Goal: Information Seeking & Learning: Learn about a topic

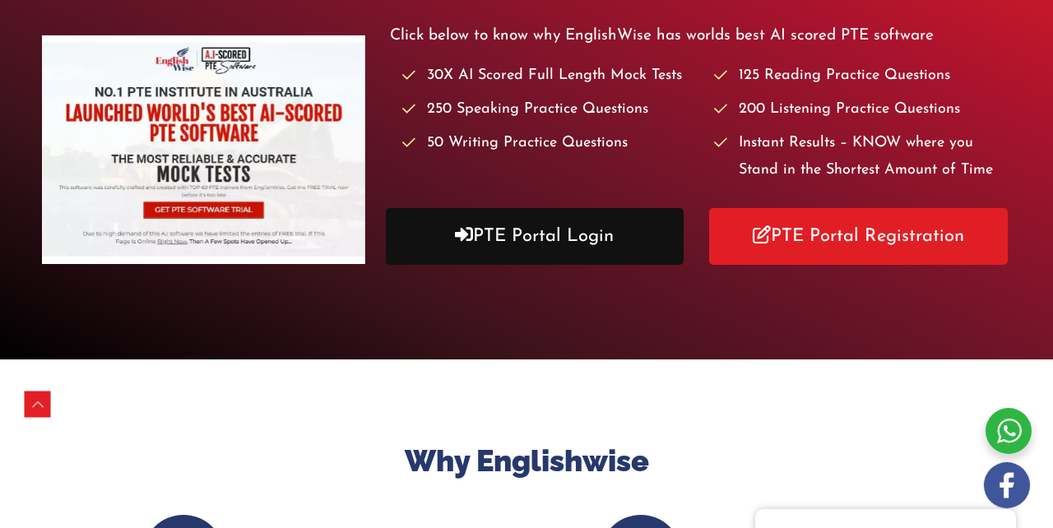
click at [504, 265] on link "PTE Portal Login" at bounding box center [535, 236] width 298 height 57
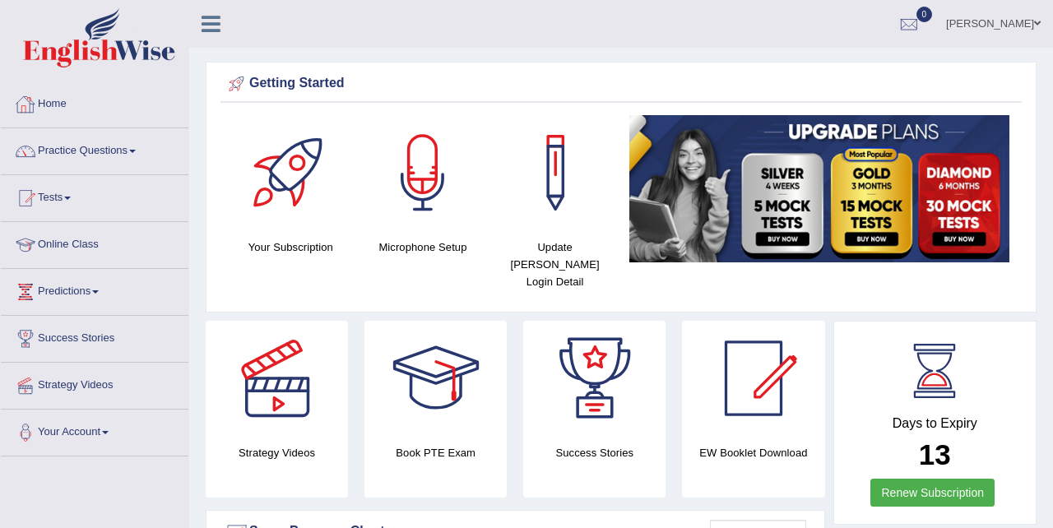
click at [65, 103] on link "Home" at bounding box center [95, 101] width 188 height 41
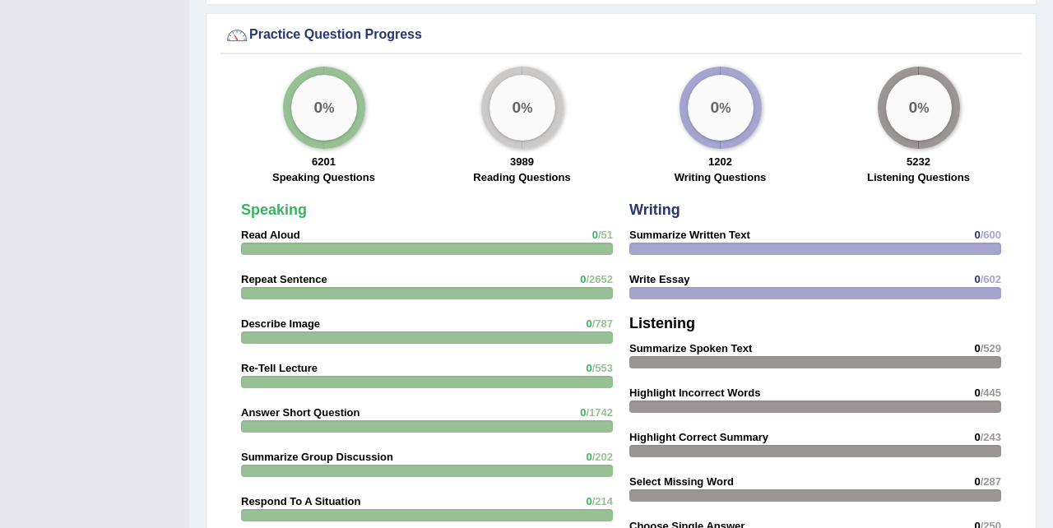
scroll to position [1138, 0]
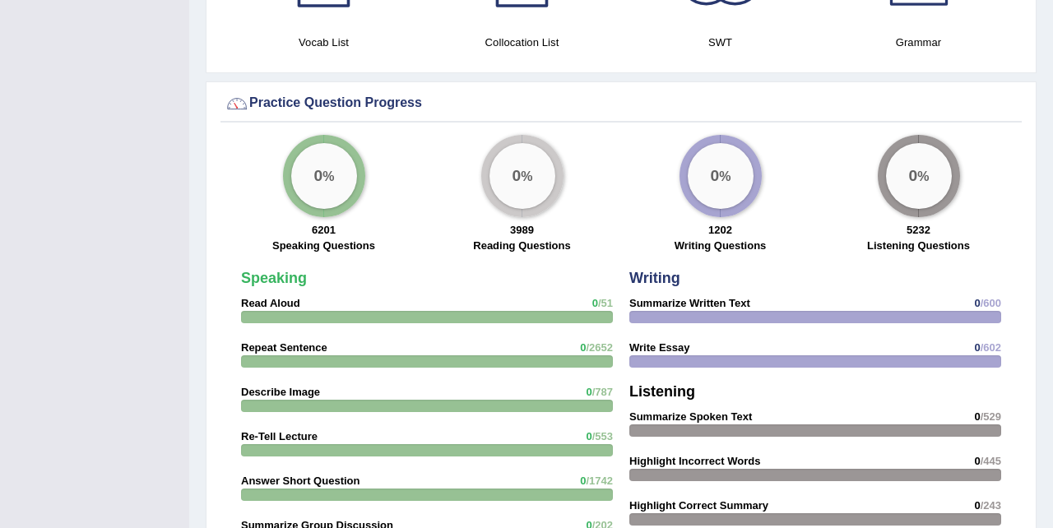
click at [325, 160] on div "0 %" at bounding box center [324, 176] width 66 height 66
click at [323, 238] on label "Speaking Questions" at bounding box center [323, 246] width 103 height 16
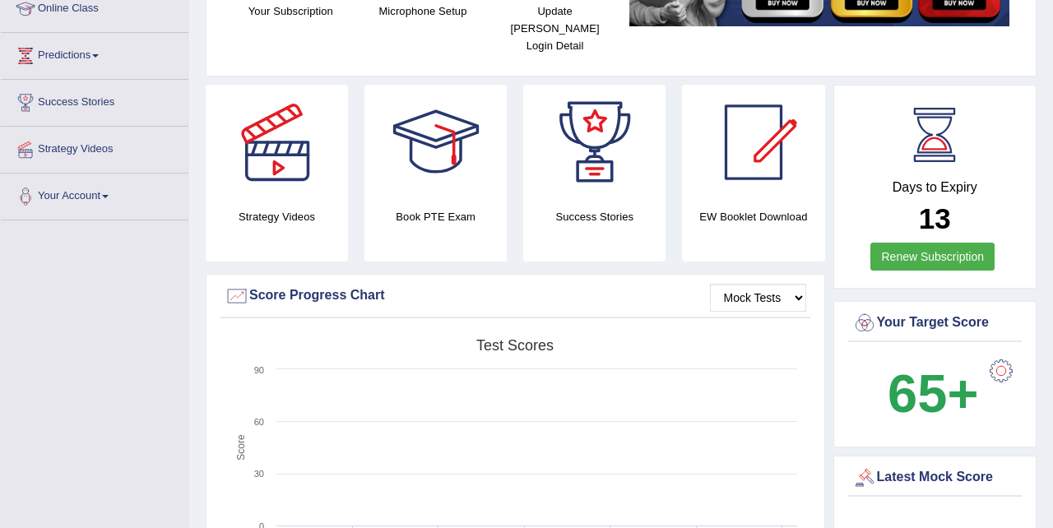
scroll to position [0, 0]
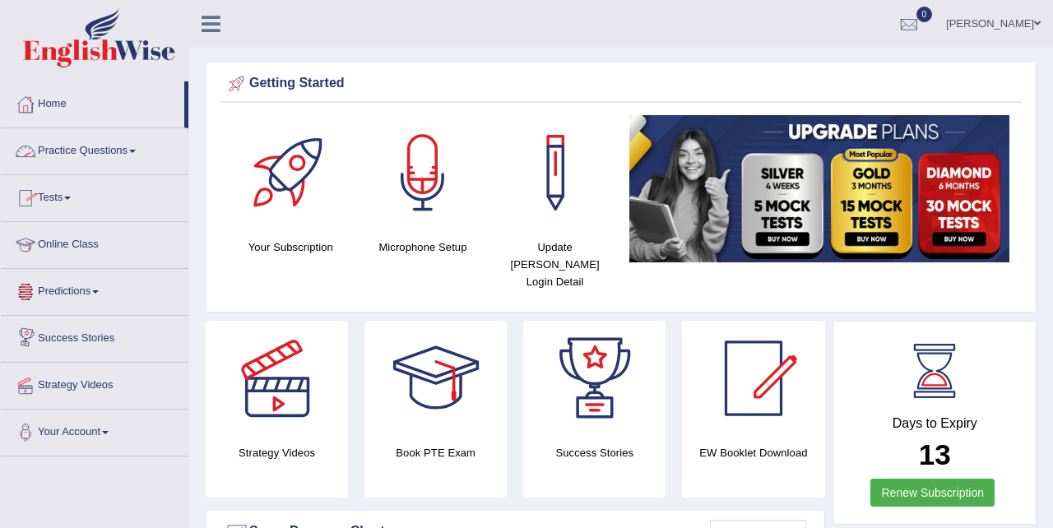
click at [104, 153] on link "Practice Questions" at bounding box center [95, 148] width 188 height 41
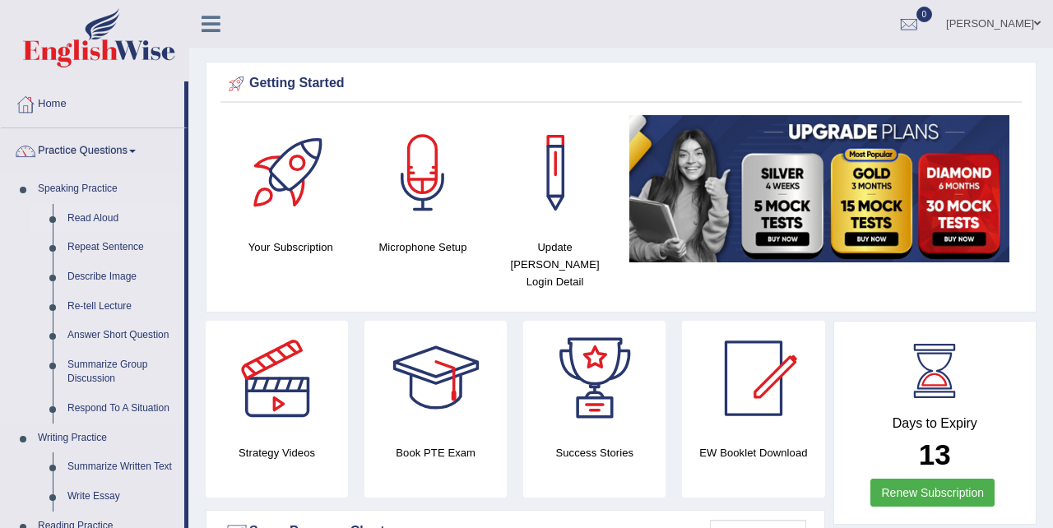
click at [101, 215] on link "Read Aloud" at bounding box center [122, 219] width 124 height 30
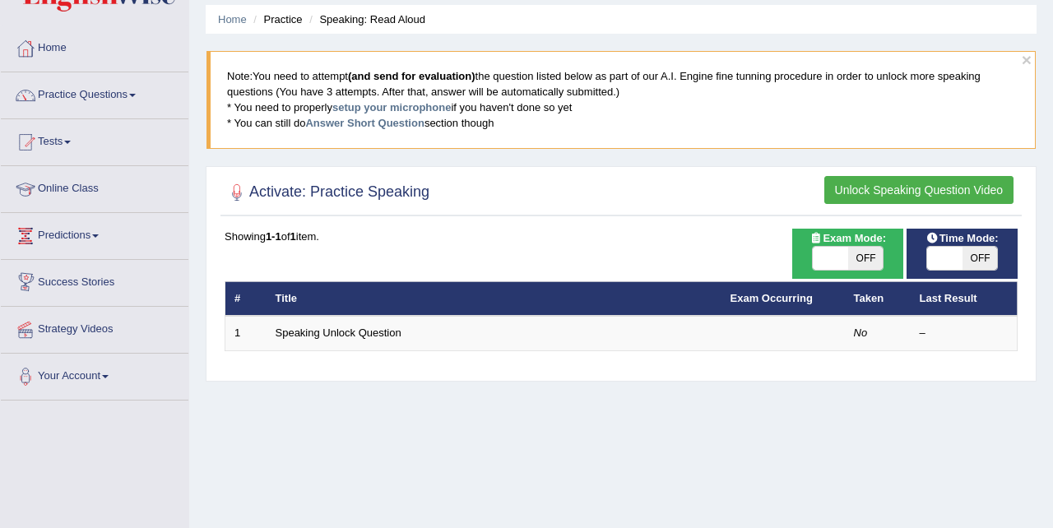
scroll to position [30, 0]
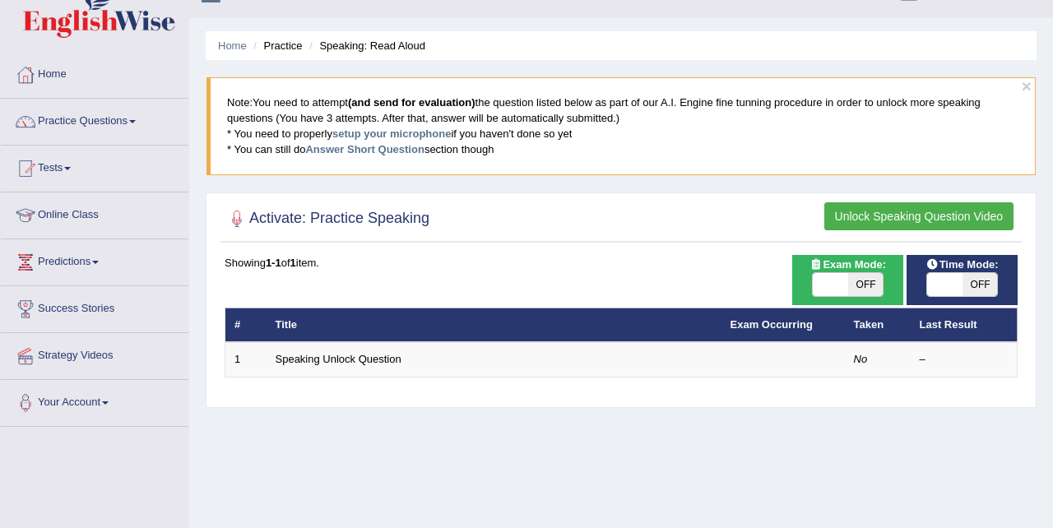
click at [866, 216] on button "Unlock Speaking Question Video" at bounding box center [919, 216] width 189 height 28
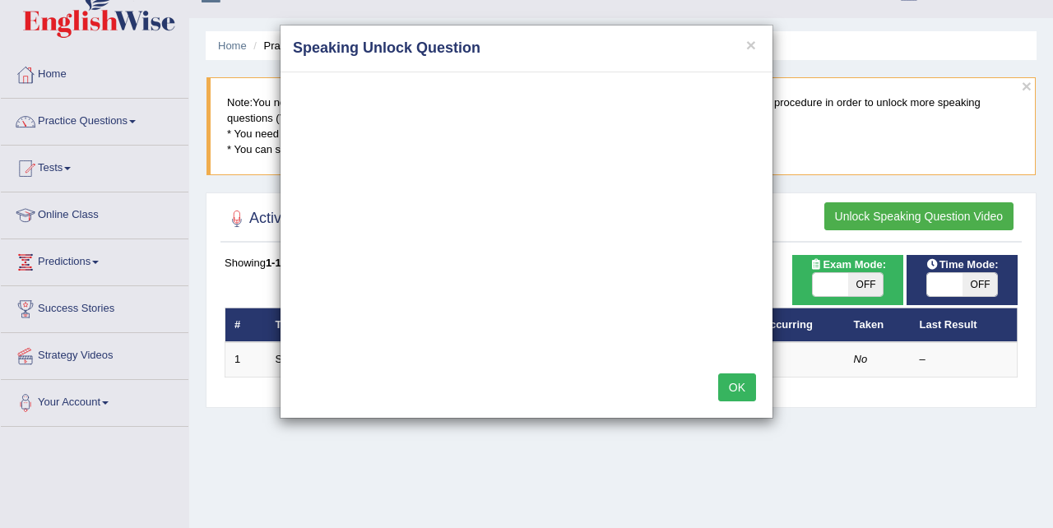
click at [744, 43] on h4 "Speaking Unlock Question" at bounding box center [526, 48] width 467 height 21
click at [749, 42] on button "×" at bounding box center [751, 44] width 10 height 17
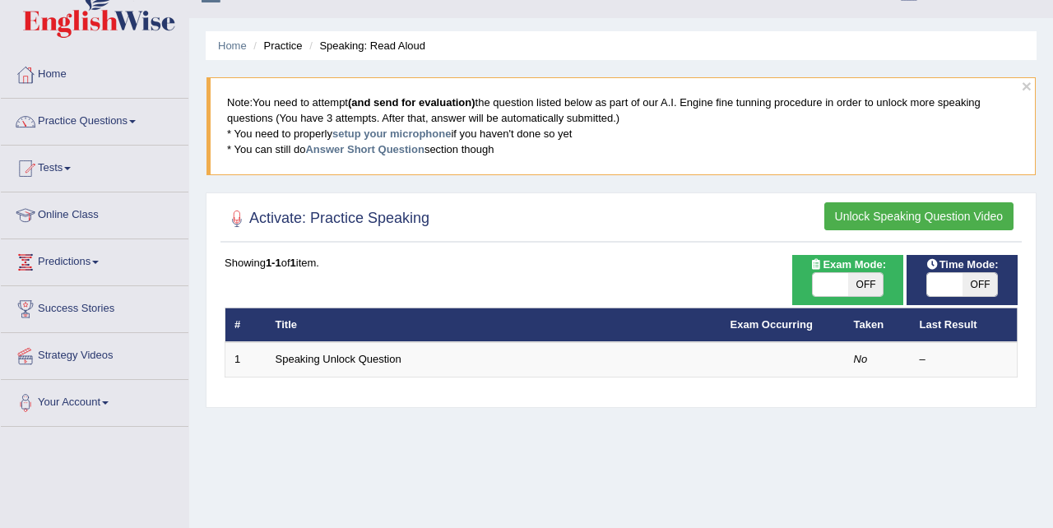
click at [853, 286] on span "OFF" at bounding box center [865, 284] width 35 height 23
checkbox input "true"
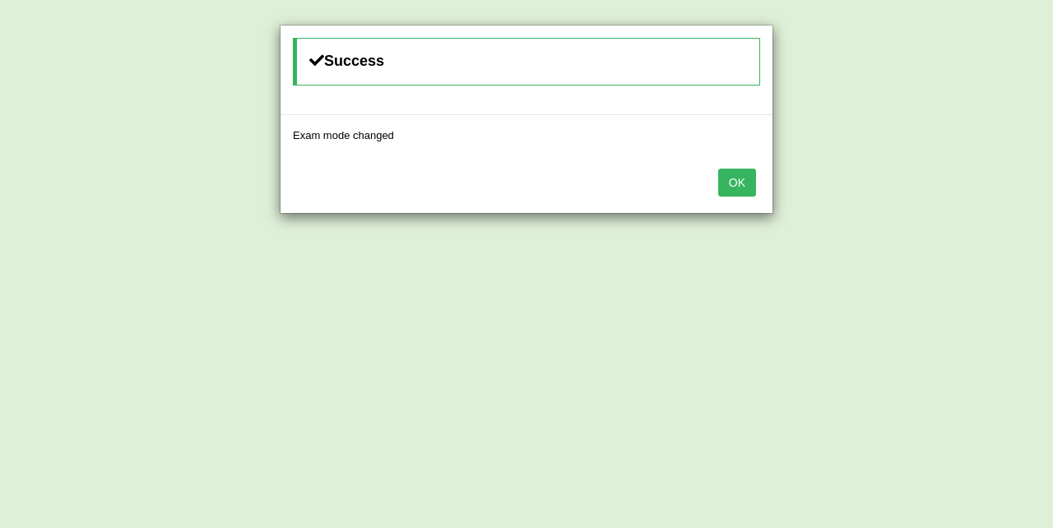
click at [744, 184] on button "OK" at bounding box center [737, 183] width 38 height 28
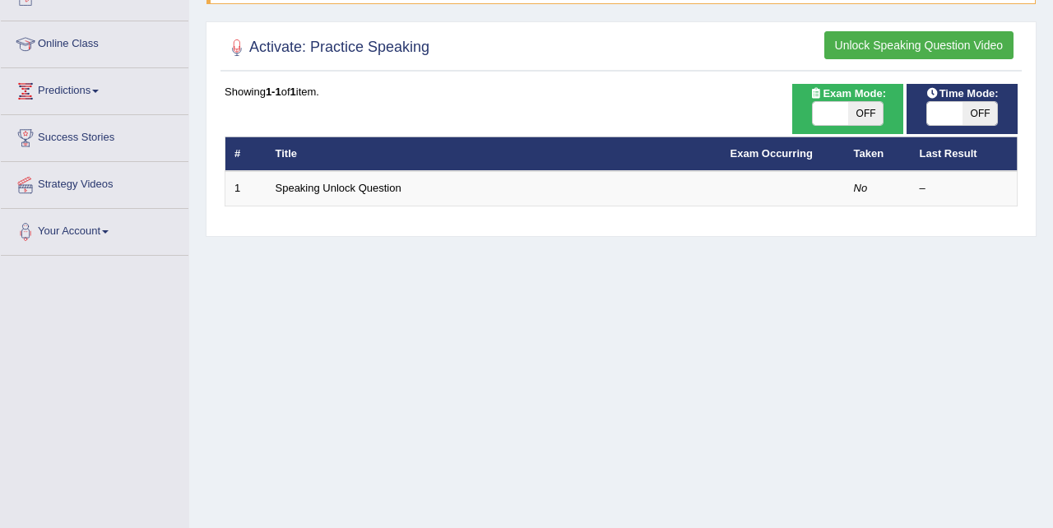
scroll to position [198, 0]
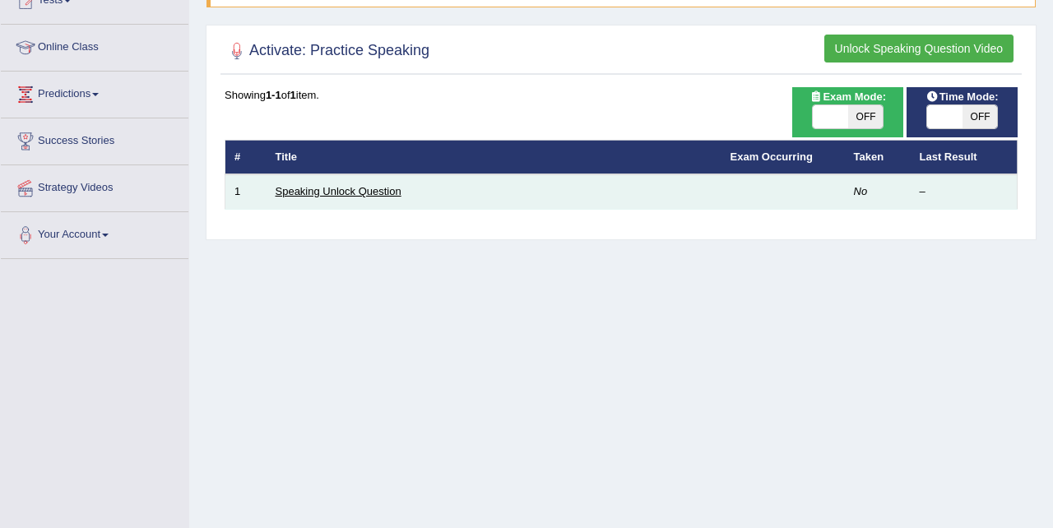
click at [356, 198] on link "Speaking Unlock Question" at bounding box center [339, 191] width 126 height 12
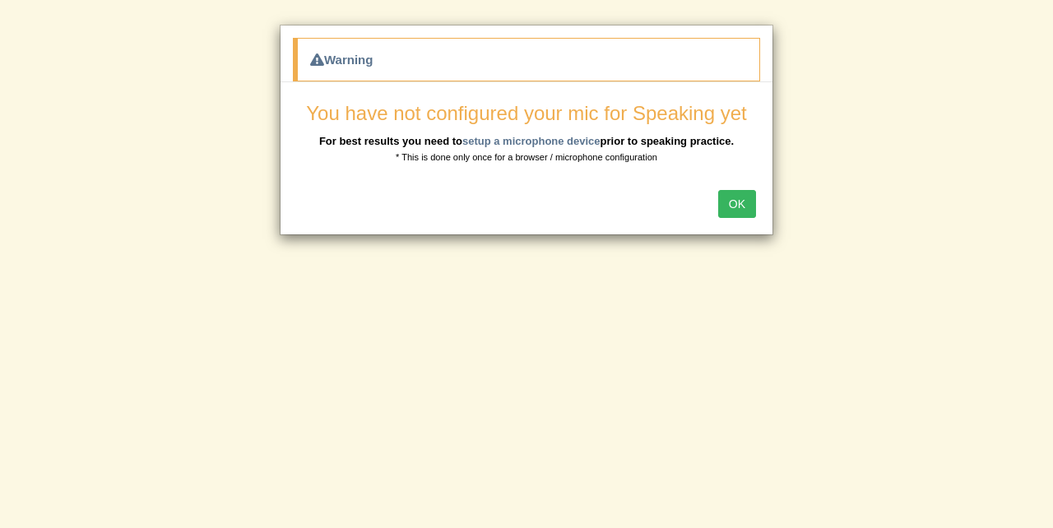
click at [737, 206] on button "OK" at bounding box center [737, 204] width 38 height 28
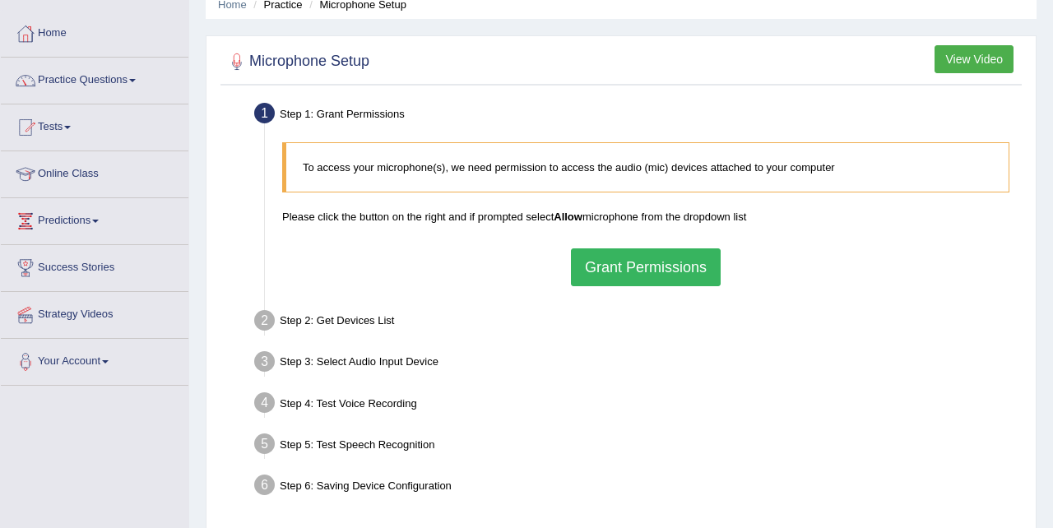
scroll to position [72, 0]
click at [604, 267] on button "Grant Permissions" at bounding box center [646, 267] width 150 height 38
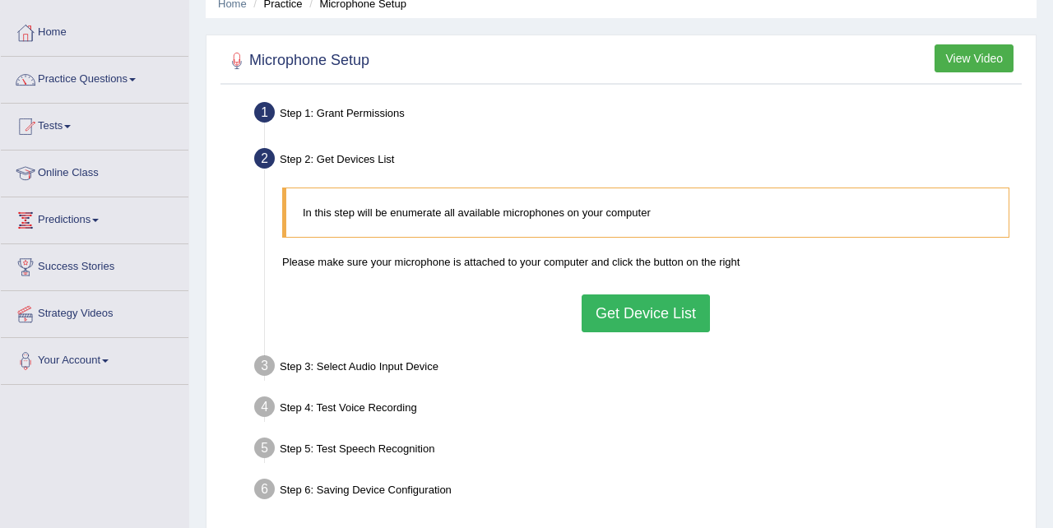
click at [616, 340] on div "In this step will be enumerate all available microphones on your computer Pleas…" at bounding box center [646, 259] width 744 height 160
click at [616, 314] on button "Get Device List" at bounding box center [646, 314] width 128 height 38
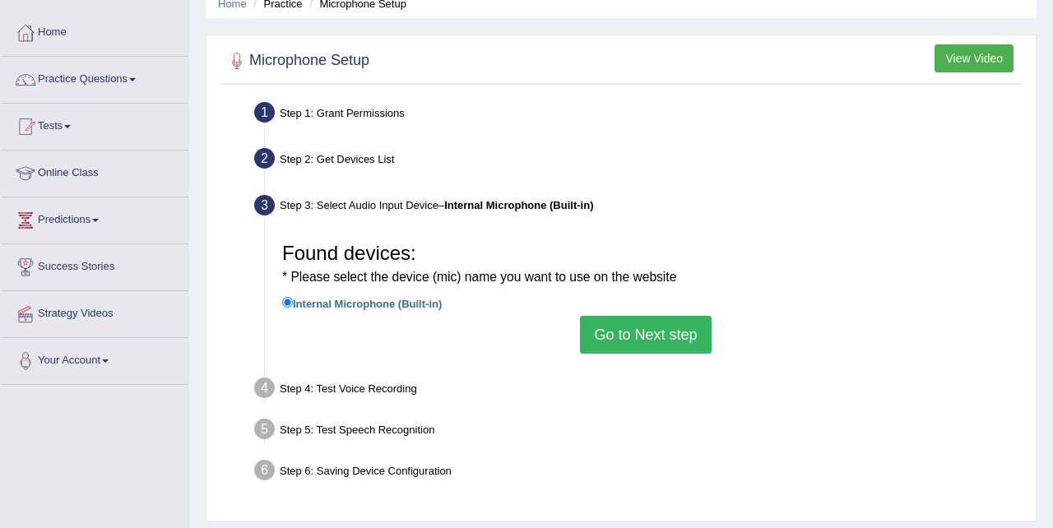
click at [627, 339] on button "Go to Next step" at bounding box center [645, 335] width 131 height 38
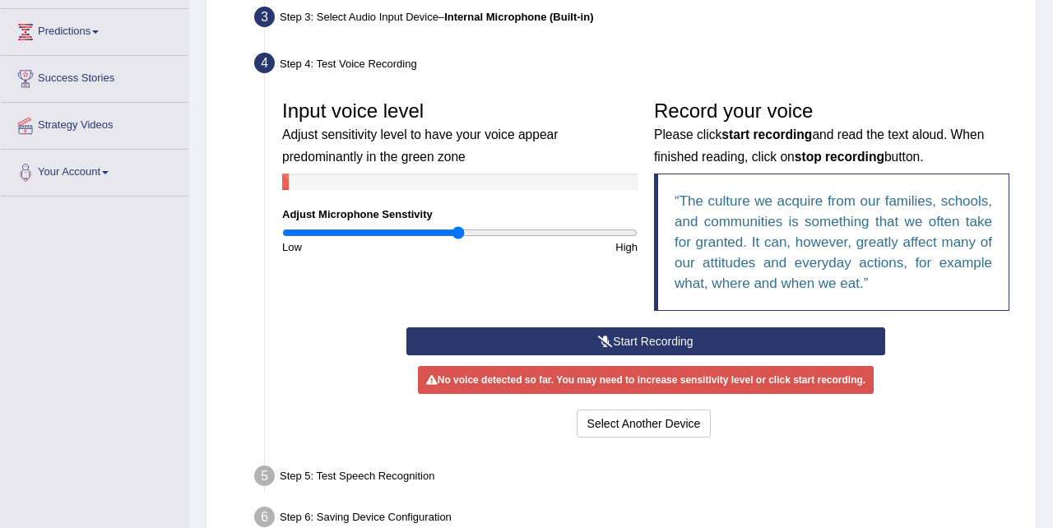
scroll to position [261, 0]
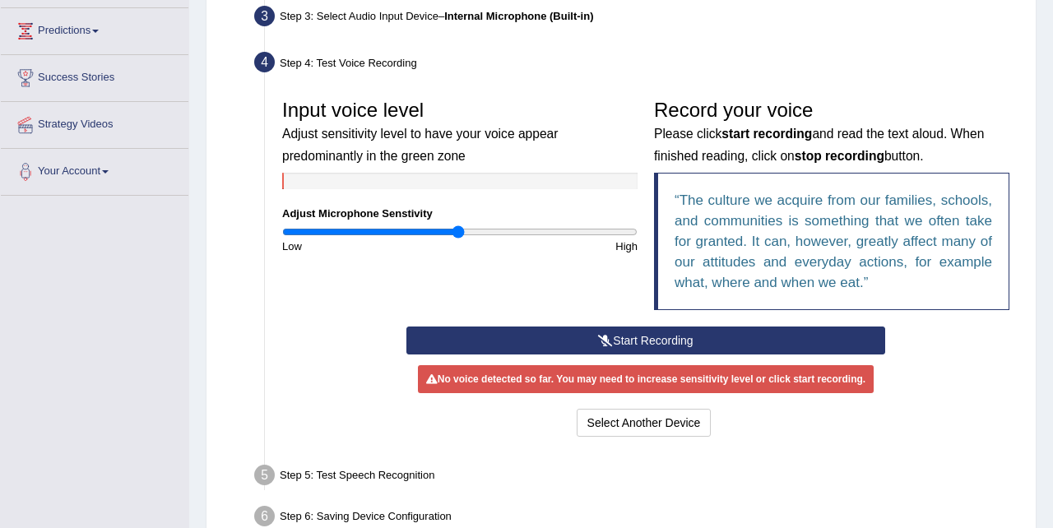
click at [641, 342] on button "Start Recording" at bounding box center [647, 341] width 480 height 28
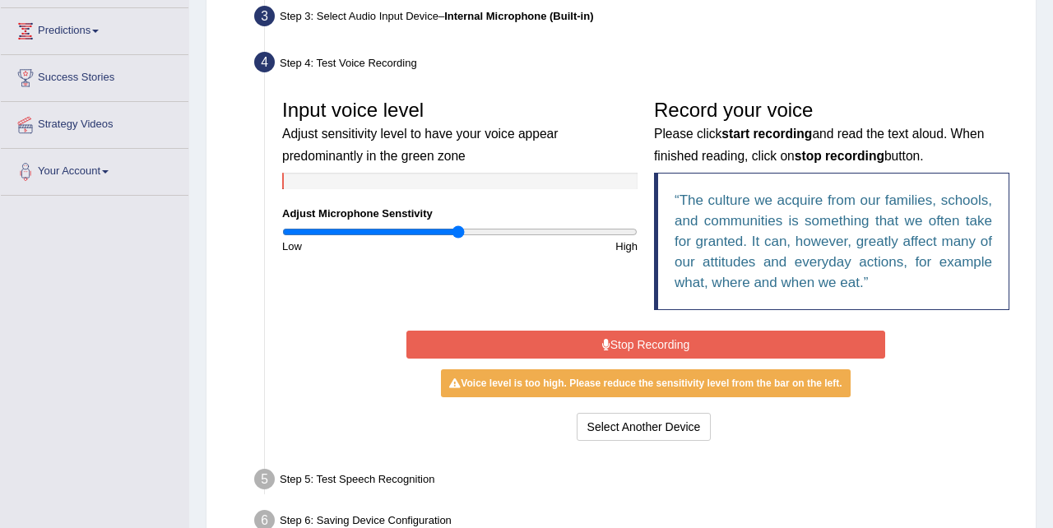
click at [645, 344] on button "Stop Recording" at bounding box center [647, 345] width 480 height 28
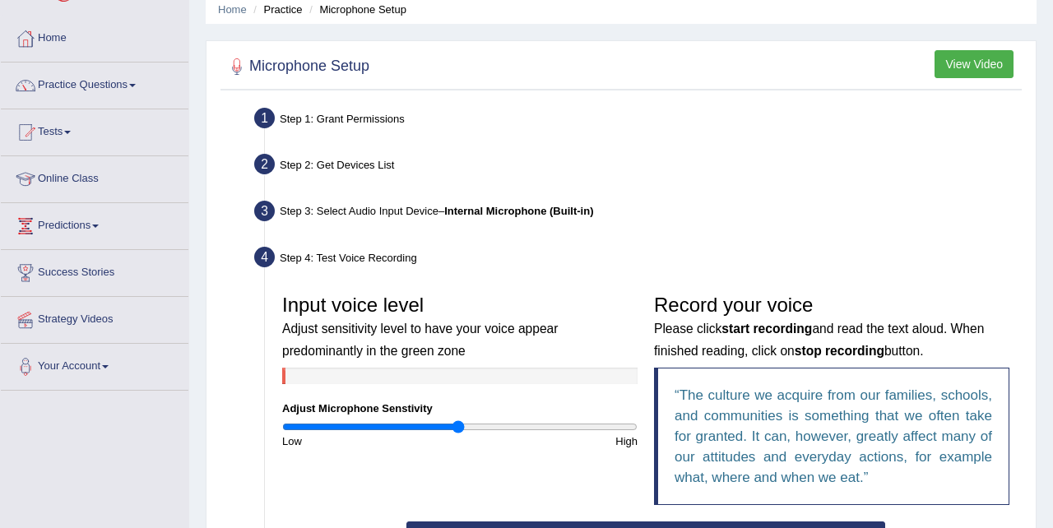
scroll to position [0, 0]
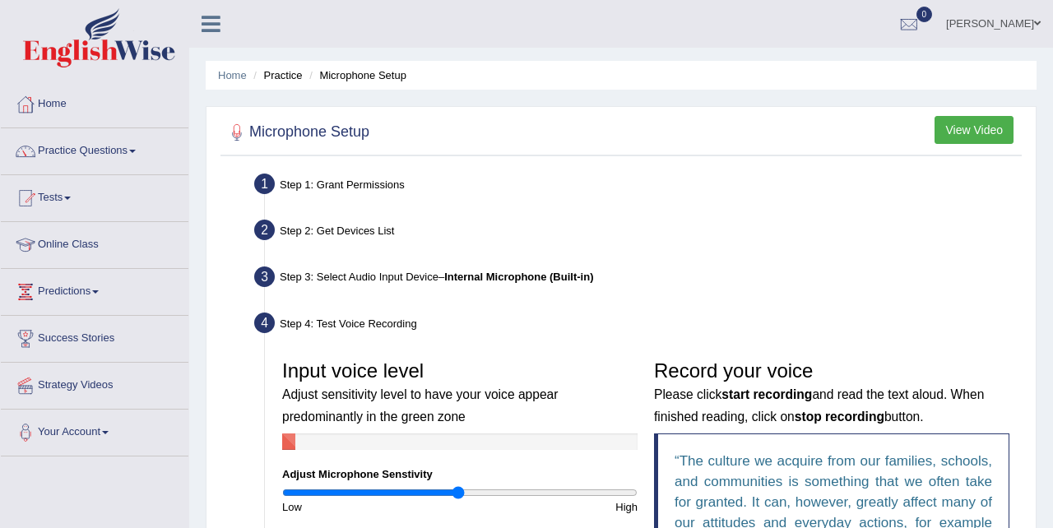
click at [361, 72] on li "Microphone Setup" at bounding box center [355, 75] width 101 height 16
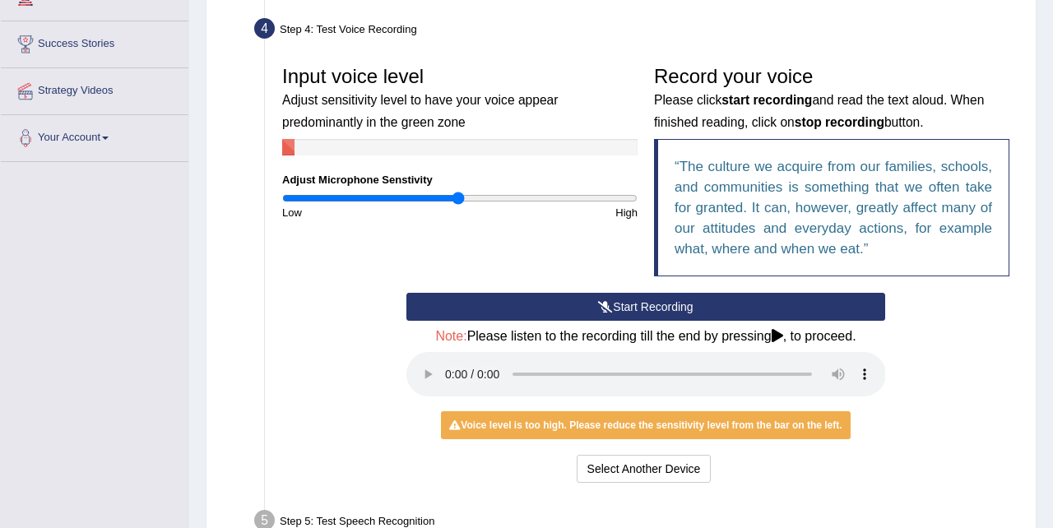
scroll to position [295, 0]
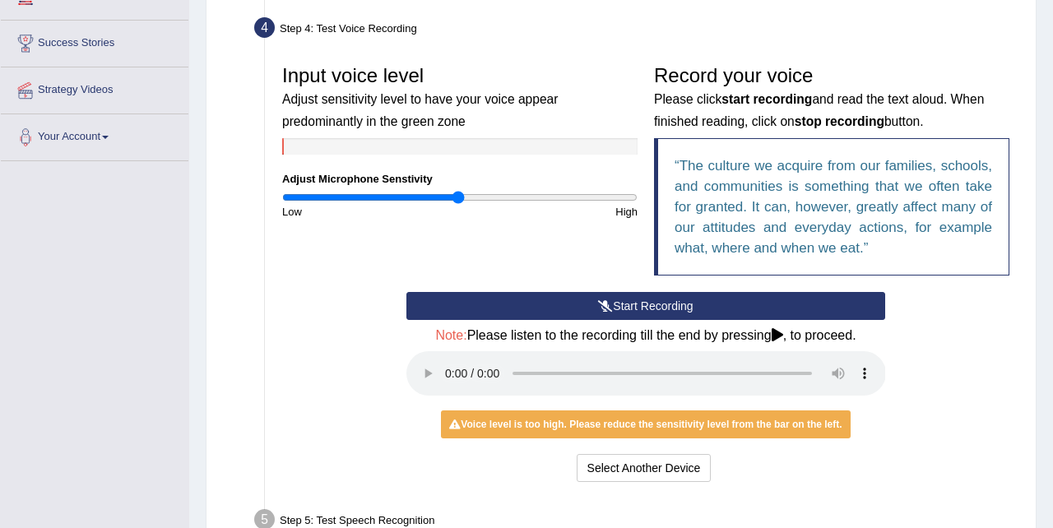
click at [600, 304] on icon at bounding box center [605, 306] width 15 height 12
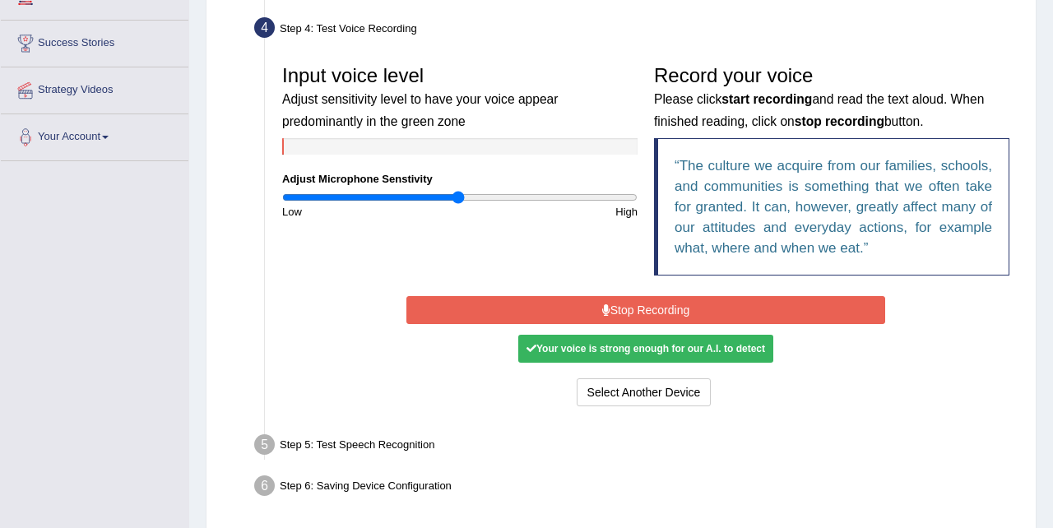
click at [602, 304] on icon at bounding box center [606, 310] width 8 height 12
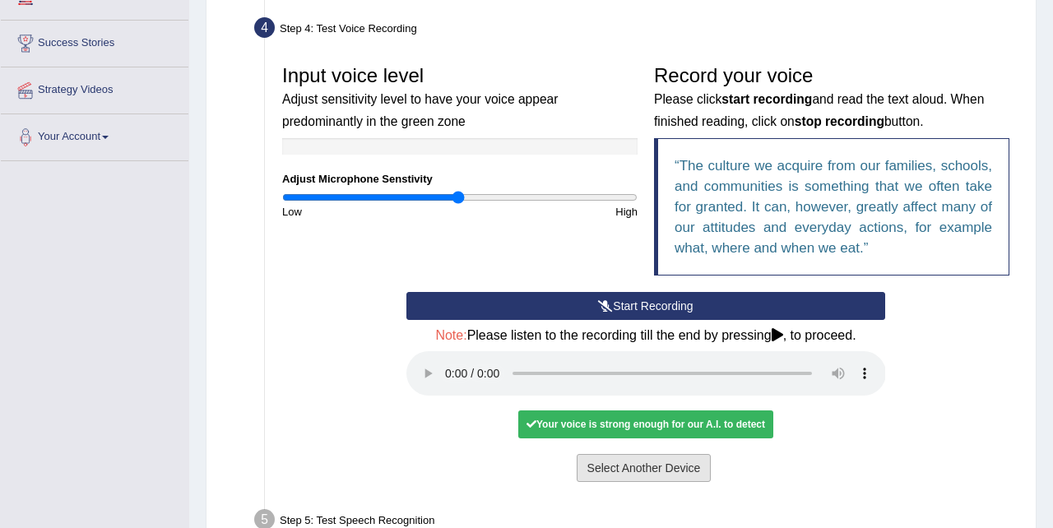
click at [590, 471] on button "Select Another Device" at bounding box center [644, 468] width 135 height 28
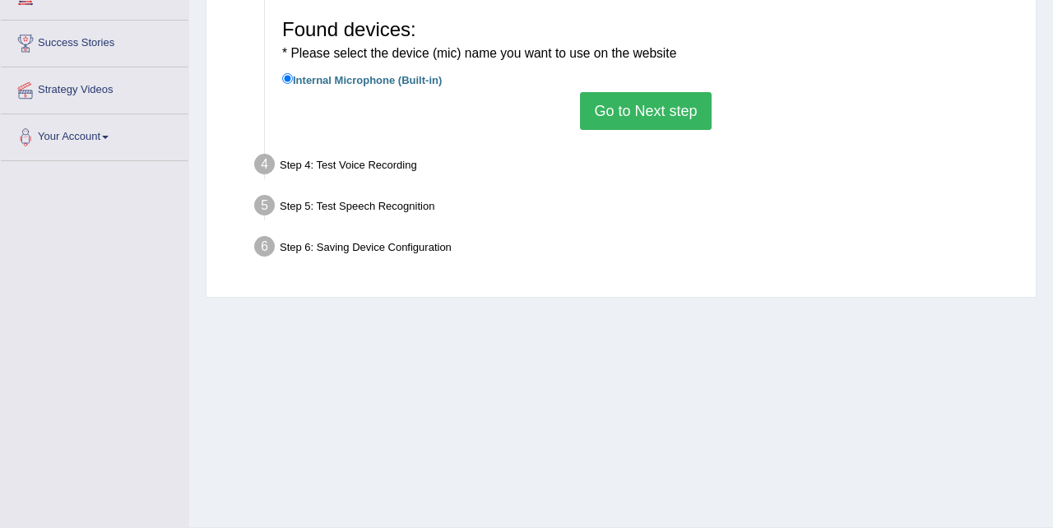
click at [624, 115] on button "Go to Next step" at bounding box center [645, 111] width 131 height 38
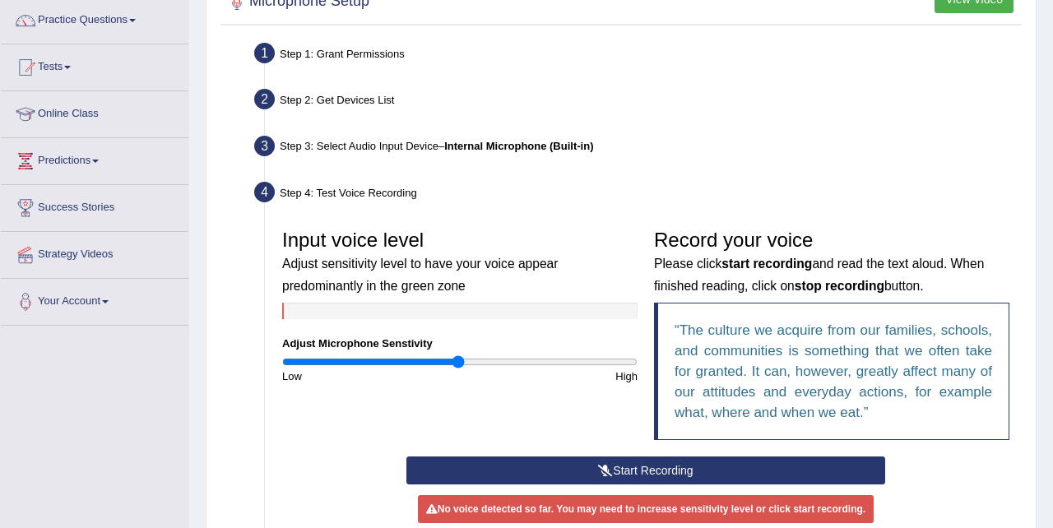
scroll to position [0, 0]
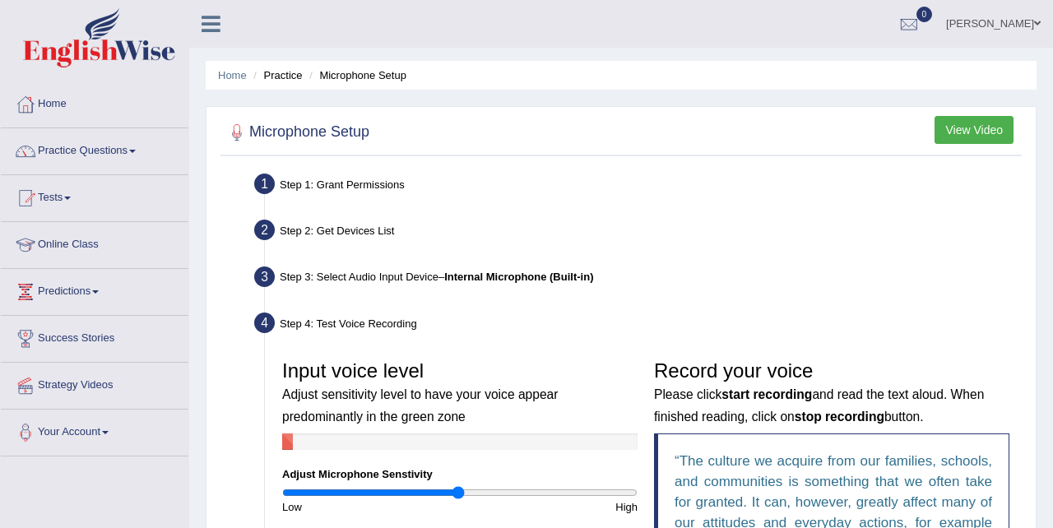
click at [476, 274] on b "Internal Microphone (Built-in)" at bounding box center [518, 277] width 149 height 12
click at [126, 150] on link "Practice Questions" at bounding box center [95, 148] width 188 height 41
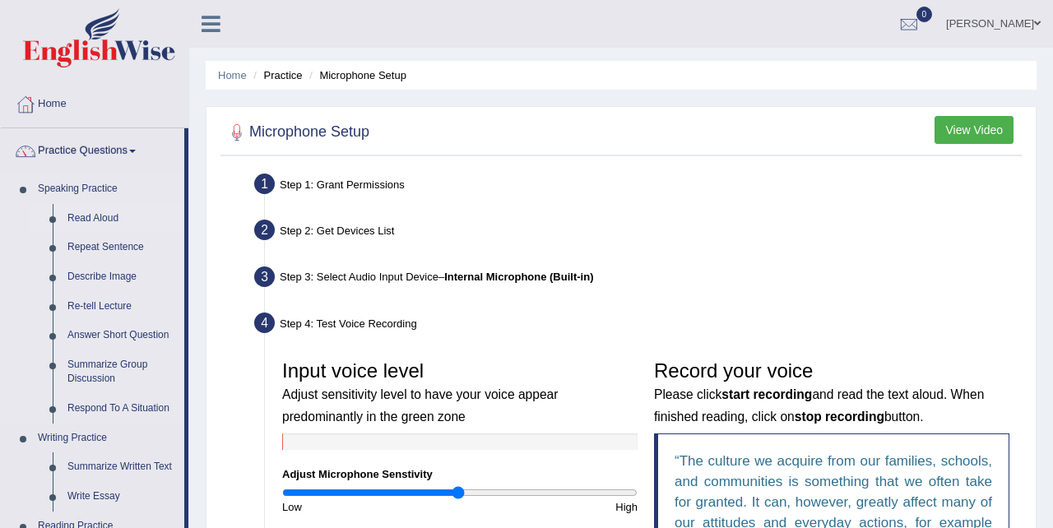
click at [115, 214] on link "Read Aloud" at bounding box center [122, 219] width 124 height 30
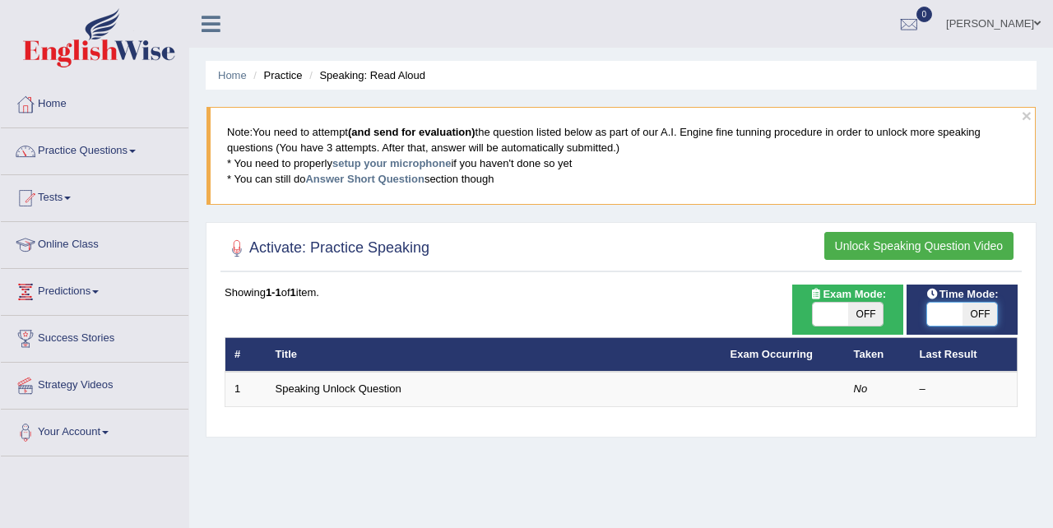
click at [941, 309] on span at bounding box center [944, 314] width 35 height 23
checkbox input "true"
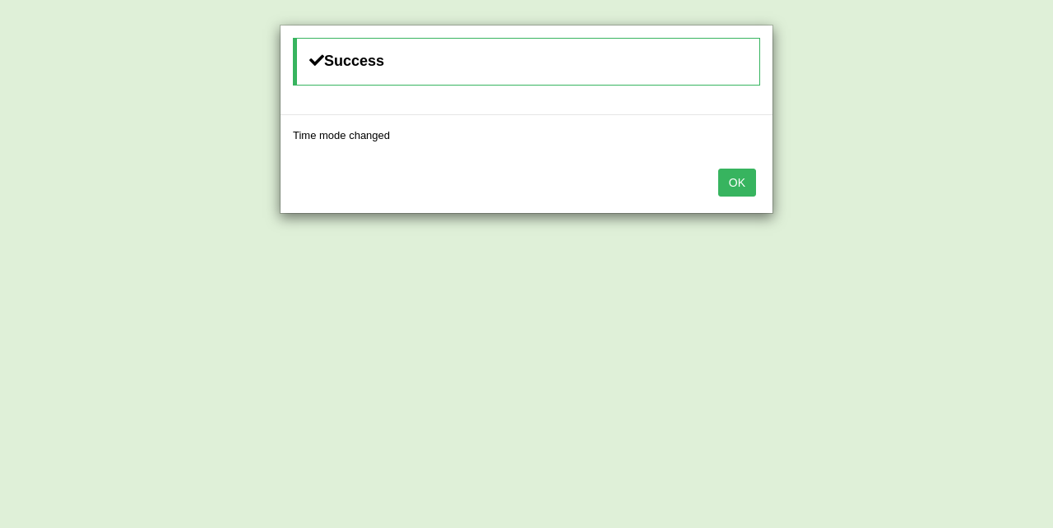
click at [748, 180] on button "OK" at bounding box center [737, 183] width 38 height 28
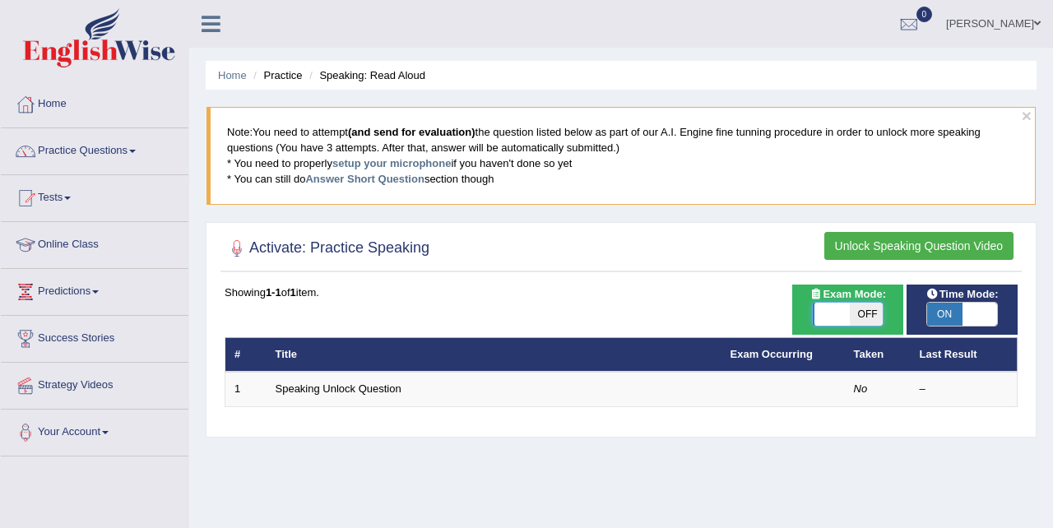
click at [825, 311] on span at bounding box center [832, 314] width 35 height 23
click at [846, 313] on span at bounding box center [830, 314] width 35 height 23
checkbox input "true"
click at [0, 0] on div "Success Exam mode changed OK" at bounding box center [0, 0] width 0 height 0
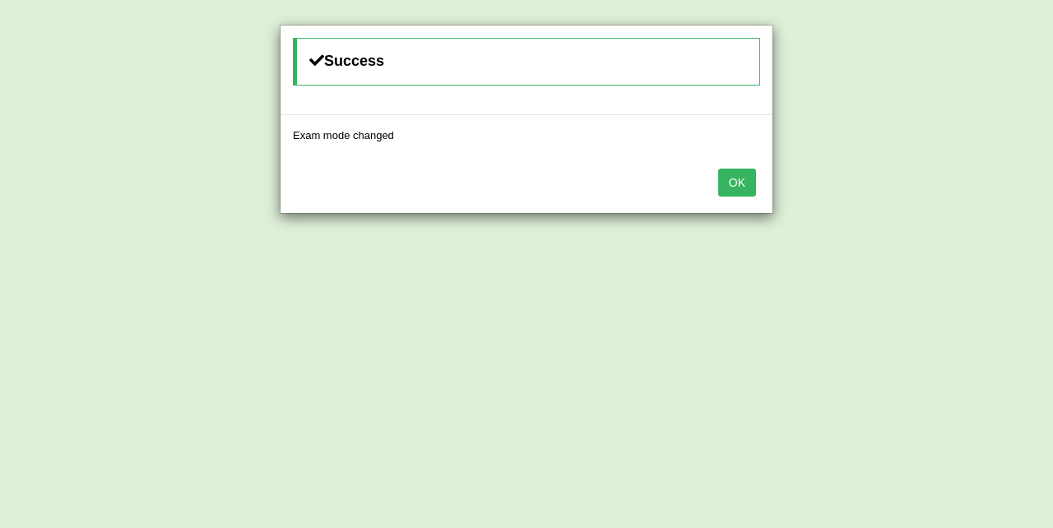
click at [740, 177] on button "OK" at bounding box center [737, 183] width 38 height 28
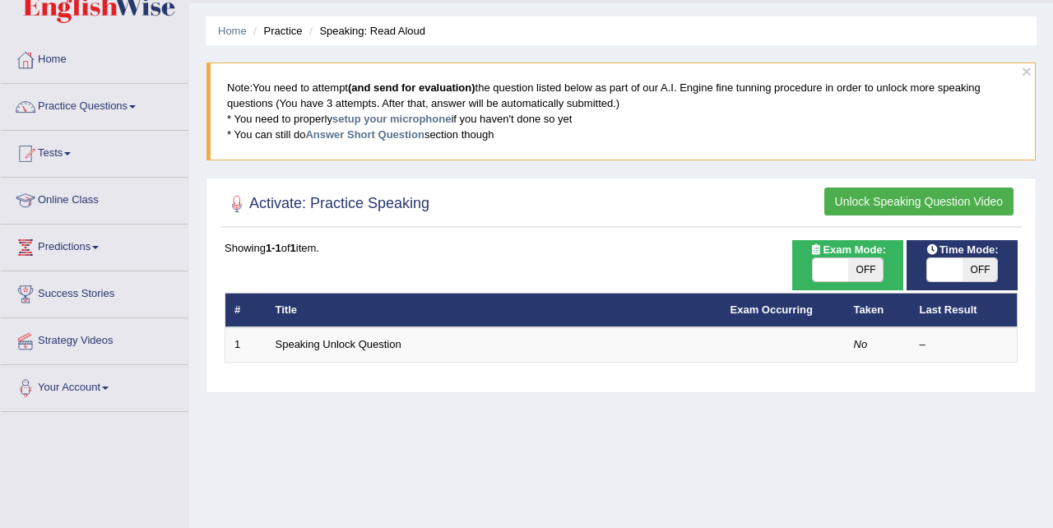
scroll to position [45, 0]
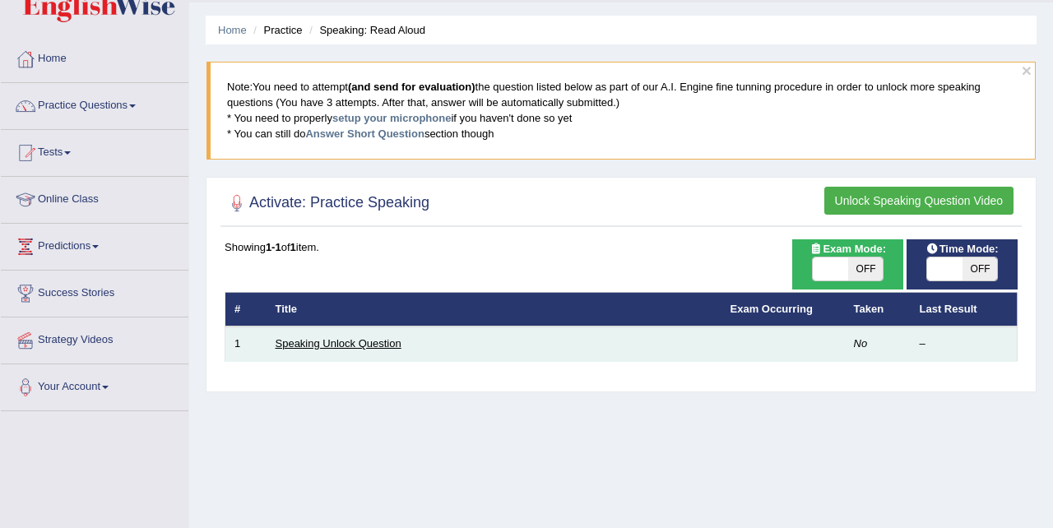
click at [379, 342] on link "Speaking Unlock Question" at bounding box center [339, 343] width 126 height 12
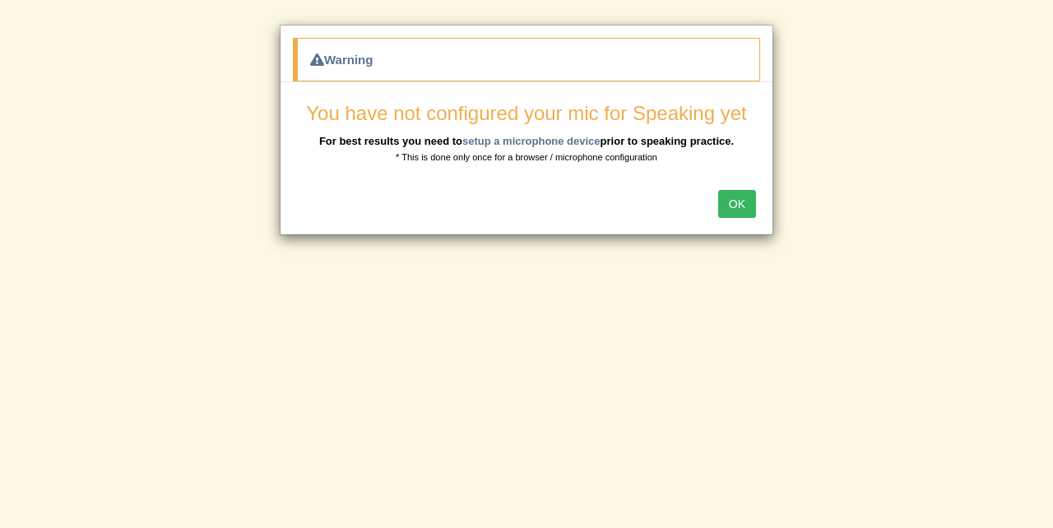
click at [733, 207] on button "OK" at bounding box center [737, 204] width 38 height 28
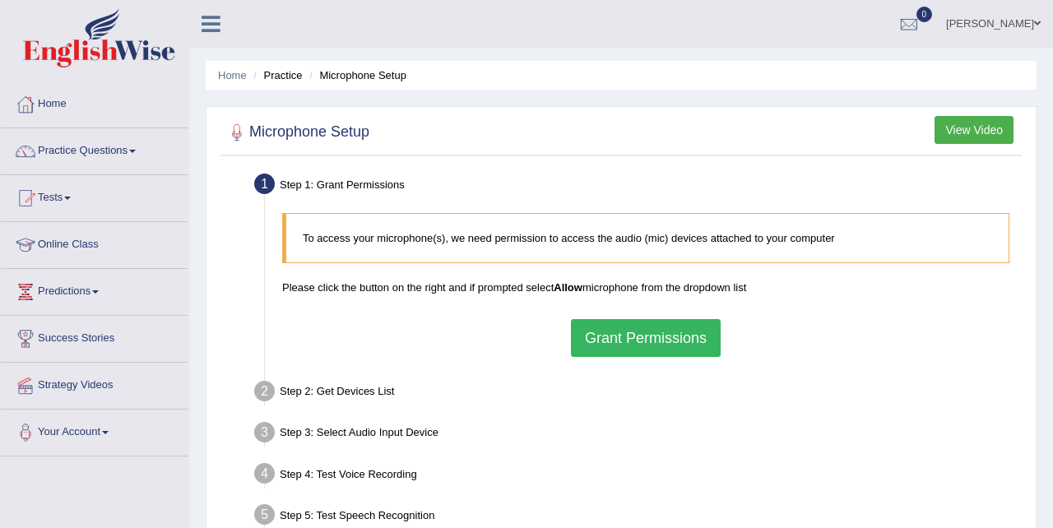
click at [653, 352] on button "Grant Permissions" at bounding box center [646, 338] width 150 height 38
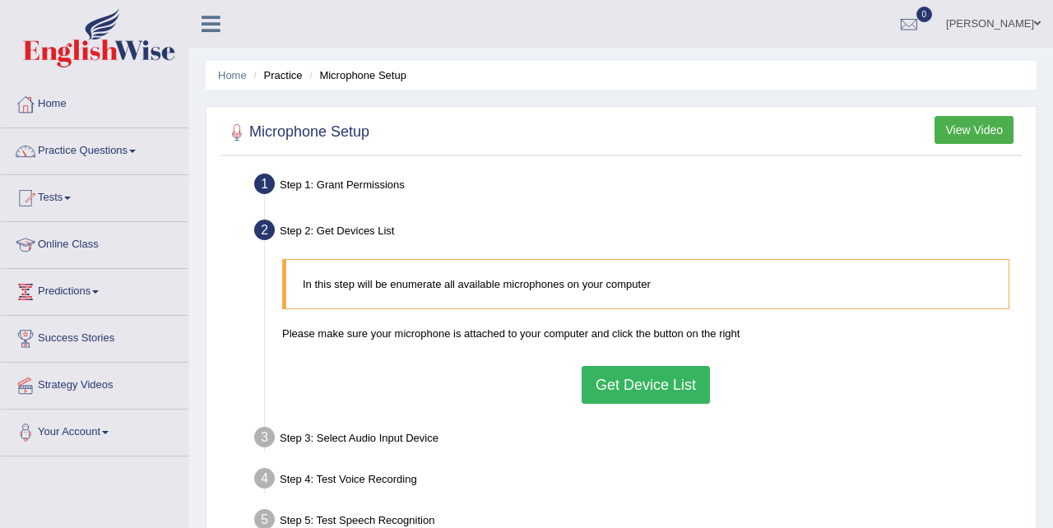
click at [646, 390] on button "Get Device List" at bounding box center [646, 385] width 128 height 38
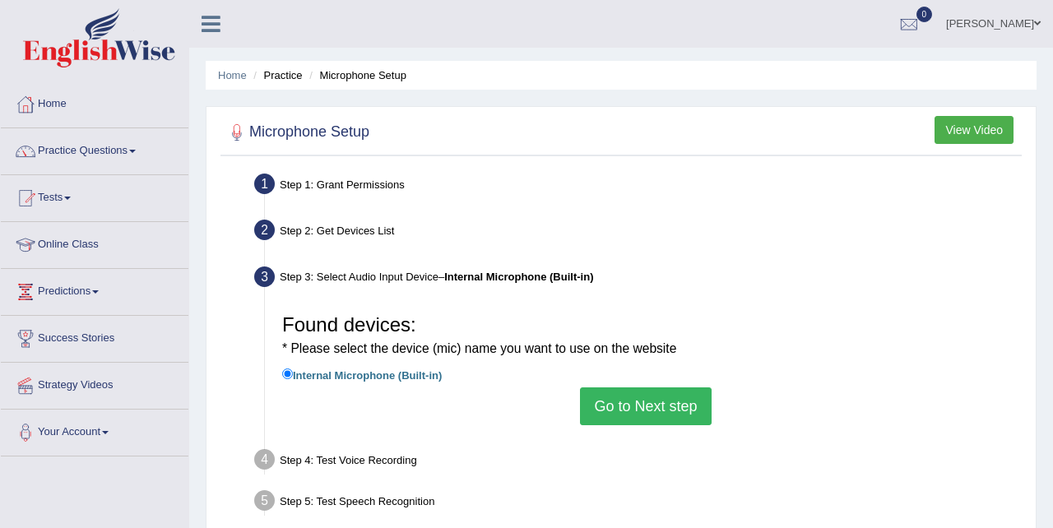
click at [647, 411] on button "Go to Next step" at bounding box center [645, 407] width 131 height 38
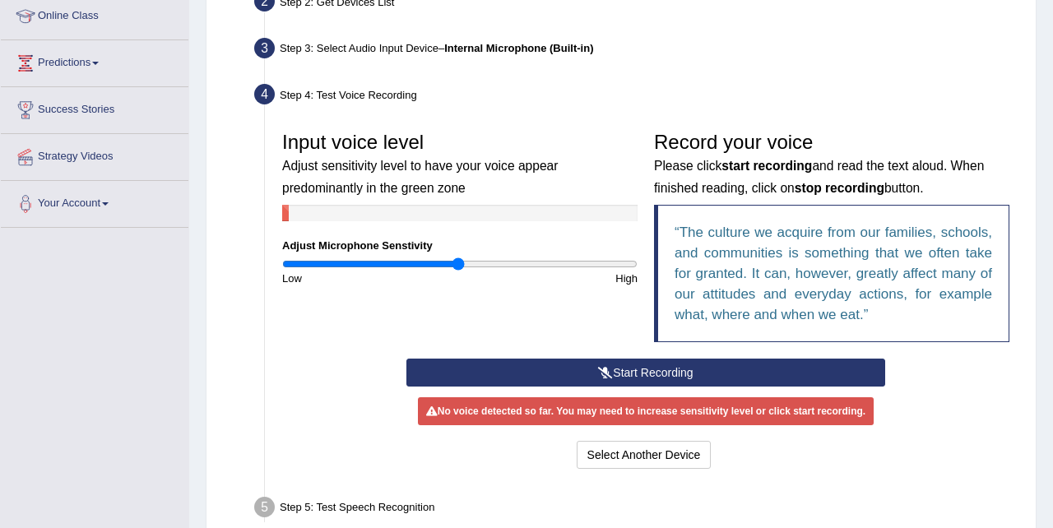
scroll to position [230, 0]
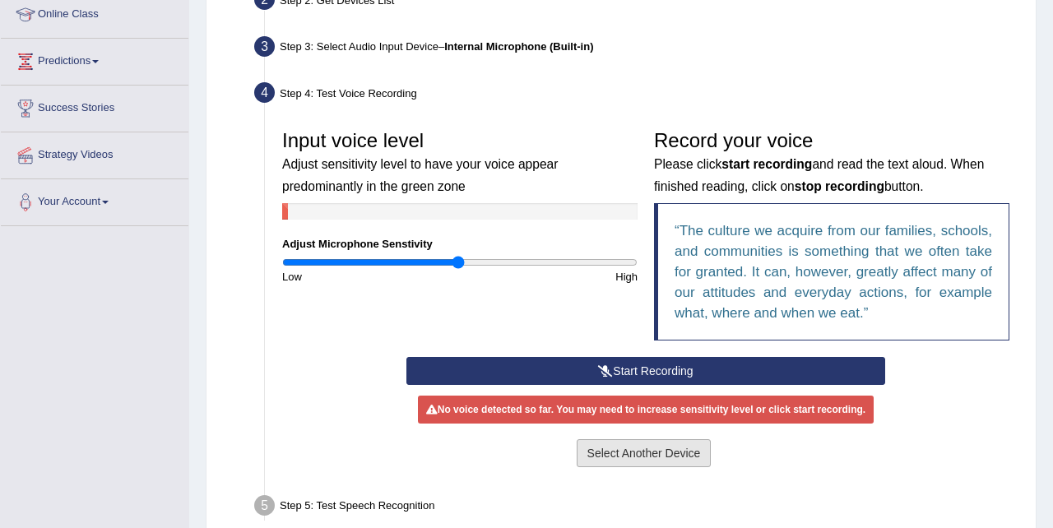
click at [668, 459] on button "Select Another Device" at bounding box center [644, 453] width 135 height 28
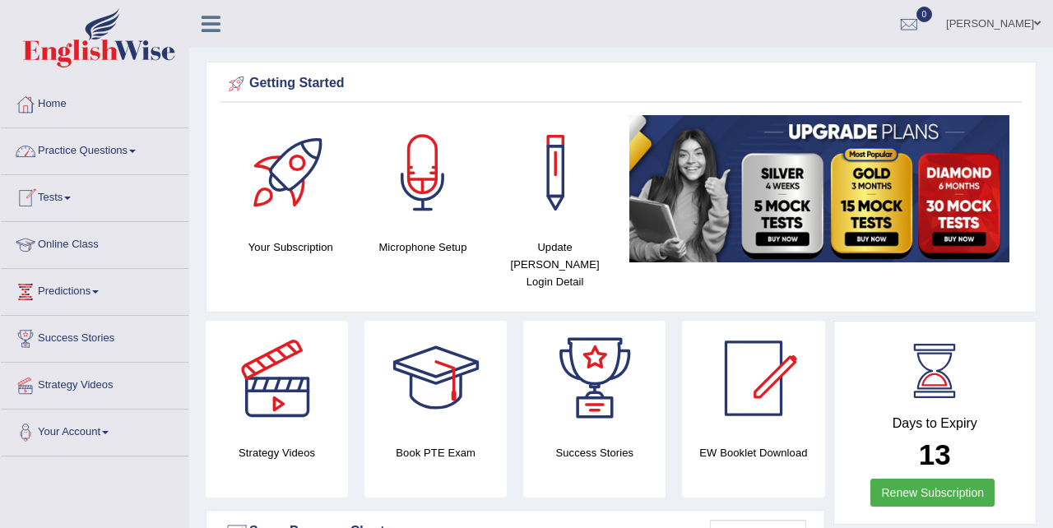
click at [136, 150] on span at bounding box center [132, 151] width 7 height 3
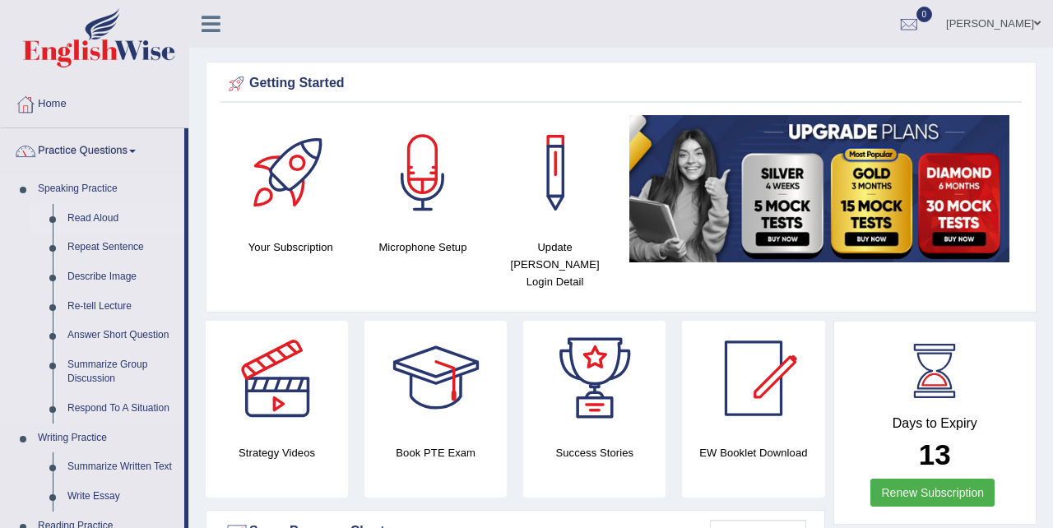
click at [108, 217] on link "Read Aloud" at bounding box center [122, 219] width 124 height 30
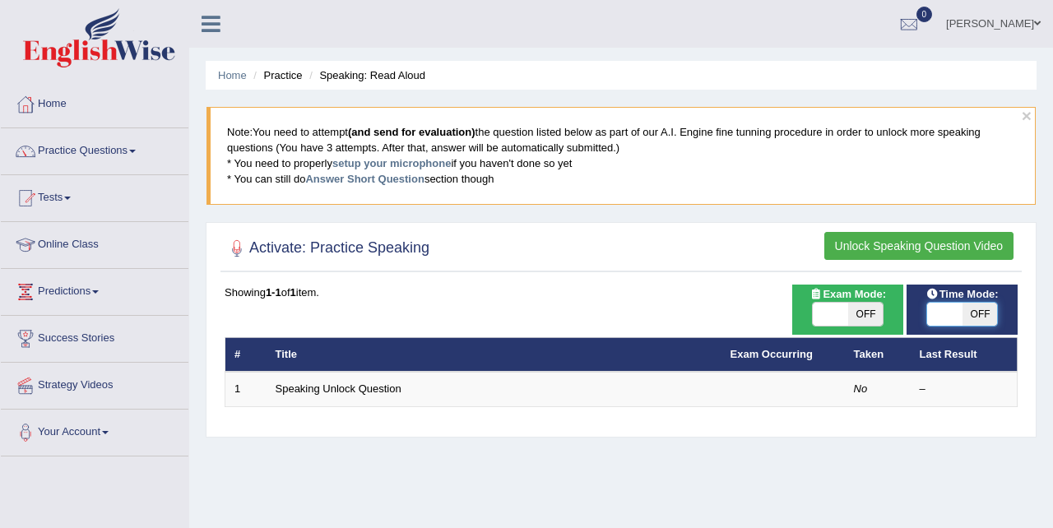
click at [949, 308] on span at bounding box center [944, 314] width 35 height 23
checkbox input "true"
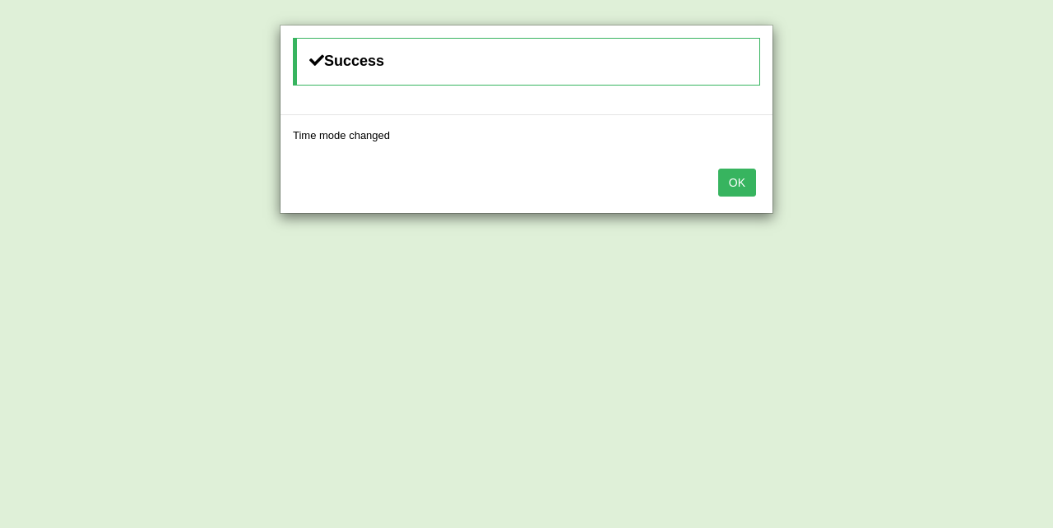
click at [735, 183] on button "OK" at bounding box center [737, 183] width 38 height 28
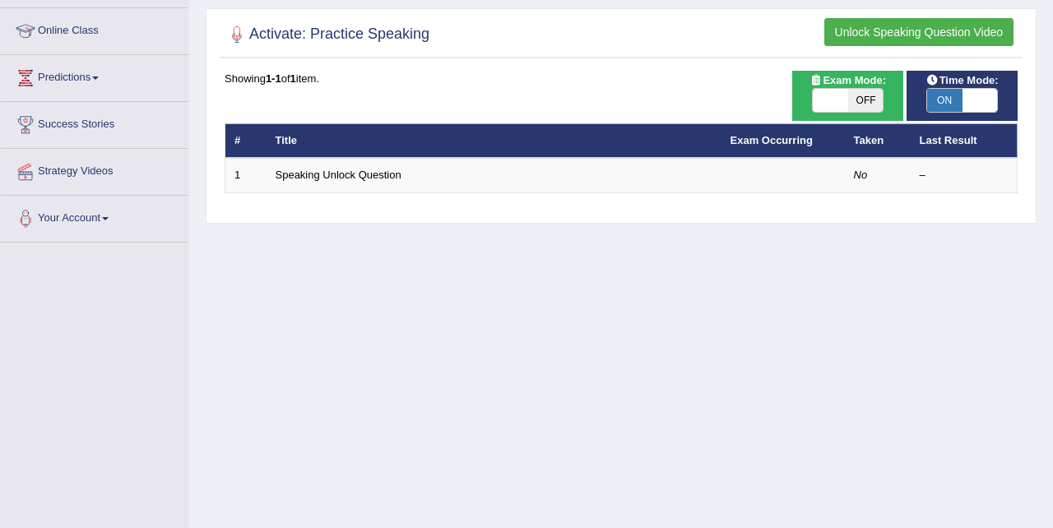
scroll to position [215, 0]
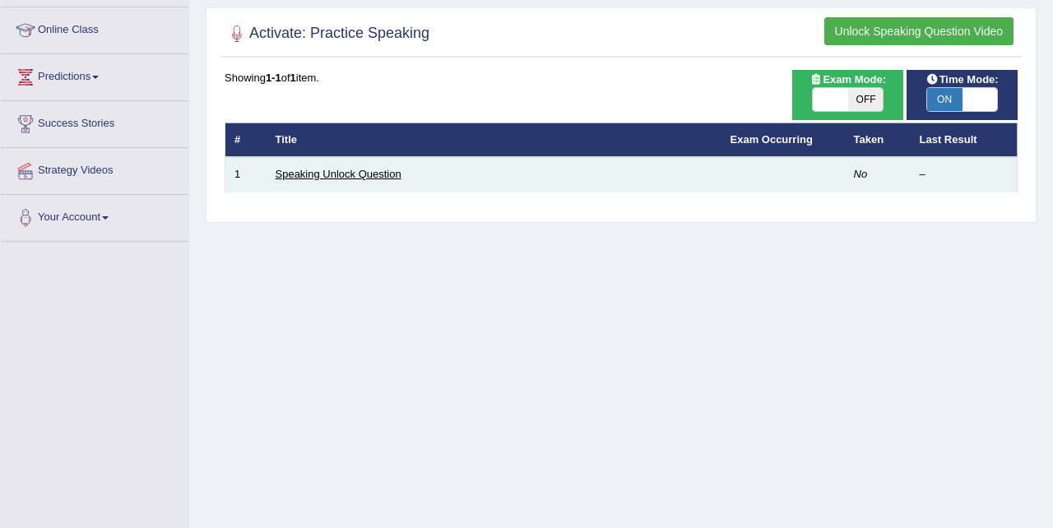
click at [393, 180] on link "Speaking Unlock Question" at bounding box center [339, 174] width 126 height 12
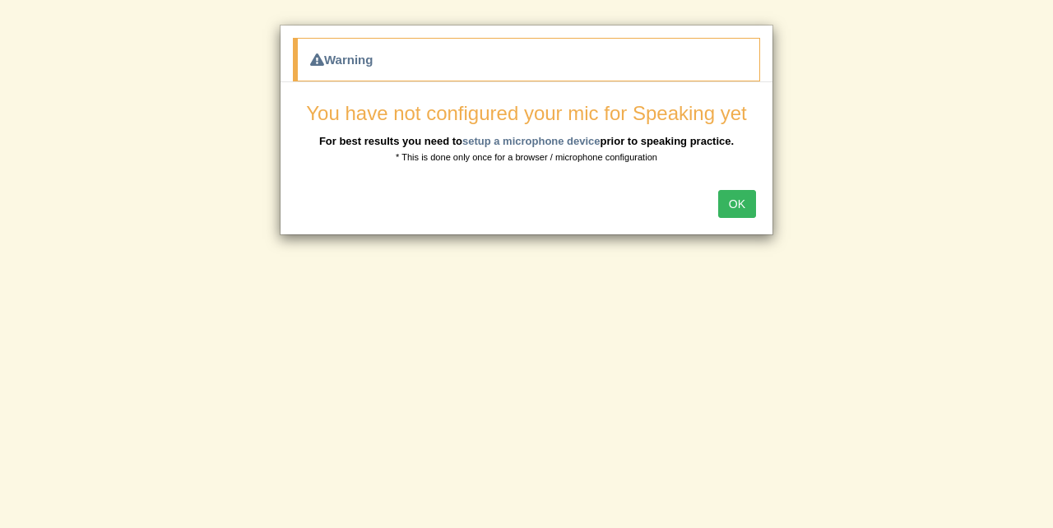
click at [740, 206] on button "OK" at bounding box center [737, 204] width 38 height 28
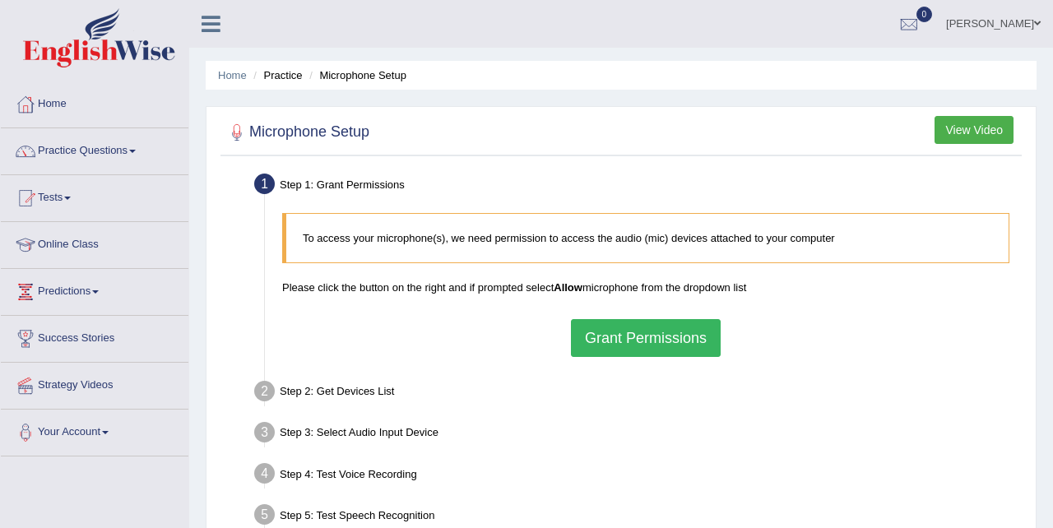
click at [658, 339] on button "Grant Permissions" at bounding box center [646, 338] width 150 height 38
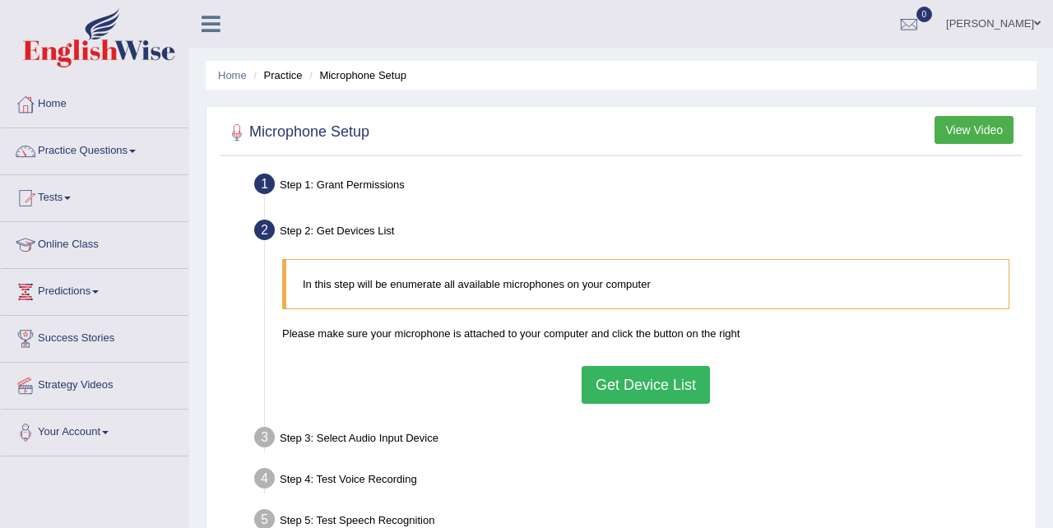
click at [634, 383] on button "Get Device List" at bounding box center [646, 385] width 128 height 38
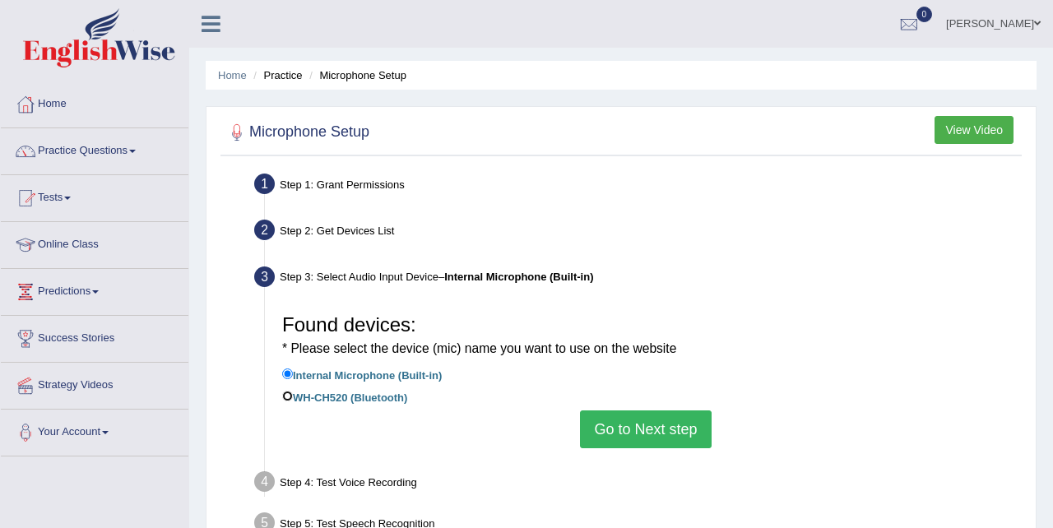
click at [286, 399] on input "WH-CH520 (Bluetooth)" at bounding box center [287, 396] width 11 height 11
radio input "true"
click at [620, 425] on button "Go to Next step" at bounding box center [645, 430] width 131 height 38
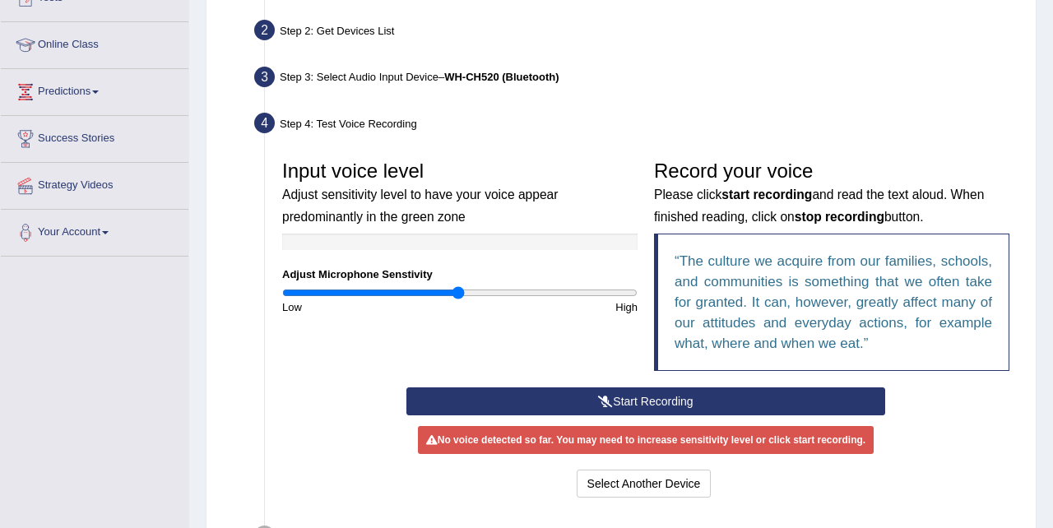
scroll to position [209, 0]
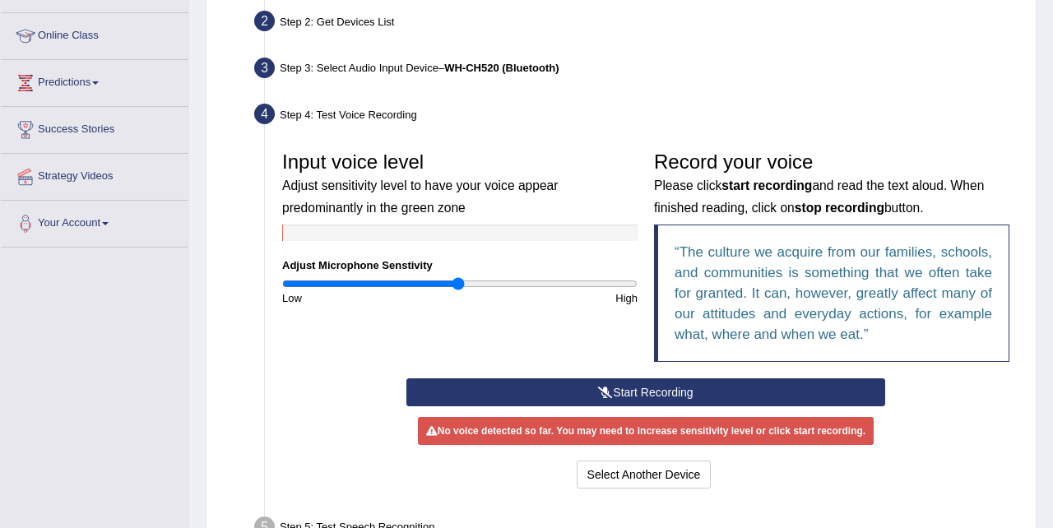
click at [611, 390] on button "Start Recording" at bounding box center [647, 393] width 480 height 28
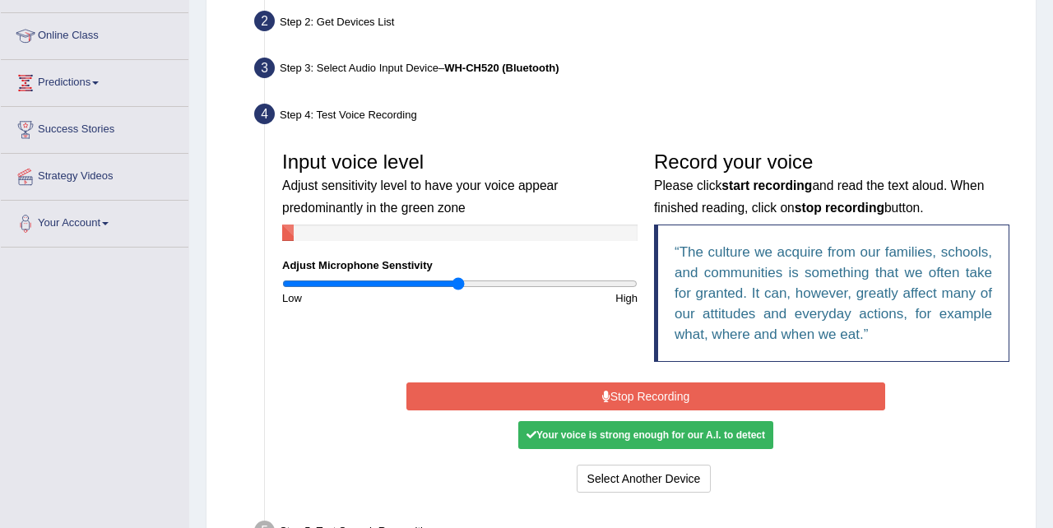
click at [611, 390] on button "Stop Recording" at bounding box center [647, 397] width 480 height 28
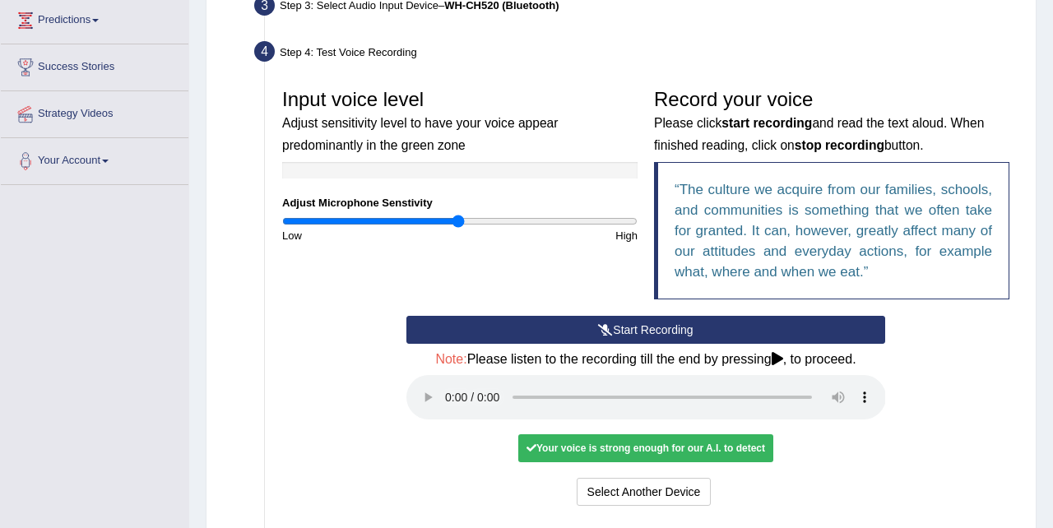
scroll to position [281, 0]
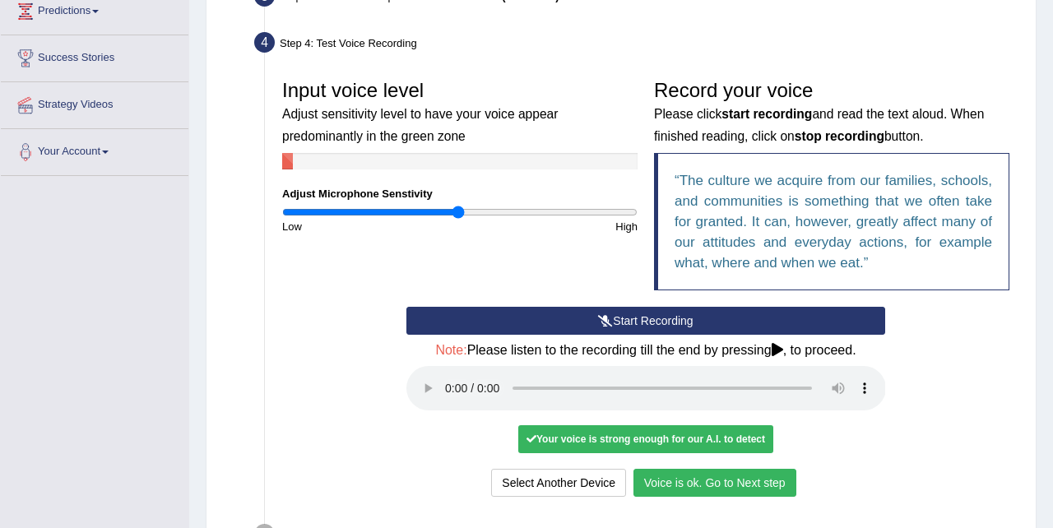
click at [658, 482] on button "Voice is ok. Go to Next step" at bounding box center [715, 483] width 163 height 28
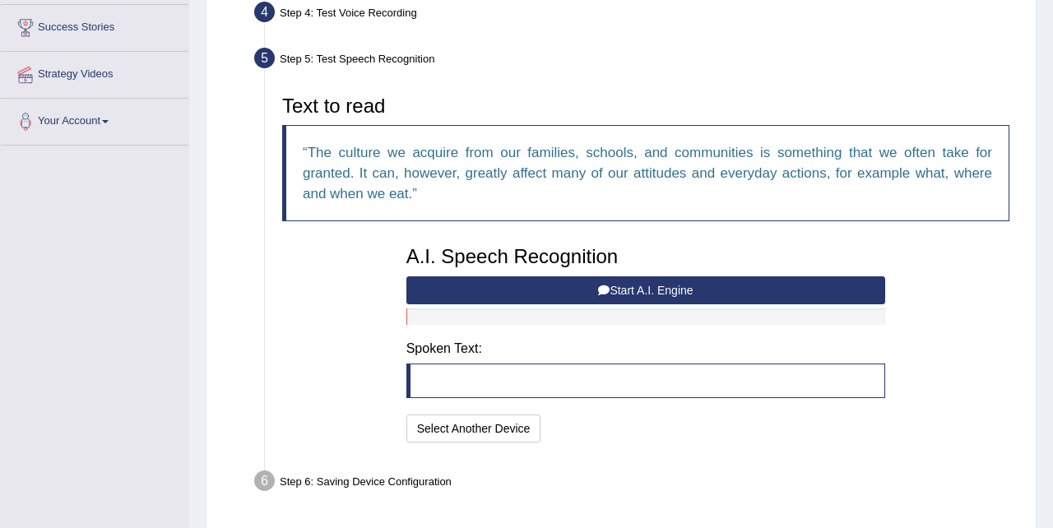
scroll to position [312, 0]
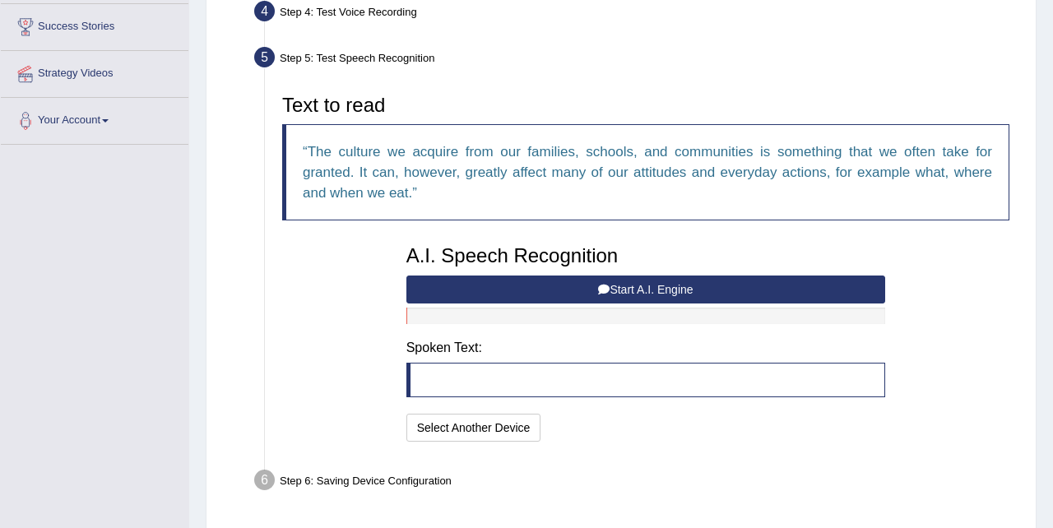
click at [610, 284] on button "Start A.I. Engine" at bounding box center [647, 290] width 480 height 28
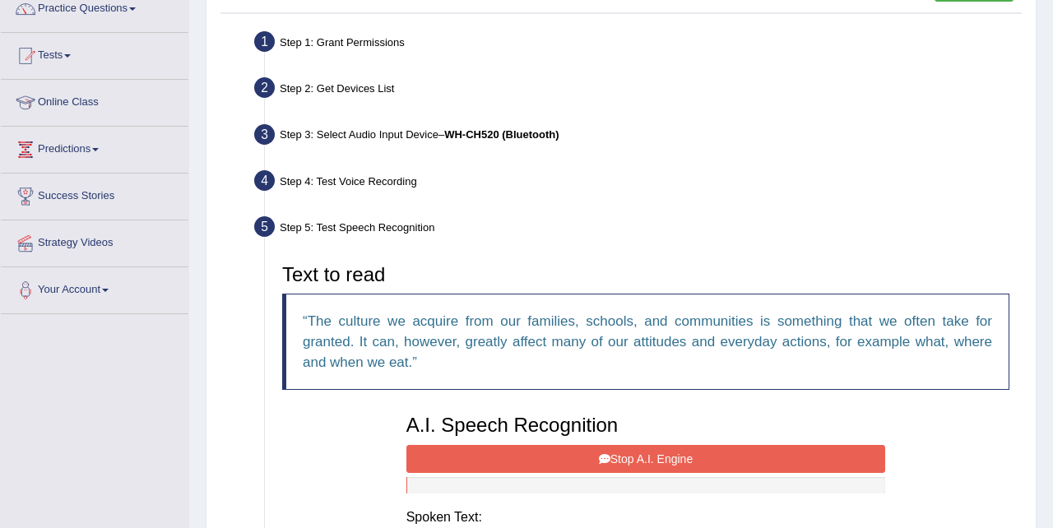
scroll to position [0, 0]
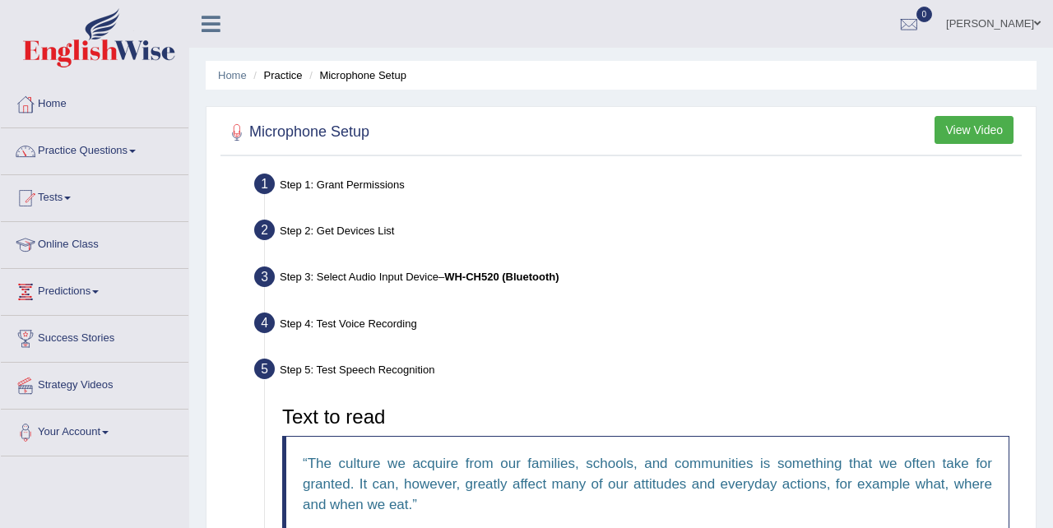
click at [965, 134] on button "View Video" at bounding box center [974, 130] width 79 height 28
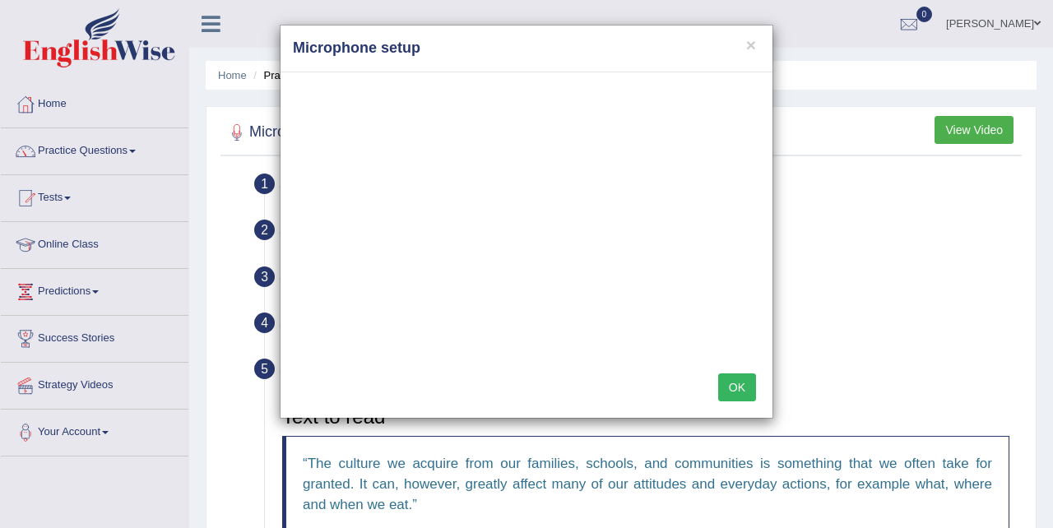
click at [740, 394] on button "OK" at bounding box center [737, 388] width 38 height 28
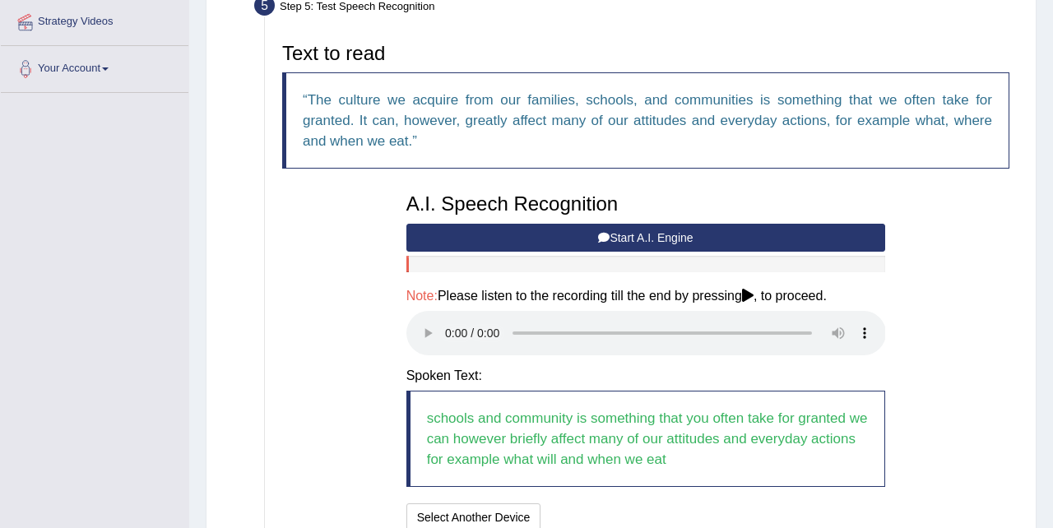
scroll to position [362, 0]
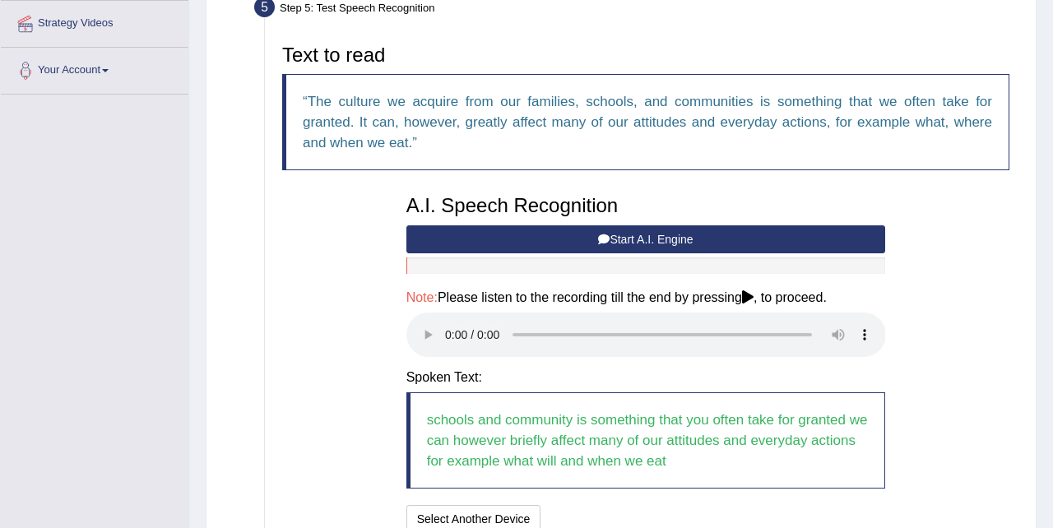
click at [543, 235] on button "Start A.I. Engine" at bounding box center [647, 239] width 480 height 28
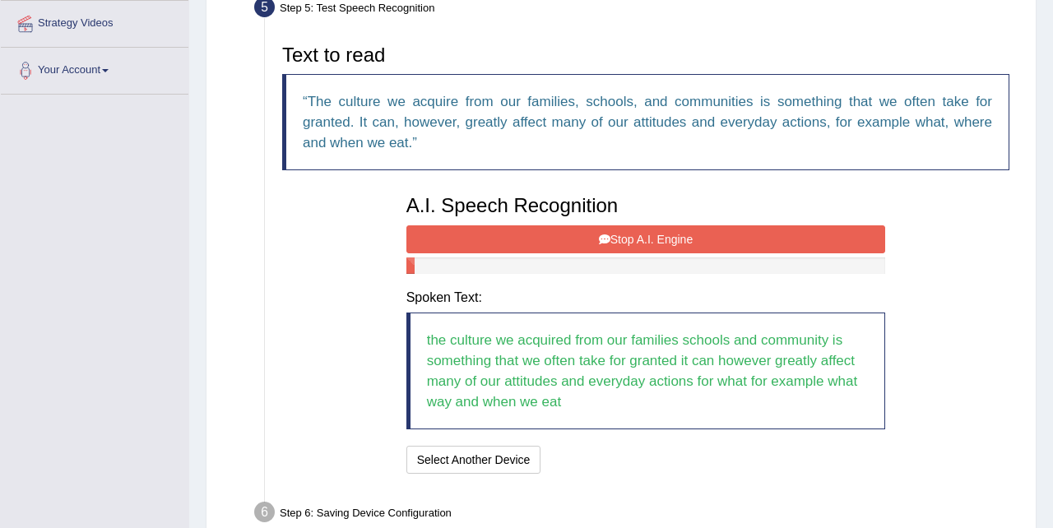
click at [574, 234] on button "Stop A.I. Engine" at bounding box center [647, 239] width 480 height 28
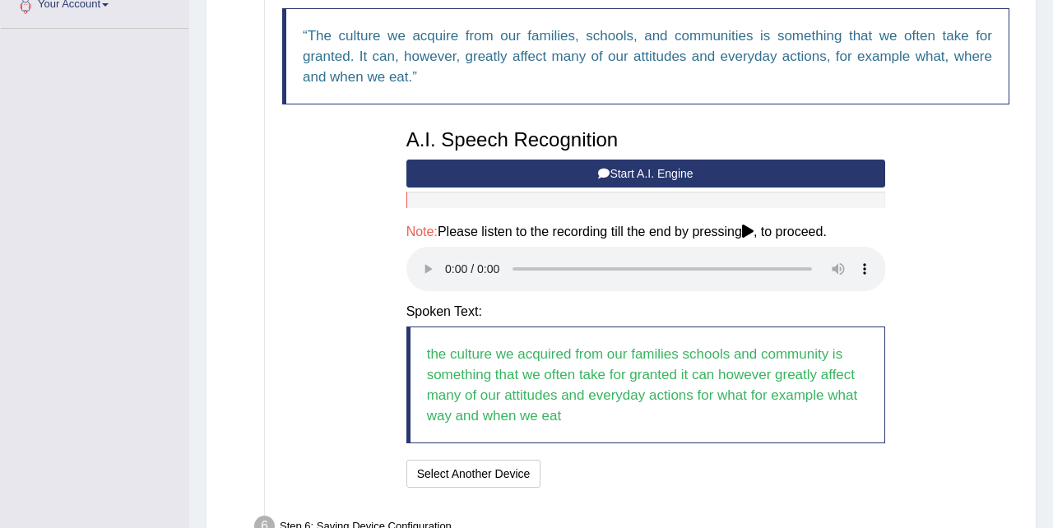
scroll to position [411, 0]
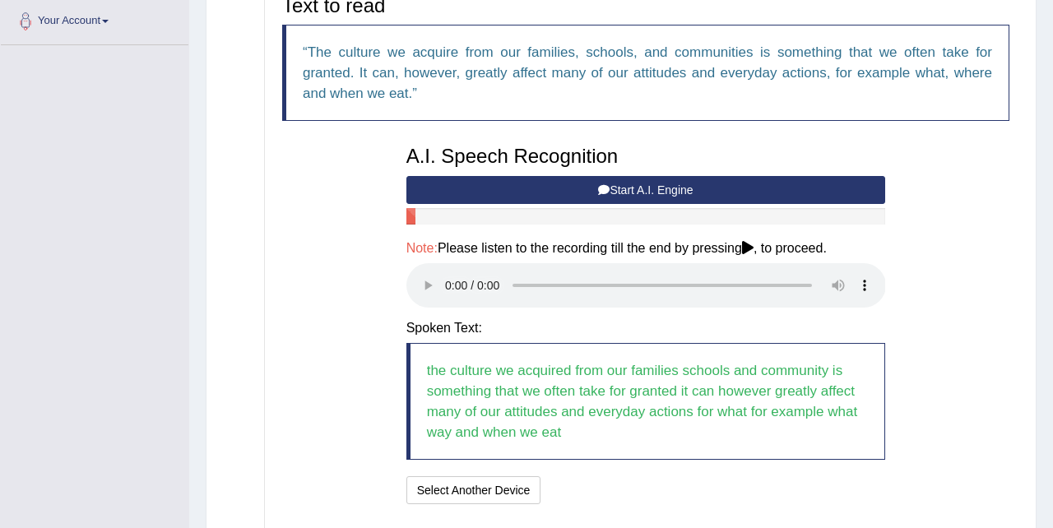
click at [520, 185] on button "Start A.I. Engine" at bounding box center [647, 190] width 480 height 28
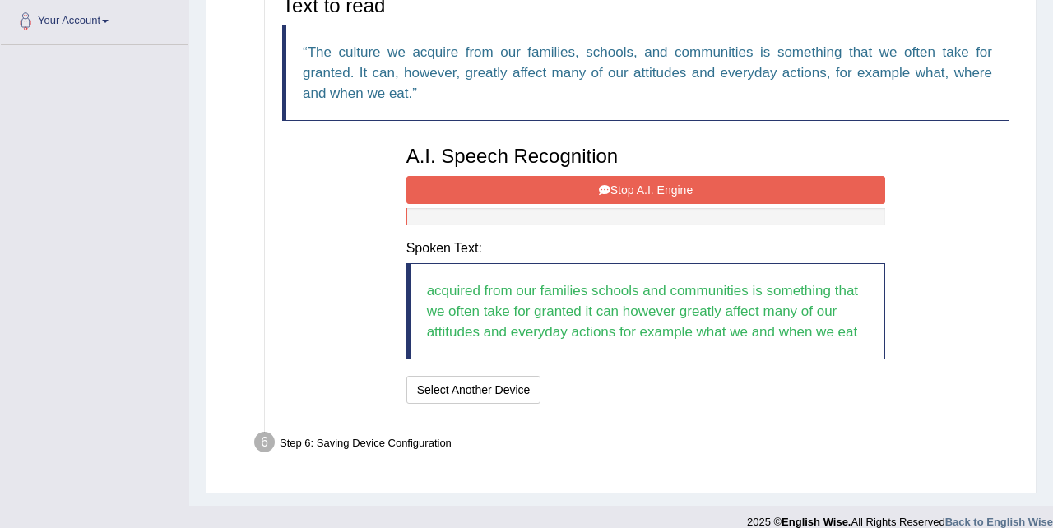
click at [521, 185] on button "Stop A.I. Engine" at bounding box center [647, 190] width 480 height 28
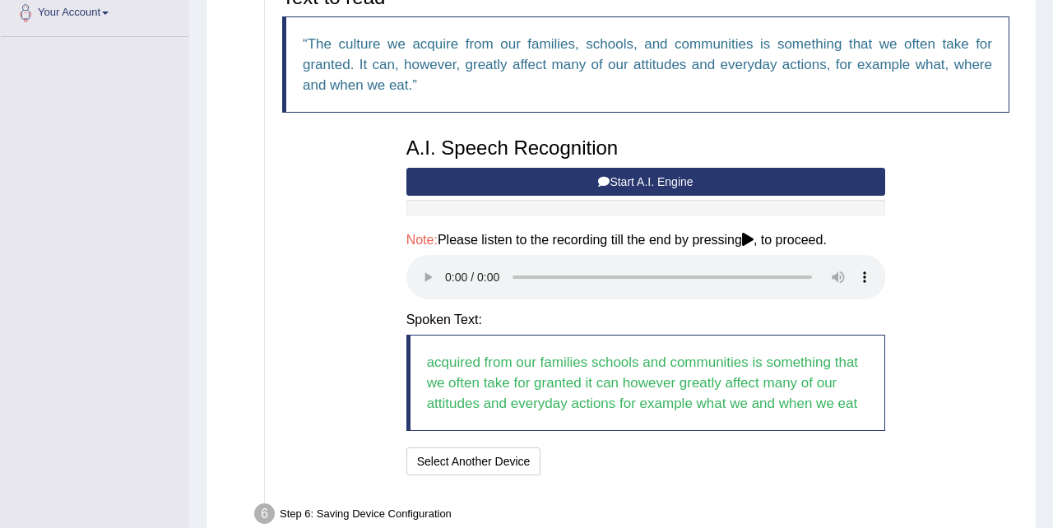
scroll to position [416, 0]
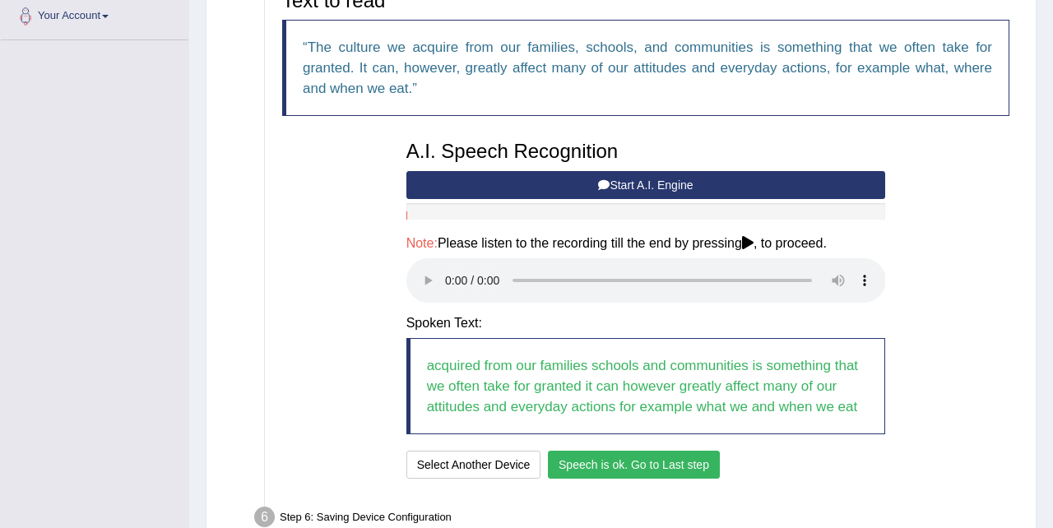
click at [638, 467] on button "Speech is ok. Go to Last step" at bounding box center [634, 465] width 172 height 28
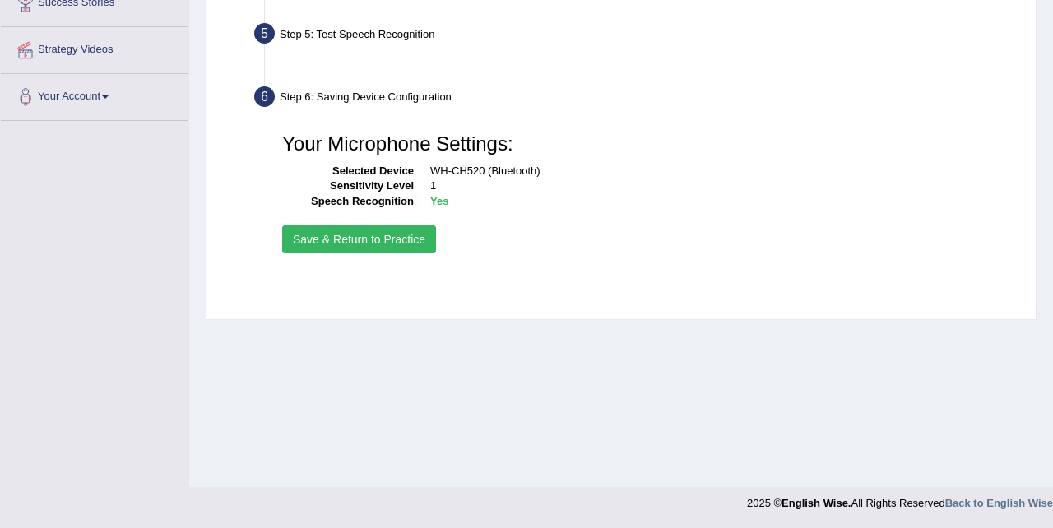
scroll to position [336, 0]
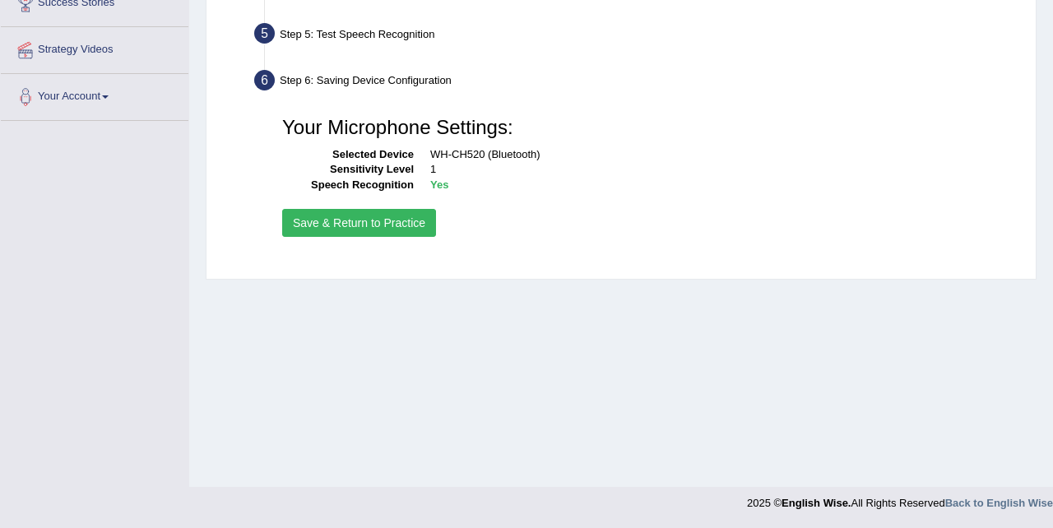
click at [388, 227] on button "Save & Return to Practice" at bounding box center [359, 223] width 154 height 28
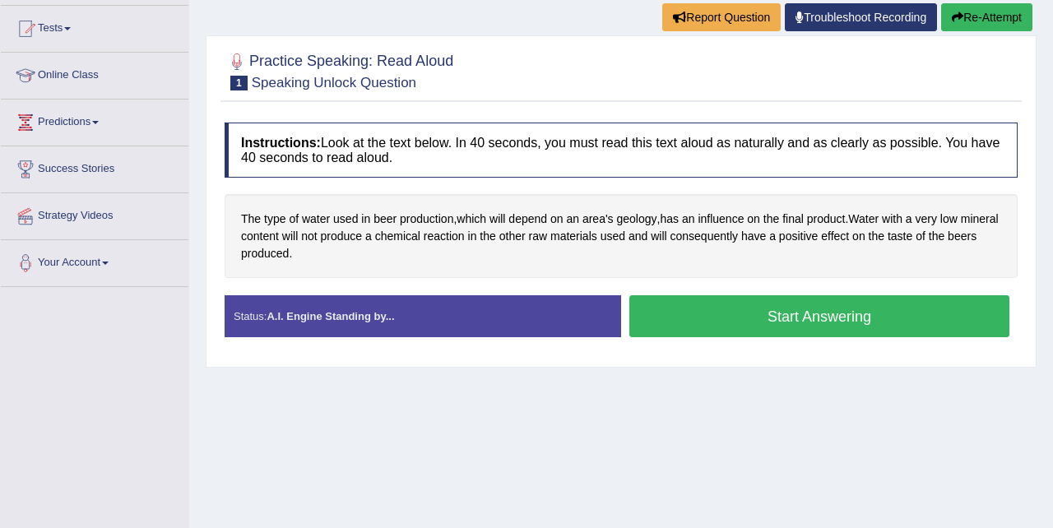
scroll to position [189, 0]
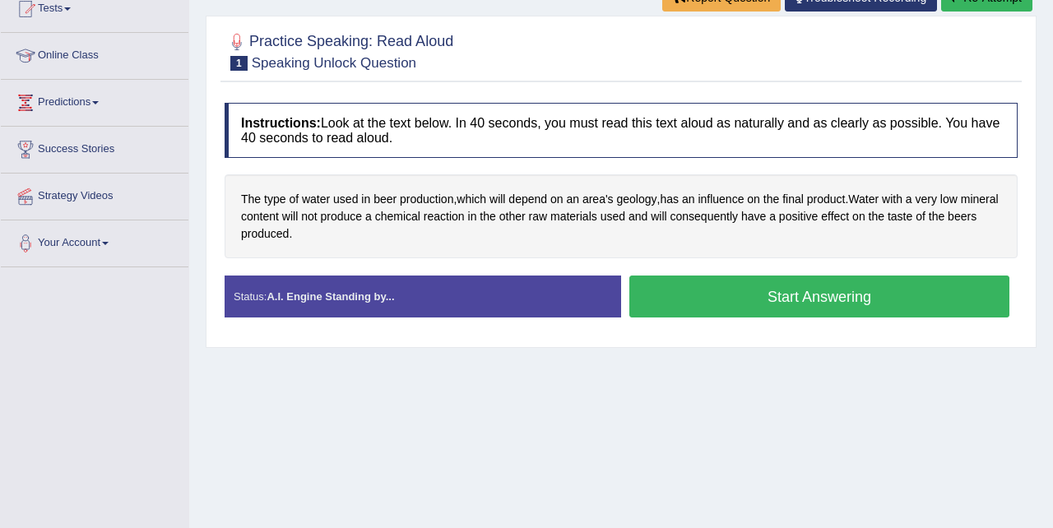
click at [692, 297] on button "Start Answering" at bounding box center [820, 297] width 380 height 42
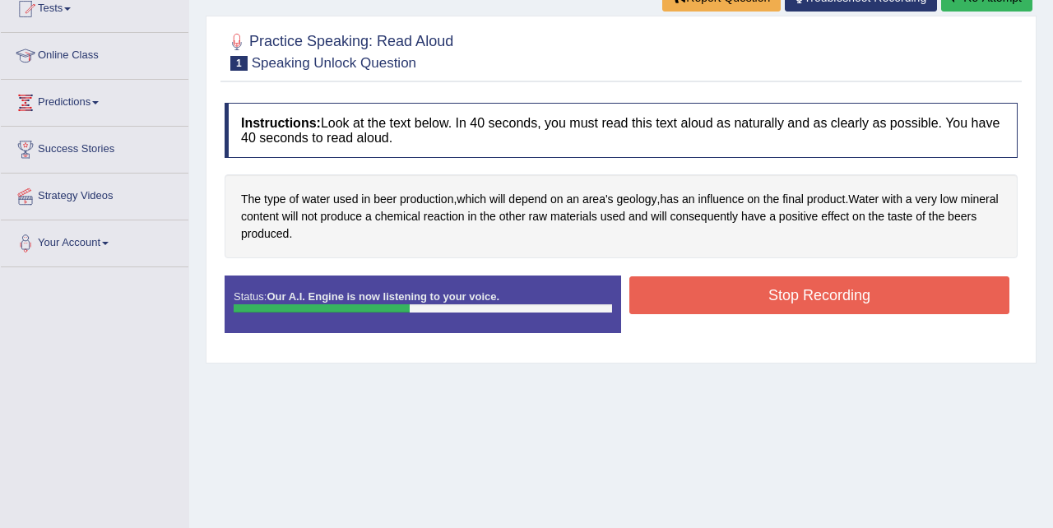
click at [769, 297] on button "Stop Recording" at bounding box center [820, 296] width 380 height 38
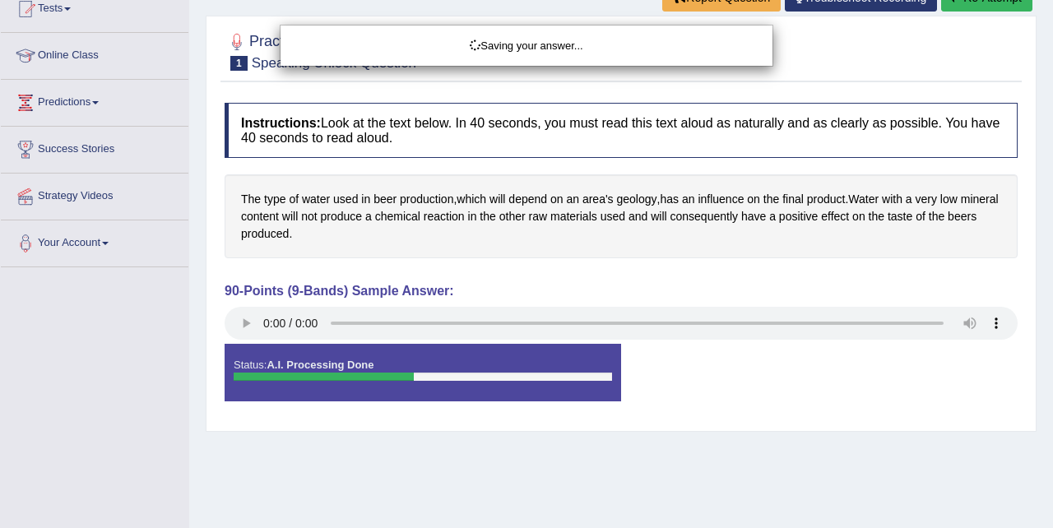
click at [242, 324] on div "Saving your answer..." at bounding box center [526, 264] width 1053 height 528
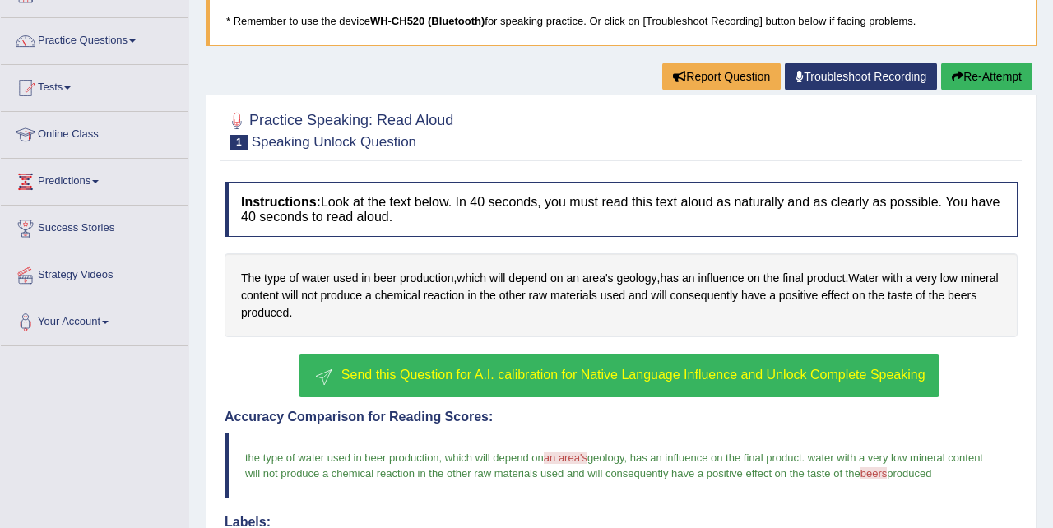
scroll to position [111, 0]
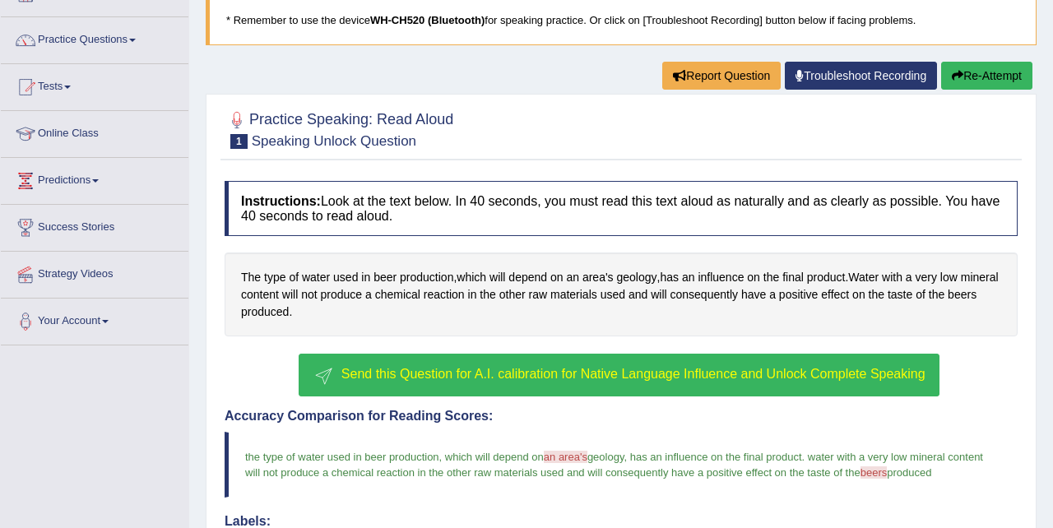
click at [960, 69] on button "Re-Attempt" at bounding box center [986, 76] width 91 height 28
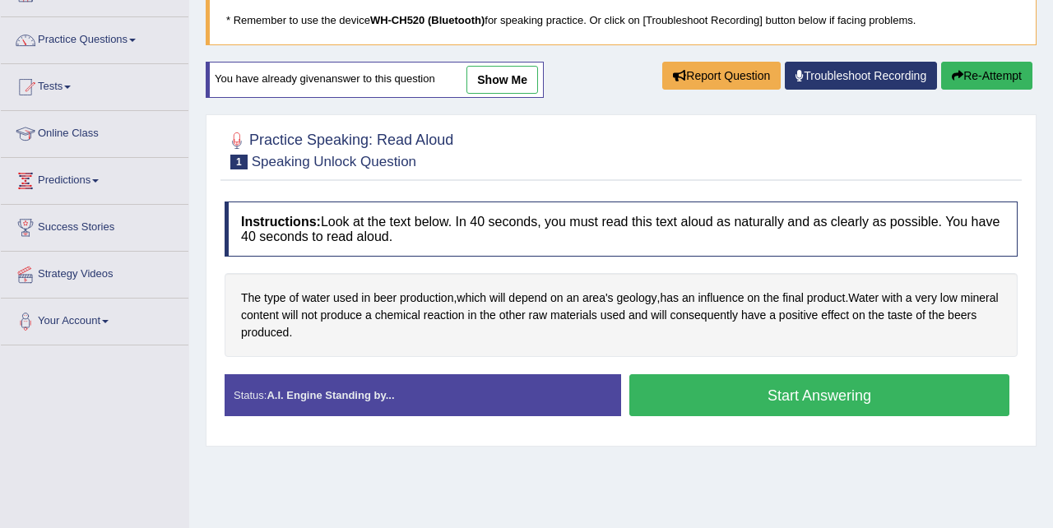
click at [836, 390] on button "Start Answering" at bounding box center [820, 395] width 380 height 42
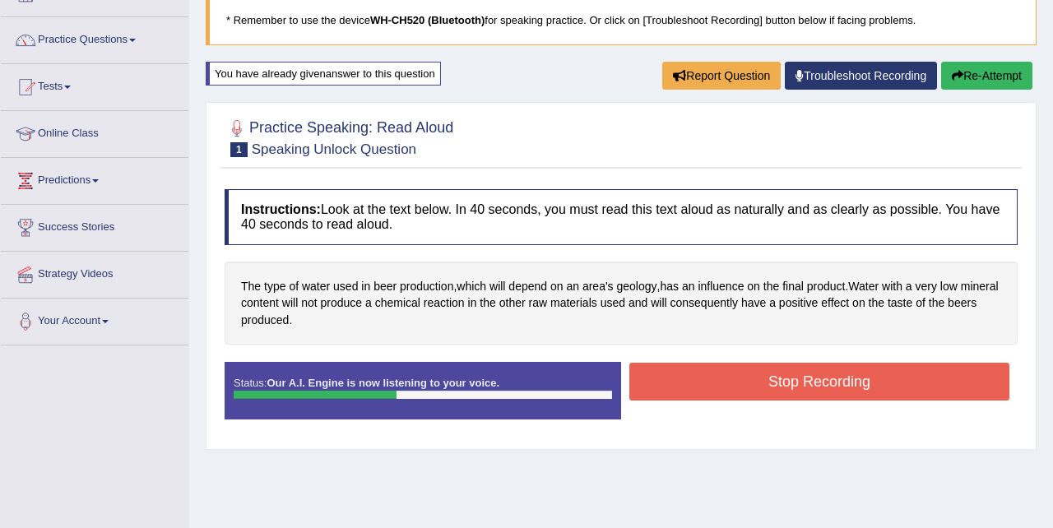
click at [836, 390] on button "Stop Recording" at bounding box center [820, 382] width 380 height 38
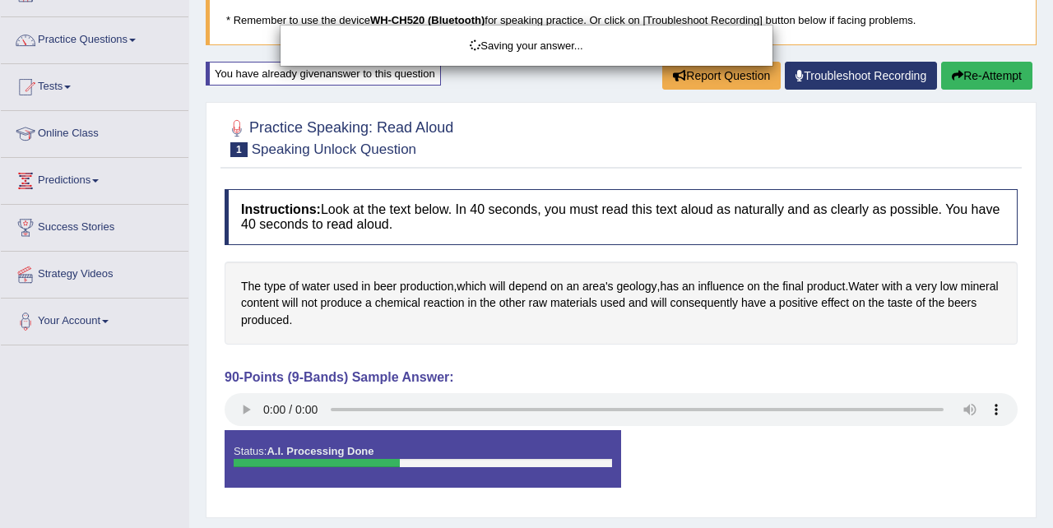
click at [243, 414] on body "Toggle navigation Home Practice Questions Speaking Practice Read Aloud Repeat S…" at bounding box center [526, 153] width 1053 height 528
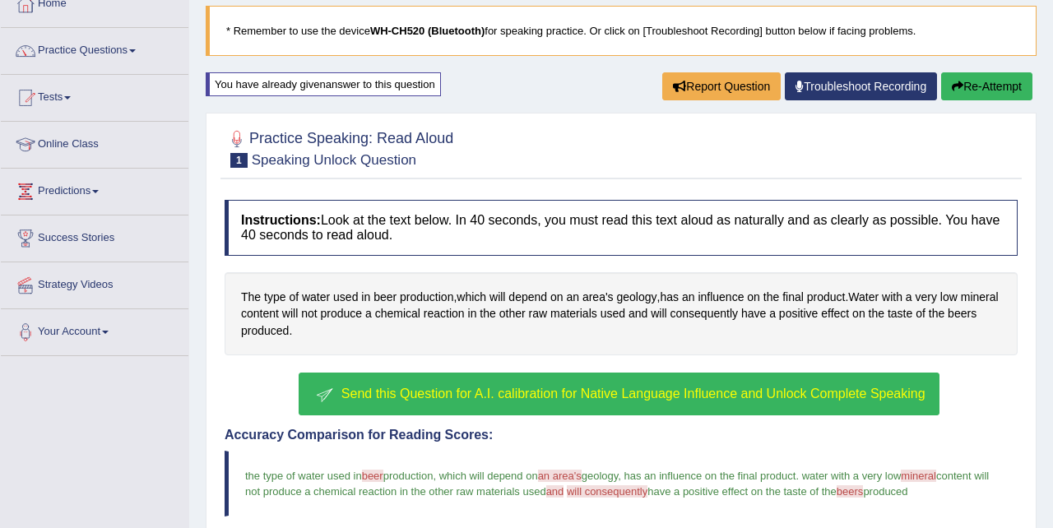
scroll to position [75, 0]
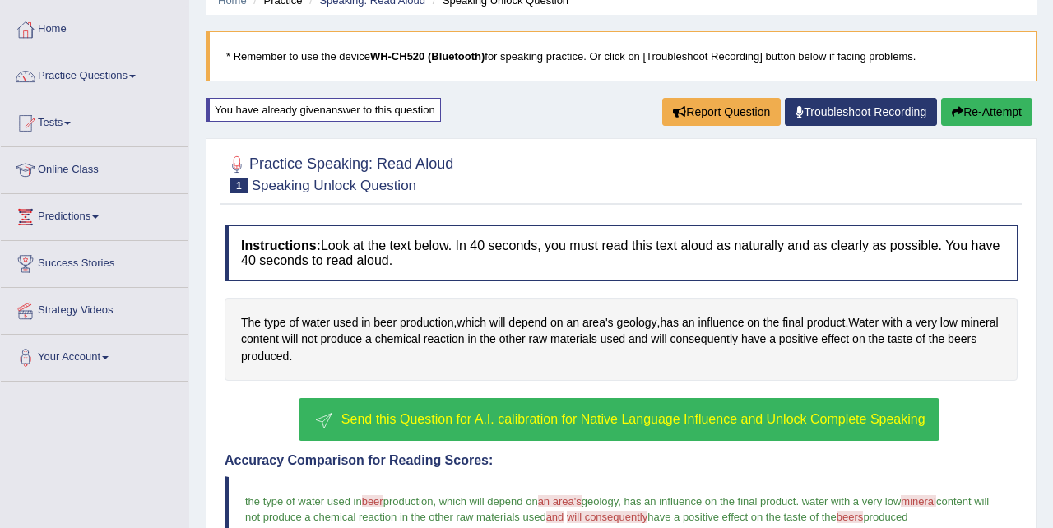
click at [425, 108] on div "You have already given answer to this question" at bounding box center [323, 110] width 235 height 24
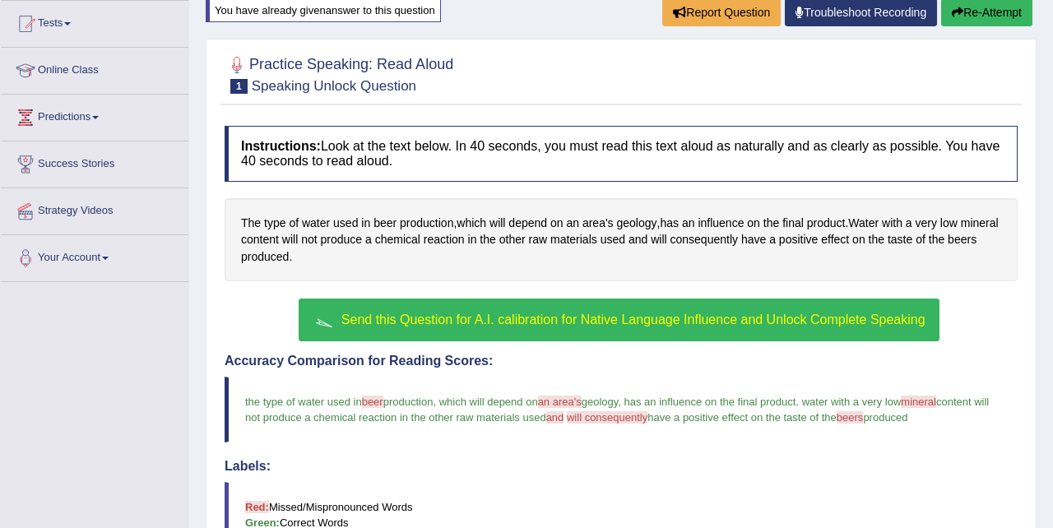
scroll to position [137, 0]
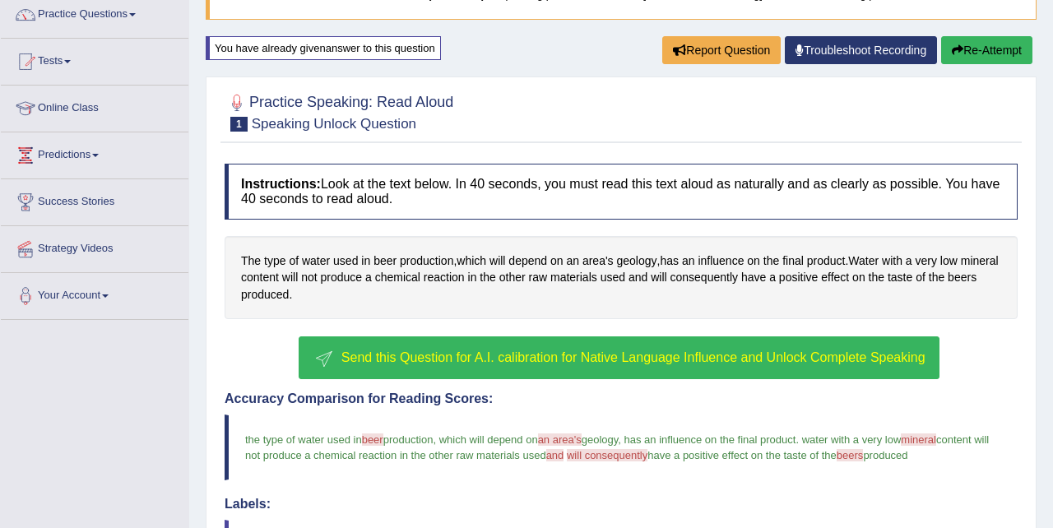
click at [391, 51] on div "You have already given answer to this question" at bounding box center [323, 48] width 235 height 24
click at [529, 359] on span "Send this Question for A.I. calibration for Native Language Influence and Unloc…" at bounding box center [634, 358] width 584 height 14
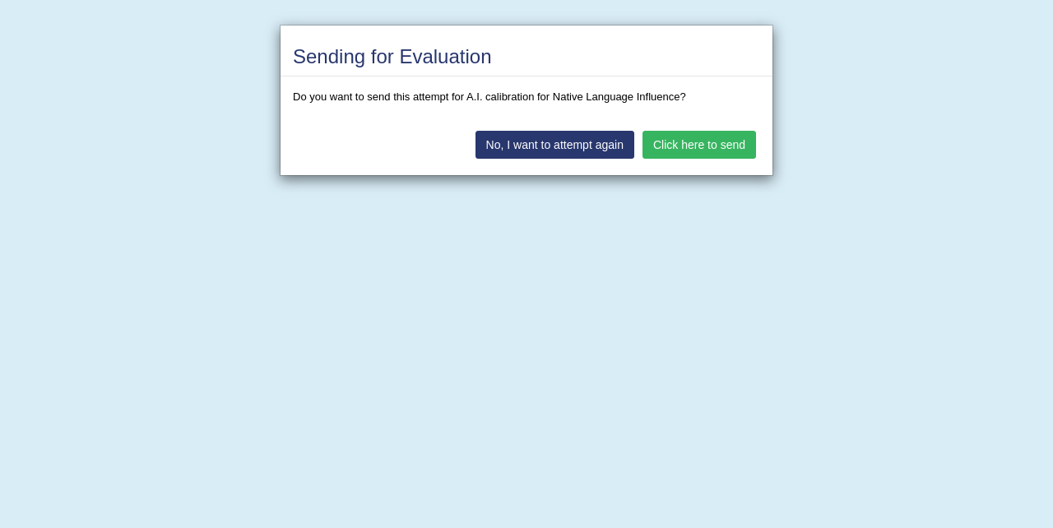
click at [686, 143] on button "Click here to send" at bounding box center [700, 145] width 114 height 28
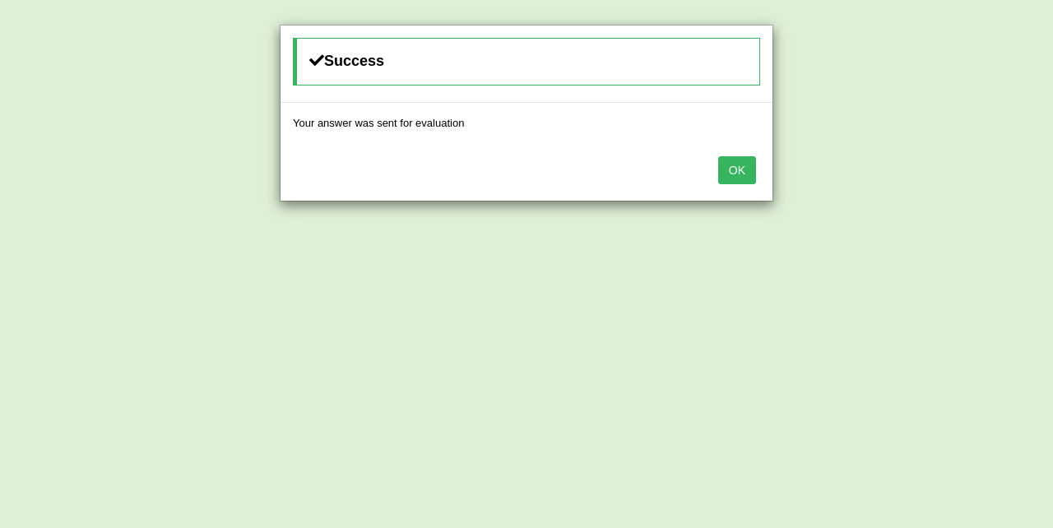
click at [735, 165] on button "OK" at bounding box center [737, 170] width 38 height 28
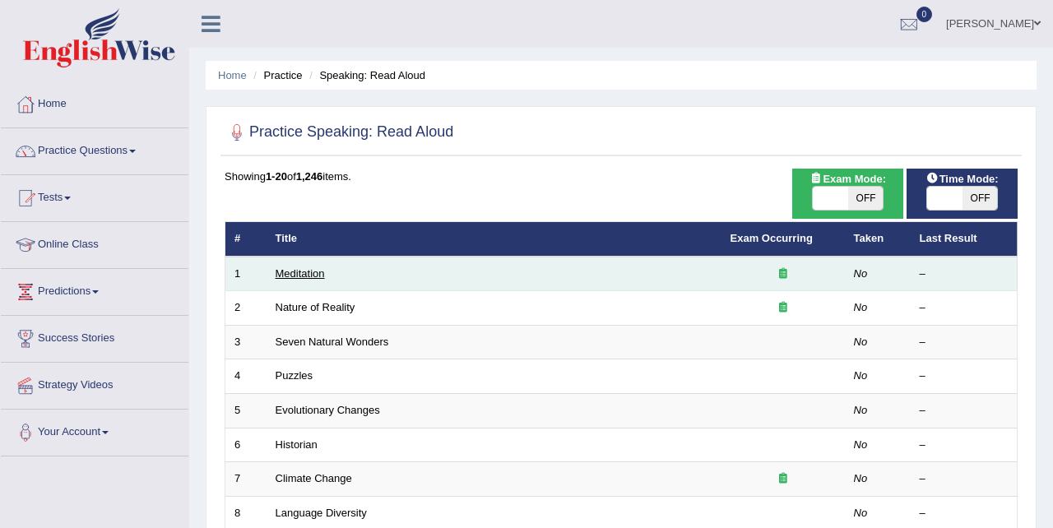
click at [305, 276] on link "Meditation" at bounding box center [300, 273] width 49 height 12
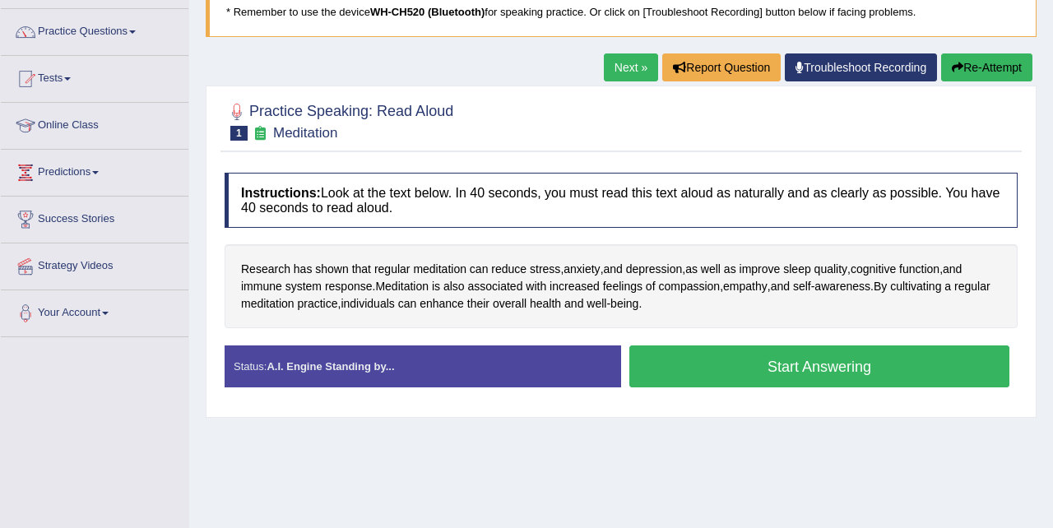
scroll to position [120, 0]
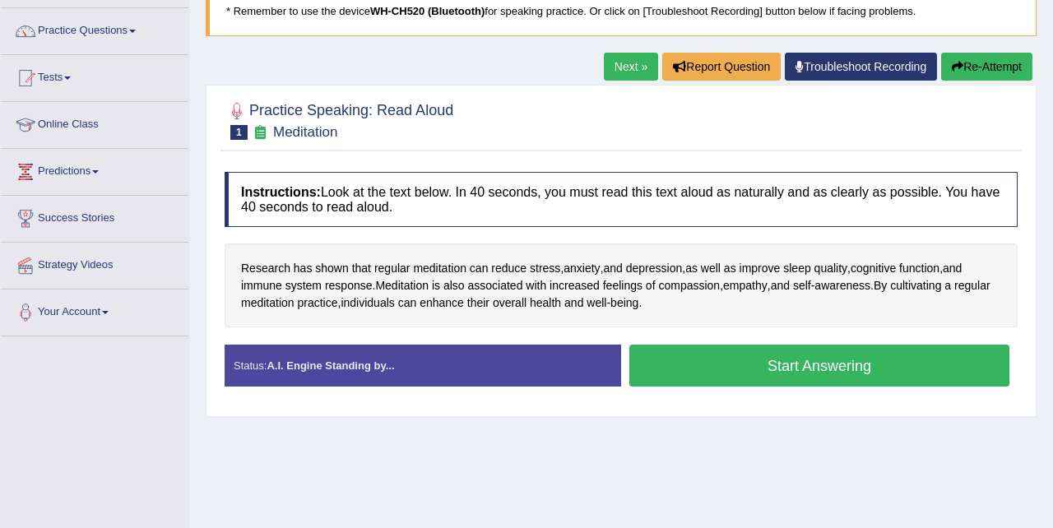
click at [789, 367] on button "Start Answering" at bounding box center [820, 366] width 380 height 42
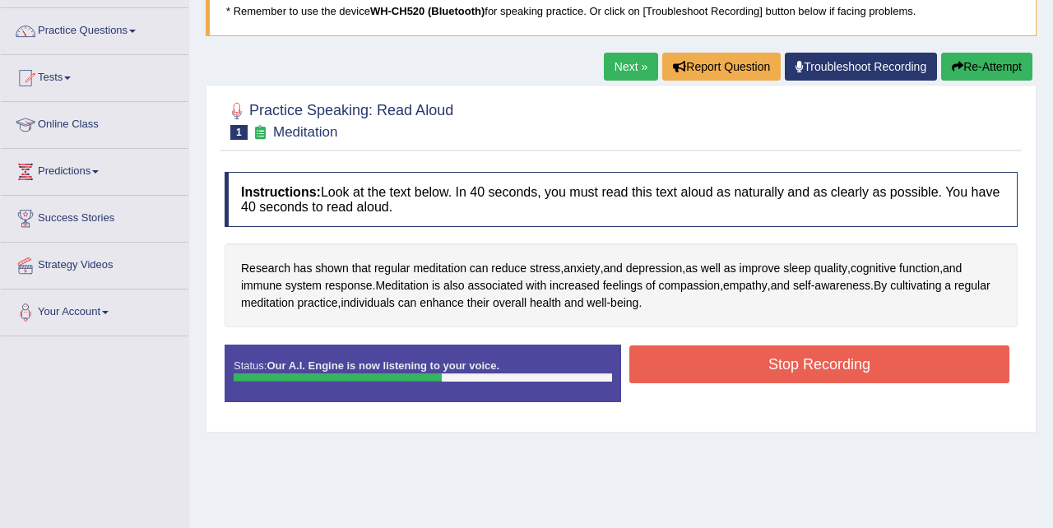
click at [789, 367] on button "Stop Recording" at bounding box center [820, 365] width 380 height 38
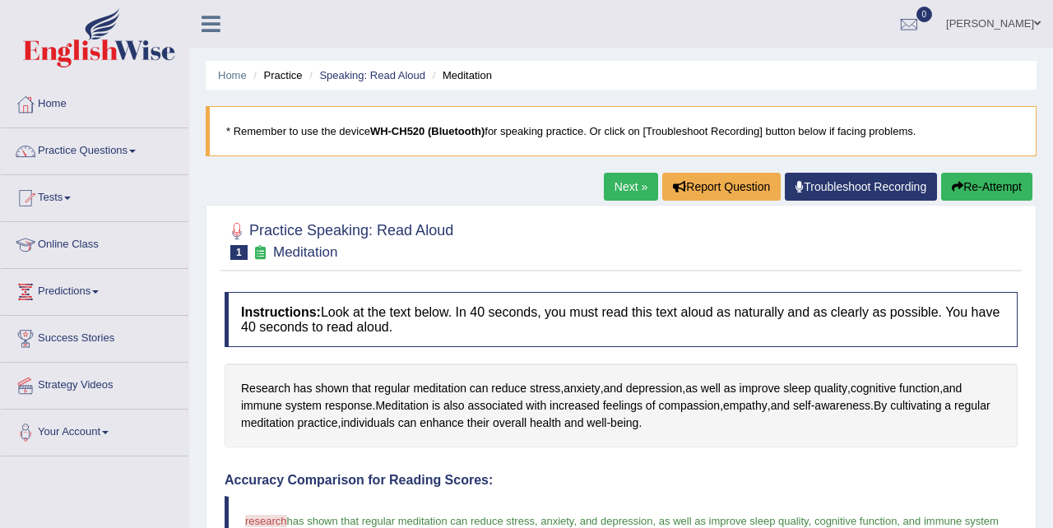
scroll to position [61, 0]
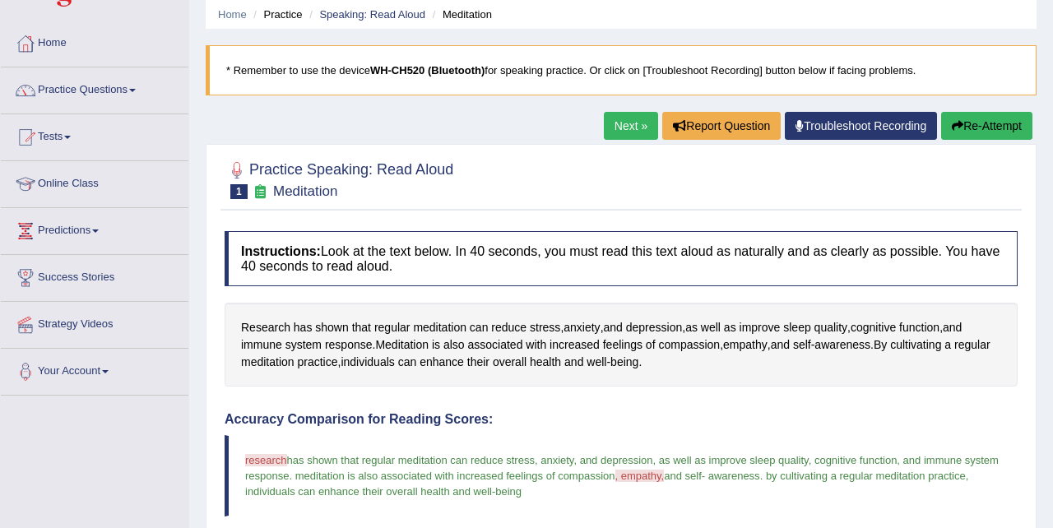
click at [626, 124] on link "Next »" at bounding box center [631, 126] width 54 height 28
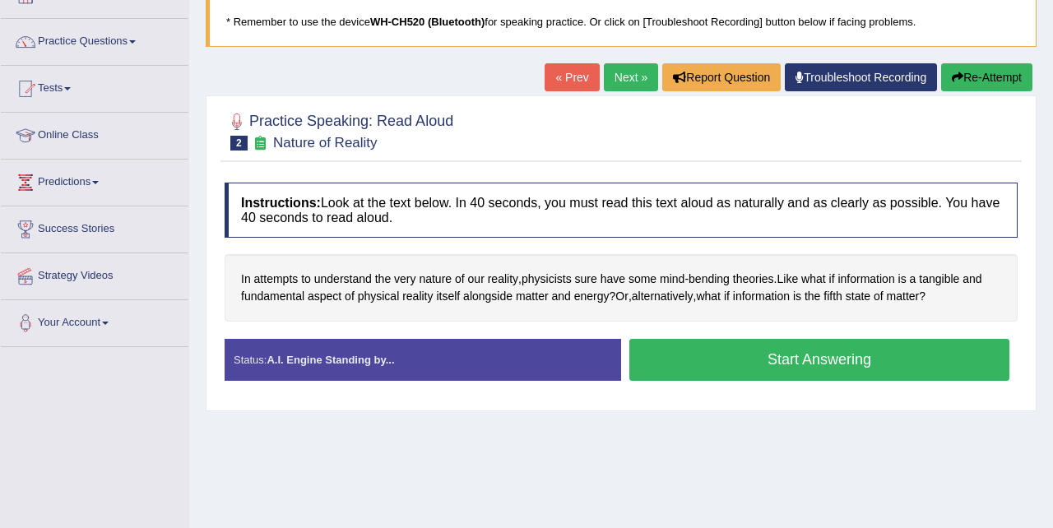
scroll to position [119, 0]
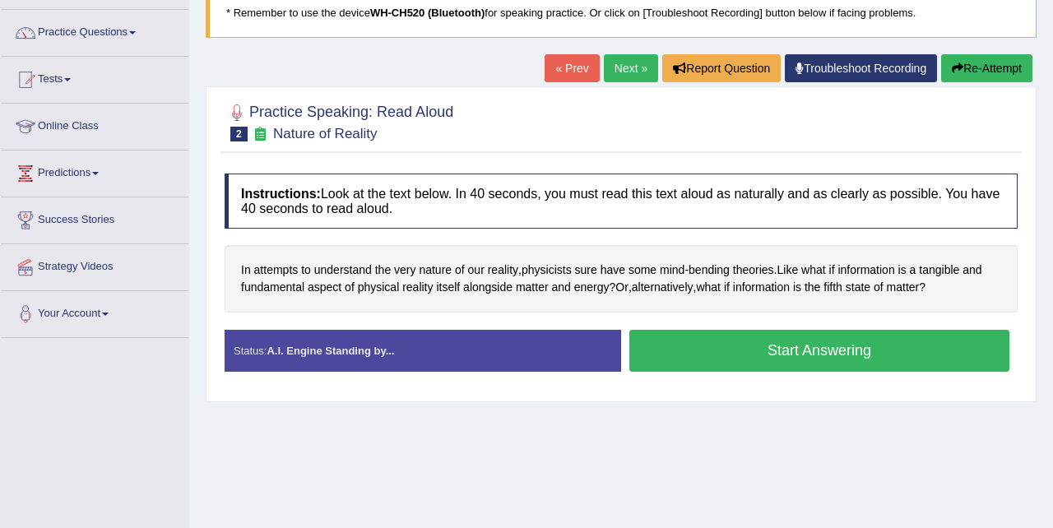
click at [685, 353] on button "Start Answering" at bounding box center [820, 351] width 380 height 42
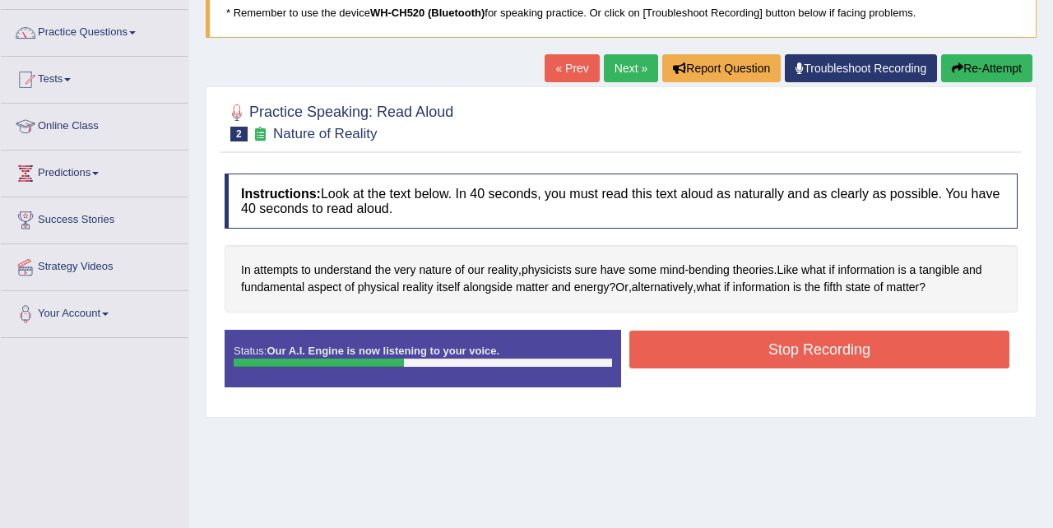
click at [685, 354] on button "Stop Recording" at bounding box center [820, 350] width 380 height 38
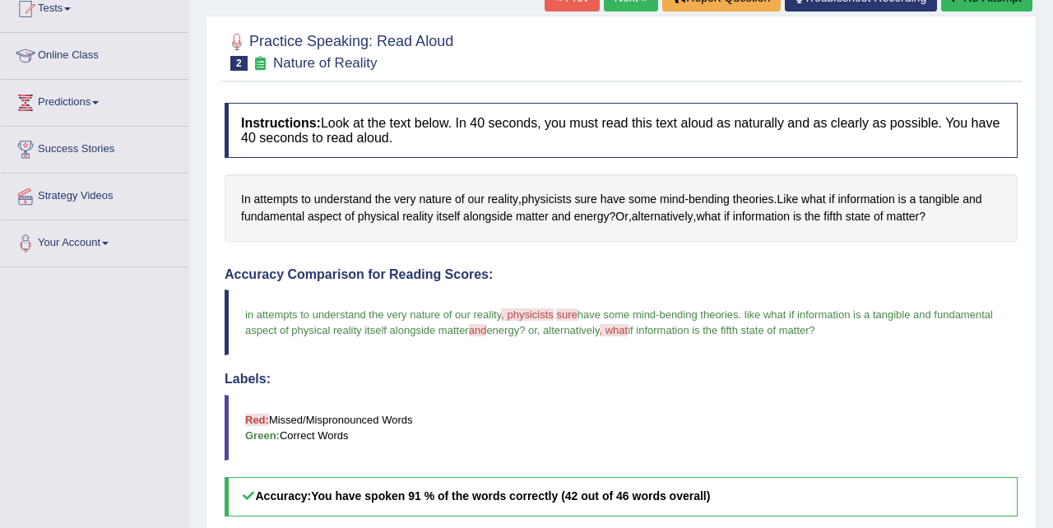
scroll to position [0, 0]
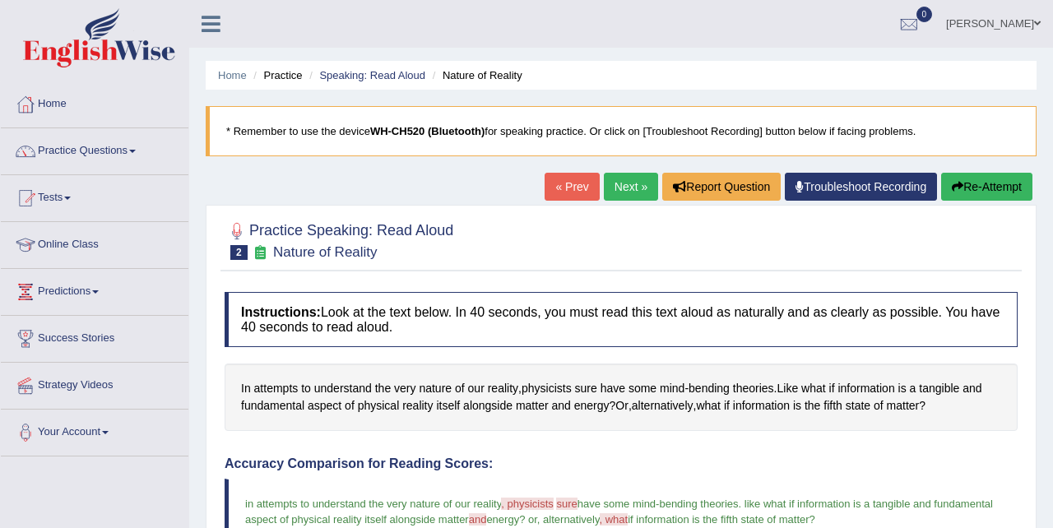
click at [614, 188] on link "Next »" at bounding box center [631, 187] width 54 height 28
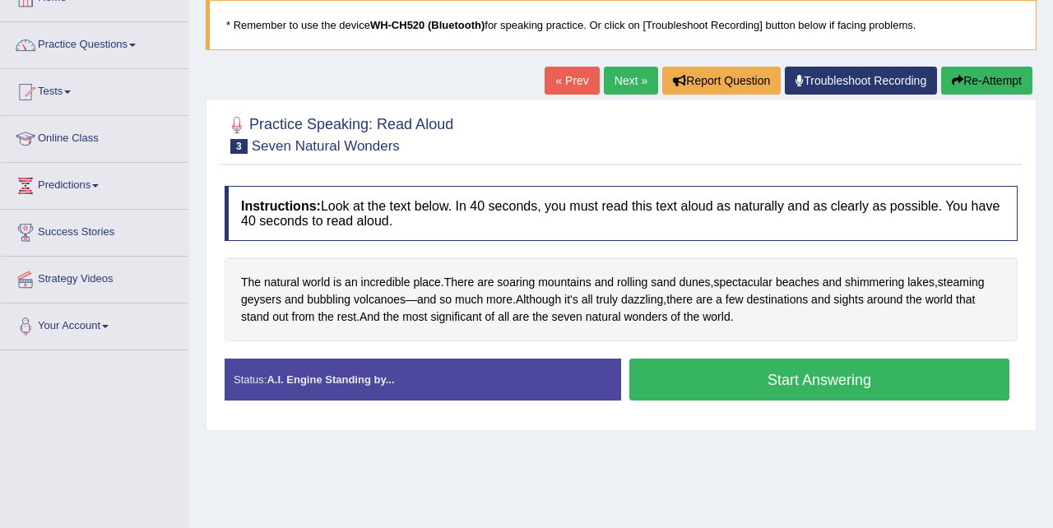
scroll to position [107, 0]
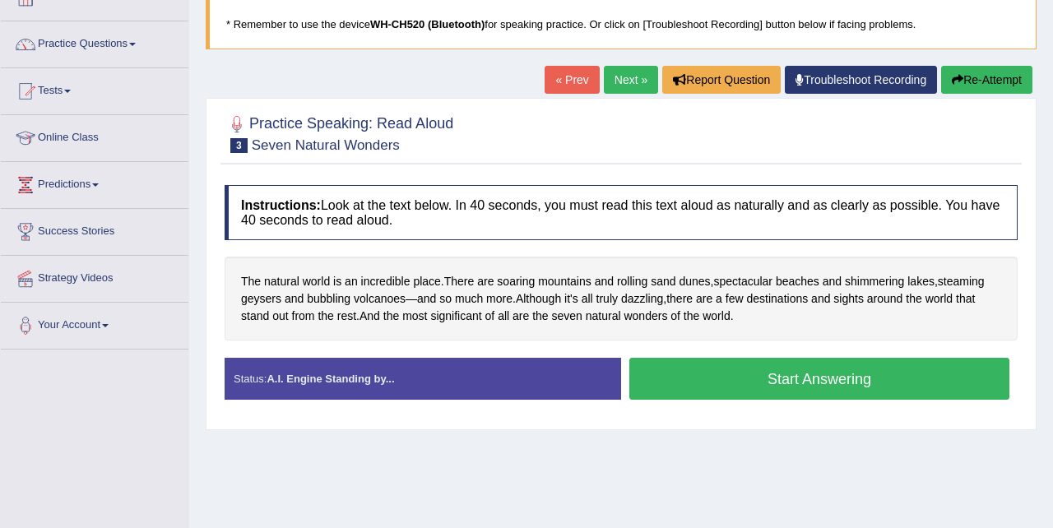
click at [760, 376] on button "Start Answering" at bounding box center [820, 379] width 380 height 42
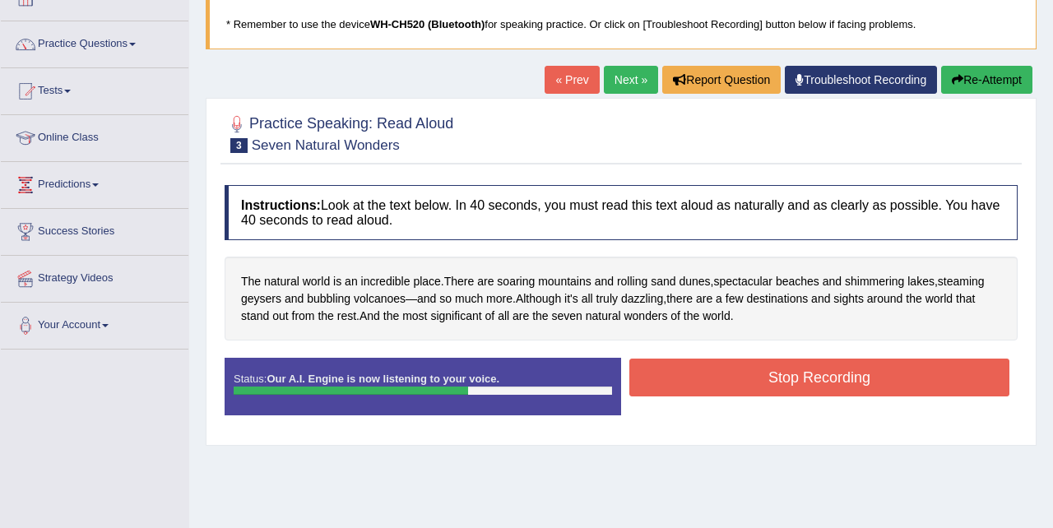
click at [760, 376] on button "Stop Recording" at bounding box center [820, 378] width 380 height 38
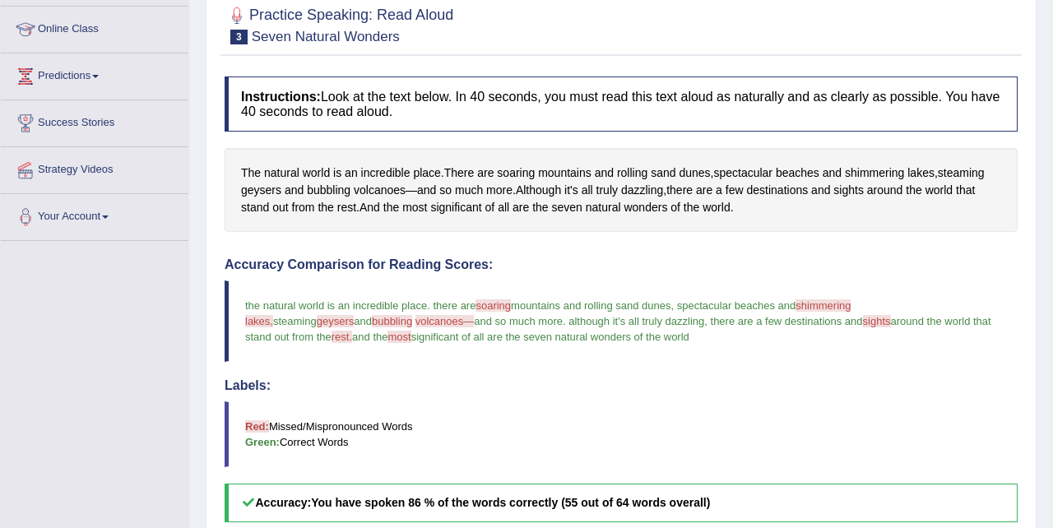
scroll to position [0, 0]
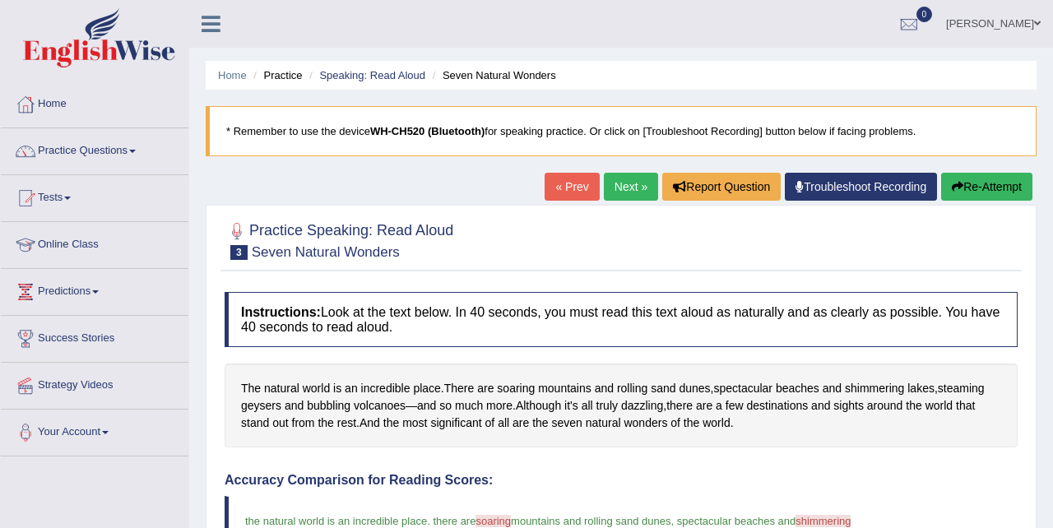
click at [628, 189] on link "Next »" at bounding box center [631, 187] width 54 height 28
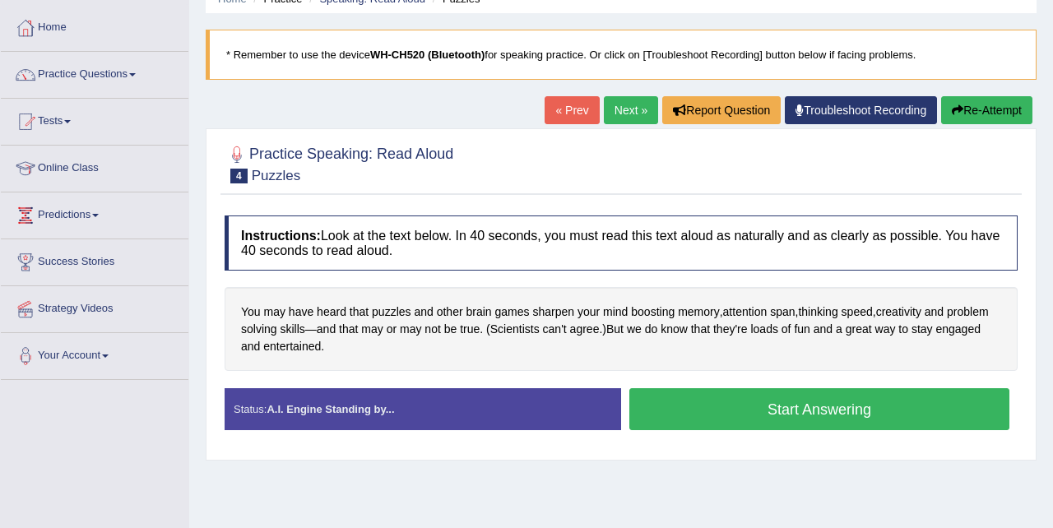
scroll to position [86, 0]
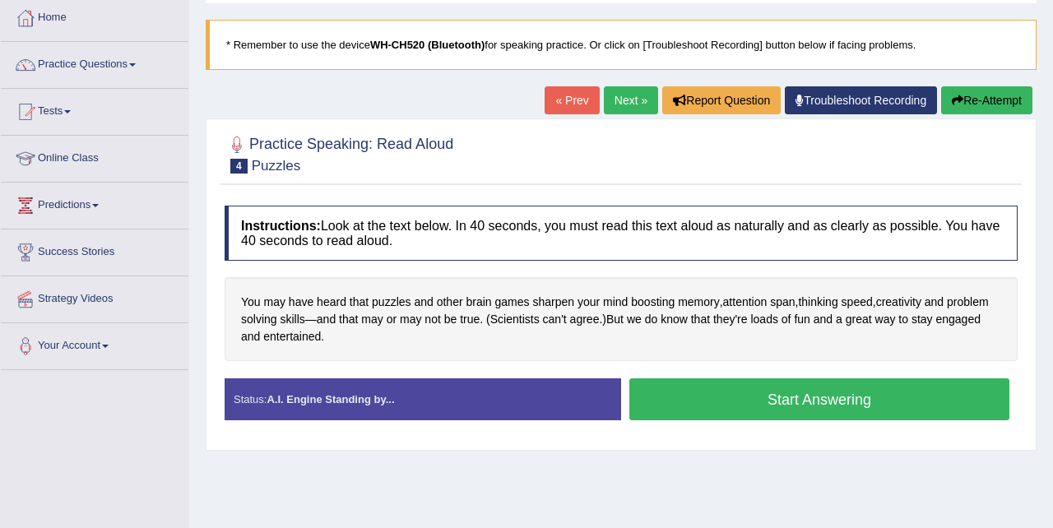
click at [765, 389] on button "Start Answering" at bounding box center [820, 400] width 380 height 42
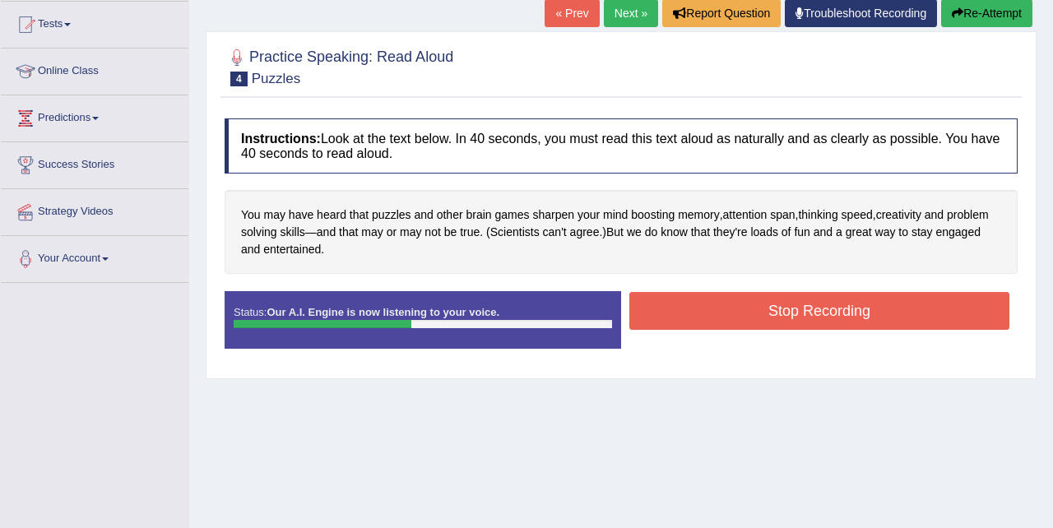
scroll to position [177, 0]
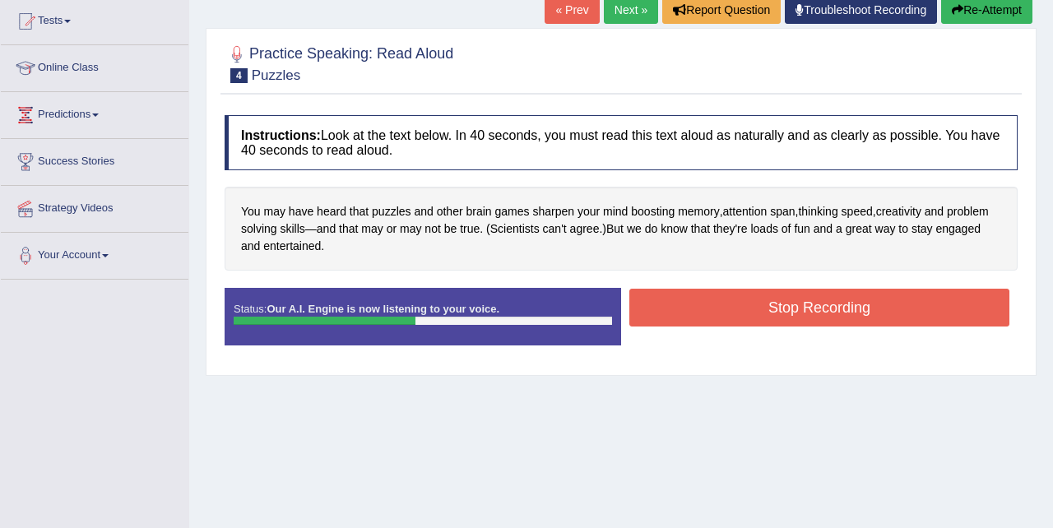
click at [800, 300] on button "Stop Recording" at bounding box center [820, 308] width 380 height 38
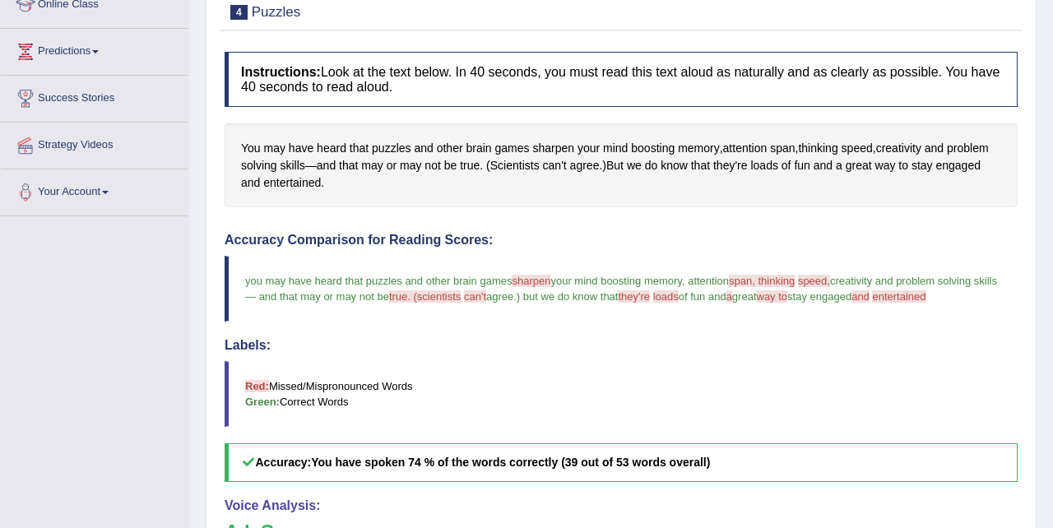
scroll to position [0, 0]
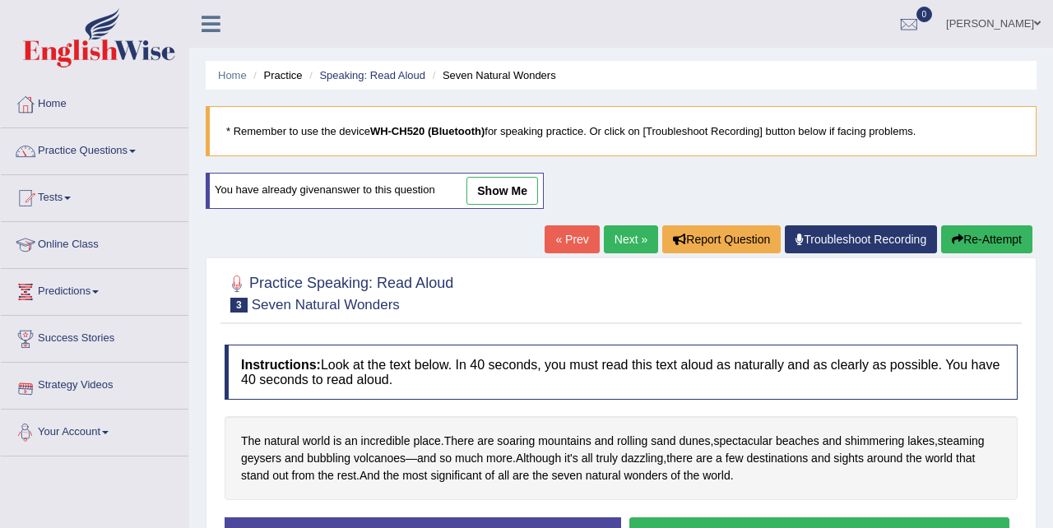
click at [108, 431] on link "Your Account" at bounding box center [95, 430] width 188 height 41
click at [114, 150] on link "Practice Questions" at bounding box center [95, 148] width 188 height 41
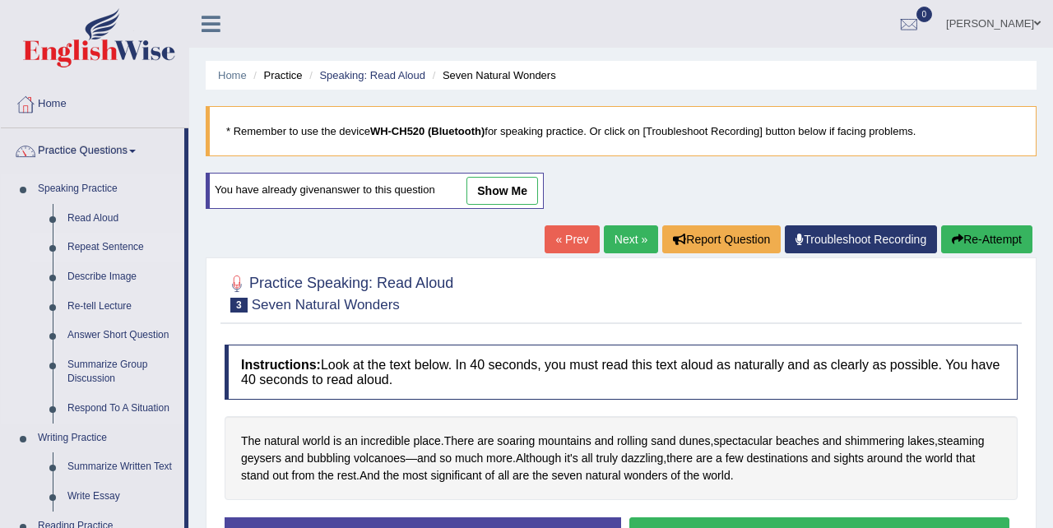
click at [108, 245] on link "Repeat Sentence" at bounding box center [122, 248] width 124 height 30
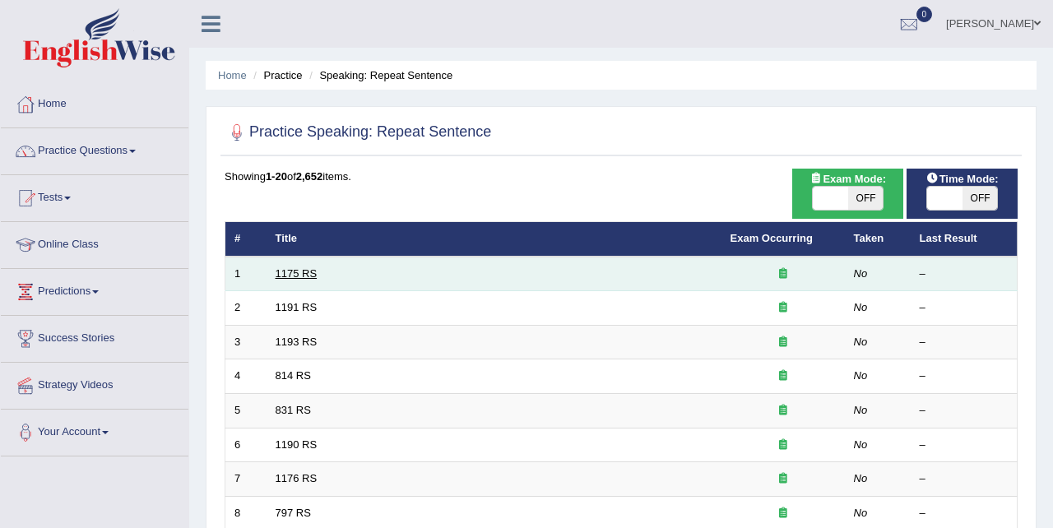
click at [289, 275] on link "1175 RS" at bounding box center [297, 273] width 42 height 12
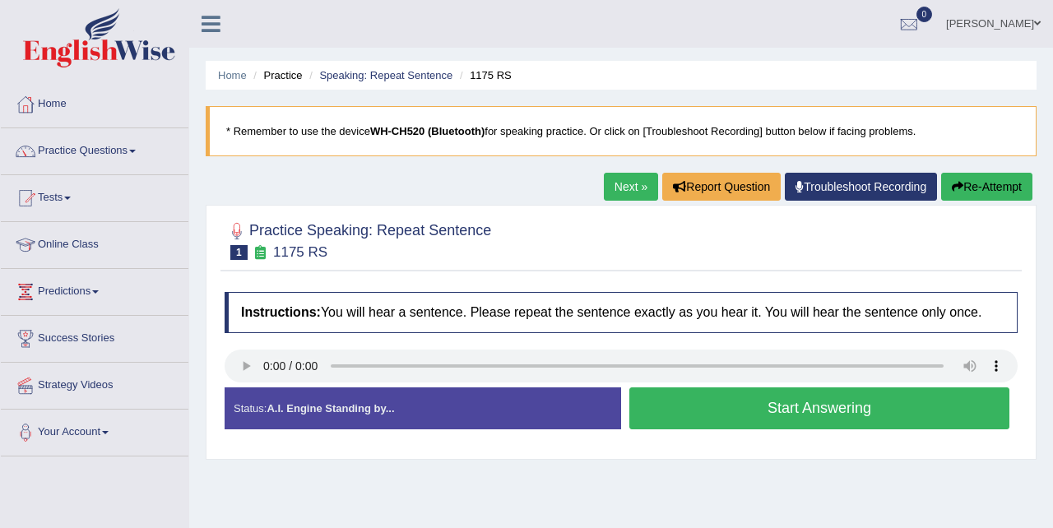
click at [705, 424] on button "Start Answering" at bounding box center [820, 409] width 380 height 42
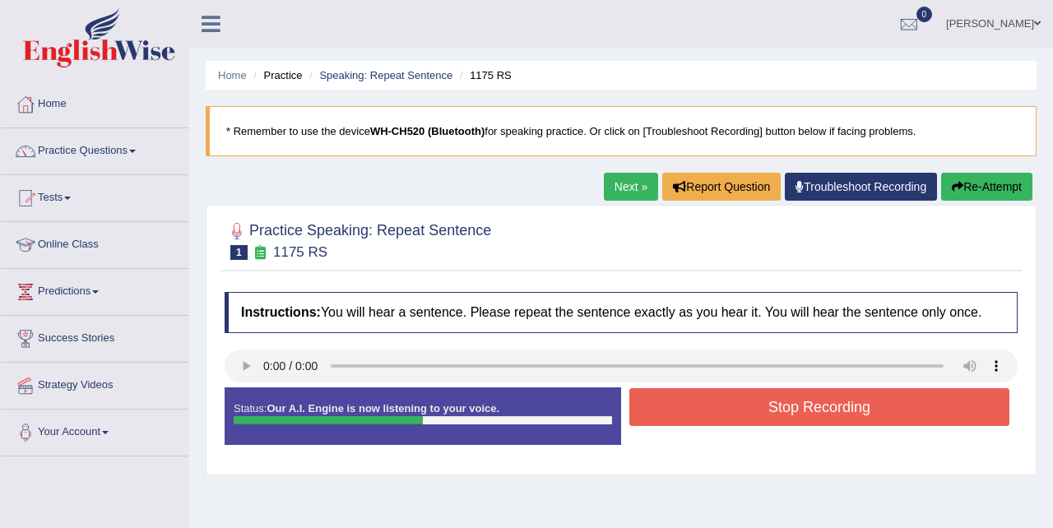
click at [685, 421] on button "Stop Recording" at bounding box center [820, 407] width 380 height 38
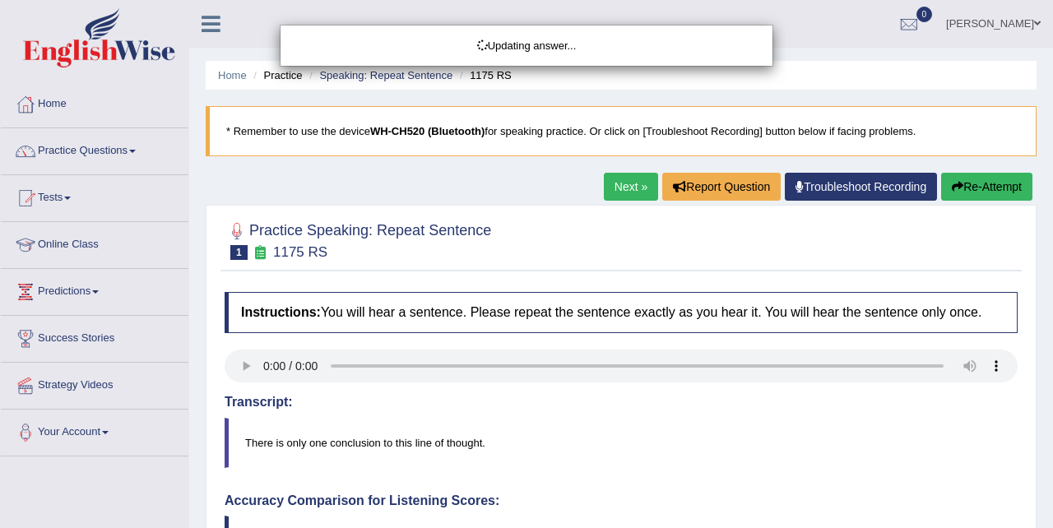
click at [244, 379] on body "Toggle navigation Home Practice Questions Speaking Practice Read Aloud Repeat S…" at bounding box center [526, 264] width 1053 height 528
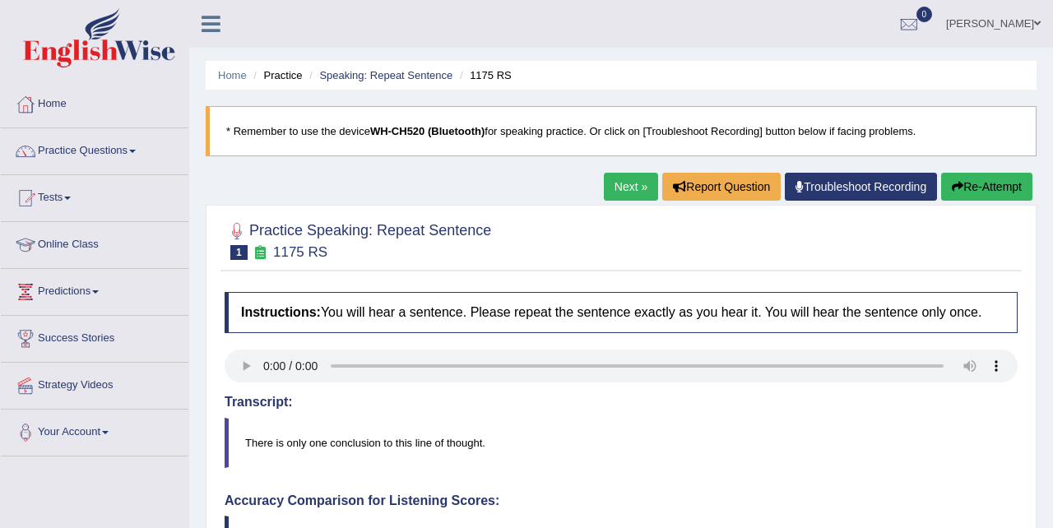
click at [624, 181] on link "Next »" at bounding box center [631, 187] width 54 height 28
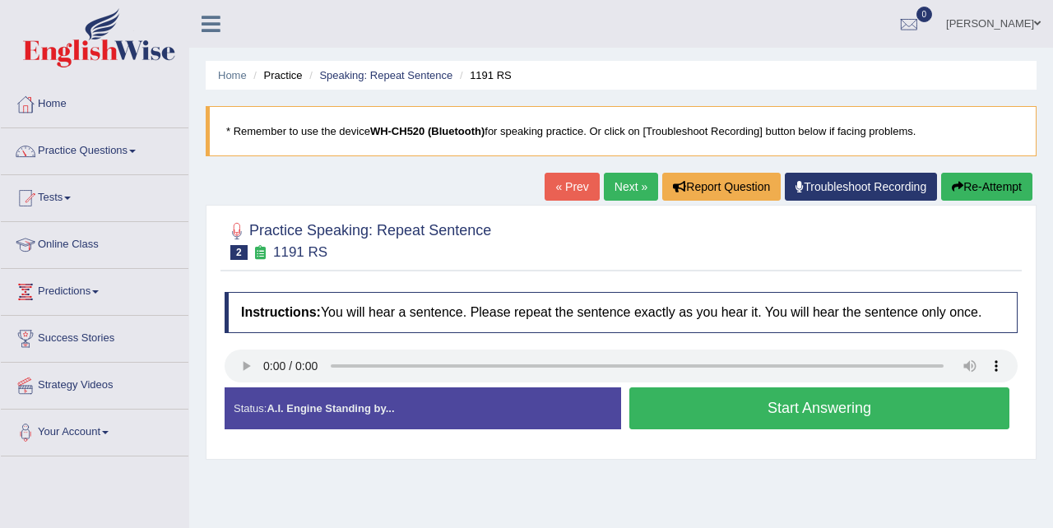
click at [704, 415] on button "Start Answering" at bounding box center [820, 409] width 380 height 42
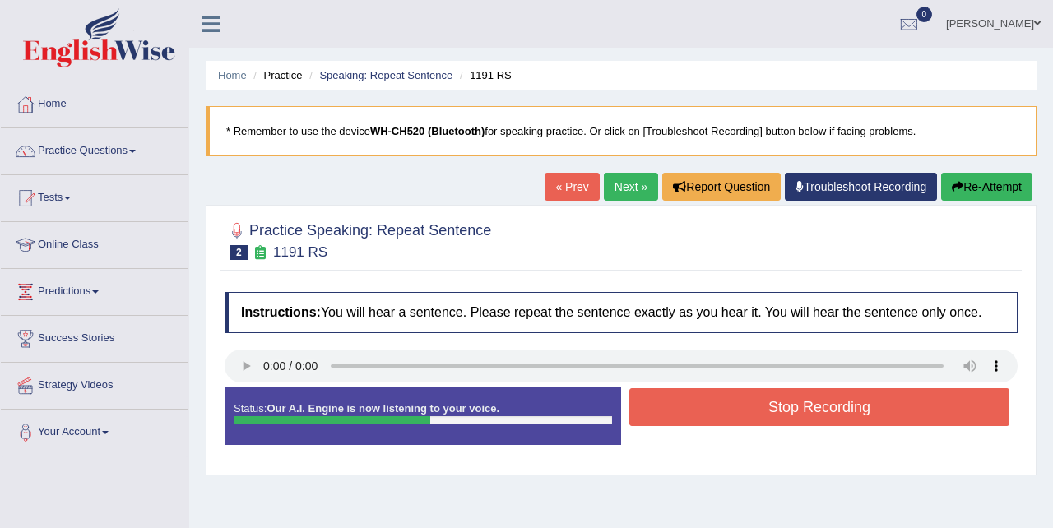
click at [704, 415] on button "Stop Recording" at bounding box center [820, 407] width 380 height 38
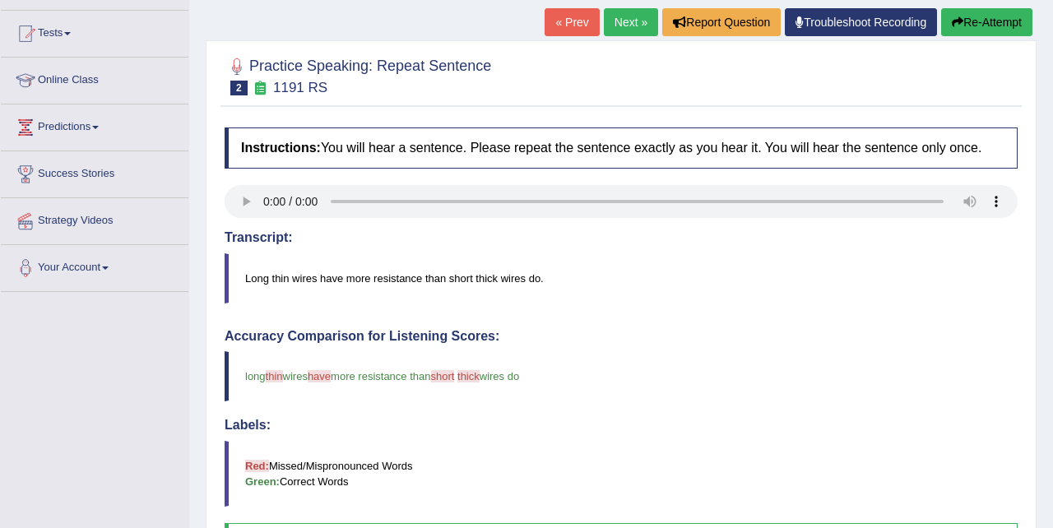
scroll to position [177, 0]
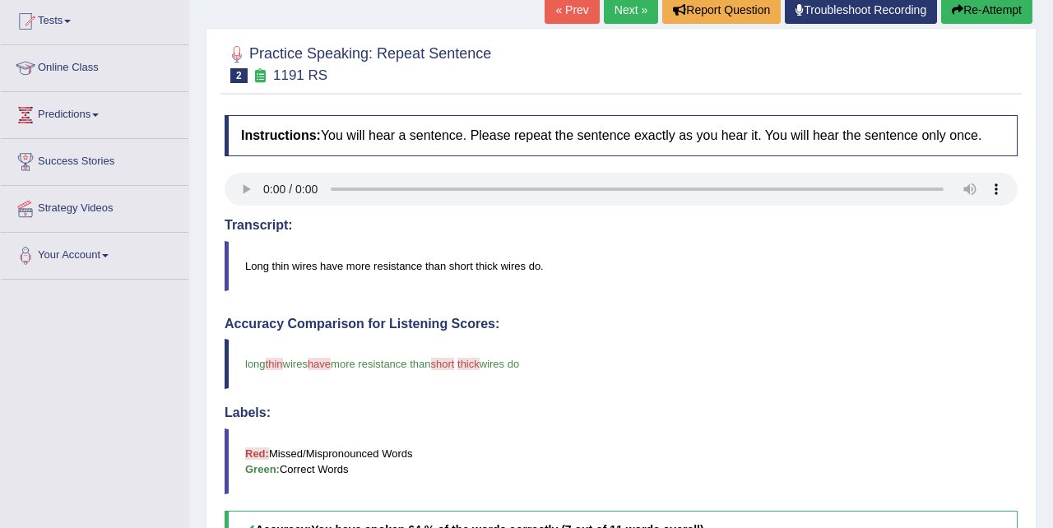
click at [628, 11] on link "Next »" at bounding box center [631, 10] width 54 height 28
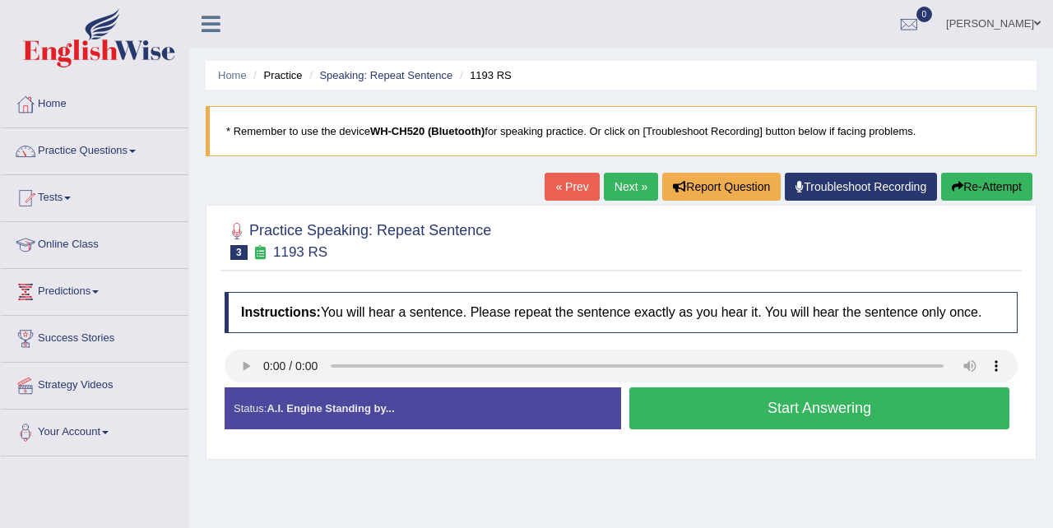
click at [726, 420] on button "Start Answering" at bounding box center [820, 409] width 380 height 42
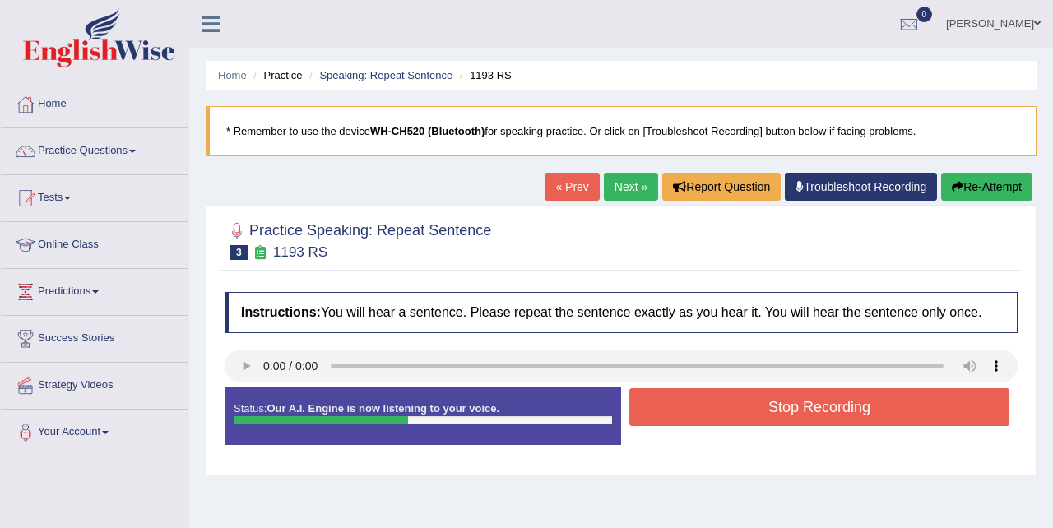
click at [726, 420] on button "Stop Recording" at bounding box center [820, 407] width 380 height 38
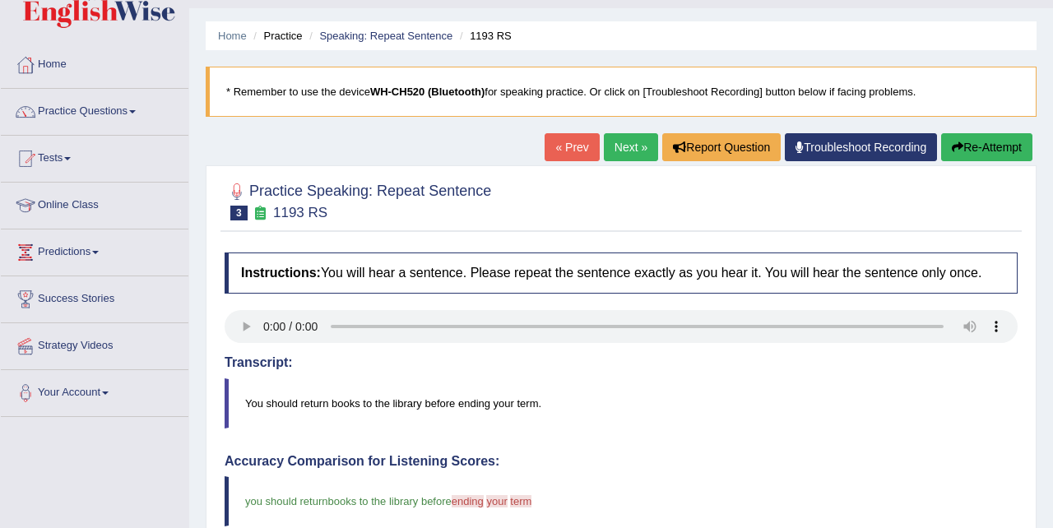
scroll to position [29, 0]
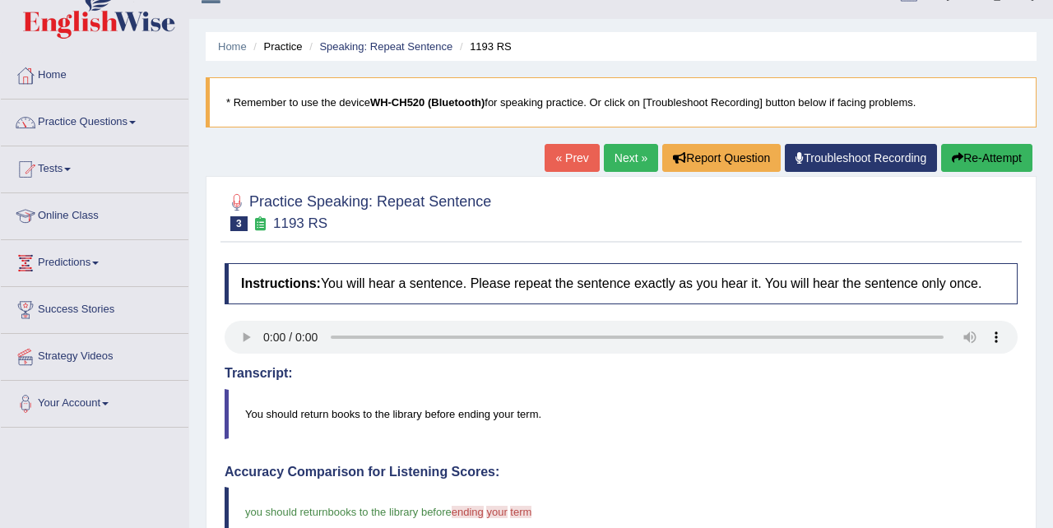
click at [616, 155] on link "Next »" at bounding box center [631, 158] width 54 height 28
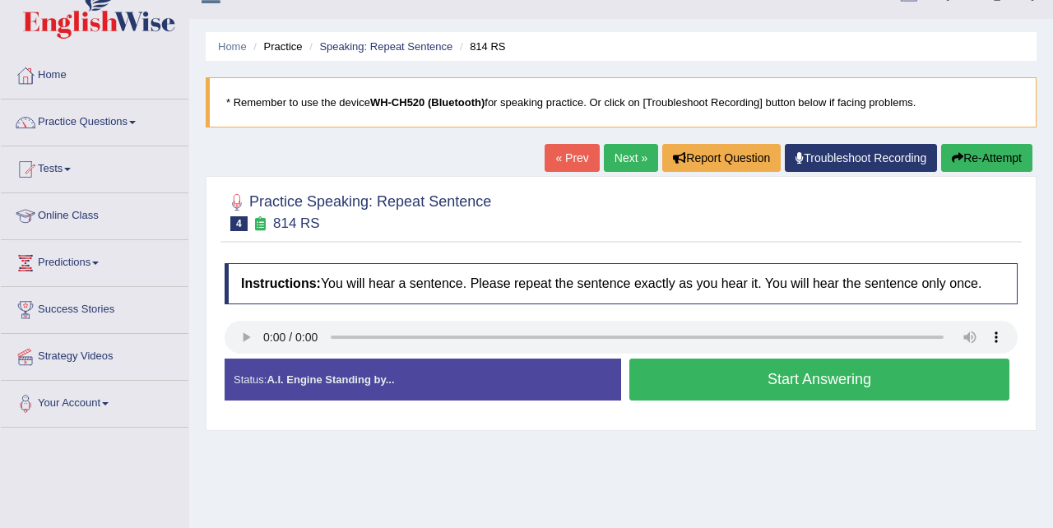
scroll to position [35, 0]
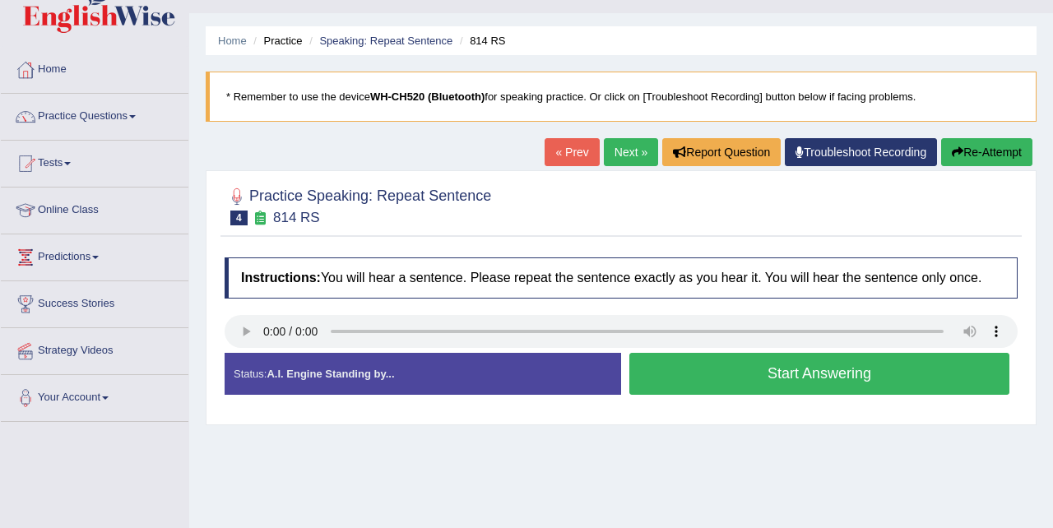
click at [693, 378] on button "Start Answering" at bounding box center [820, 374] width 380 height 42
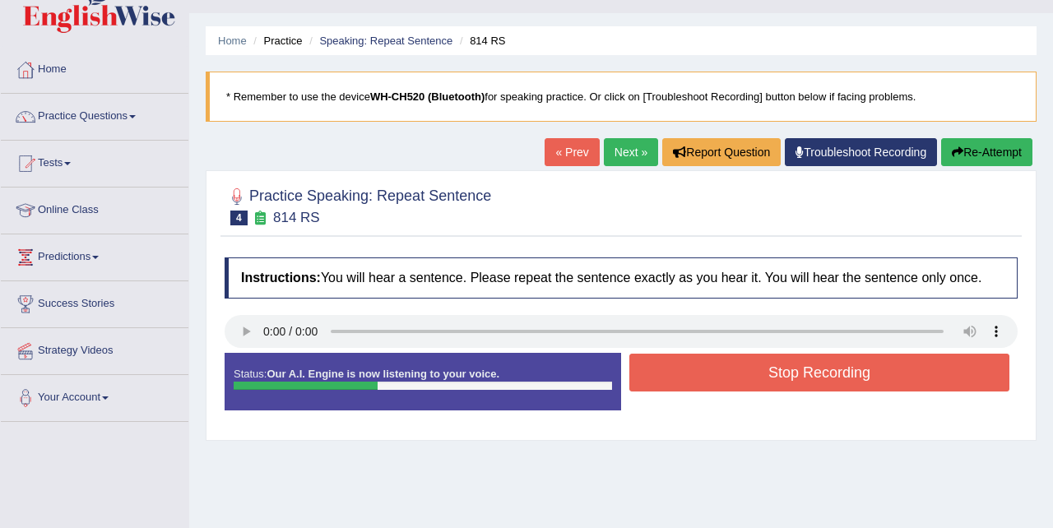
click at [693, 378] on button "Stop Recording" at bounding box center [820, 373] width 380 height 38
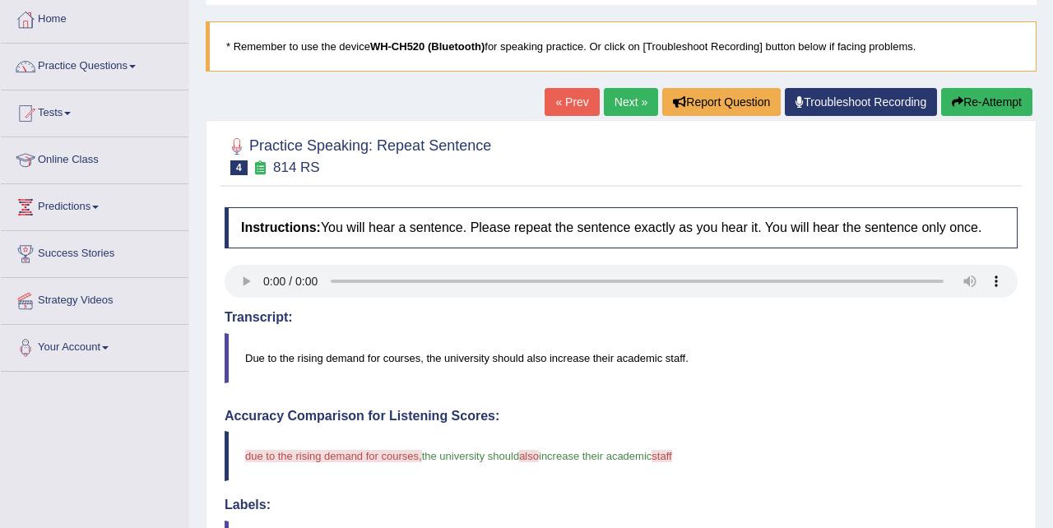
scroll to position [97, 0]
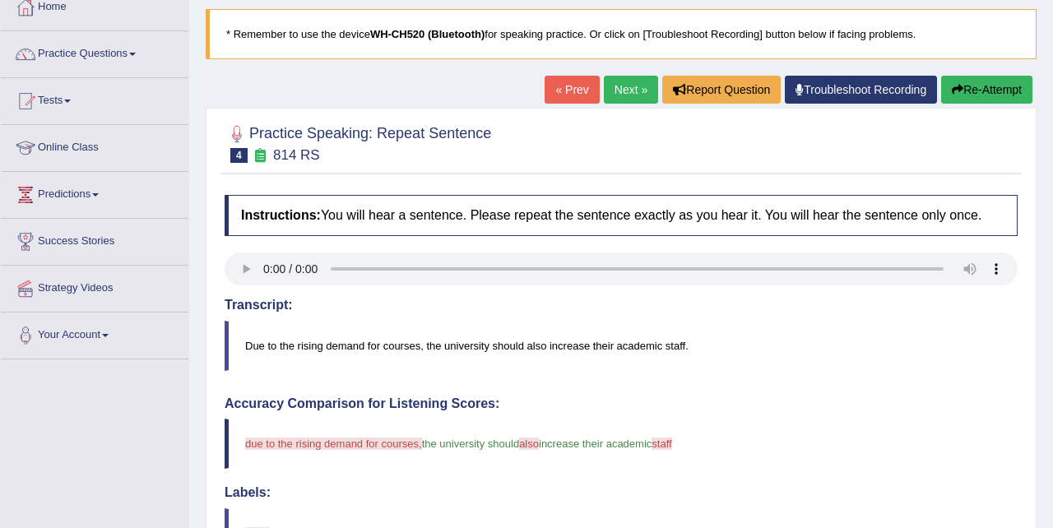
click at [622, 89] on link "Next »" at bounding box center [631, 90] width 54 height 28
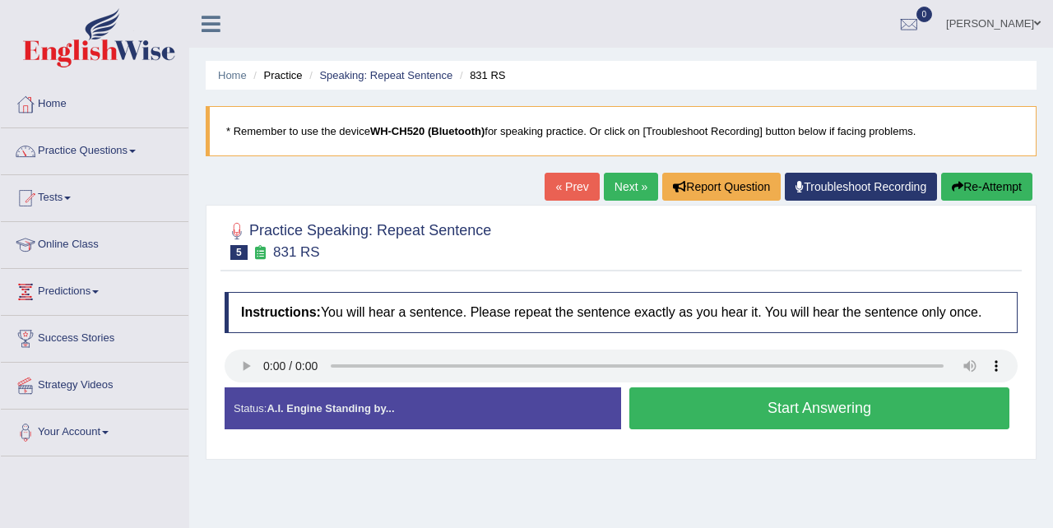
click at [699, 427] on button "Start Answering" at bounding box center [820, 409] width 380 height 42
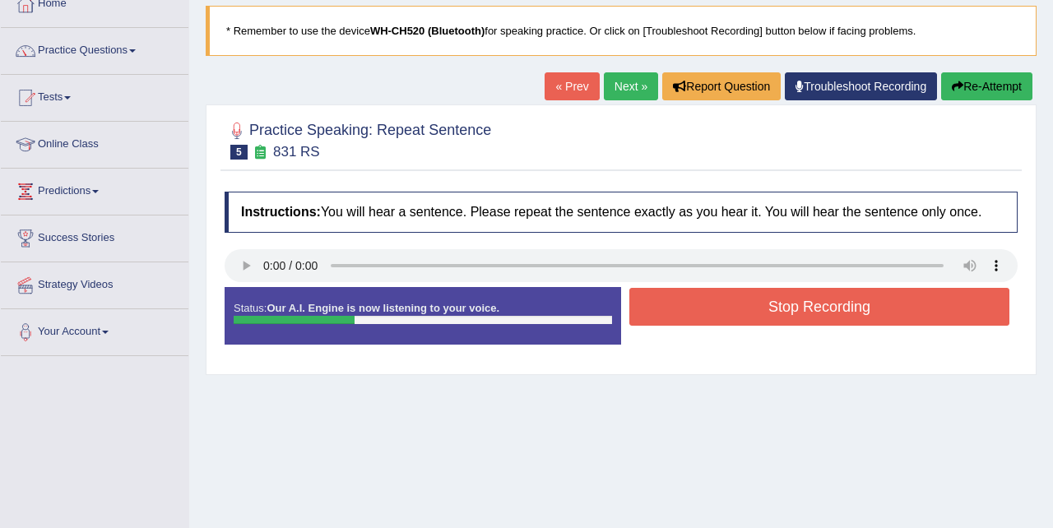
scroll to position [104, 0]
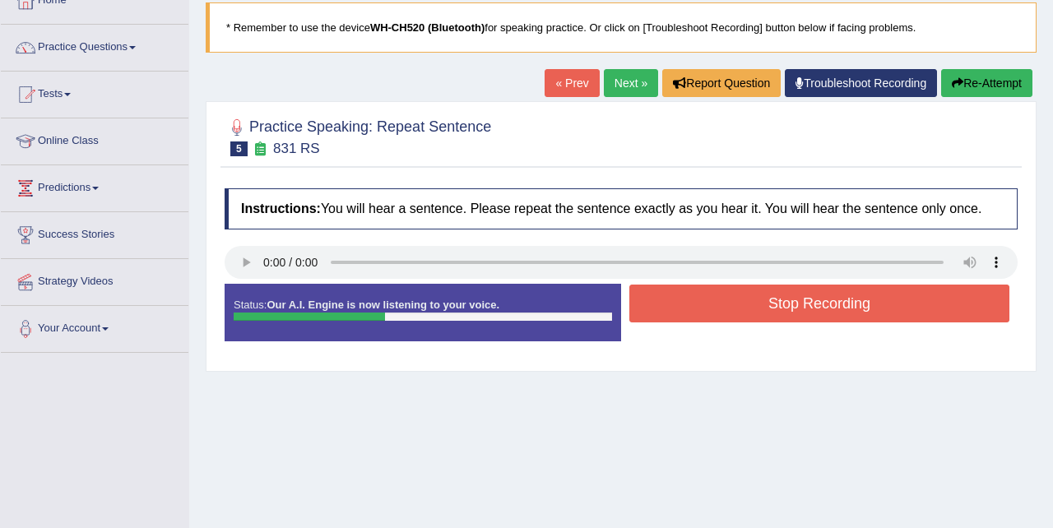
click at [729, 318] on button "Stop Recording" at bounding box center [820, 304] width 380 height 38
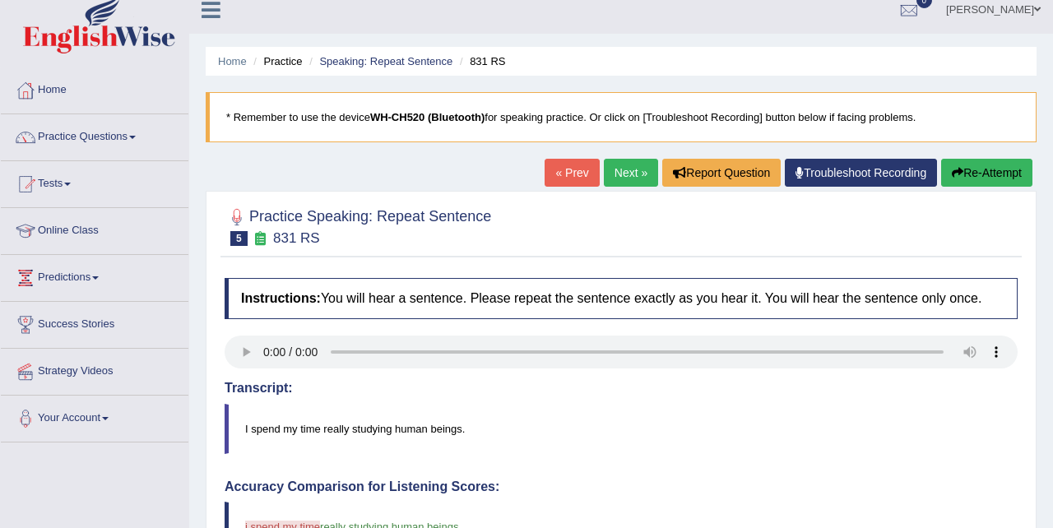
scroll to position [11, 0]
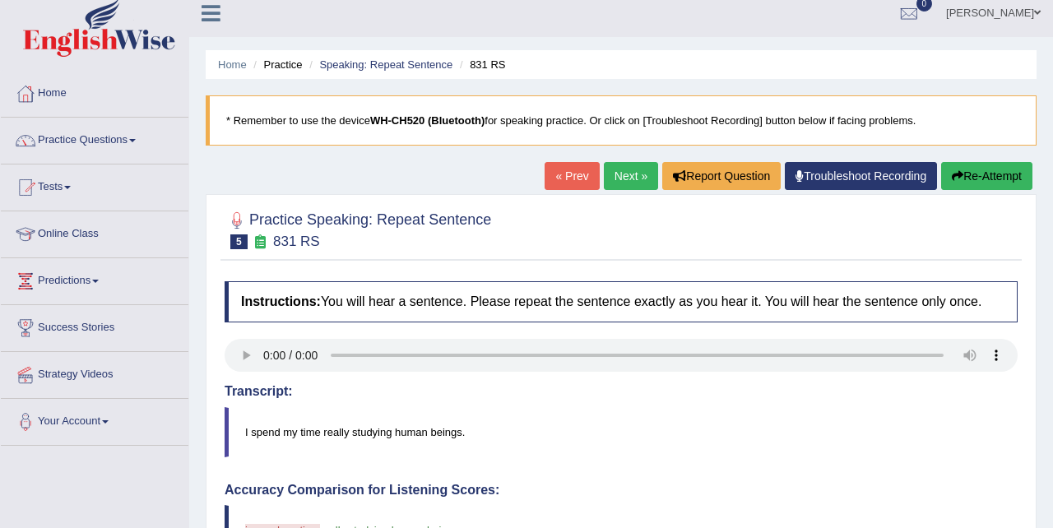
click at [569, 176] on link "« Prev" at bounding box center [572, 176] width 54 height 28
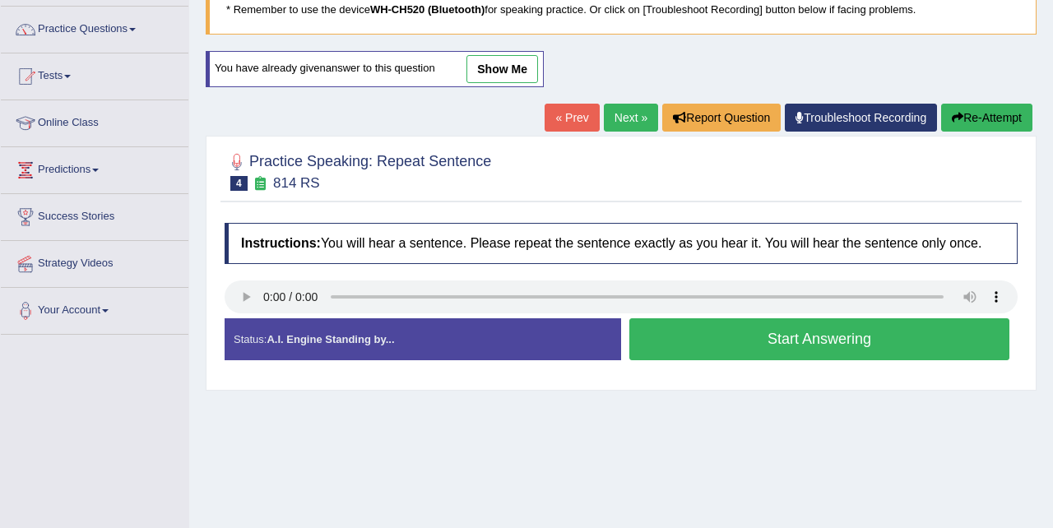
scroll to position [132, 0]
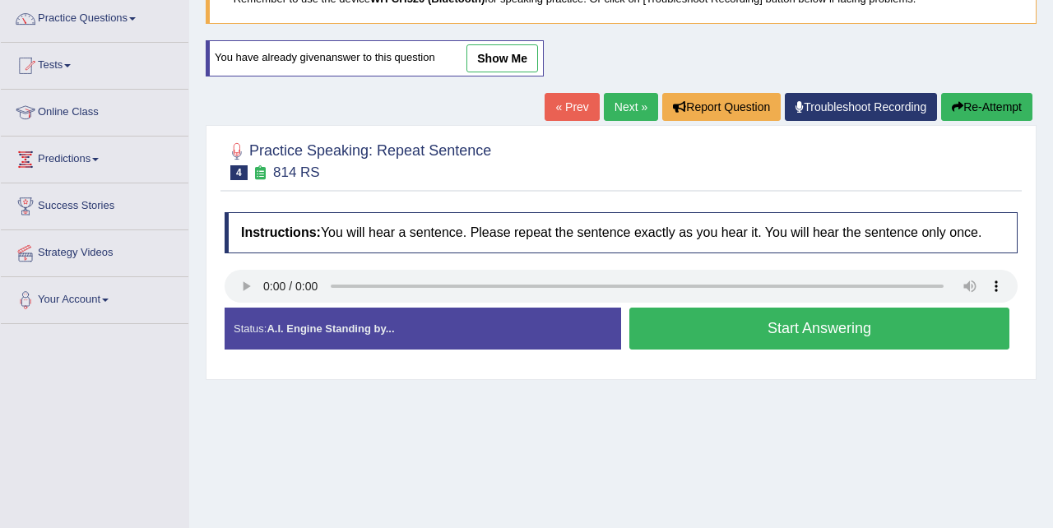
click at [692, 339] on button "Start Answering" at bounding box center [820, 329] width 380 height 42
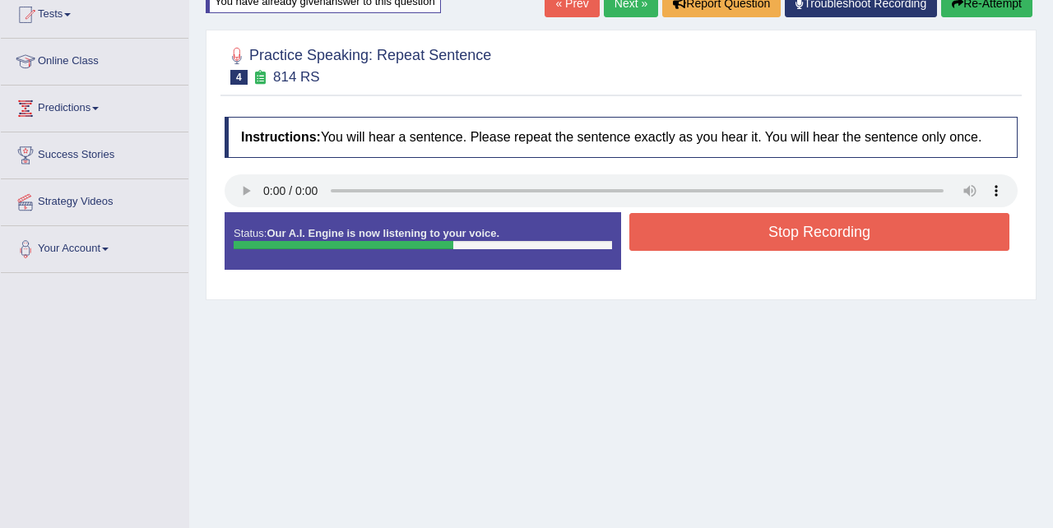
scroll to position [186, 0]
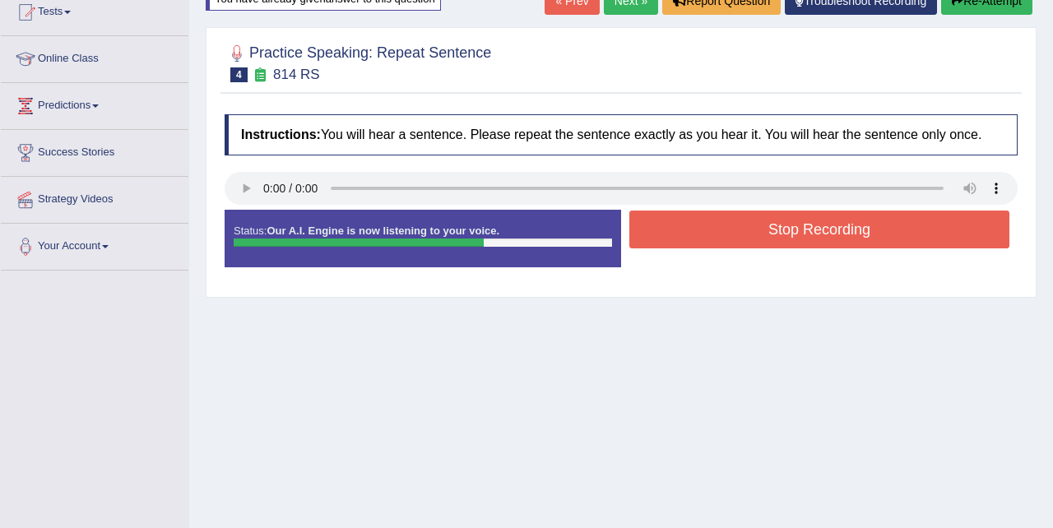
click at [682, 247] on button "Stop Recording" at bounding box center [820, 230] width 380 height 38
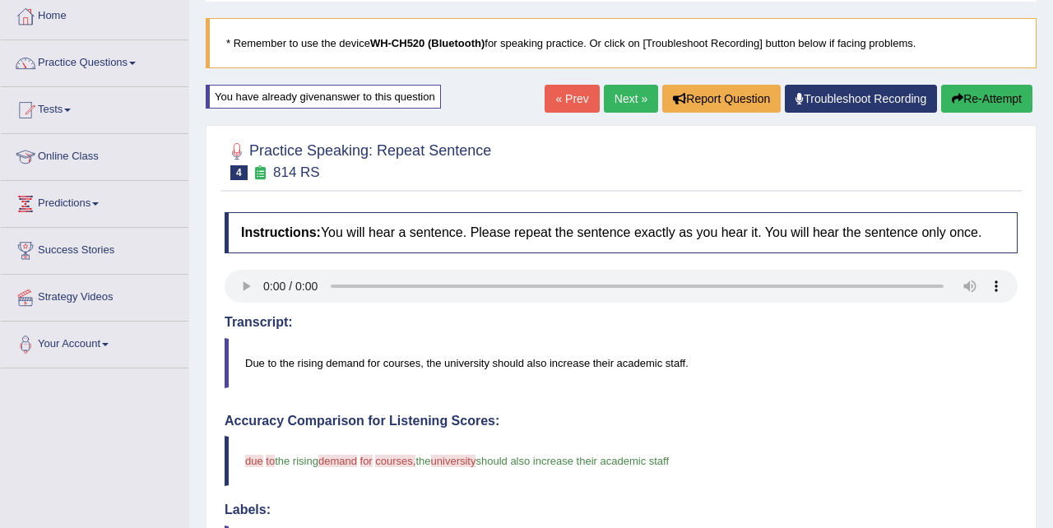
scroll to position [85, 0]
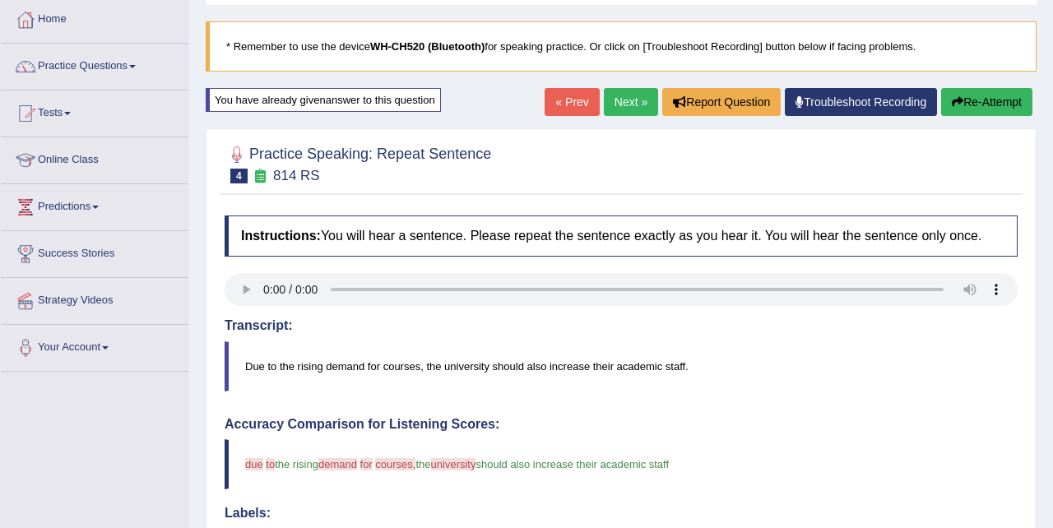
click at [570, 98] on link "« Prev" at bounding box center [572, 102] width 54 height 28
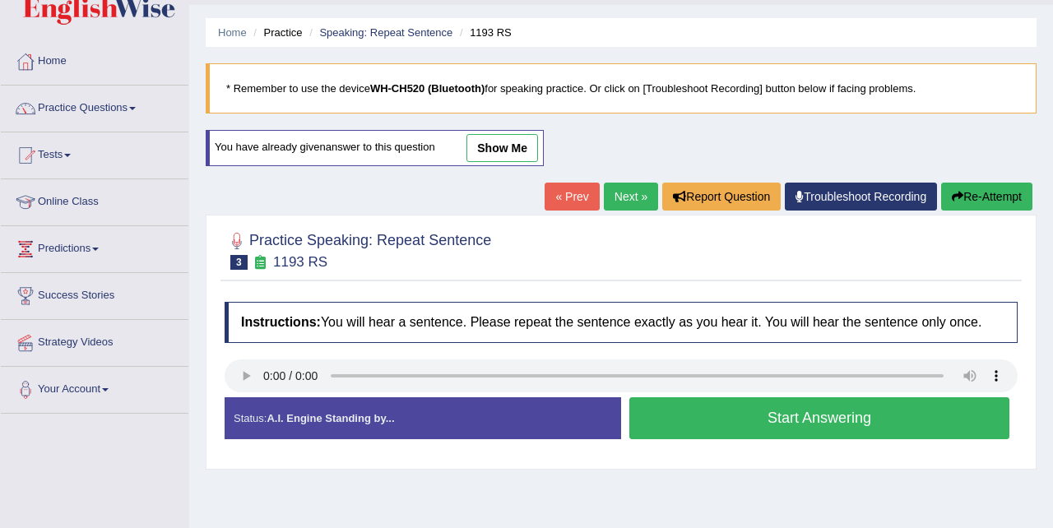
scroll to position [92, 0]
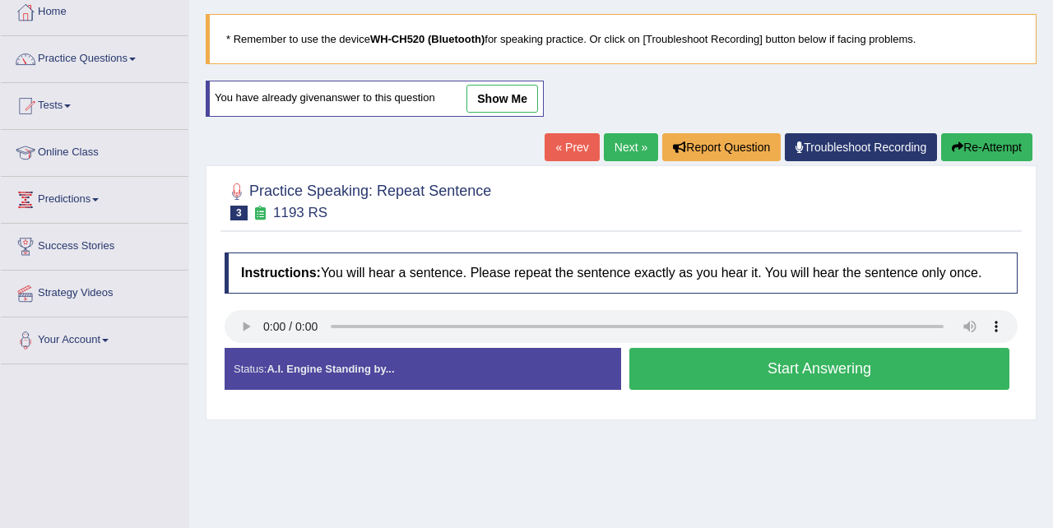
click at [701, 371] on button "Start Answering" at bounding box center [820, 369] width 380 height 42
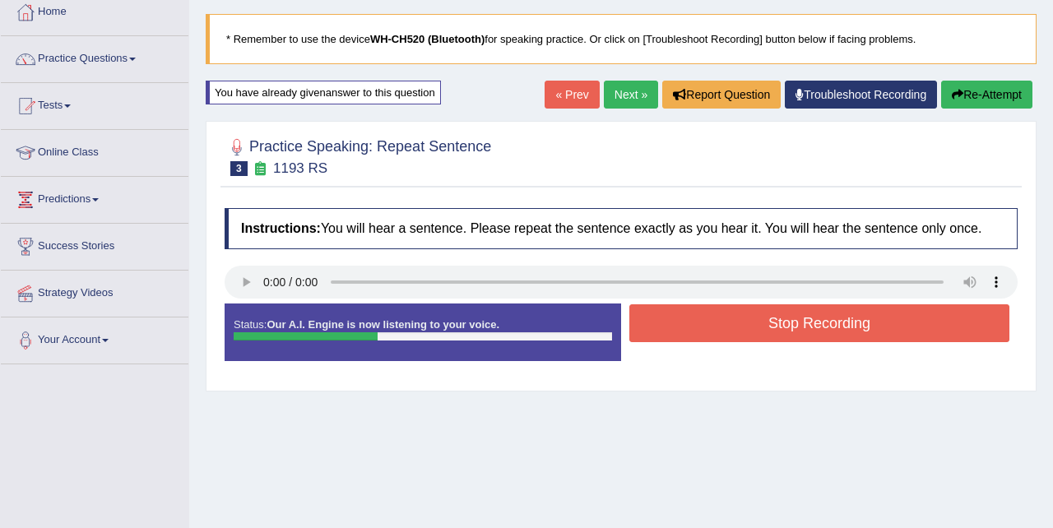
click at [714, 342] on button "Stop Recording" at bounding box center [820, 323] width 380 height 38
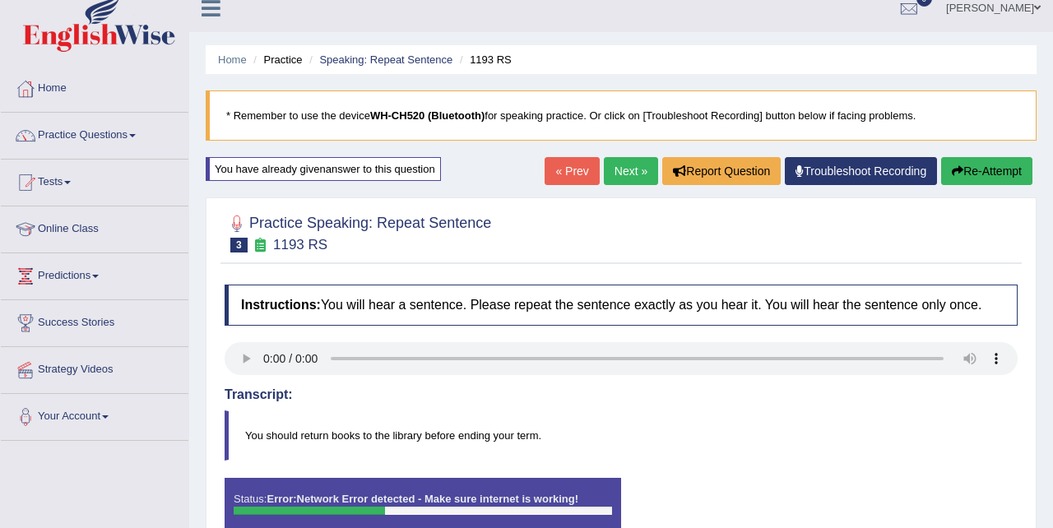
scroll to position [0, 0]
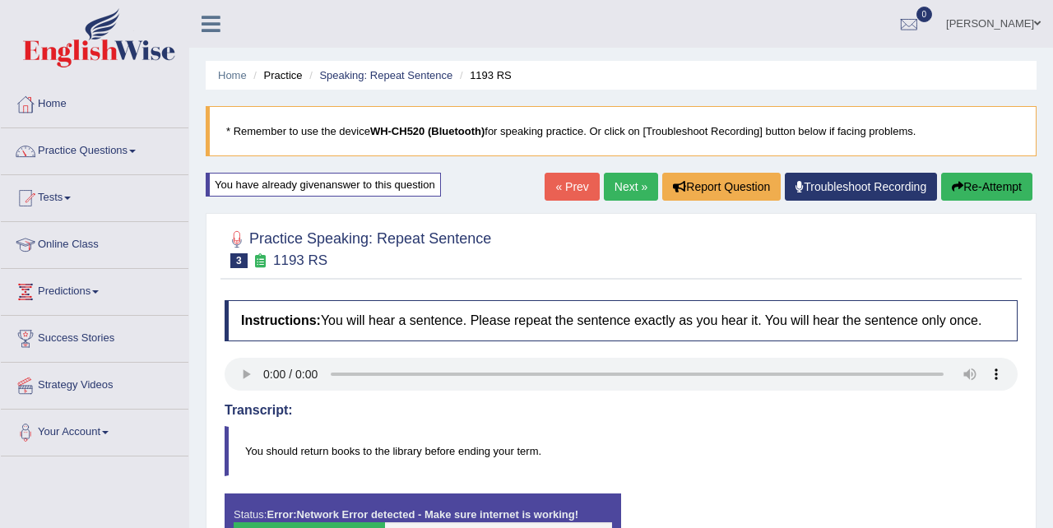
click at [560, 188] on link "« Prev" at bounding box center [572, 187] width 54 height 28
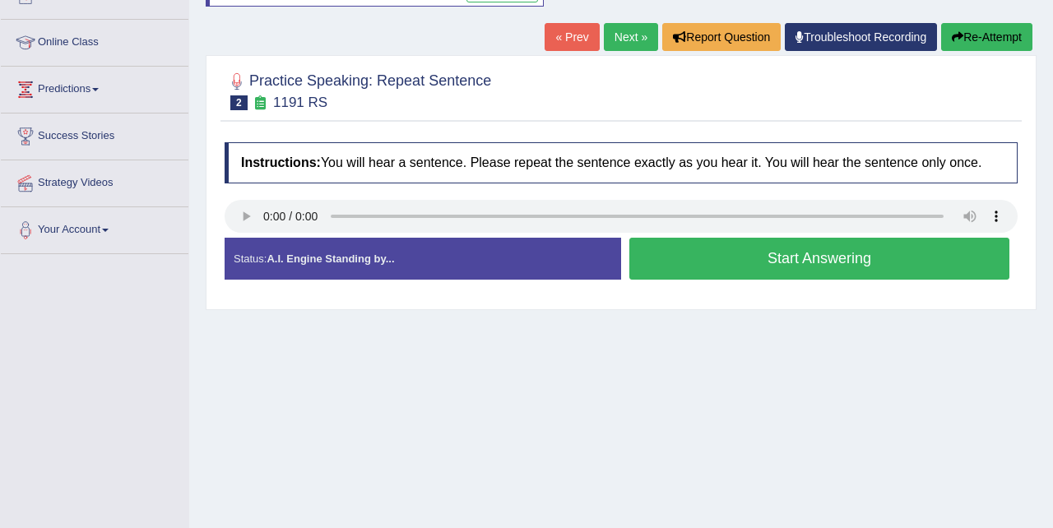
scroll to position [204, 0]
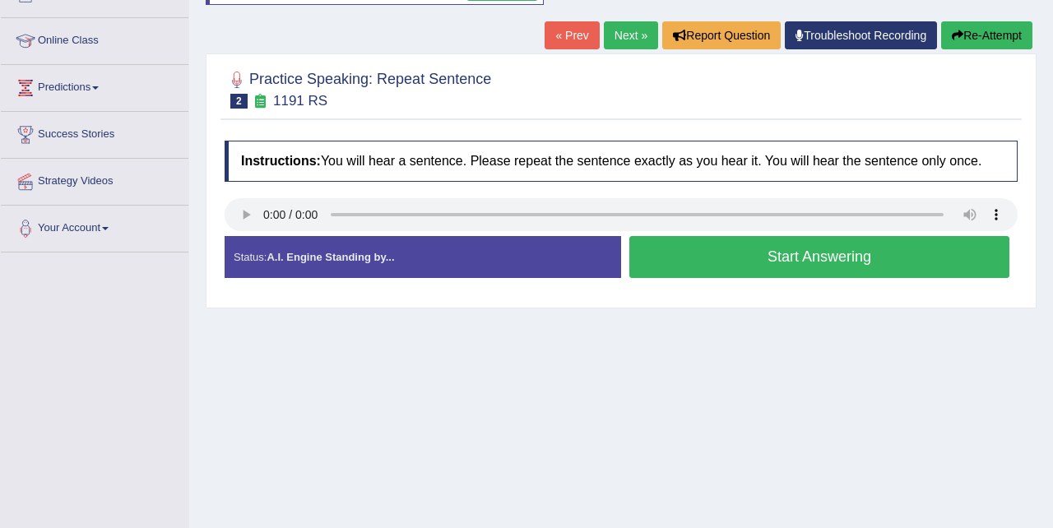
click at [705, 263] on button "Start Answering" at bounding box center [820, 257] width 380 height 42
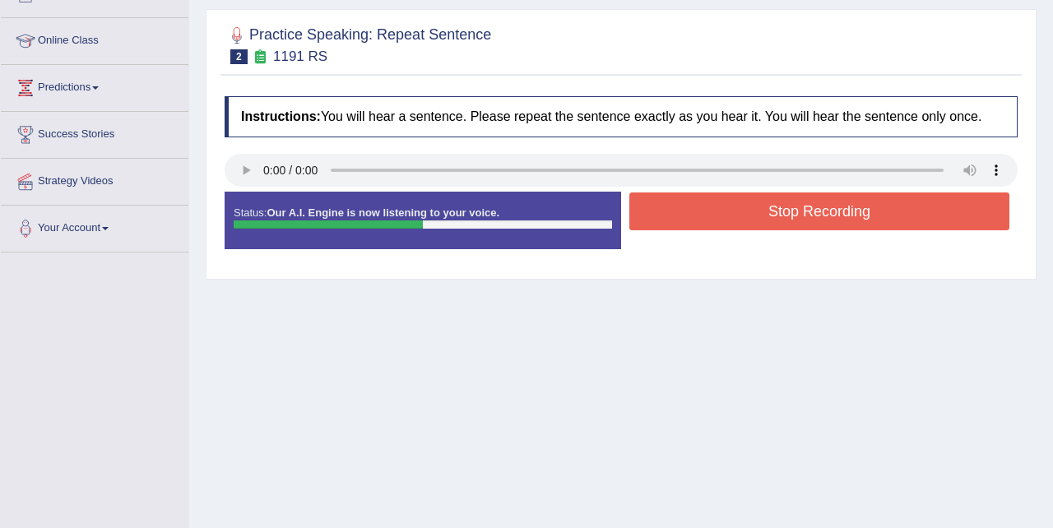
click at [709, 230] on button "Stop Recording" at bounding box center [820, 212] width 380 height 38
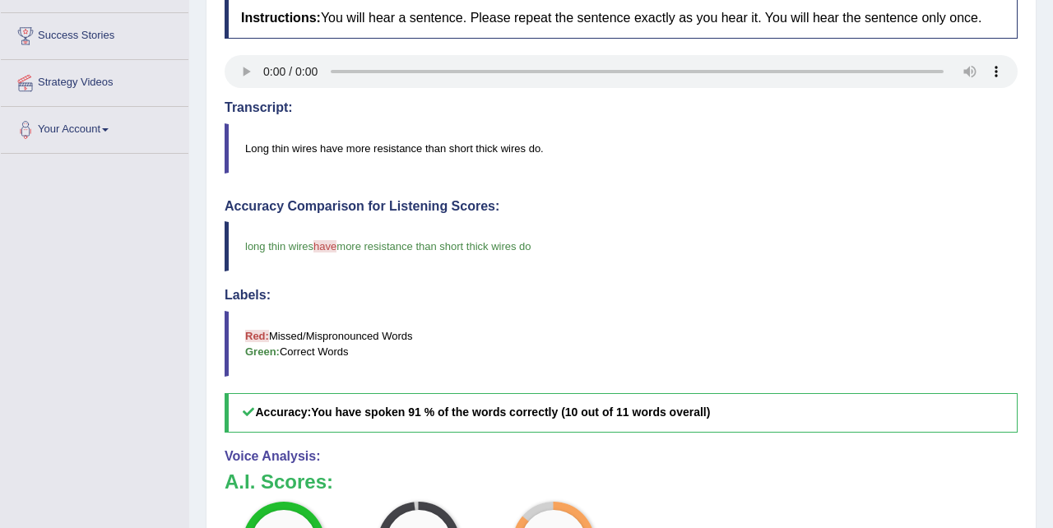
scroll to position [0, 0]
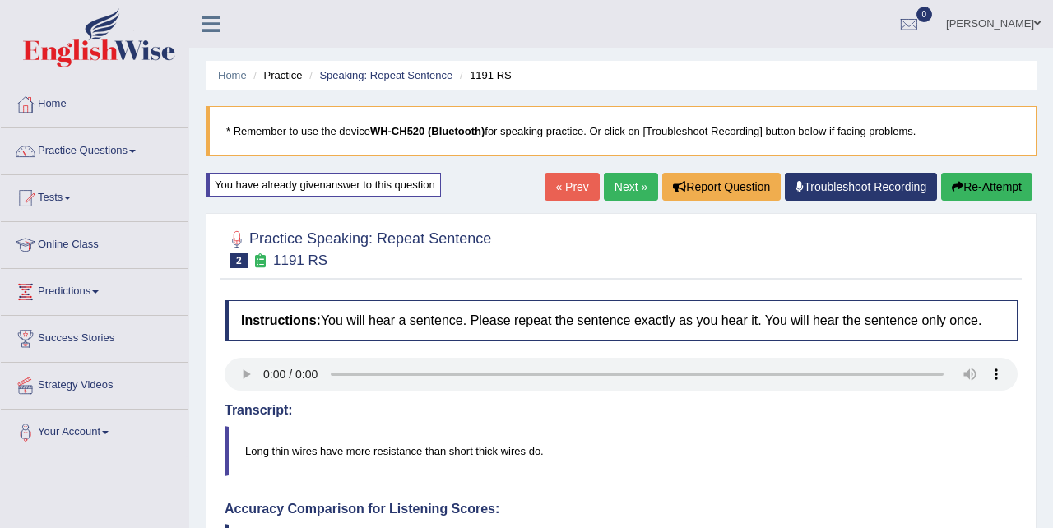
click at [545, 184] on link "« Prev" at bounding box center [572, 187] width 54 height 28
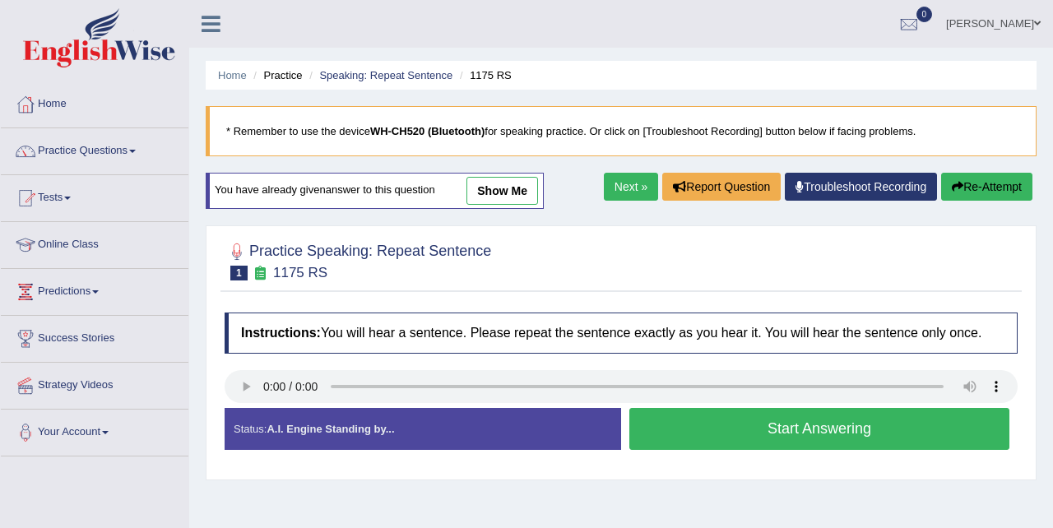
click at [739, 436] on button "Start Answering" at bounding box center [820, 429] width 380 height 42
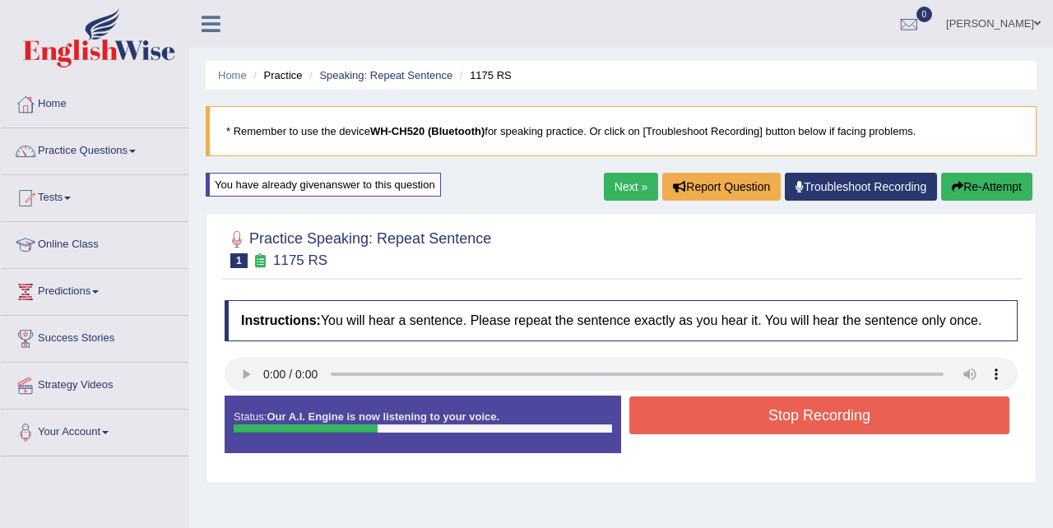
click at [739, 435] on button "Stop Recording" at bounding box center [820, 416] width 380 height 38
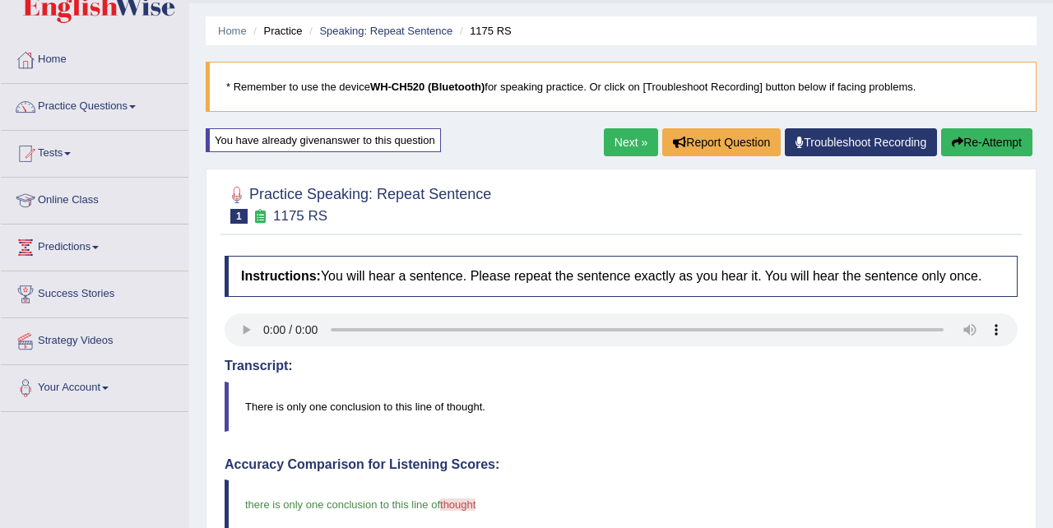
scroll to position [26, 0]
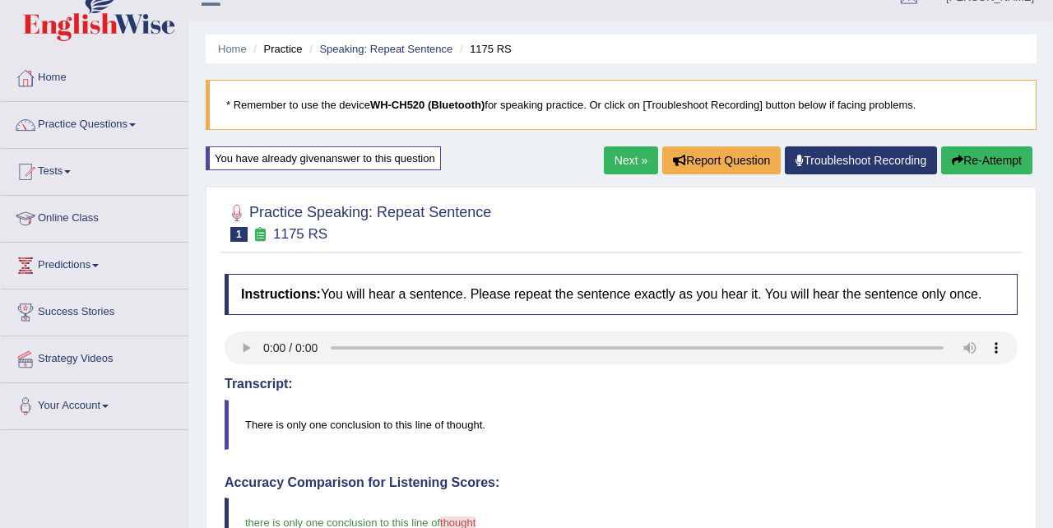
click at [630, 154] on link "Next »" at bounding box center [631, 160] width 54 height 28
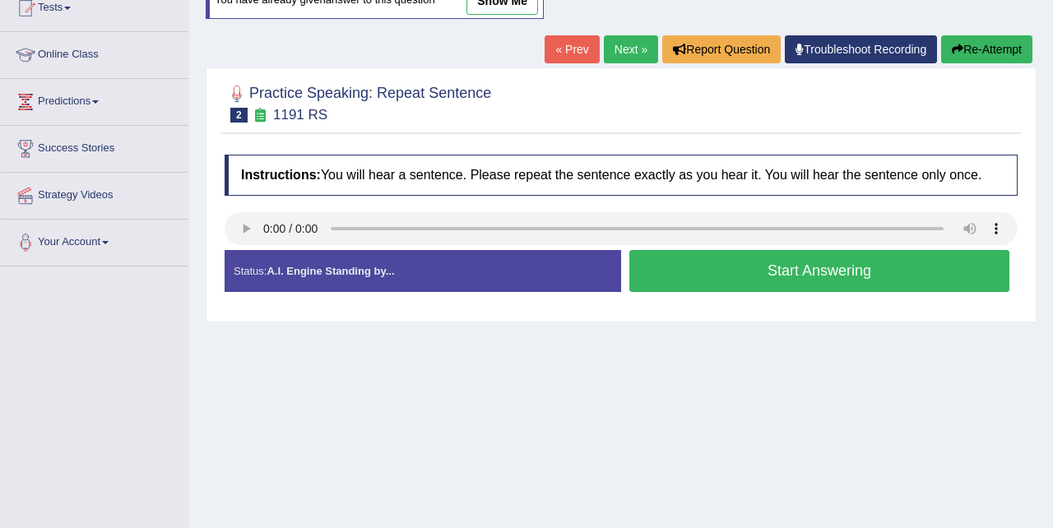
scroll to position [193, 0]
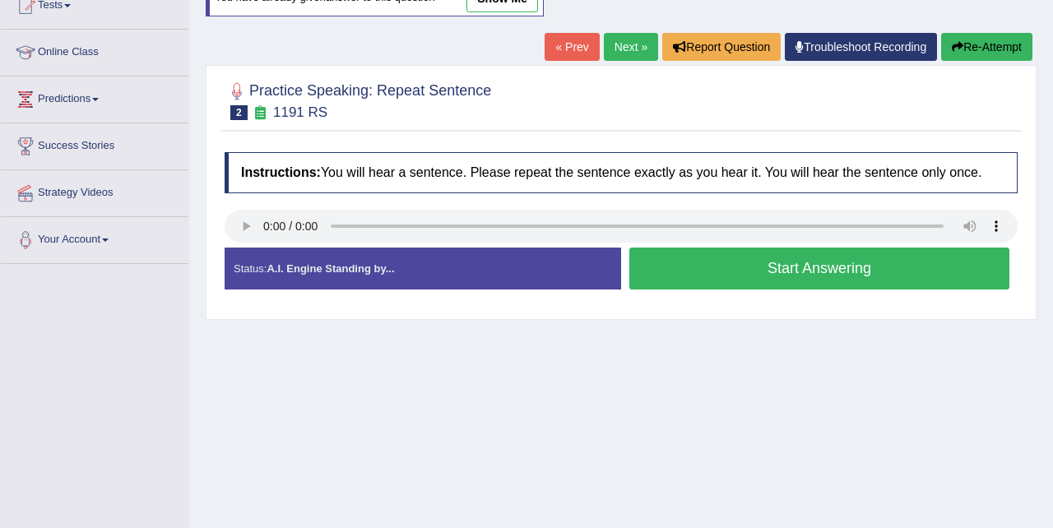
click at [561, 45] on link "« Prev" at bounding box center [572, 47] width 54 height 28
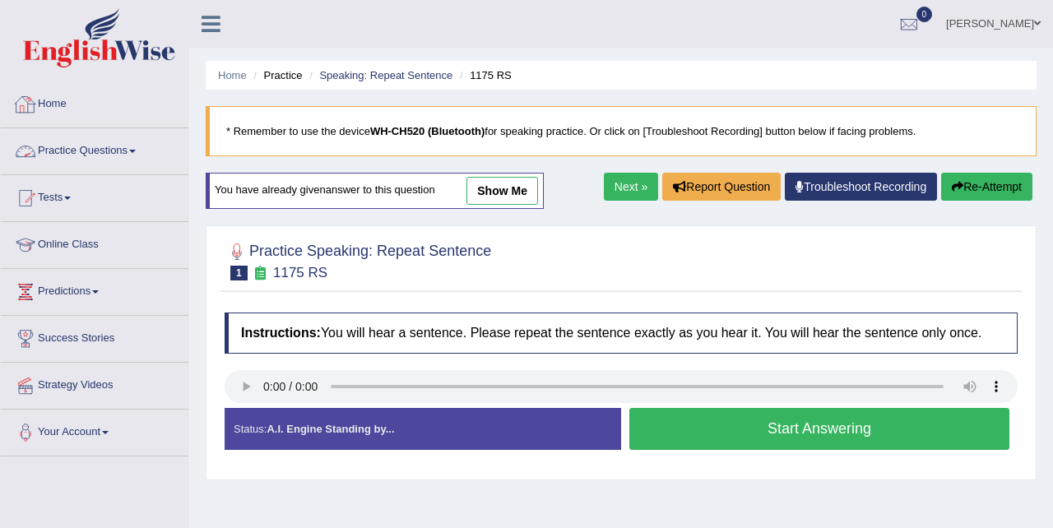
click at [132, 148] on link "Practice Questions" at bounding box center [95, 148] width 188 height 41
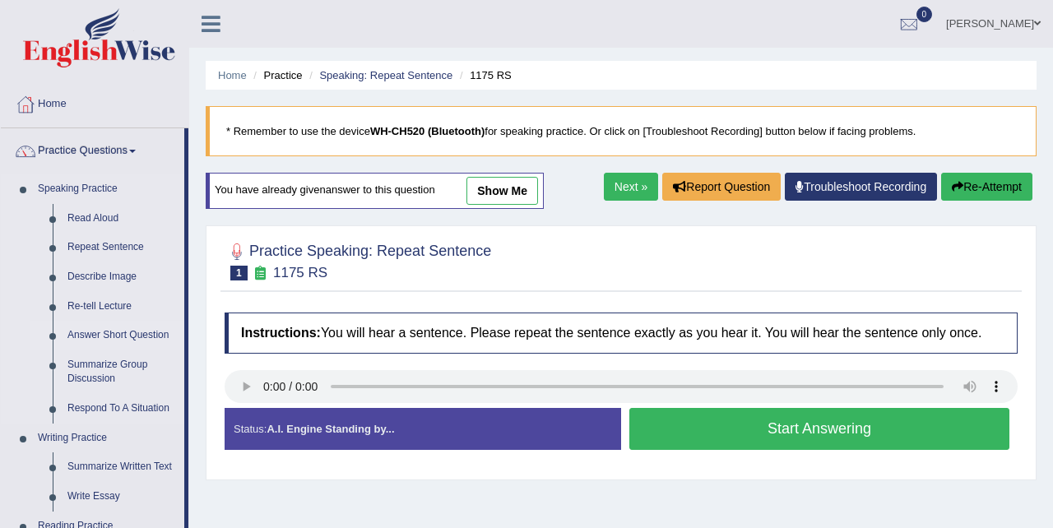
click at [115, 331] on link "Answer Short Question" at bounding box center [122, 336] width 124 height 30
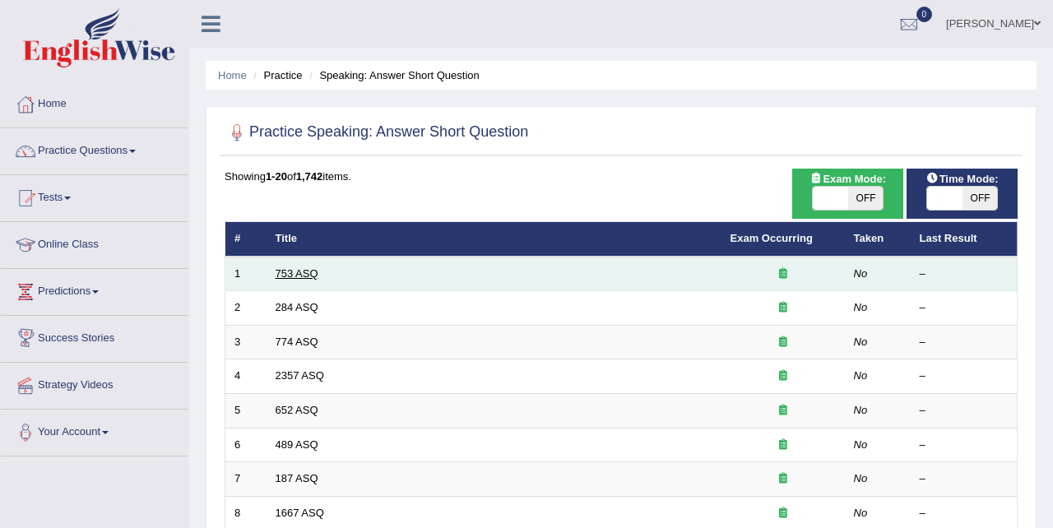
click at [301, 277] on link "753 ASQ" at bounding box center [297, 273] width 43 height 12
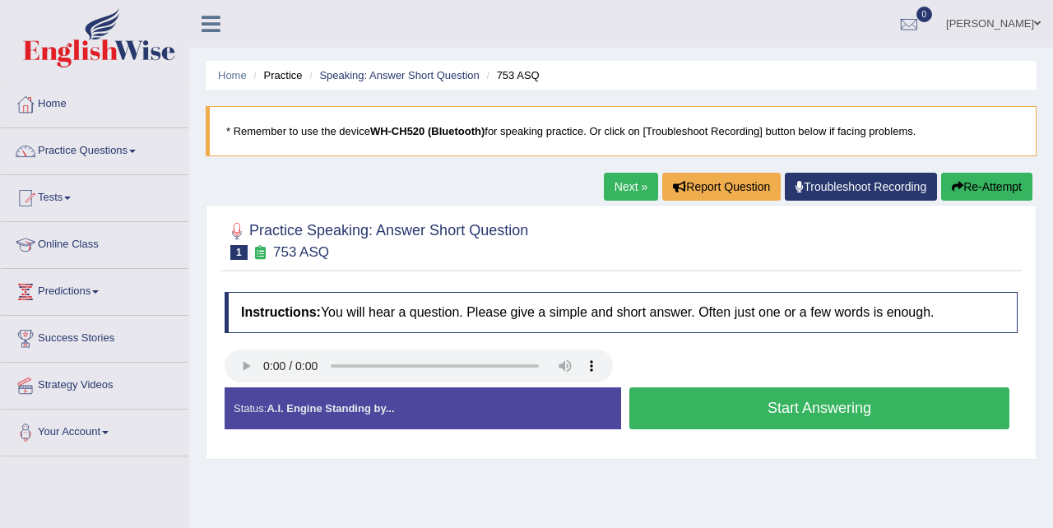
click at [672, 406] on button "Start Answering" at bounding box center [820, 409] width 380 height 42
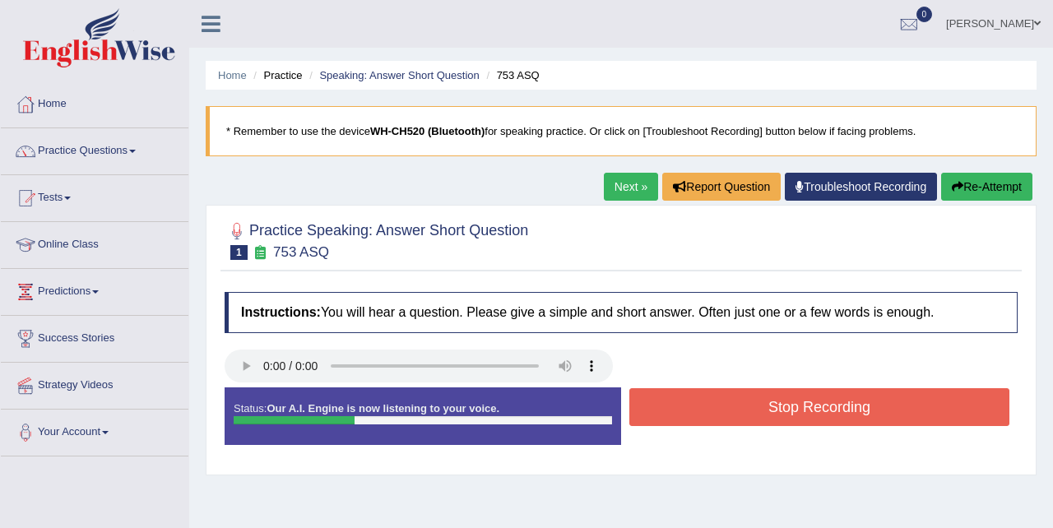
click at [682, 391] on button "Stop Recording" at bounding box center [820, 407] width 380 height 38
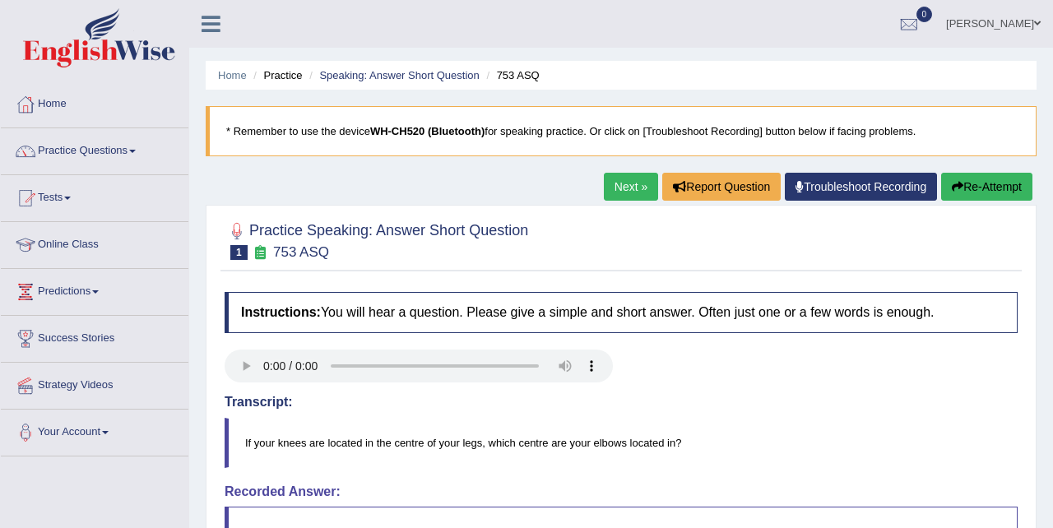
click at [622, 194] on link "Next »" at bounding box center [631, 187] width 54 height 28
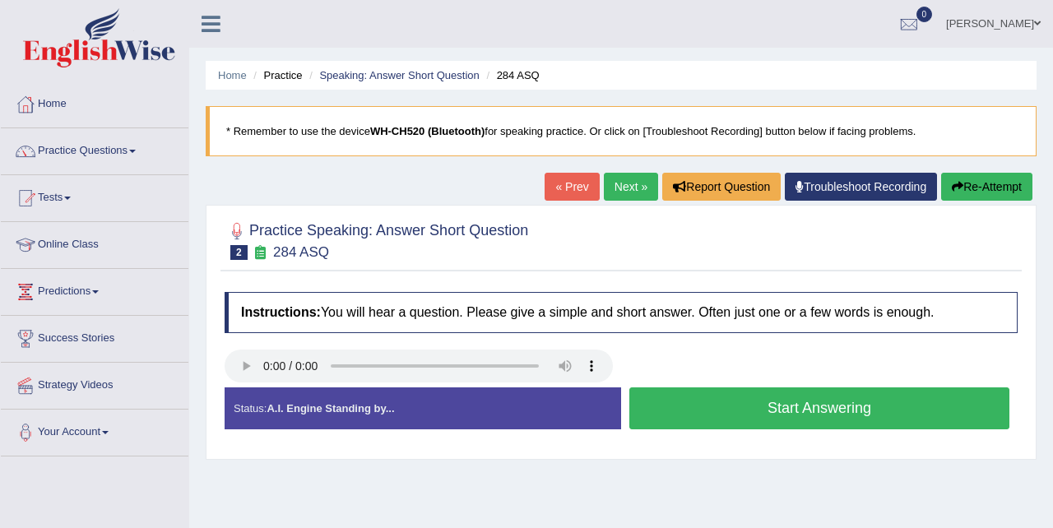
click at [728, 409] on button "Start Answering" at bounding box center [820, 409] width 380 height 42
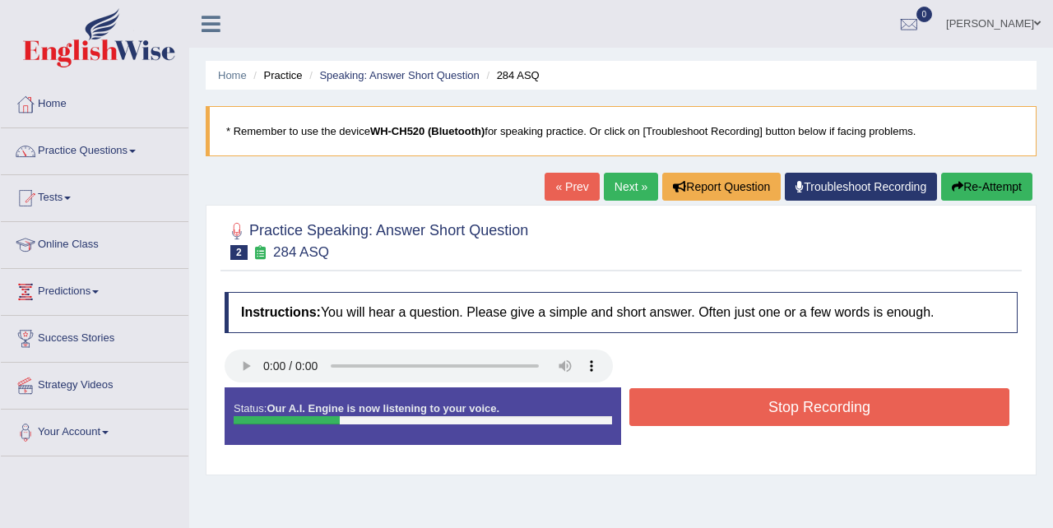
click at [728, 409] on button "Stop Recording" at bounding box center [820, 407] width 380 height 38
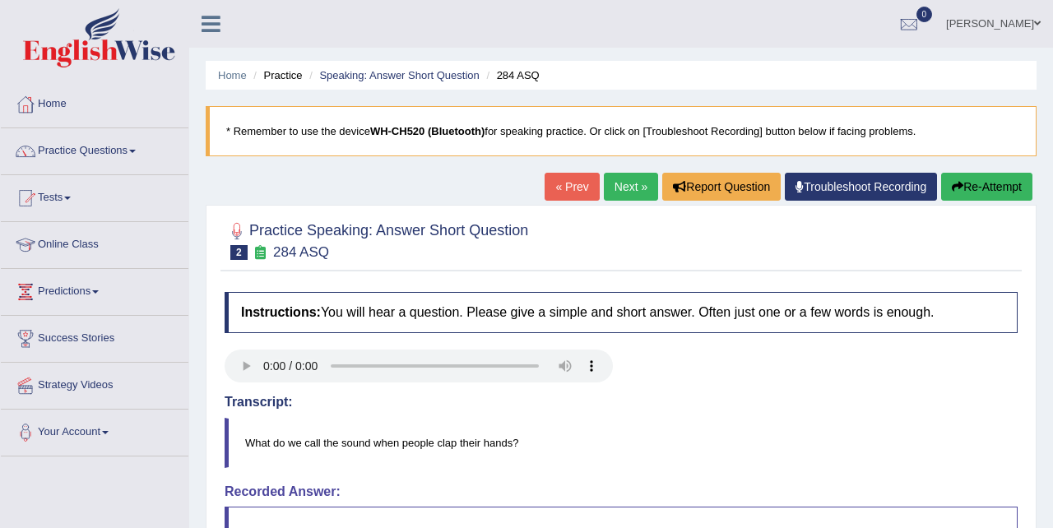
click at [962, 181] on button "Re-Attempt" at bounding box center [986, 187] width 91 height 28
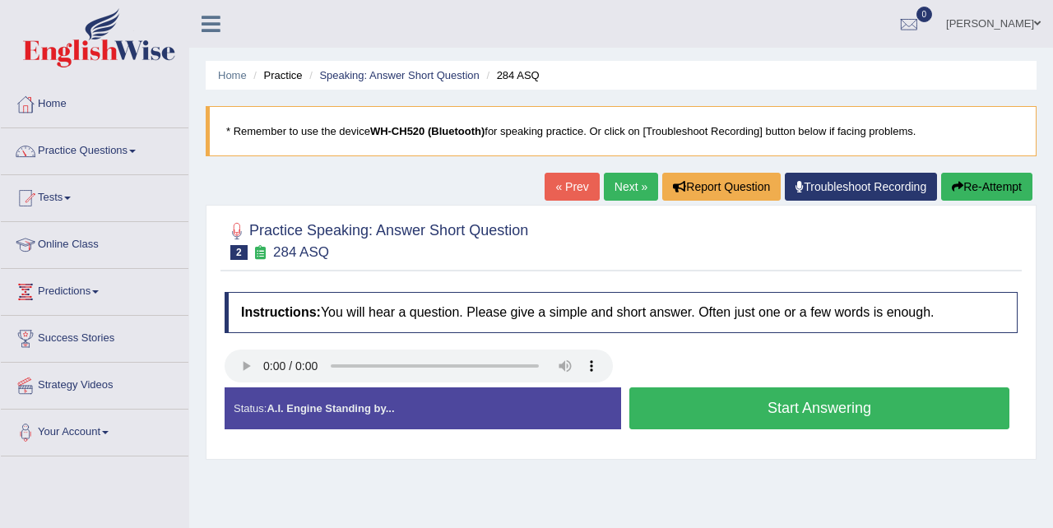
click at [672, 397] on button "Start Answering" at bounding box center [820, 409] width 380 height 42
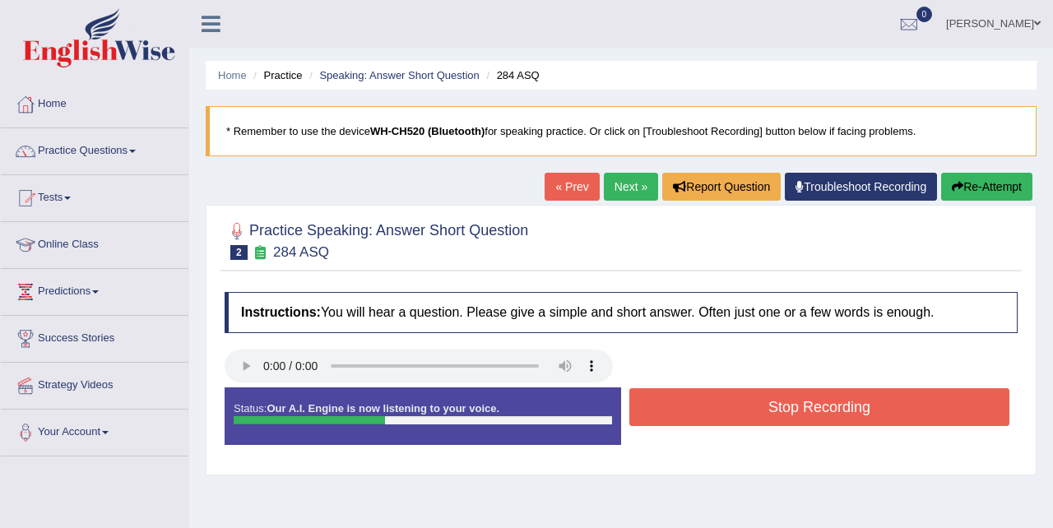
click at [672, 397] on button "Stop Recording" at bounding box center [820, 407] width 380 height 38
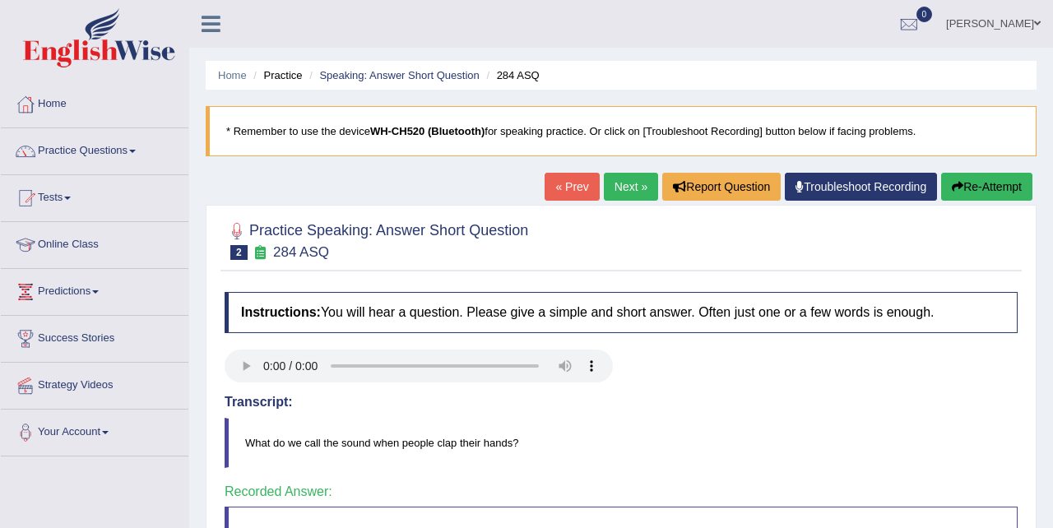
click at [619, 188] on link "Next »" at bounding box center [631, 187] width 54 height 28
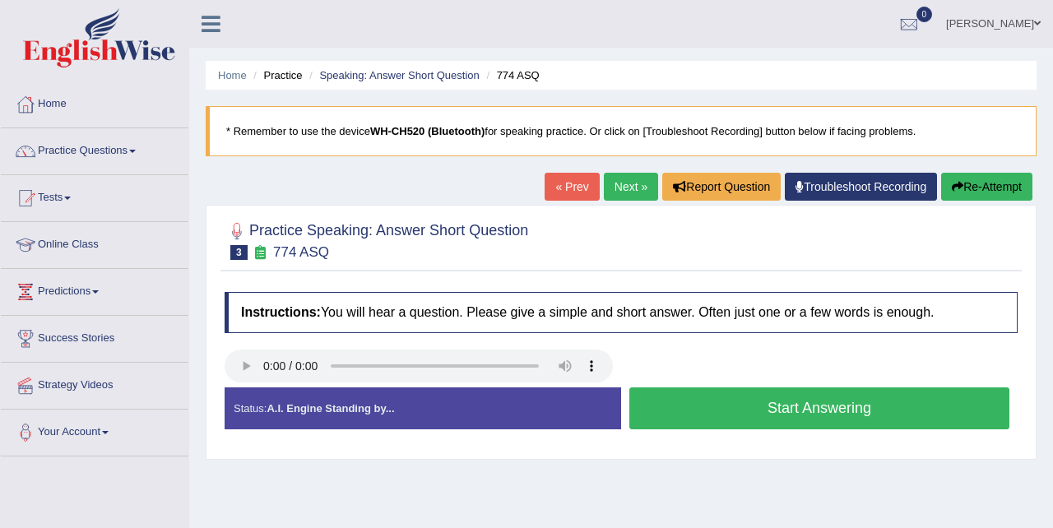
click at [734, 401] on button "Start Answering" at bounding box center [820, 409] width 380 height 42
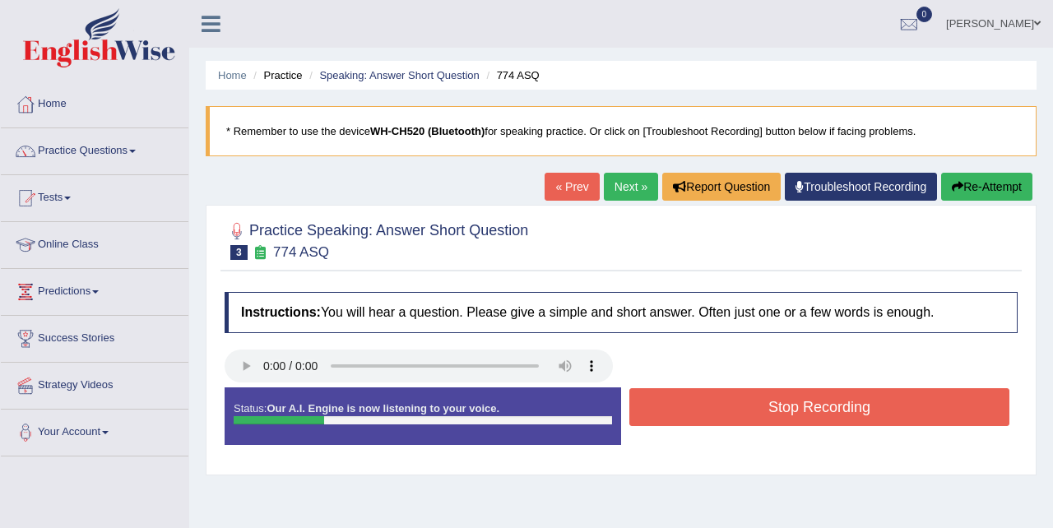
click at [734, 401] on button "Stop Recording" at bounding box center [820, 407] width 380 height 38
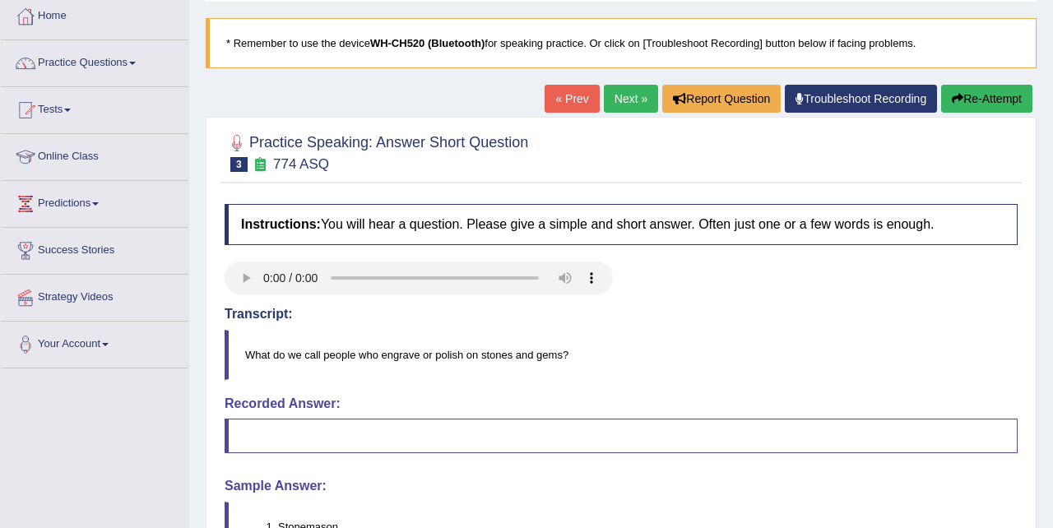
scroll to position [72, 0]
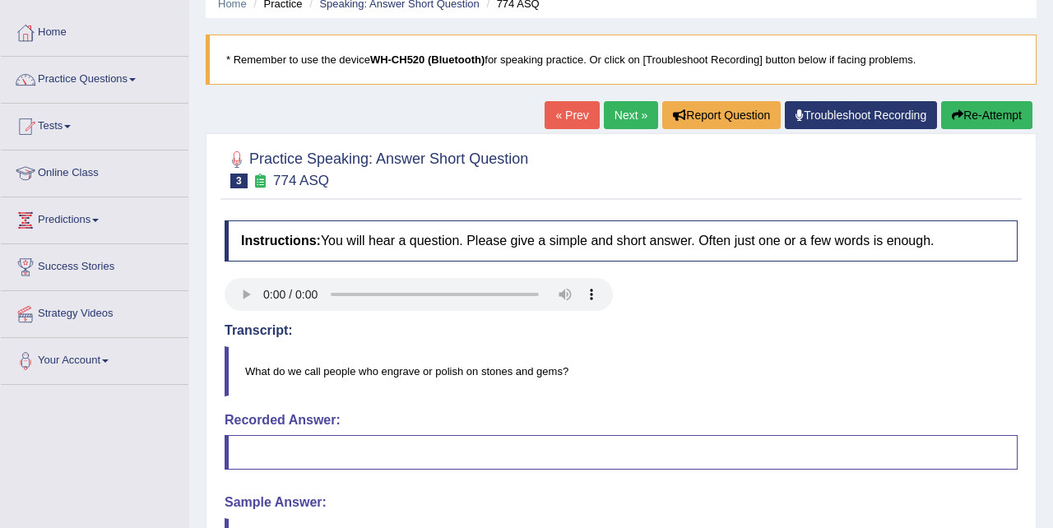
click at [632, 114] on link "Next »" at bounding box center [631, 115] width 54 height 28
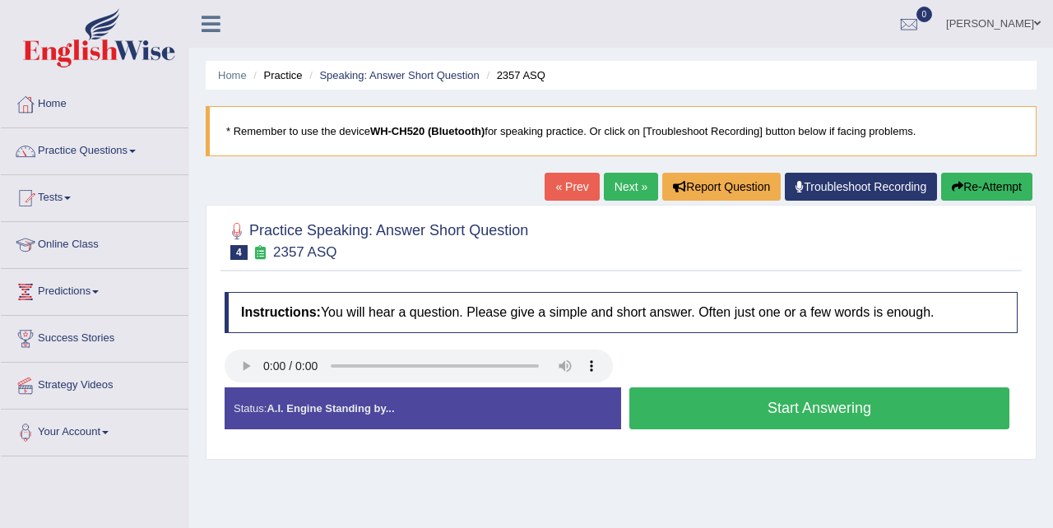
click at [732, 407] on button "Start Answering" at bounding box center [820, 409] width 380 height 42
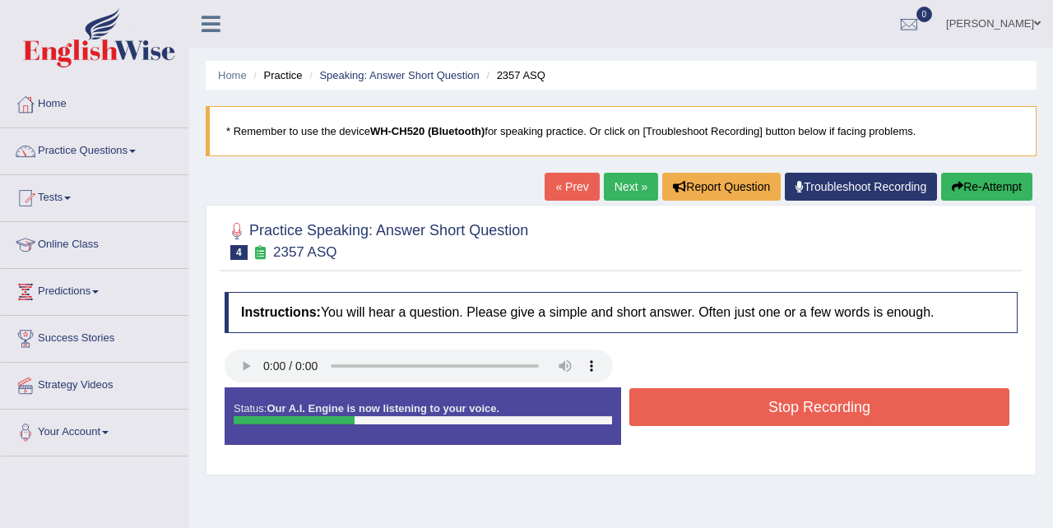
click at [732, 407] on button "Stop Recording" at bounding box center [820, 407] width 380 height 38
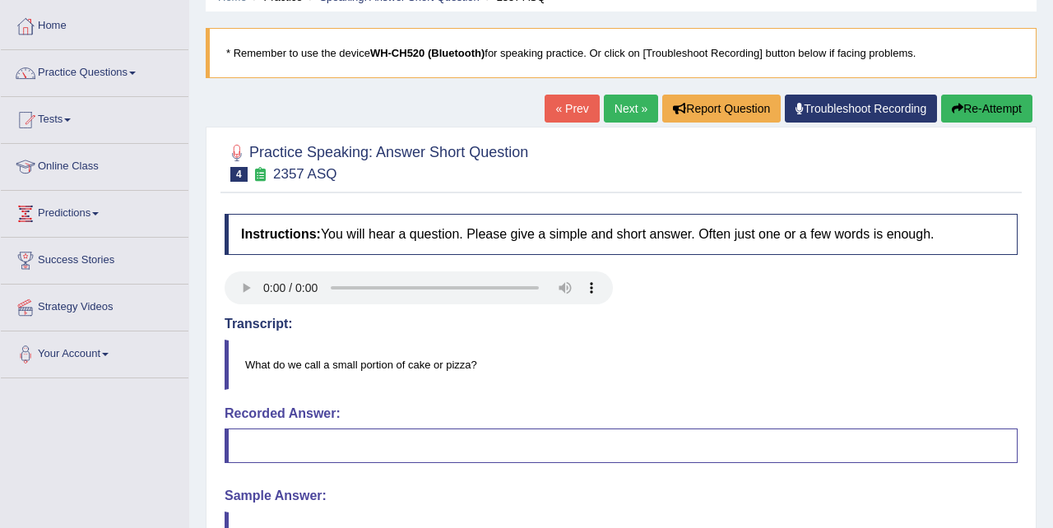
scroll to position [52, 0]
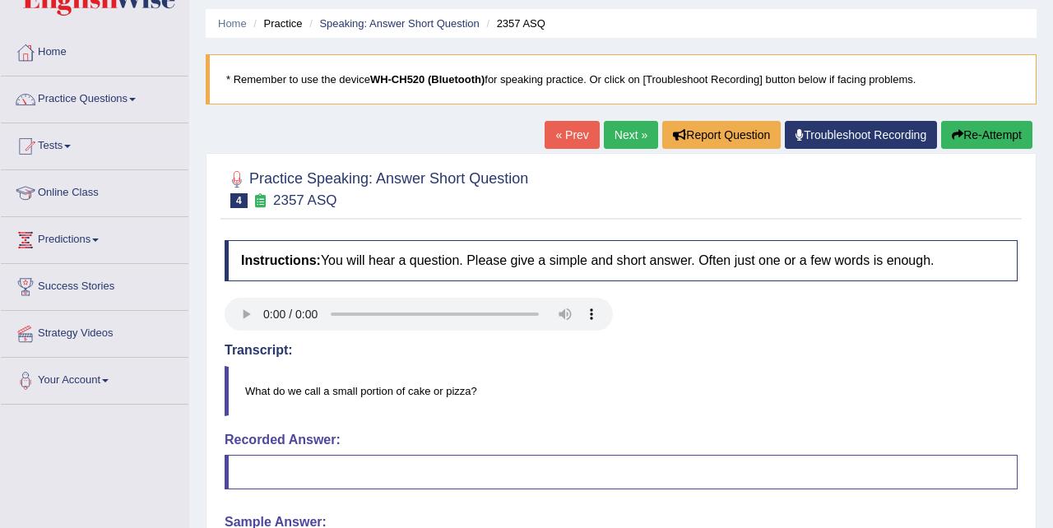
click at [970, 130] on button "Re-Attempt" at bounding box center [986, 135] width 91 height 28
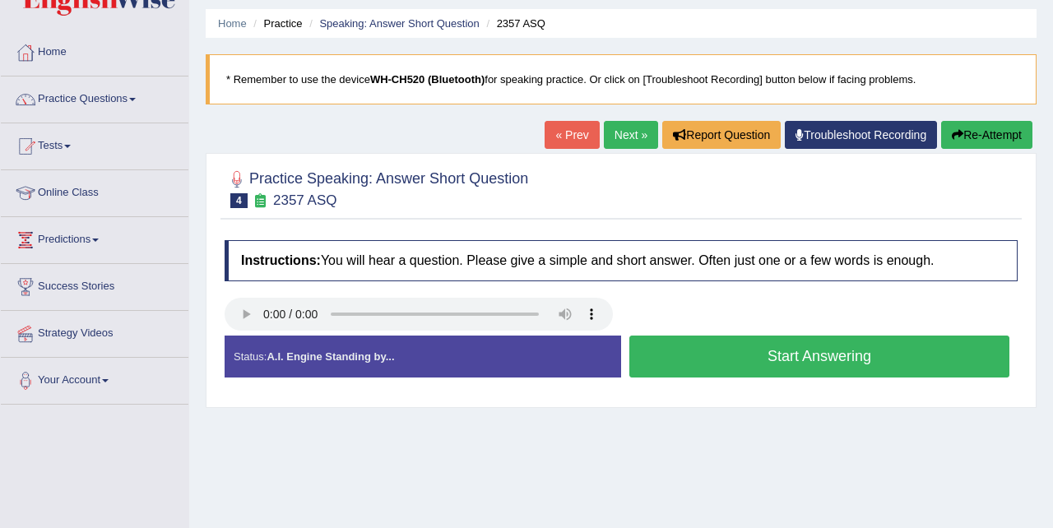
click at [715, 344] on button "Start Answering" at bounding box center [820, 357] width 380 height 42
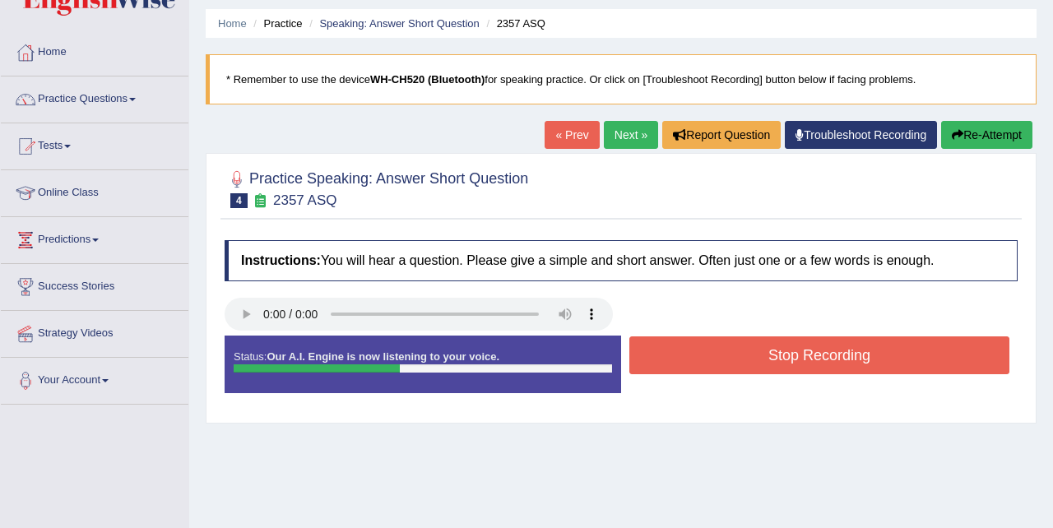
click at [734, 352] on button "Stop Recording" at bounding box center [820, 356] width 380 height 38
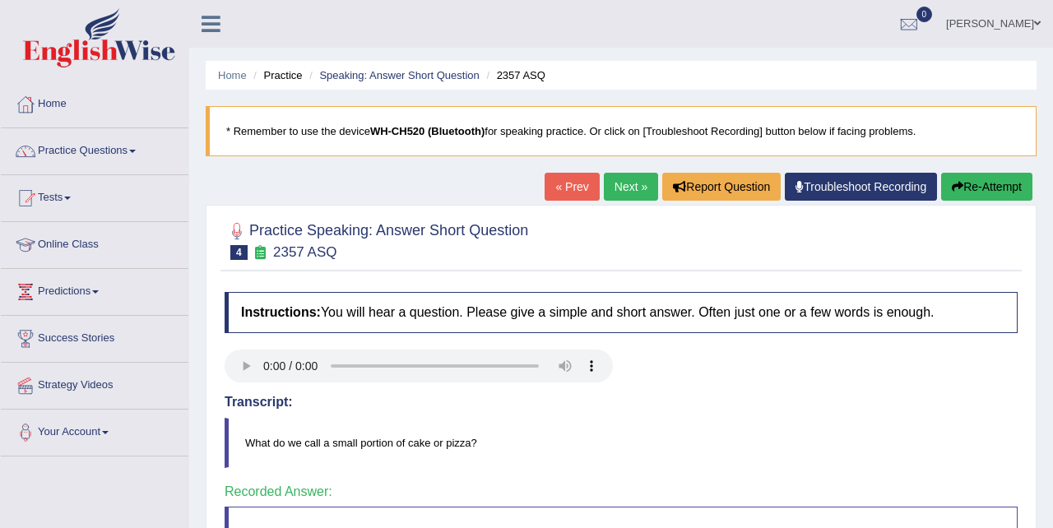
click at [624, 189] on link "Next »" at bounding box center [631, 187] width 54 height 28
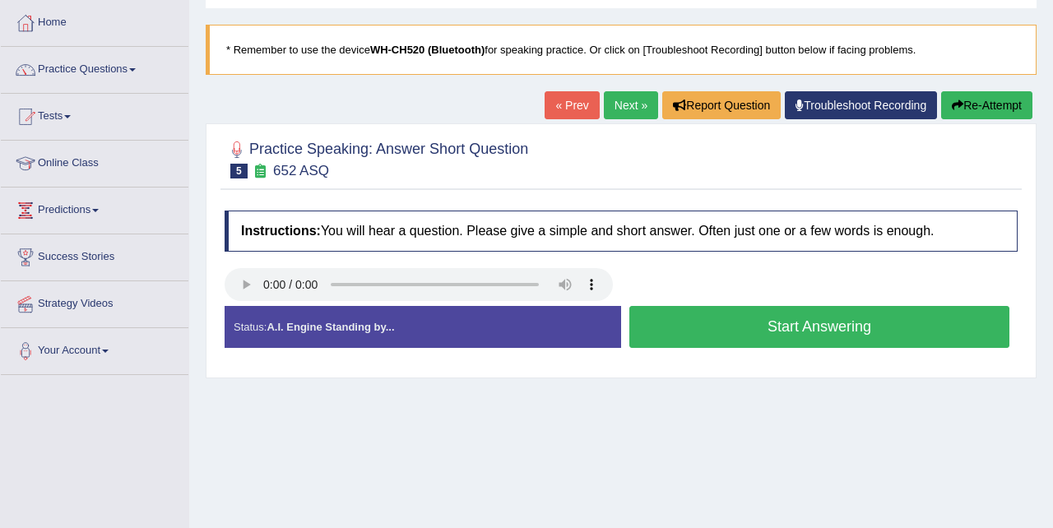
scroll to position [84, 0]
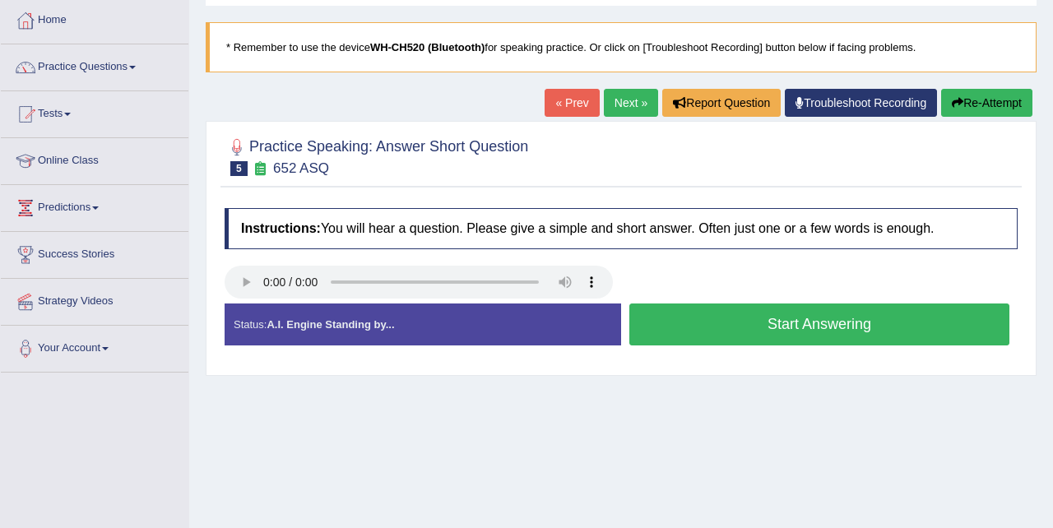
click at [680, 318] on button "Start Answering" at bounding box center [820, 325] width 380 height 42
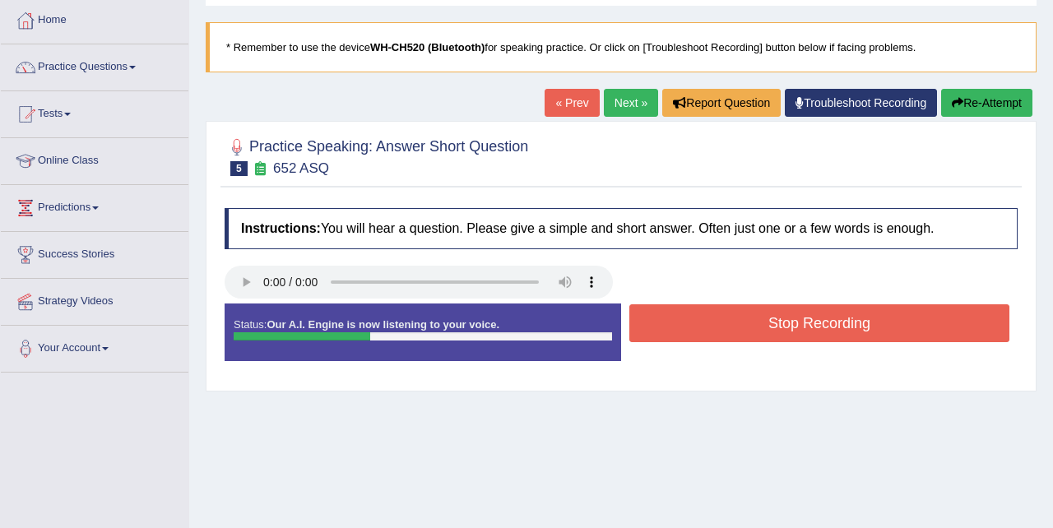
click at [680, 318] on button "Stop Recording" at bounding box center [820, 323] width 380 height 38
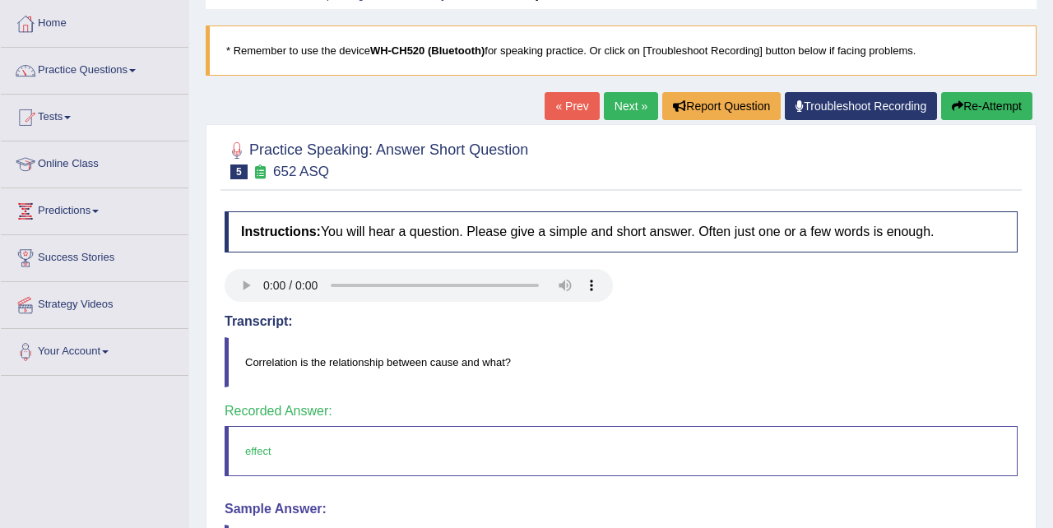
scroll to position [51, 0]
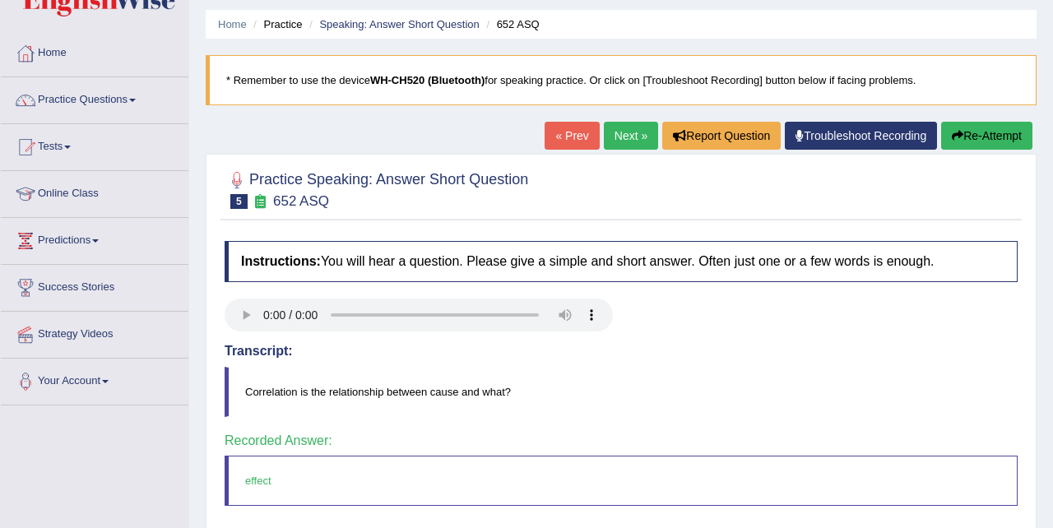
click at [632, 132] on link "Next »" at bounding box center [631, 136] width 54 height 28
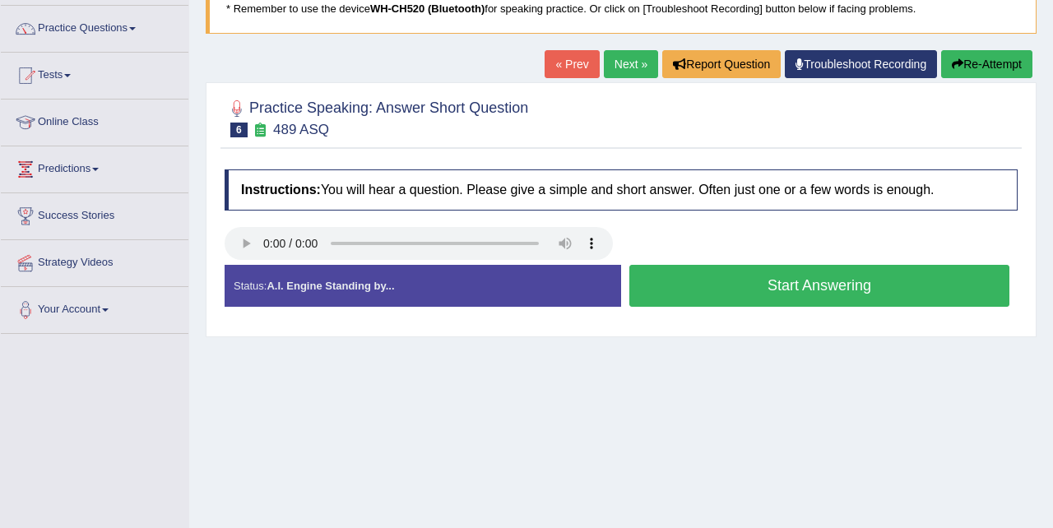
scroll to position [128, 0]
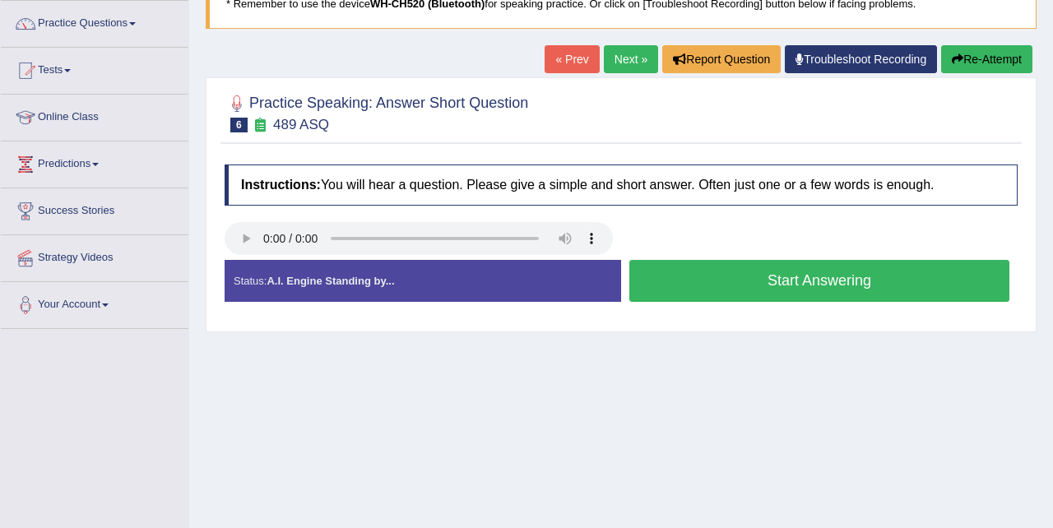
click at [690, 278] on button "Start Answering" at bounding box center [820, 281] width 380 height 42
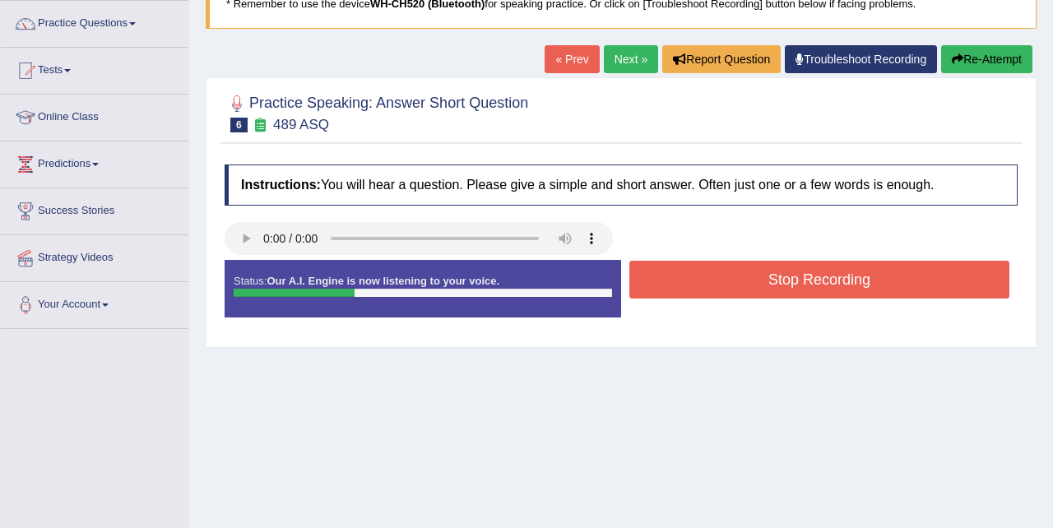
click at [690, 278] on button "Stop Recording" at bounding box center [820, 280] width 380 height 38
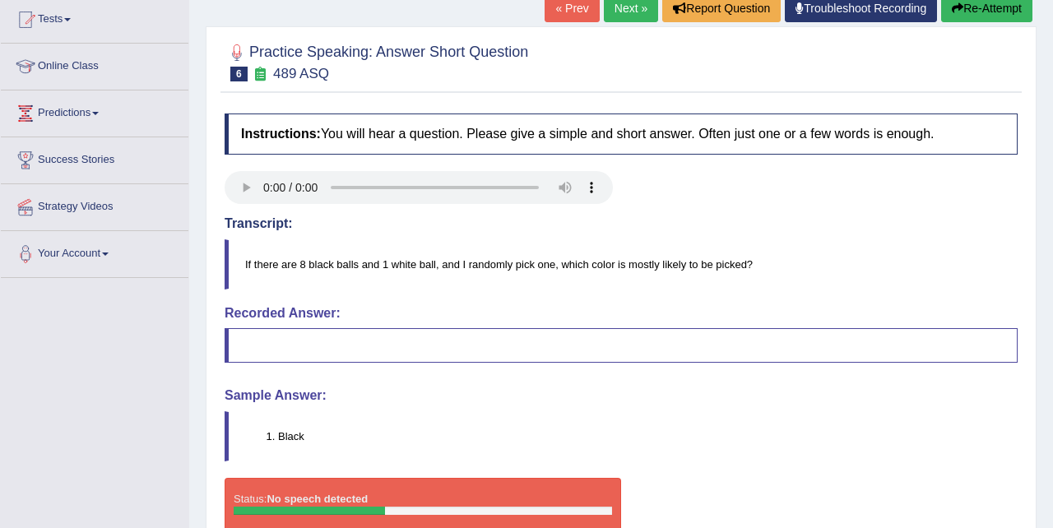
scroll to position [161, 0]
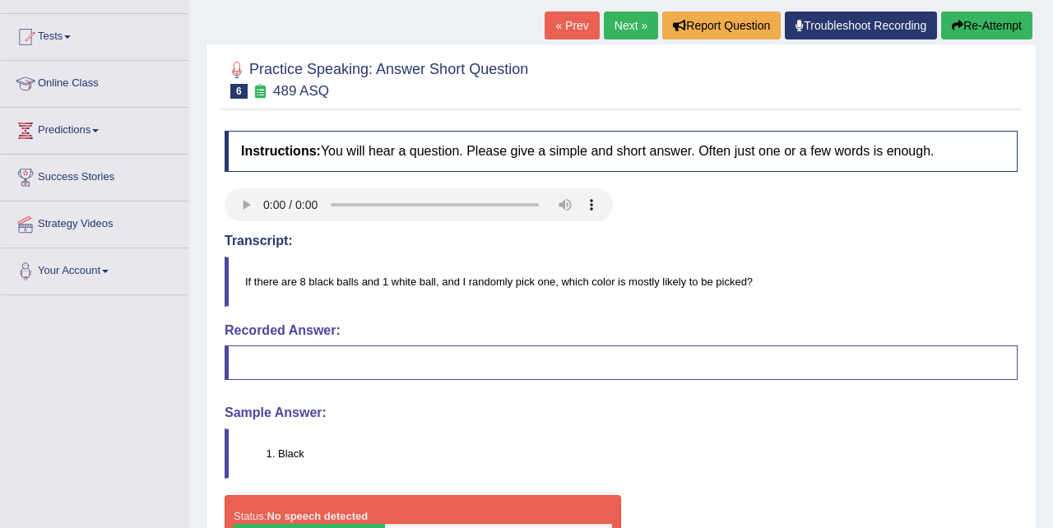
click at [982, 23] on button "Re-Attempt" at bounding box center [986, 26] width 91 height 28
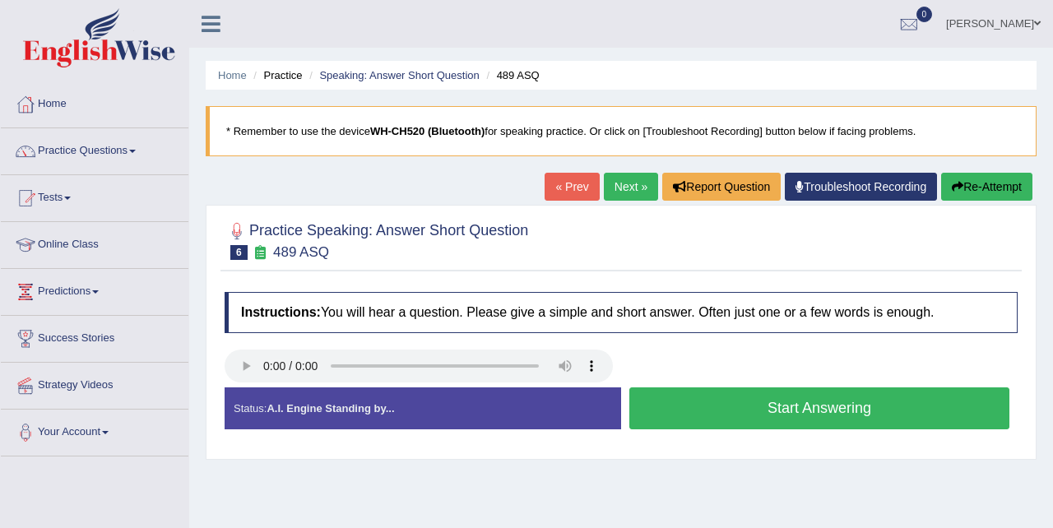
click at [873, 406] on button "Start Answering" at bounding box center [820, 409] width 380 height 42
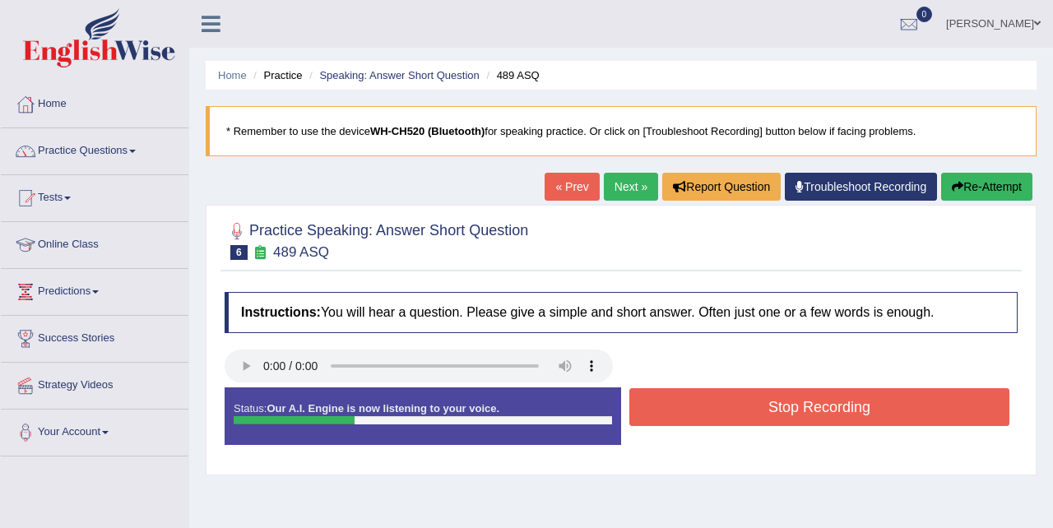
click at [873, 406] on button "Stop Recording" at bounding box center [820, 407] width 380 height 38
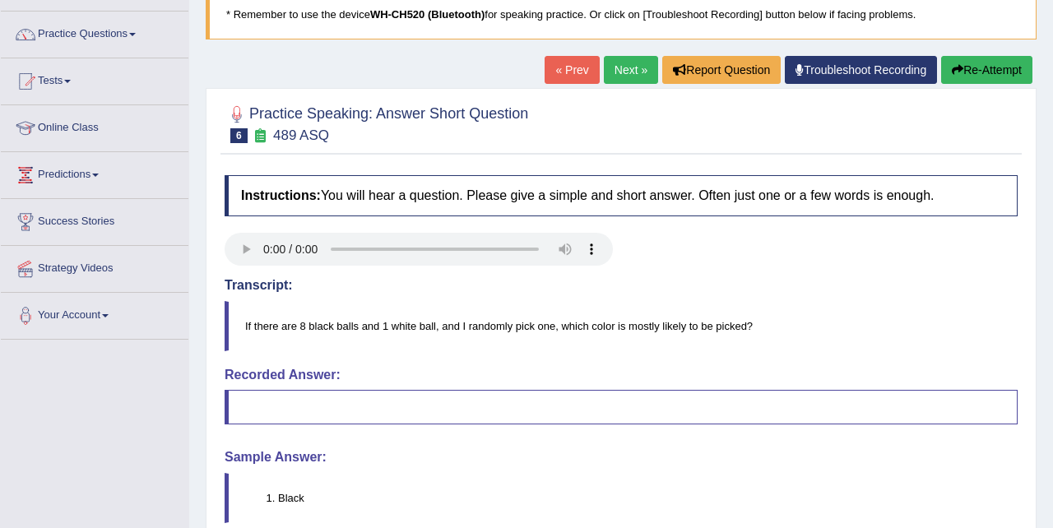
scroll to position [101, 0]
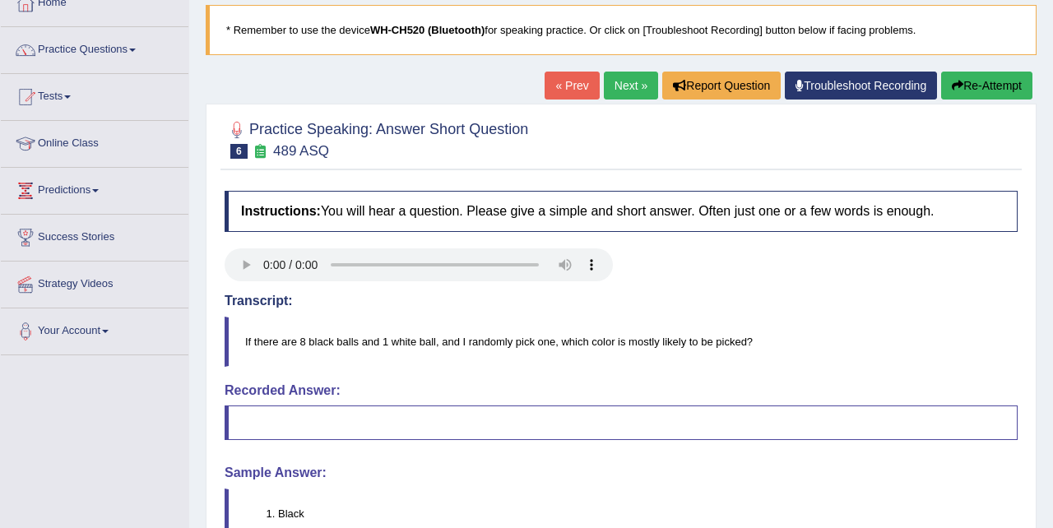
click at [619, 84] on link "Next »" at bounding box center [631, 86] width 54 height 28
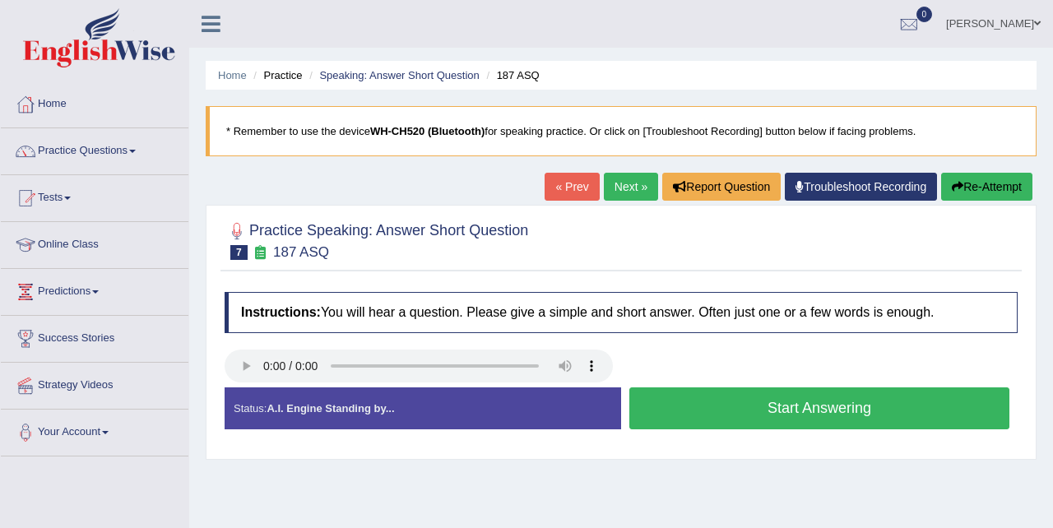
click at [733, 406] on button "Start Answering" at bounding box center [820, 409] width 380 height 42
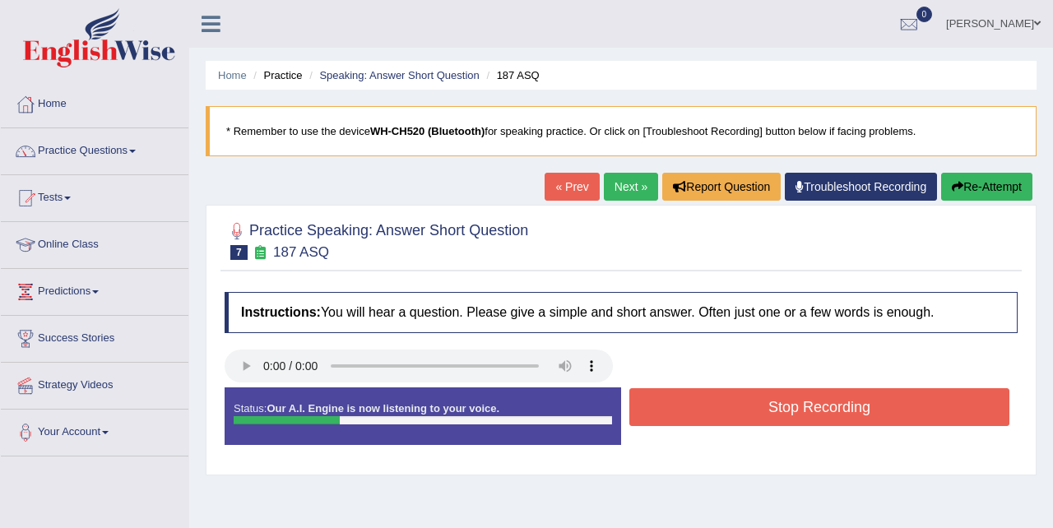
click at [733, 406] on button "Stop Recording" at bounding box center [820, 407] width 380 height 38
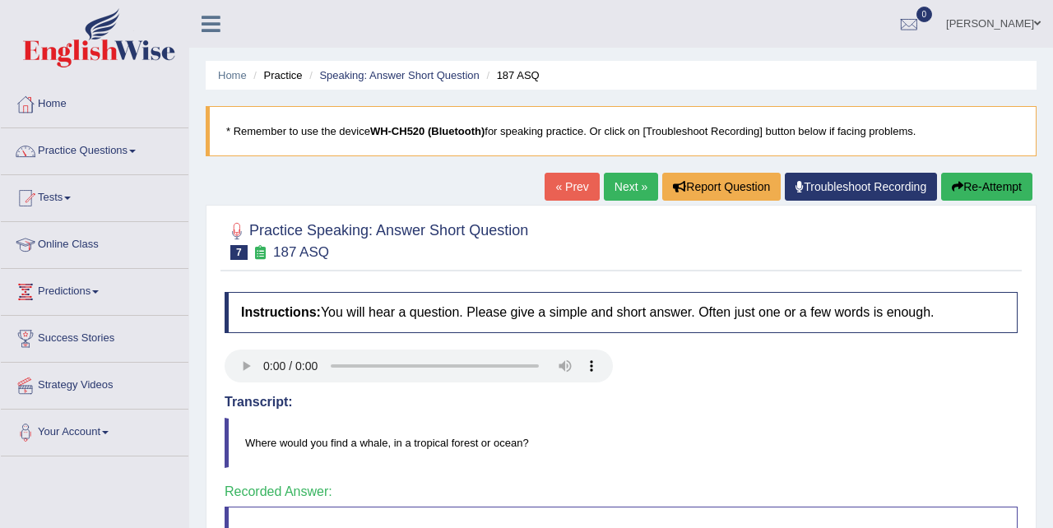
click at [620, 190] on link "Next »" at bounding box center [631, 187] width 54 height 28
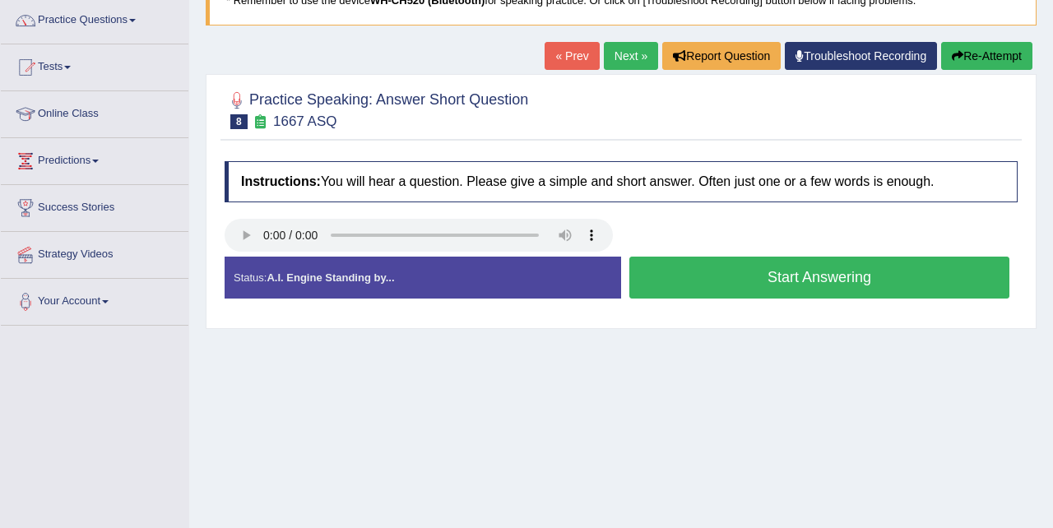
scroll to position [132, 0]
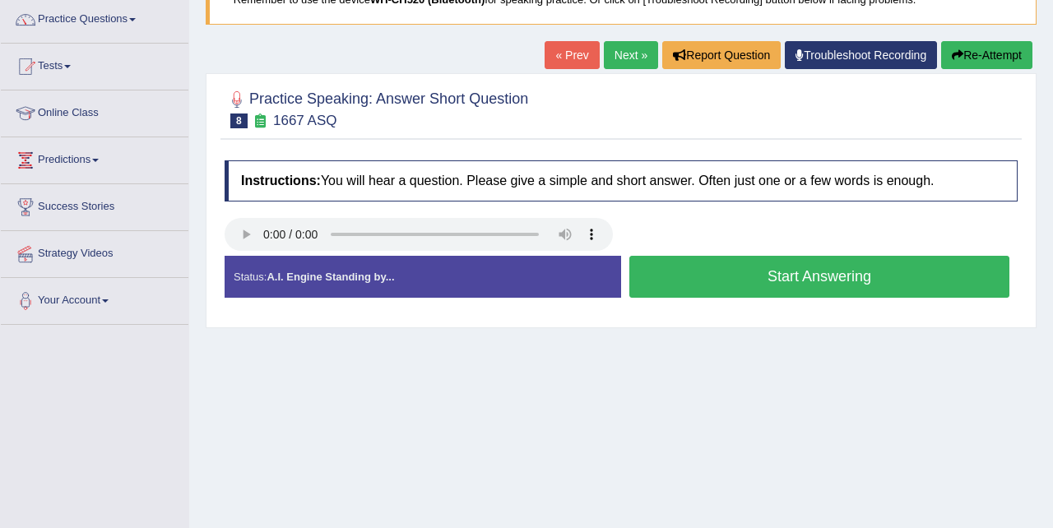
click at [718, 271] on button "Start Answering" at bounding box center [820, 277] width 380 height 42
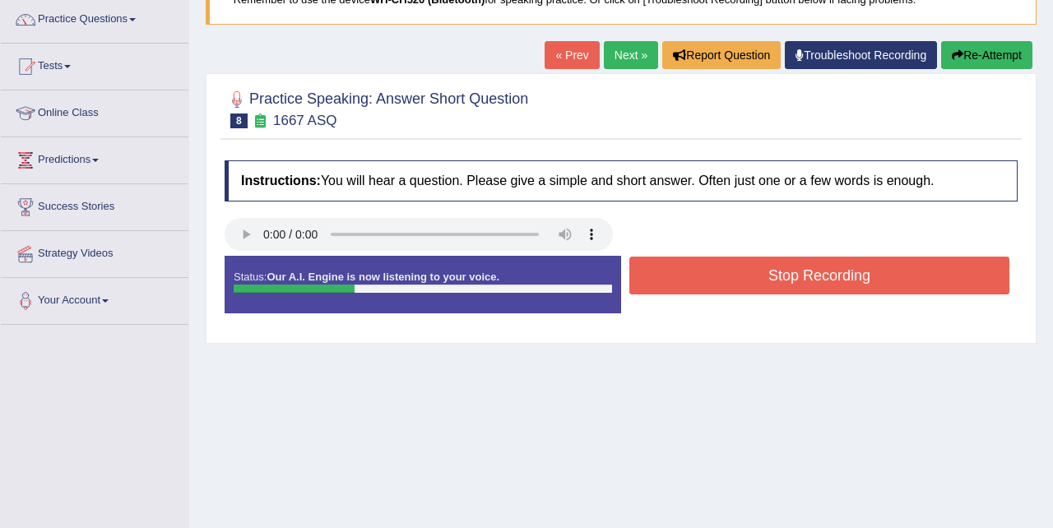
click at [718, 271] on button "Stop Recording" at bounding box center [820, 276] width 380 height 38
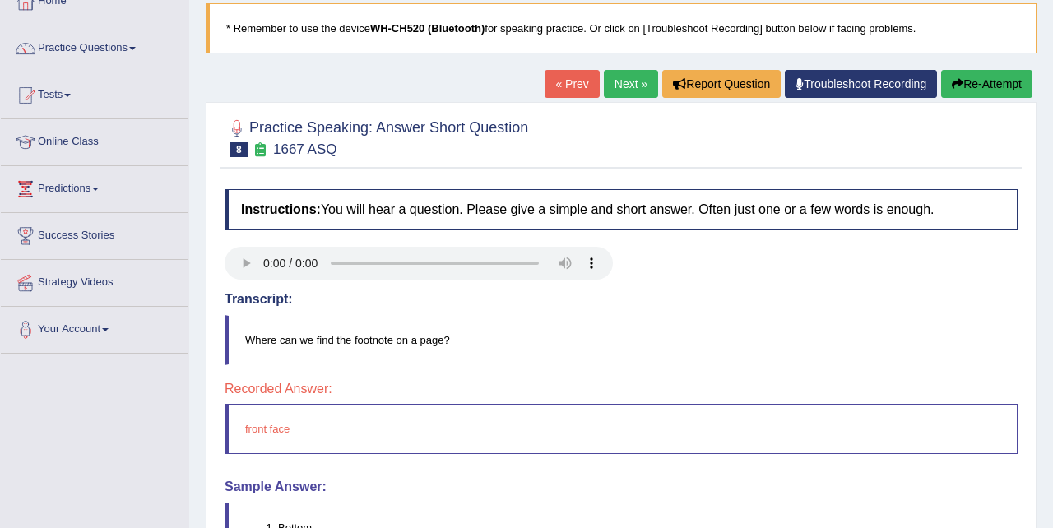
scroll to position [102, 0]
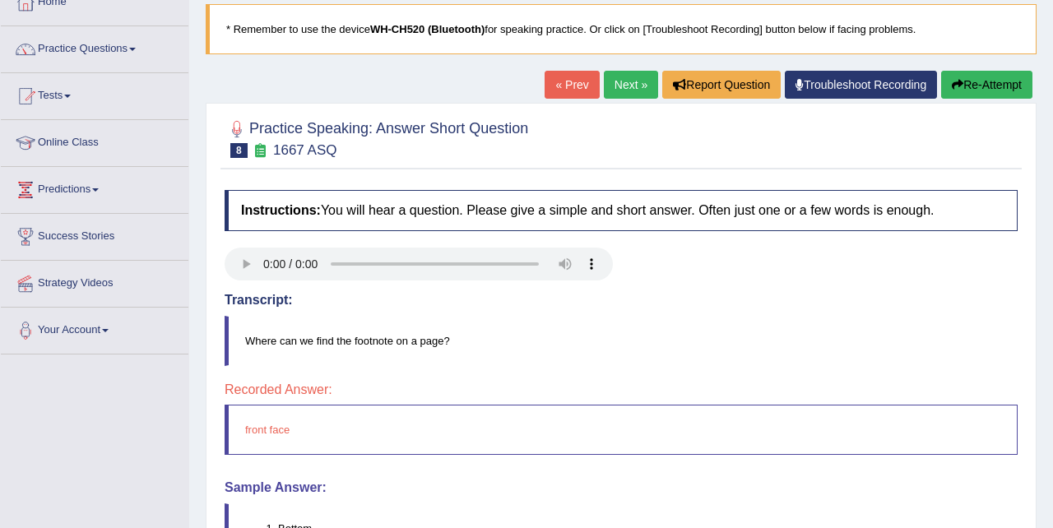
click at [625, 89] on link "Next »" at bounding box center [631, 85] width 54 height 28
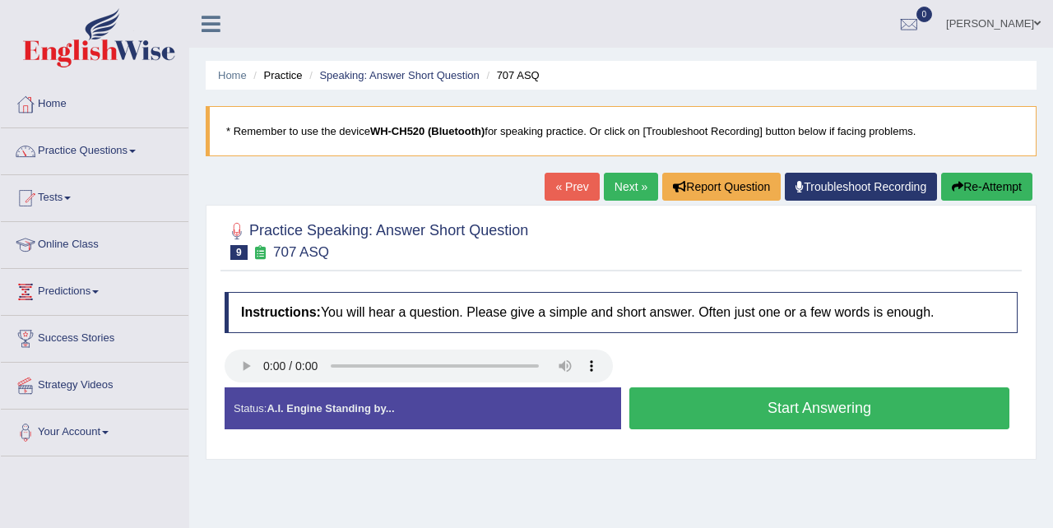
click at [746, 405] on button "Start Answering" at bounding box center [820, 409] width 380 height 42
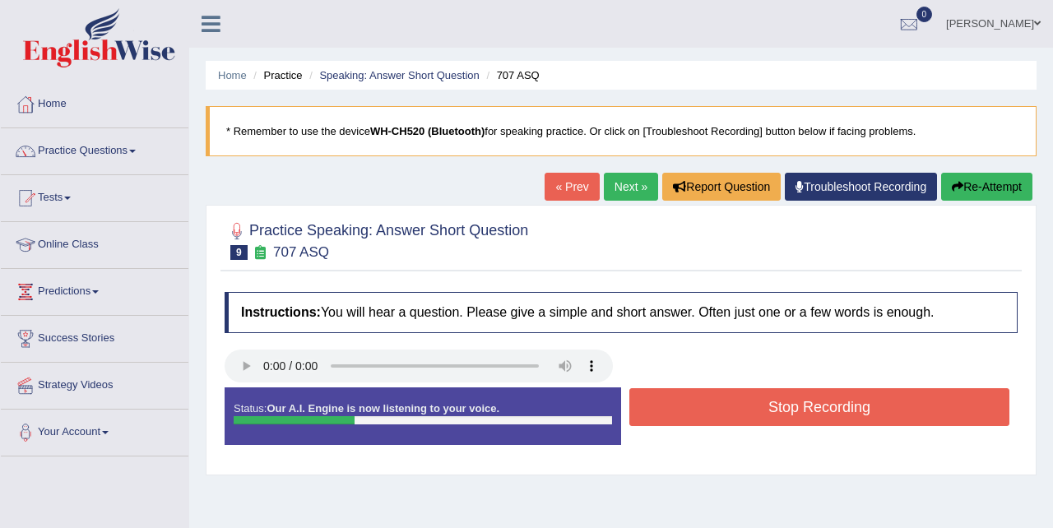
click at [746, 405] on button "Stop Recording" at bounding box center [820, 407] width 380 height 38
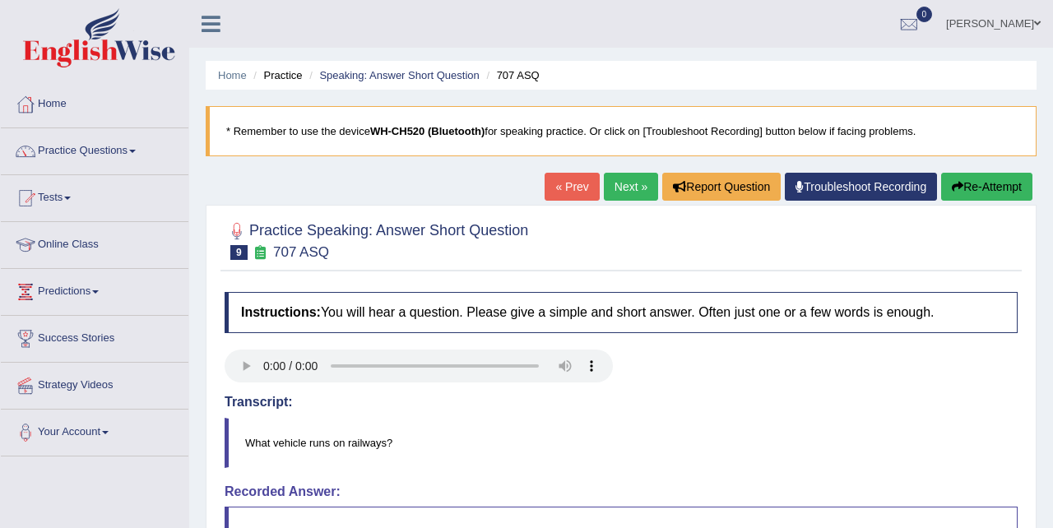
click at [619, 184] on link "Next »" at bounding box center [631, 187] width 54 height 28
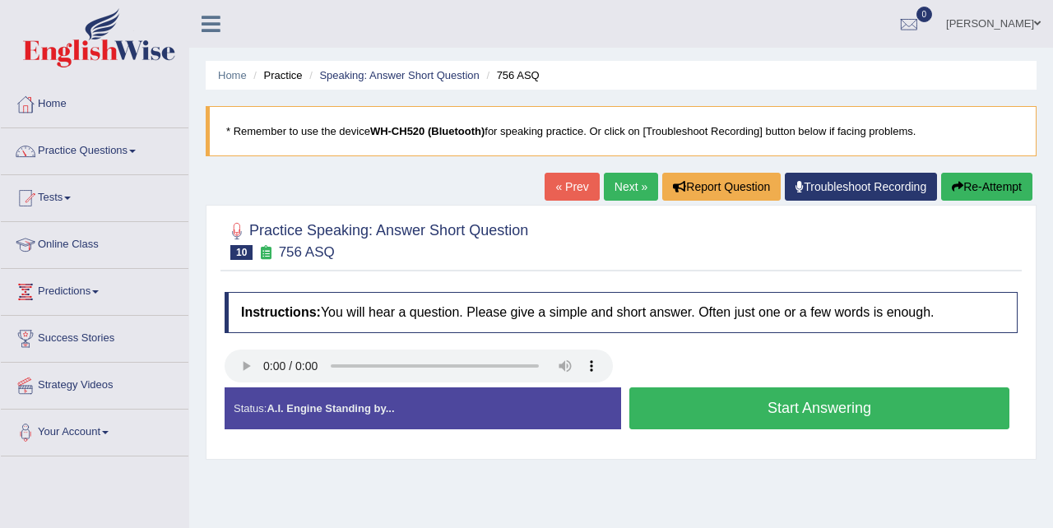
click at [741, 407] on button "Start Answering" at bounding box center [820, 409] width 380 height 42
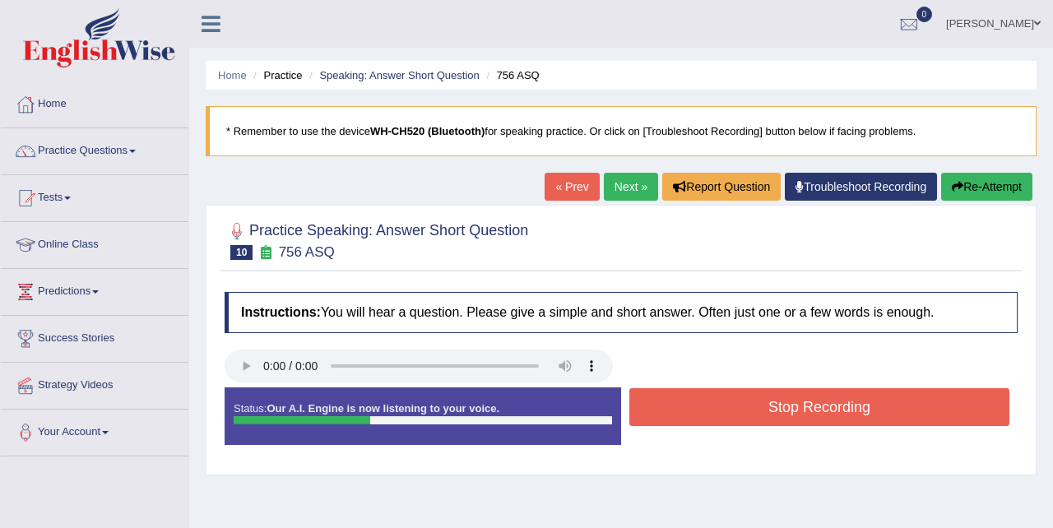
click at [741, 407] on button "Stop Recording" at bounding box center [820, 407] width 380 height 38
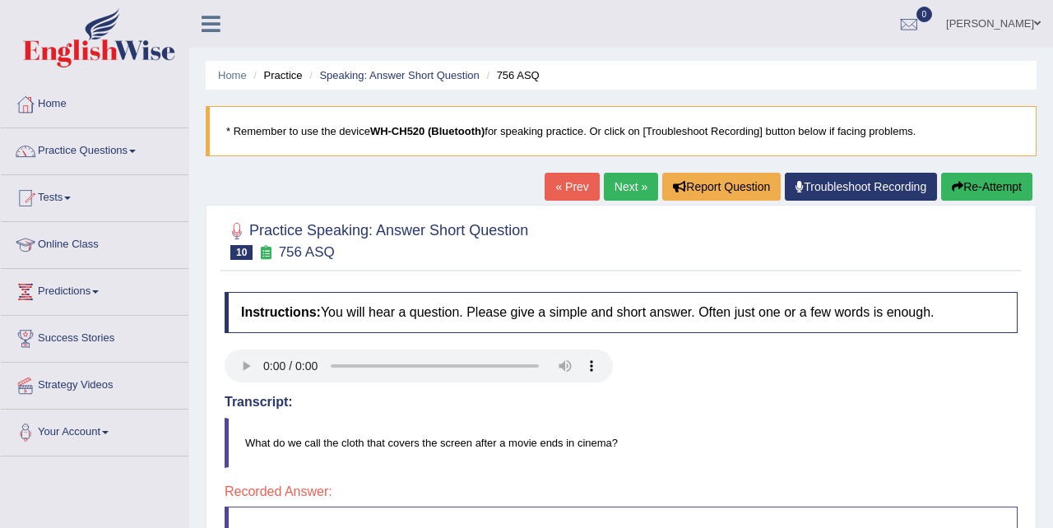
click at [612, 184] on link "Next »" at bounding box center [631, 187] width 54 height 28
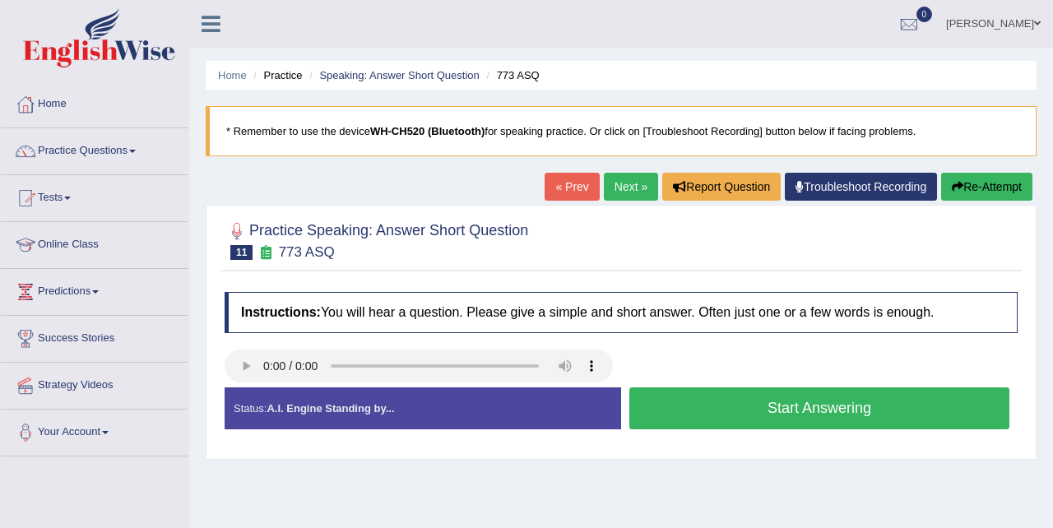
click at [749, 402] on button "Start Answering" at bounding box center [820, 409] width 380 height 42
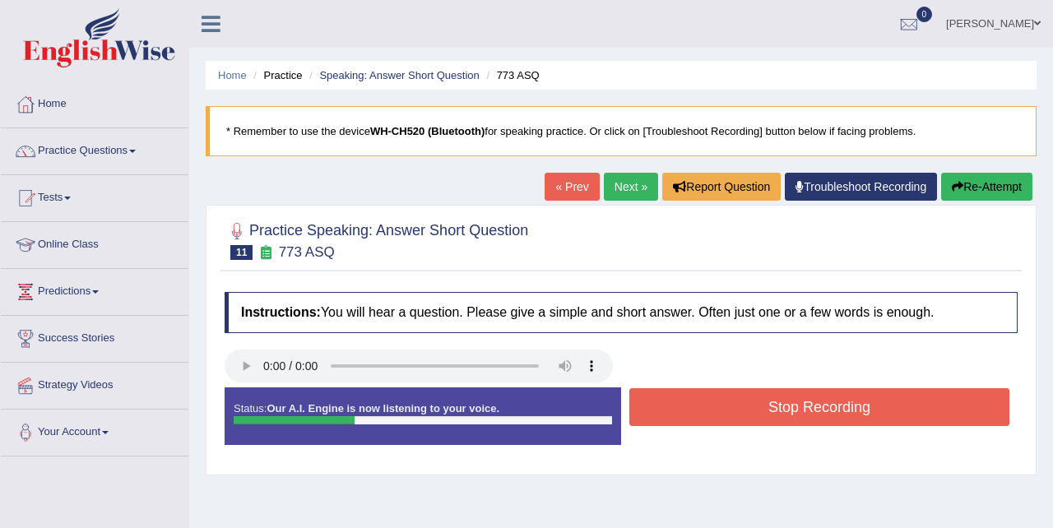
click at [749, 402] on button "Stop Recording" at bounding box center [820, 407] width 380 height 38
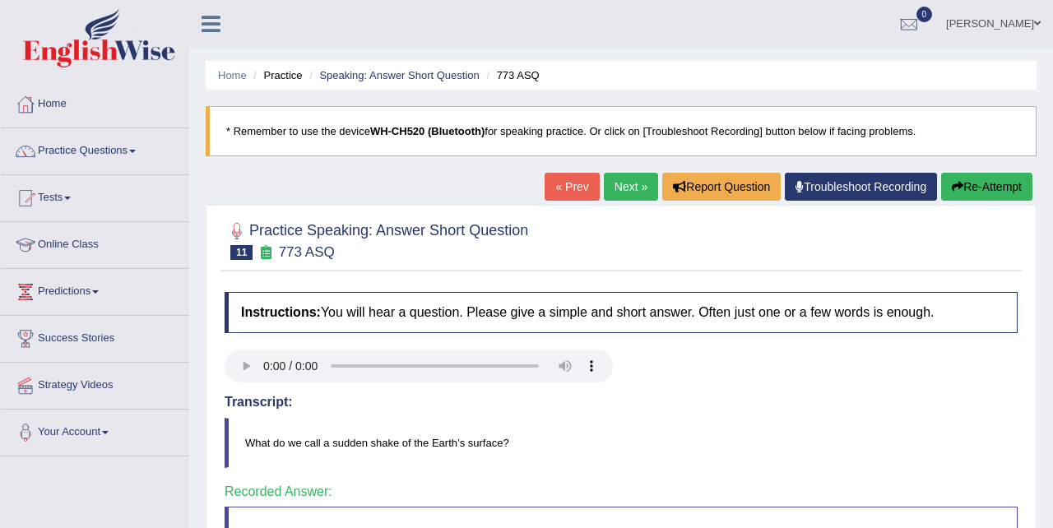
click at [621, 179] on link "Next »" at bounding box center [631, 187] width 54 height 28
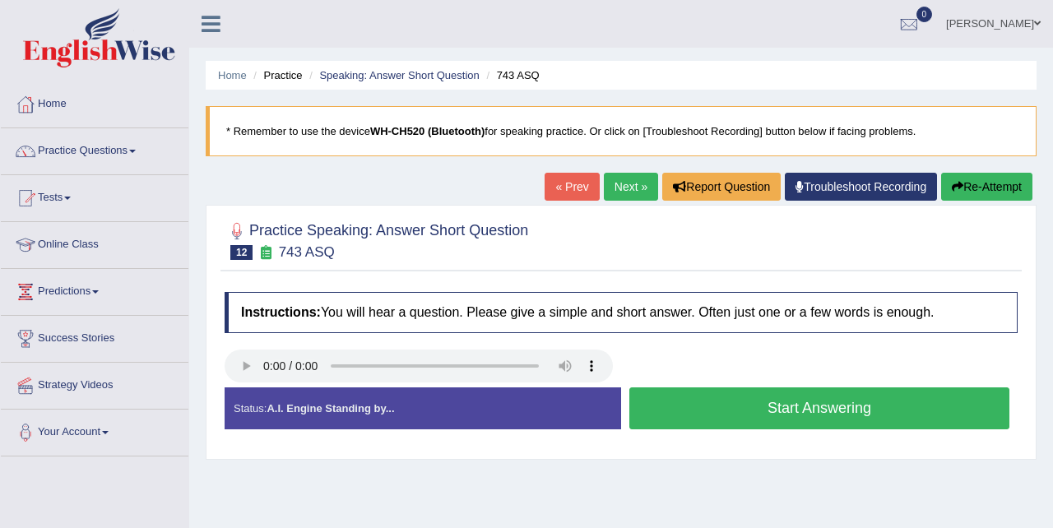
click at [731, 401] on button "Start Answering" at bounding box center [820, 409] width 380 height 42
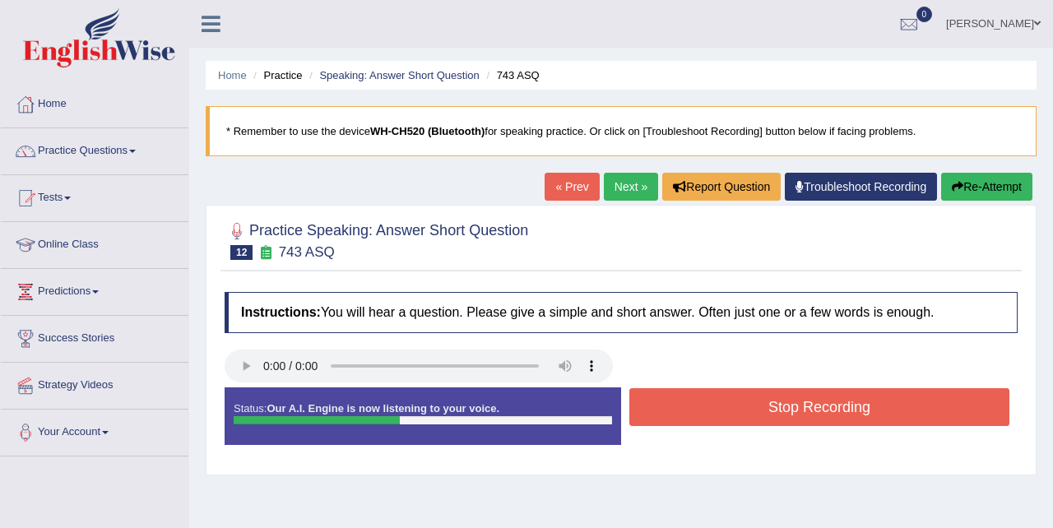
click at [731, 401] on button "Stop Recording" at bounding box center [820, 407] width 380 height 38
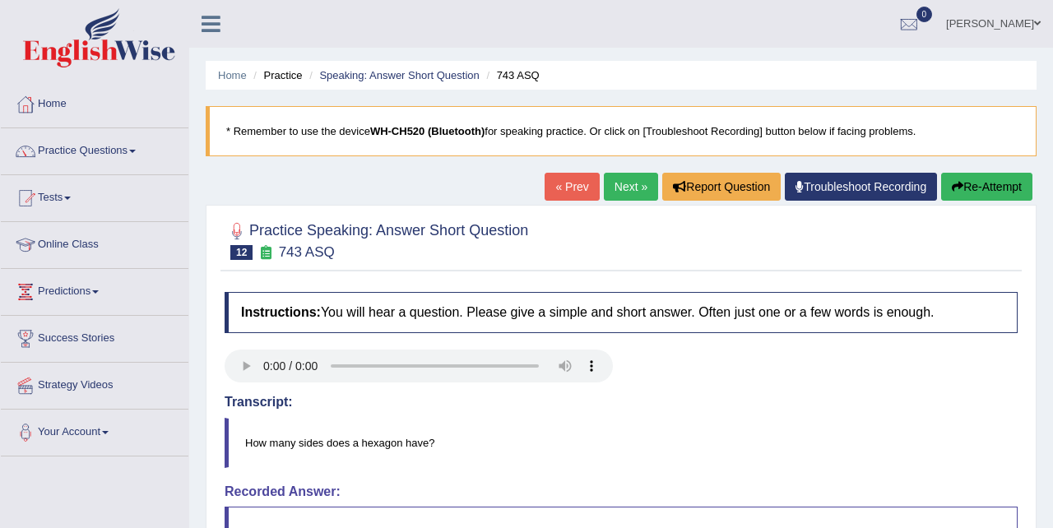
click at [619, 179] on link "Next »" at bounding box center [631, 187] width 54 height 28
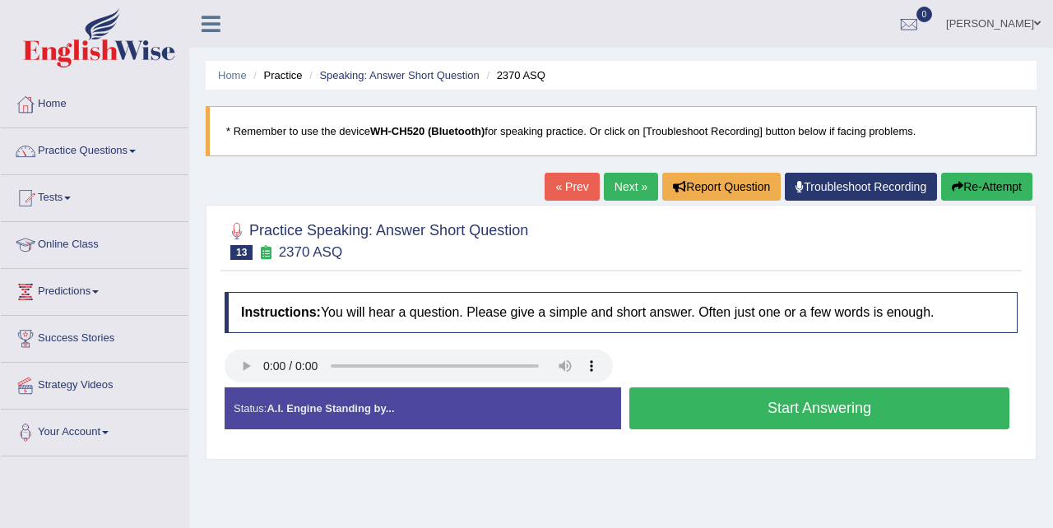
click at [696, 402] on button "Start Answering" at bounding box center [820, 409] width 380 height 42
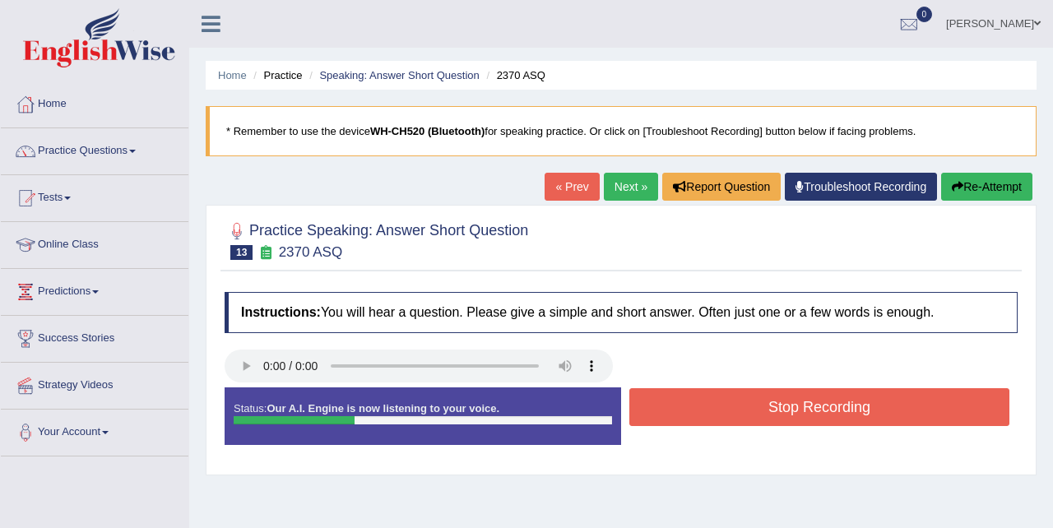
click at [696, 402] on button "Stop Recording" at bounding box center [820, 407] width 380 height 38
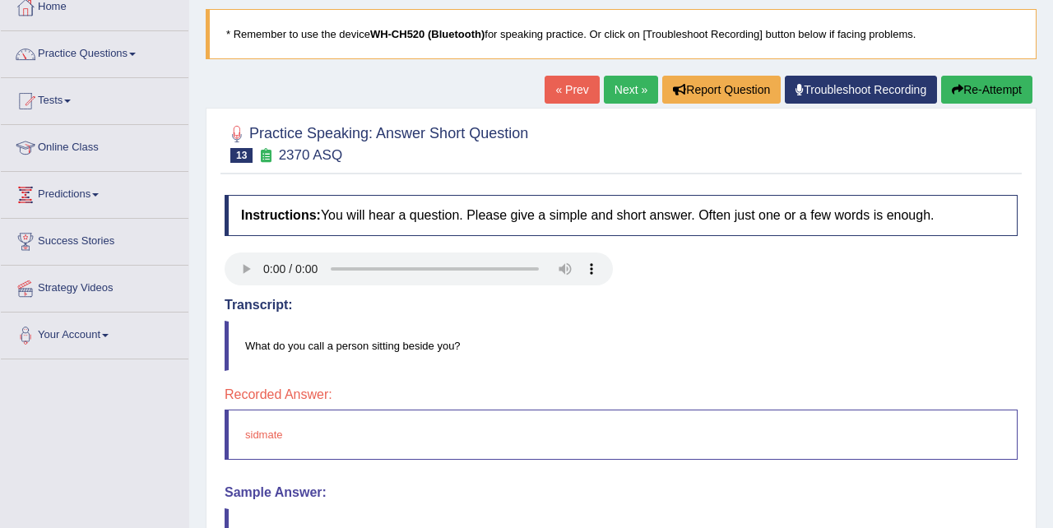
scroll to position [67, 0]
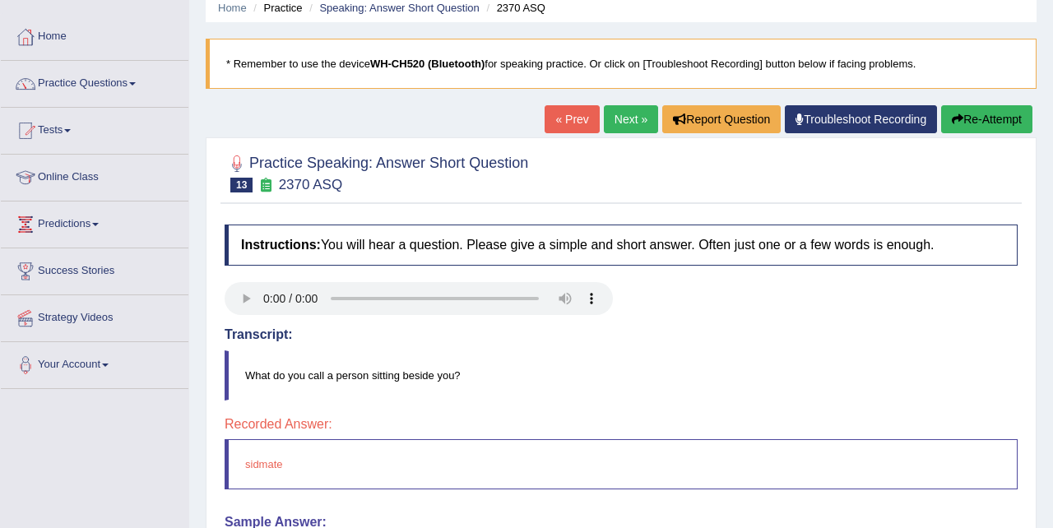
click at [968, 117] on button "Re-Attempt" at bounding box center [986, 119] width 91 height 28
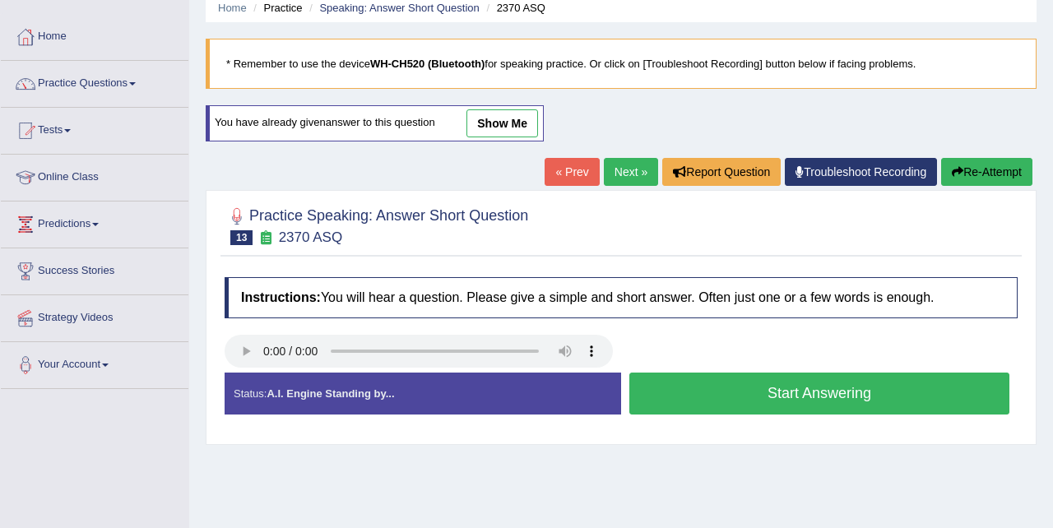
scroll to position [67, 0]
click at [789, 391] on button "Start Answering" at bounding box center [820, 394] width 380 height 42
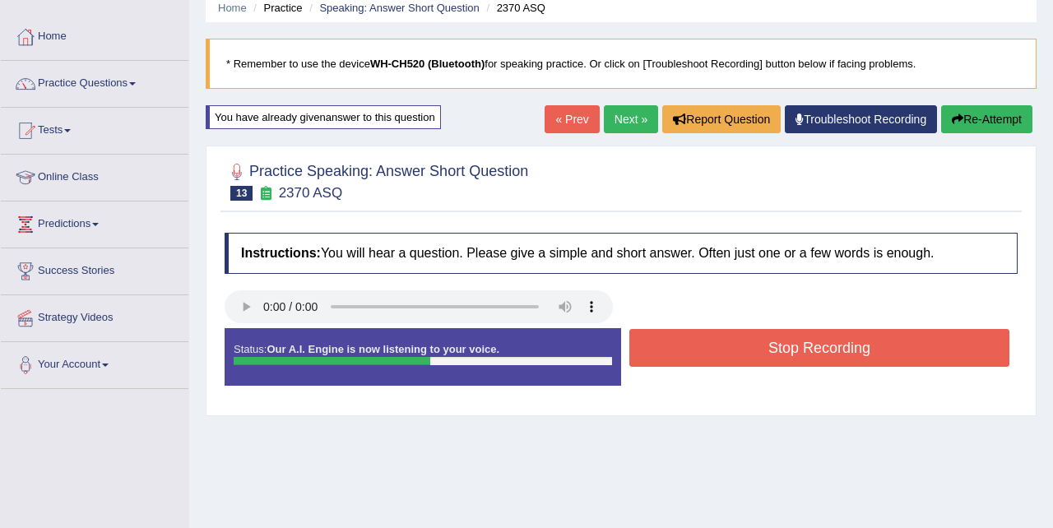
click at [773, 348] on button "Stop Recording" at bounding box center [820, 348] width 380 height 38
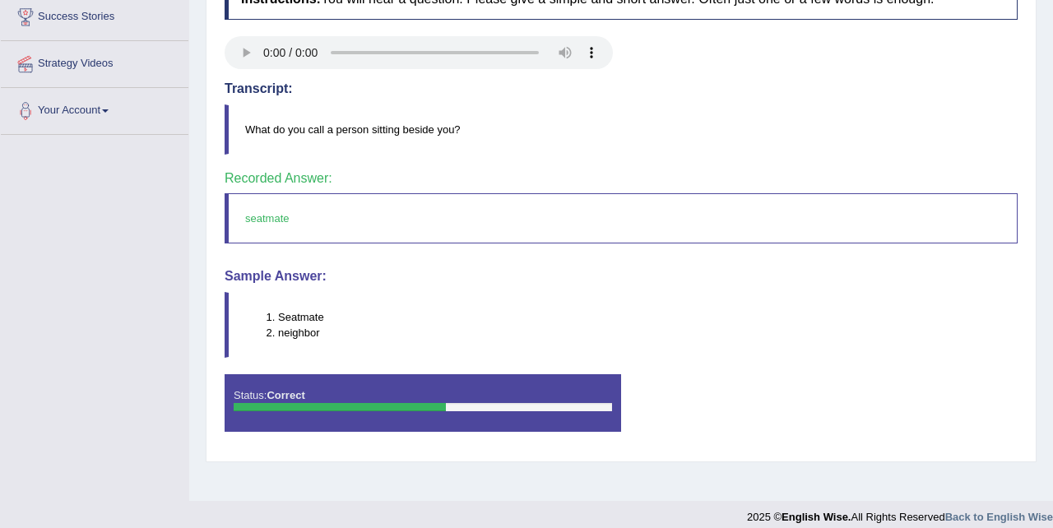
scroll to position [0, 0]
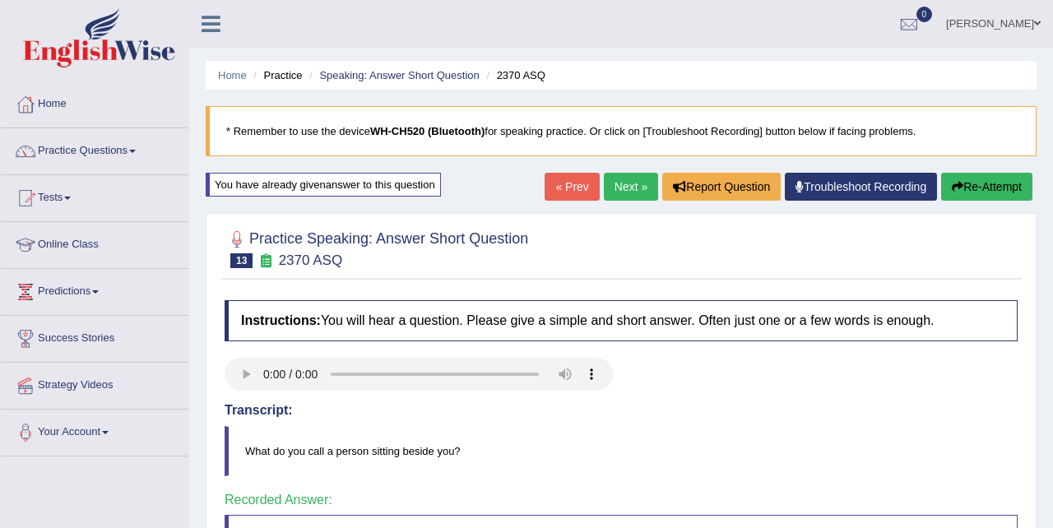
click at [620, 183] on link "Next »" at bounding box center [631, 187] width 54 height 28
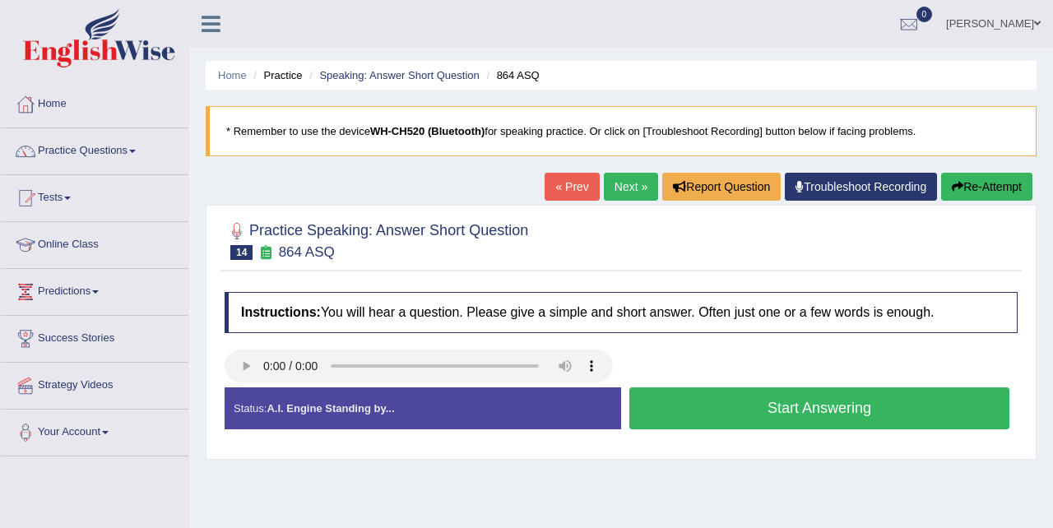
click at [751, 406] on button "Start Answering" at bounding box center [820, 409] width 380 height 42
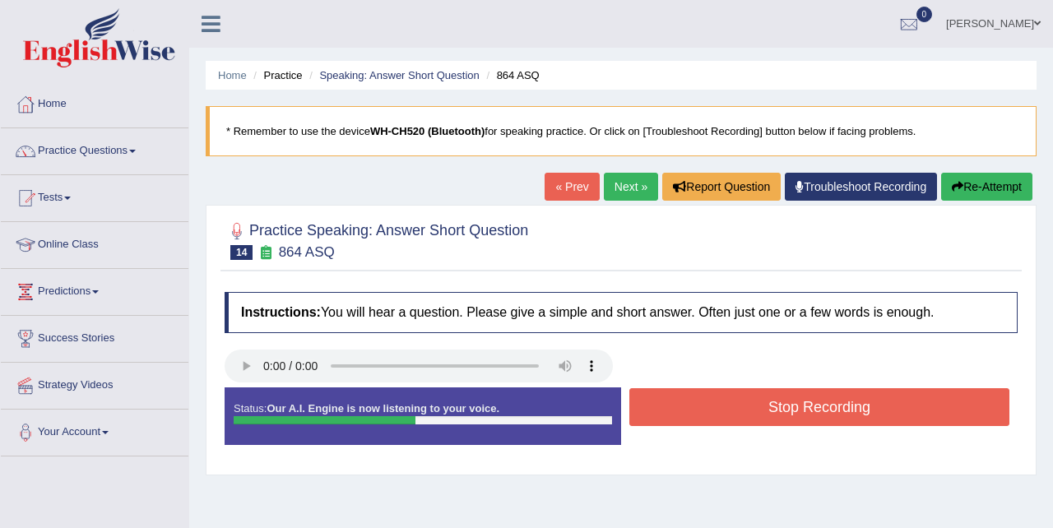
click at [751, 406] on button "Stop Recording" at bounding box center [820, 407] width 380 height 38
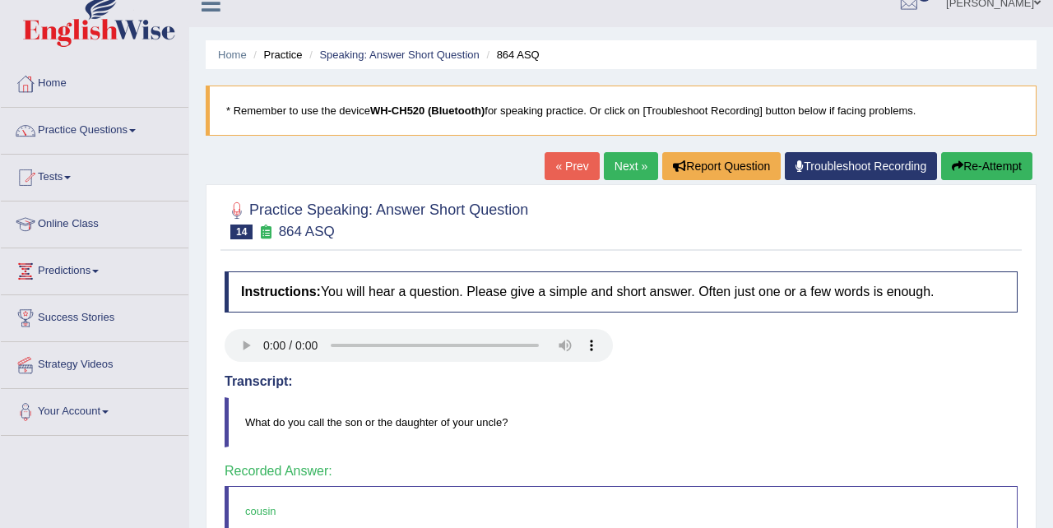
scroll to position [18, 0]
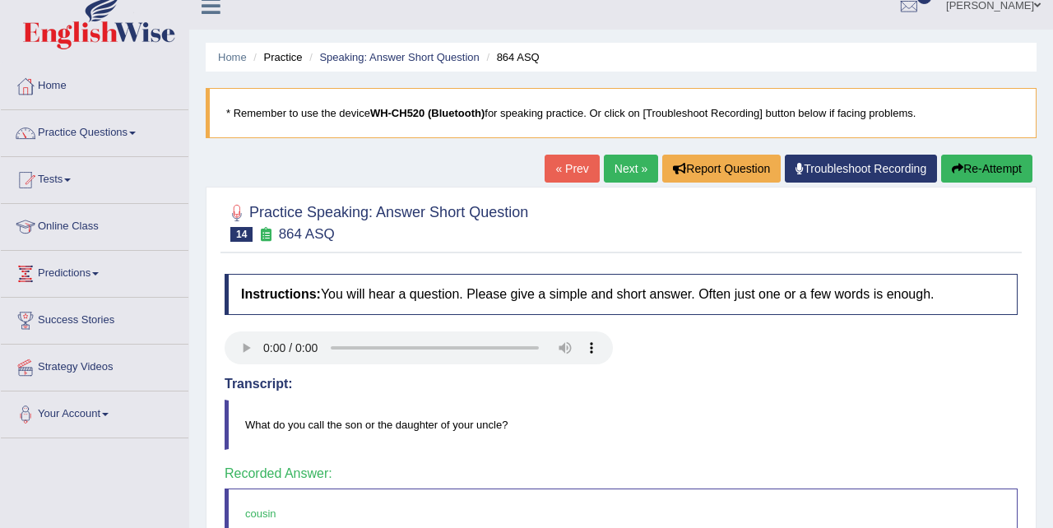
click at [633, 170] on link "Next »" at bounding box center [631, 169] width 54 height 28
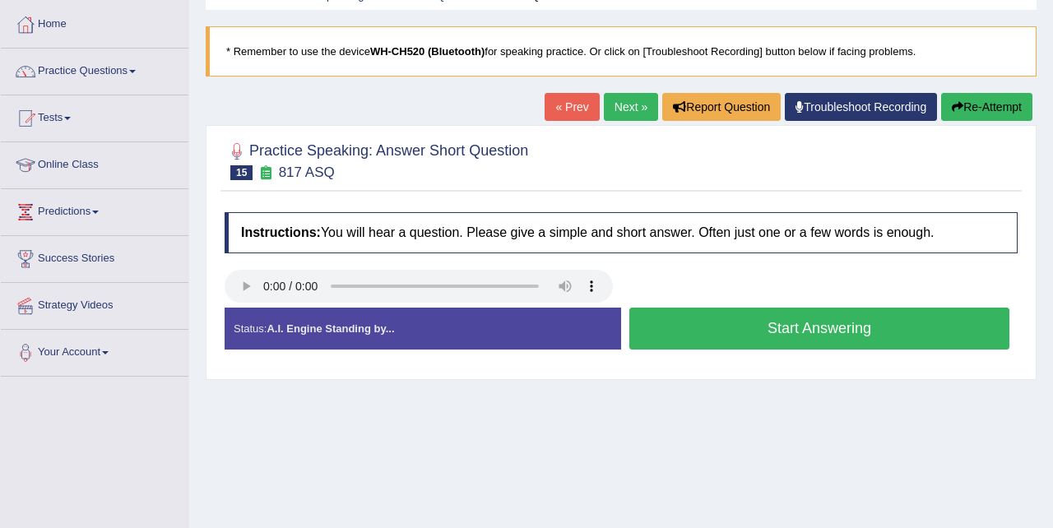
scroll to position [81, 0]
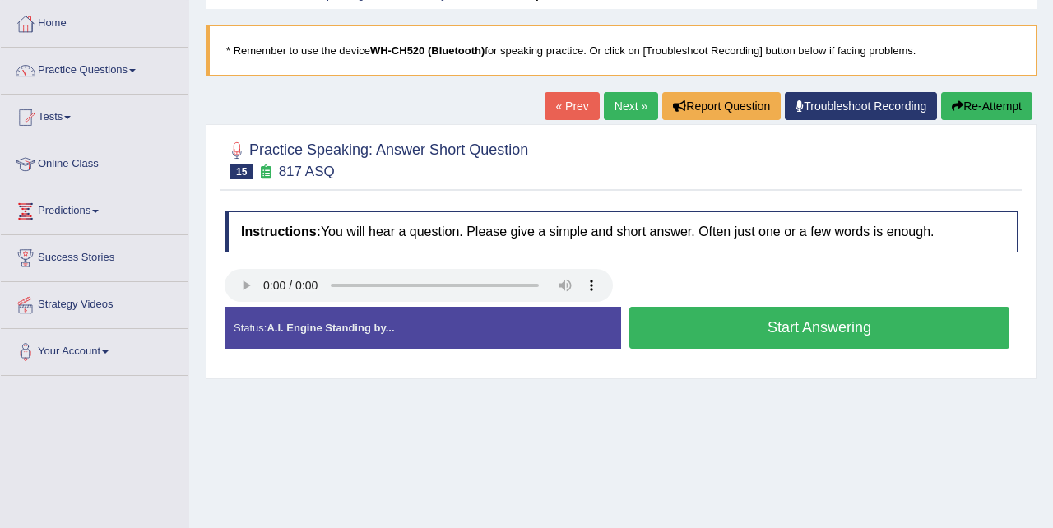
click at [738, 328] on button "Start Answering" at bounding box center [820, 328] width 380 height 42
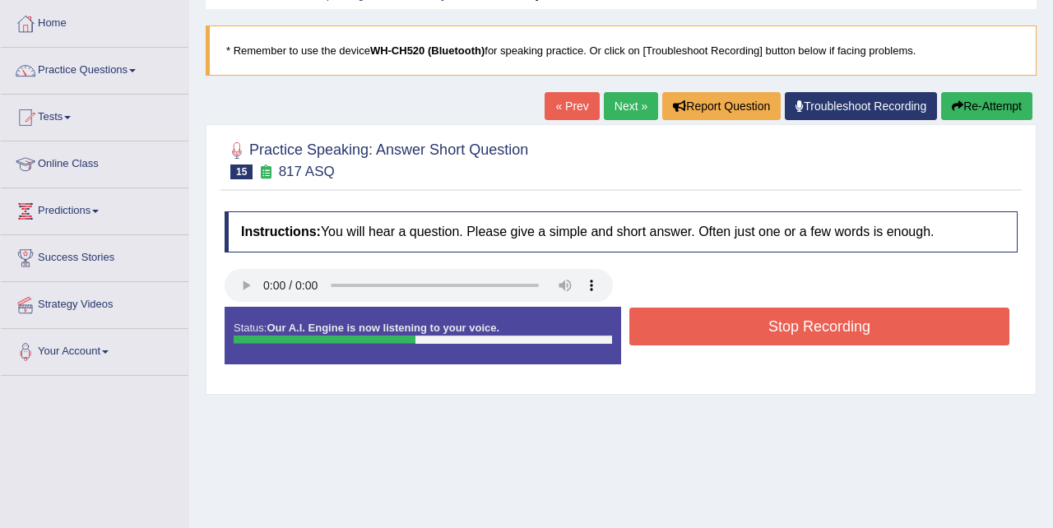
click at [738, 328] on button "Stop Recording" at bounding box center [820, 327] width 380 height 38
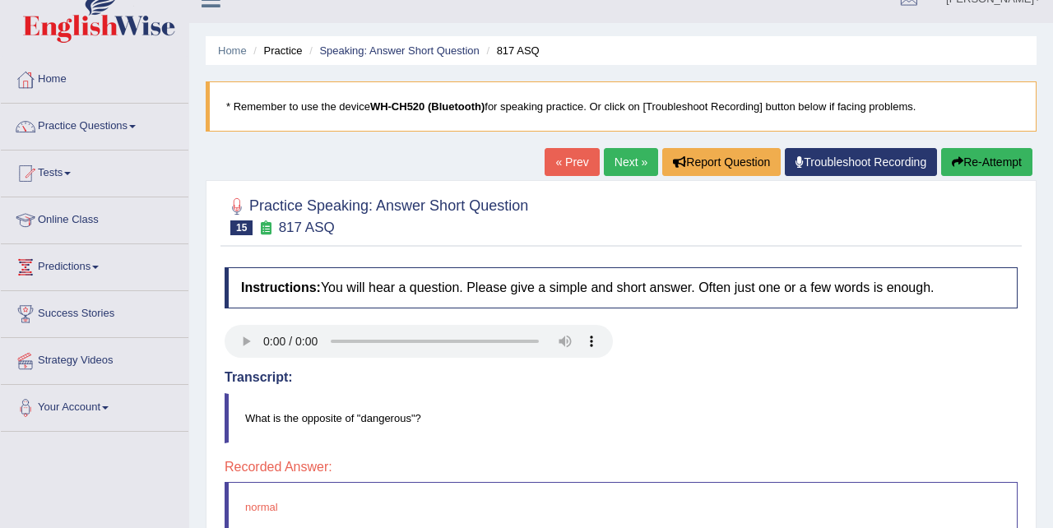
scroll to position [0, 0]
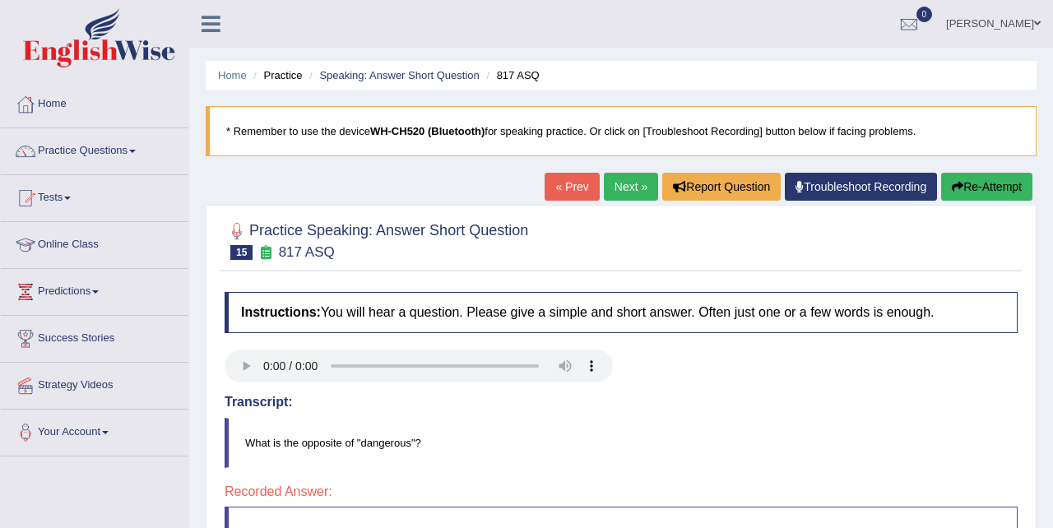
click at [621, 178] on link "Next »" at bounding box center [631, 187] width 54 height 28
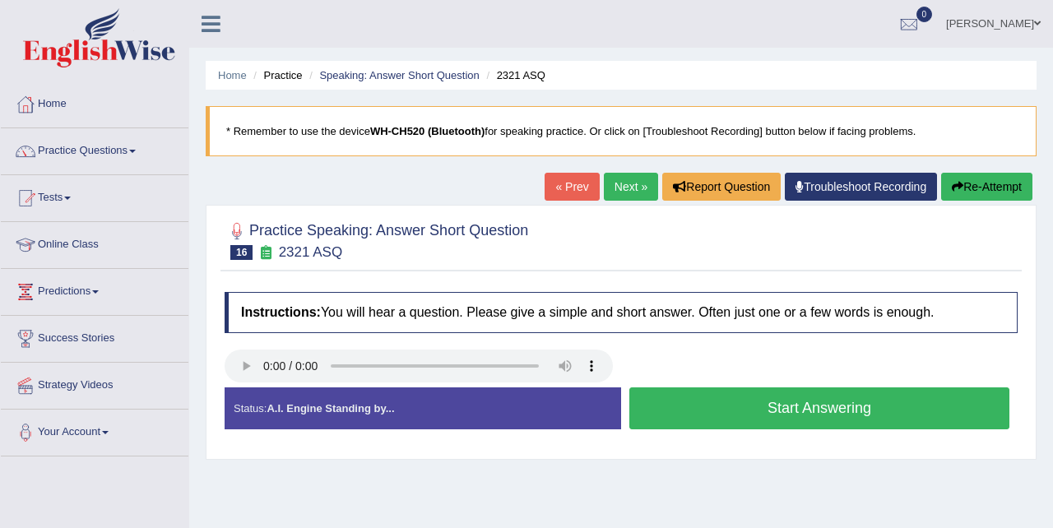
click at [758, 402] on button "Start Answering" at bounding box center [820, 409] width 380 height 42
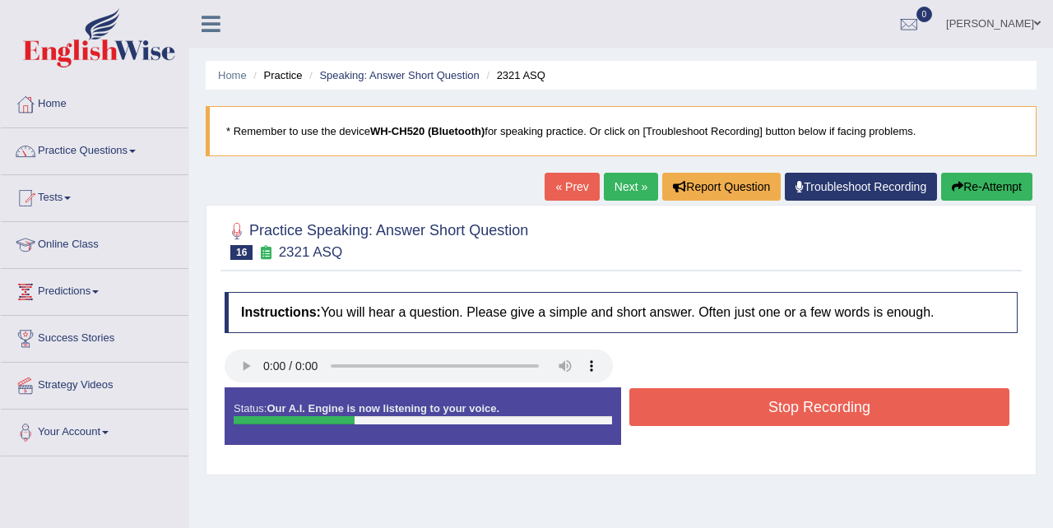
click at [758, 402] on button "Stop Recording" at bounding box center [820, 407] width 380 height 38
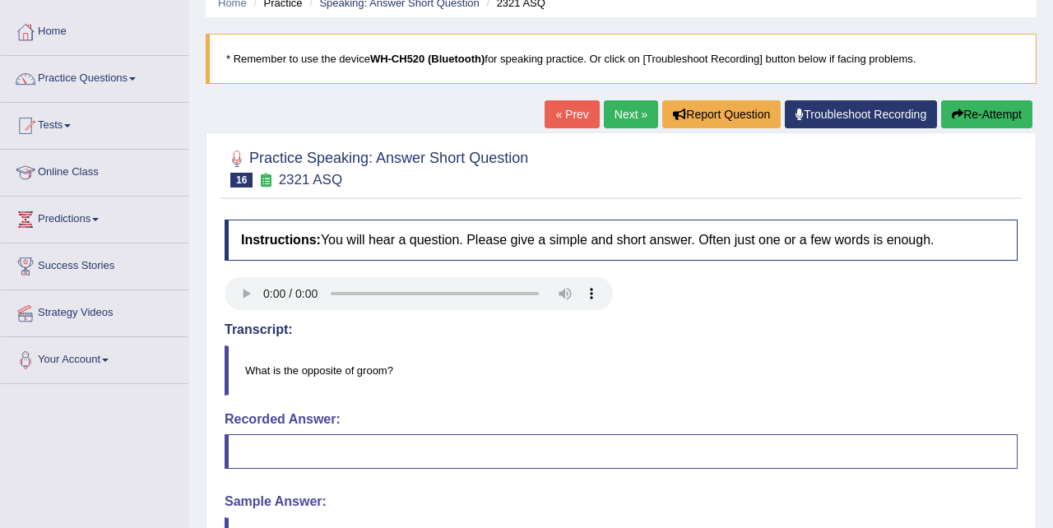
scroll to position [44, 0]
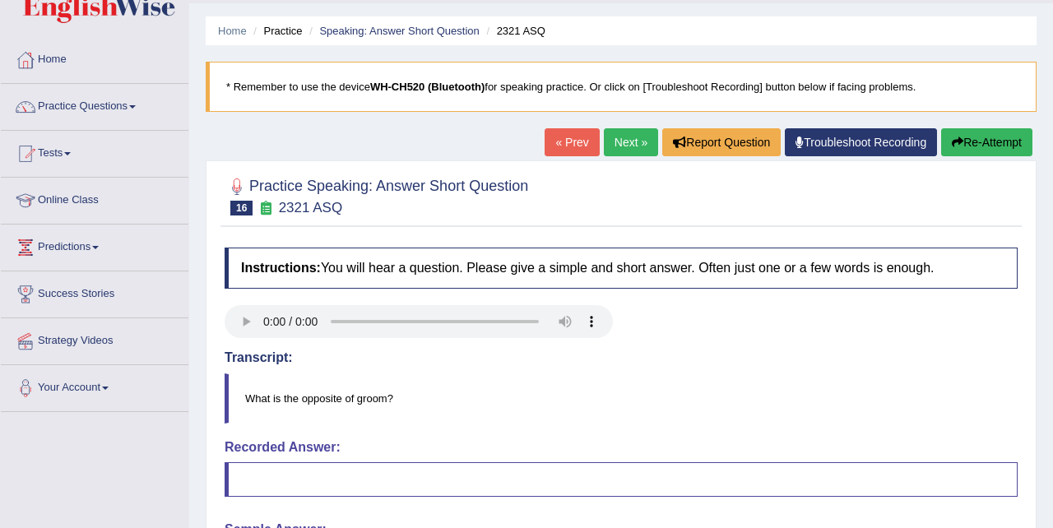
click at [634, 144] on link "Next »" at bounding box center [631, 142] width 54 height 28
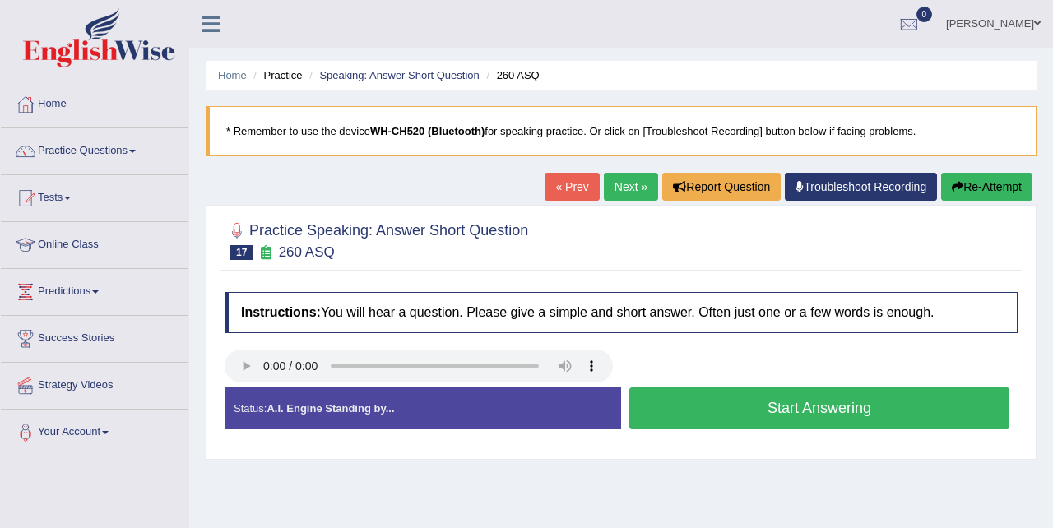
click at [690, 411] on button "Start Answering" at bounding box center [820, 409] width 380 height 42
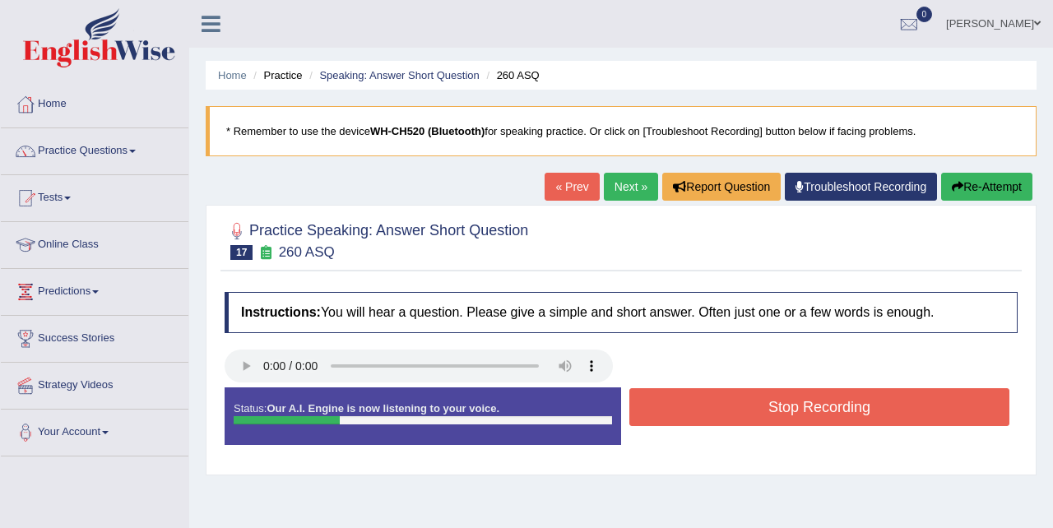
click at [690, 411] on button "Stop Recording" at bounding box center [820, 407] width 380 height 38
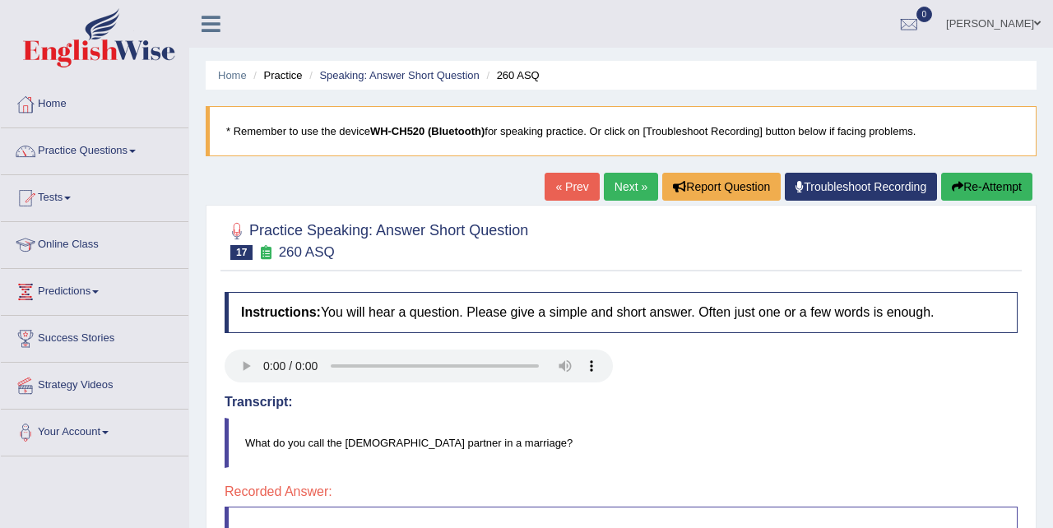
click at [625, 184] on link "Next »" at bounding box center [631, 187] width 54 height 28
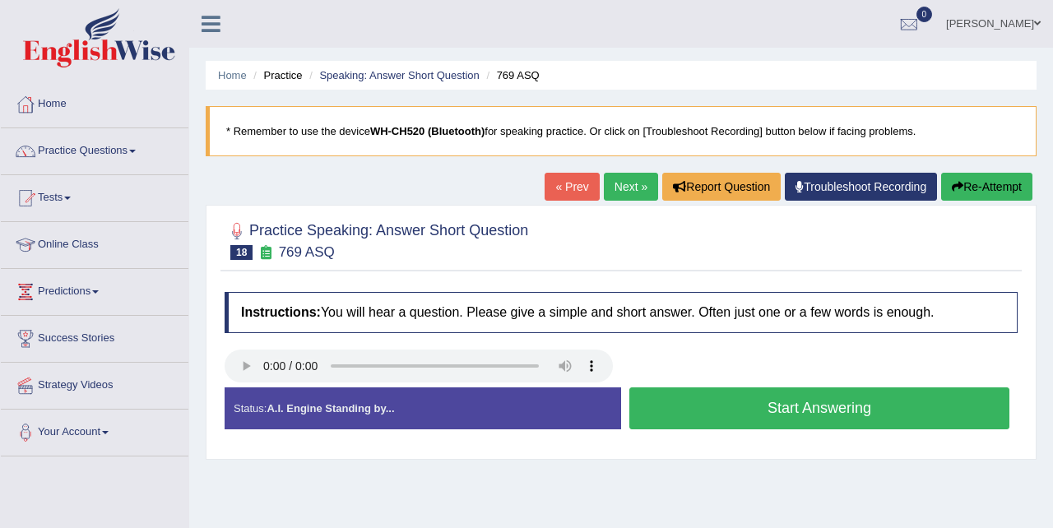
click at [709, 401] on button "Start Answering" at bounding box center [820, 409] width 380 height 42
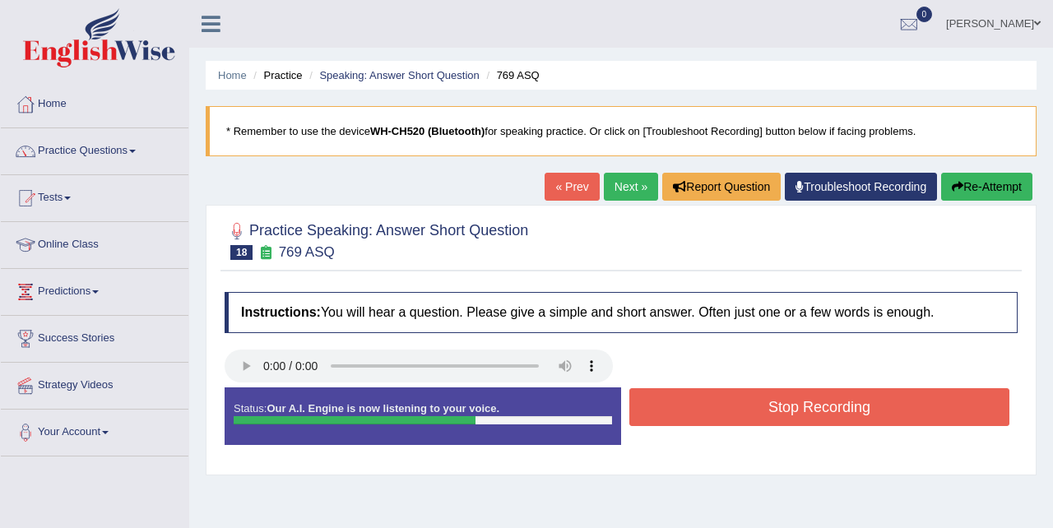
click at [726, 401] on button "Stop Recording" at bounding box center [820, 407] width 380 height 38
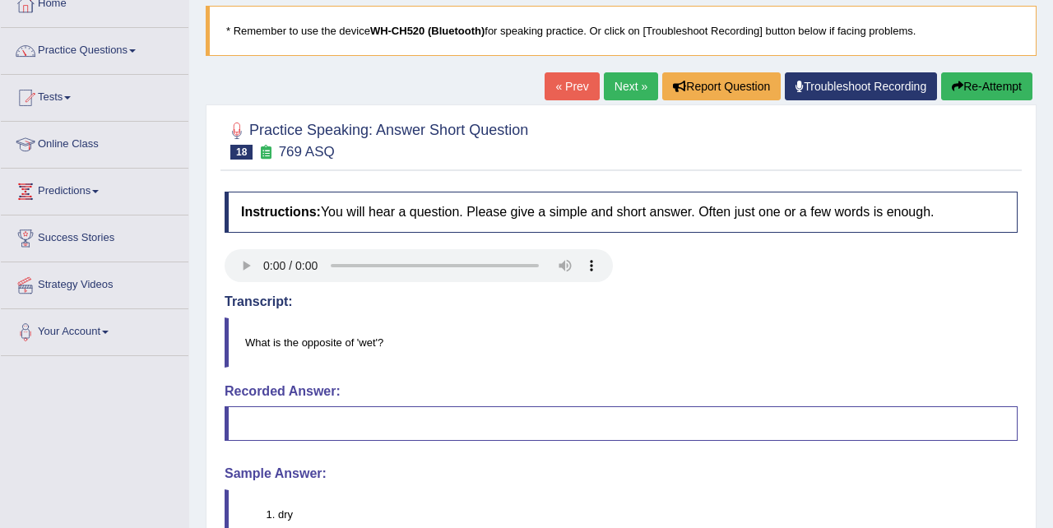
scroll to position [89, 0]
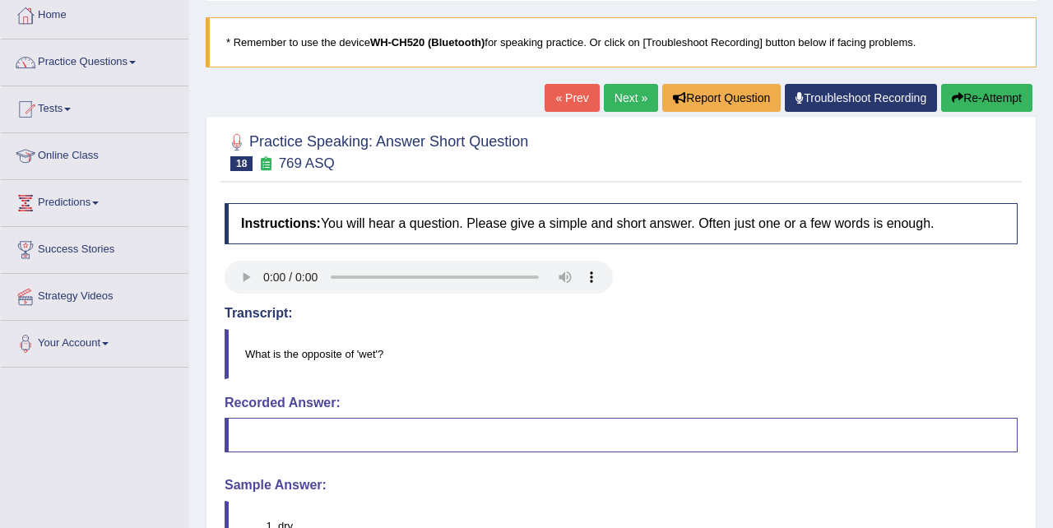
click at [634, 96] on link "Next »" at bounding box center [631, 98] width 54 height 28
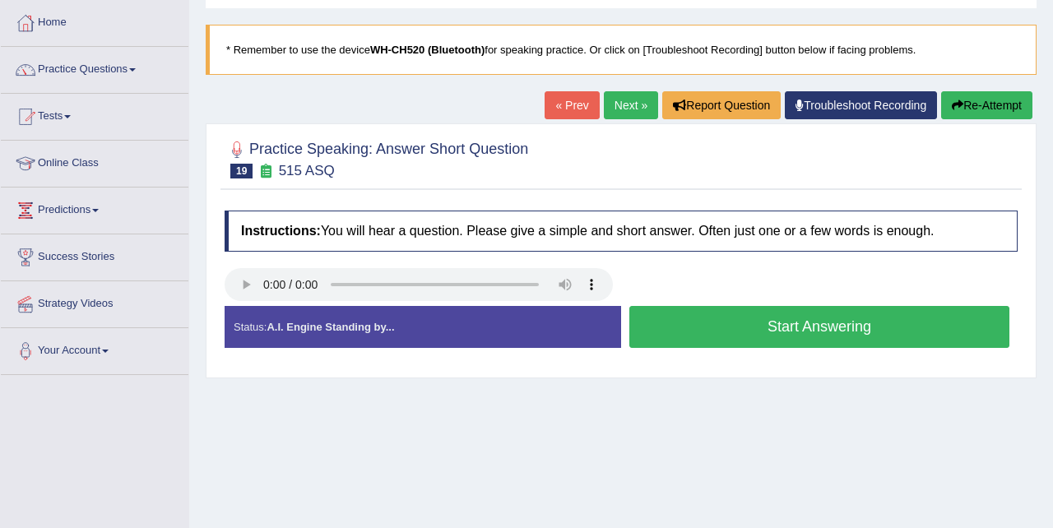
scroll to position [86, 0]
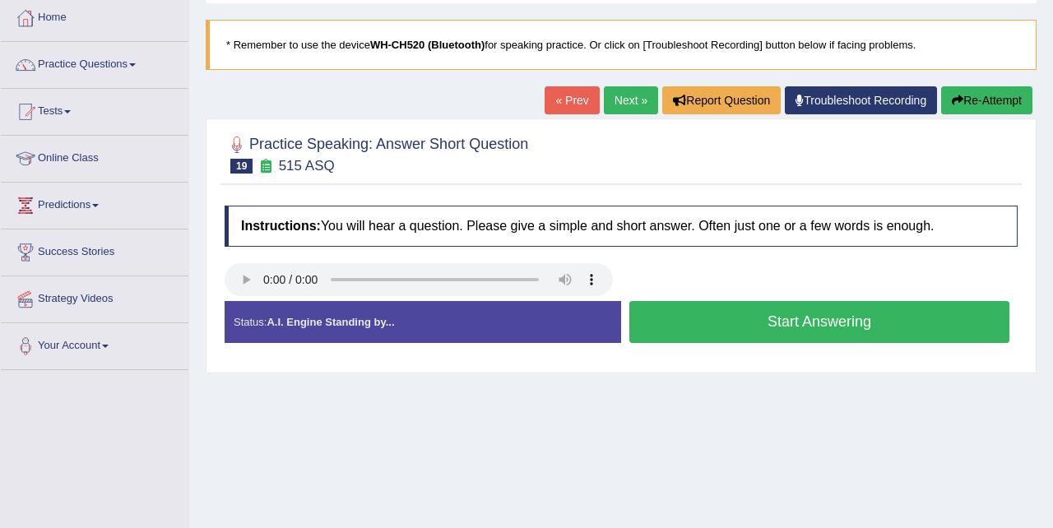
click at [741, 321] on button "Start Answering" at bounding box center [820, 322] width 380 height 42
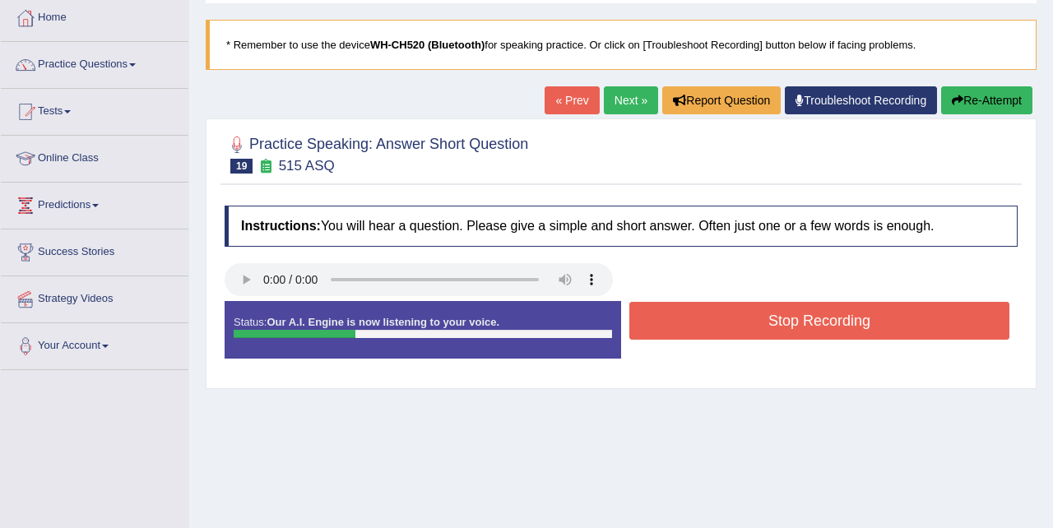
click at [741, 321] on button "Stop Recording" at bounding box center [820, 321] width 380 height 38
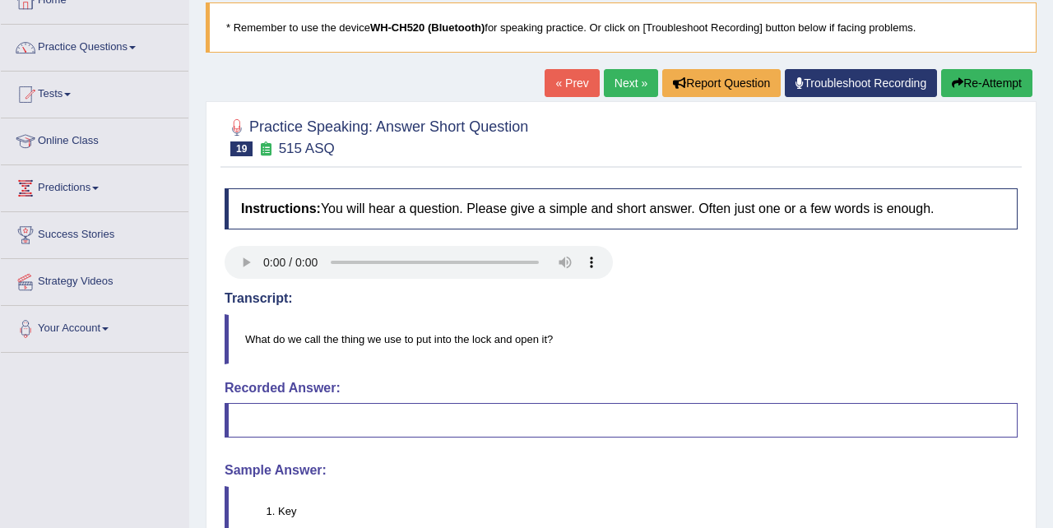
scroll to position [103, 0]
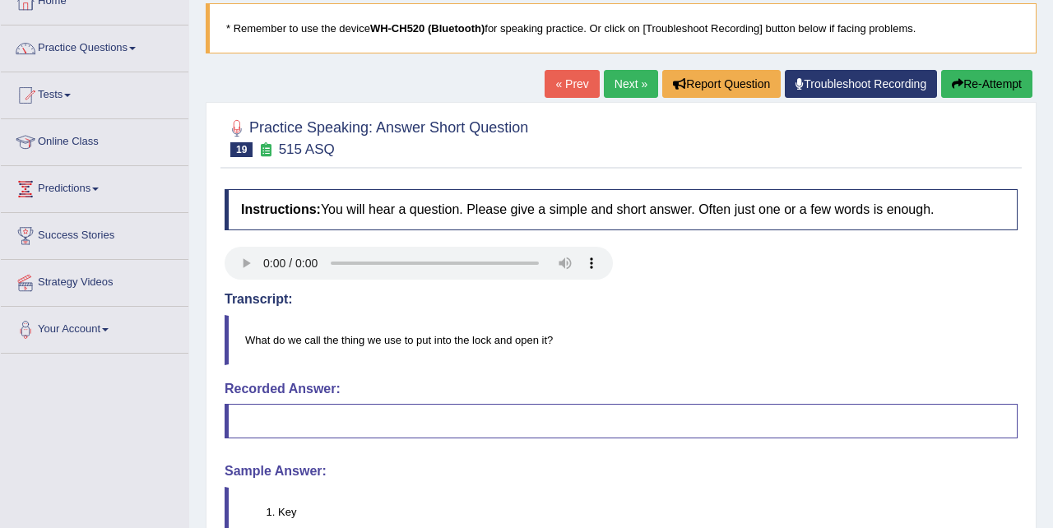
click at [619, 79] on link "Next »" at bounding box center [631, 84] width 54 height 28
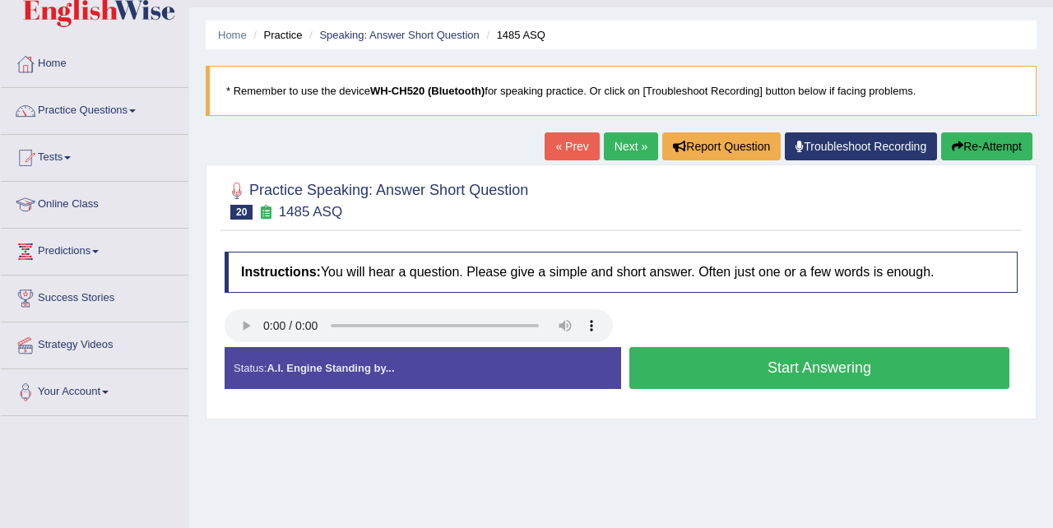
scroll to position [97, 0]
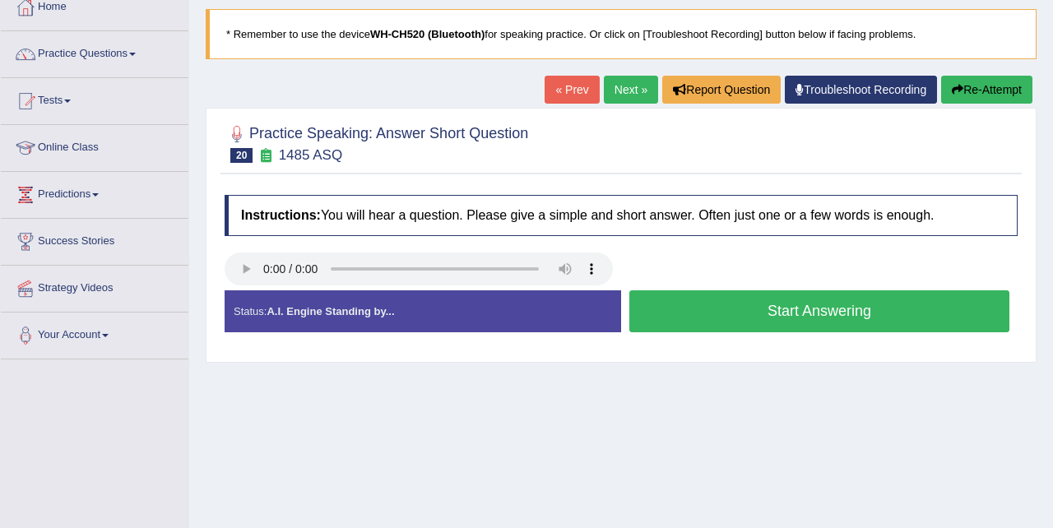
click at [690, 309] on button "Start Answering" at bounding box center [820, 311] width 380 height 42
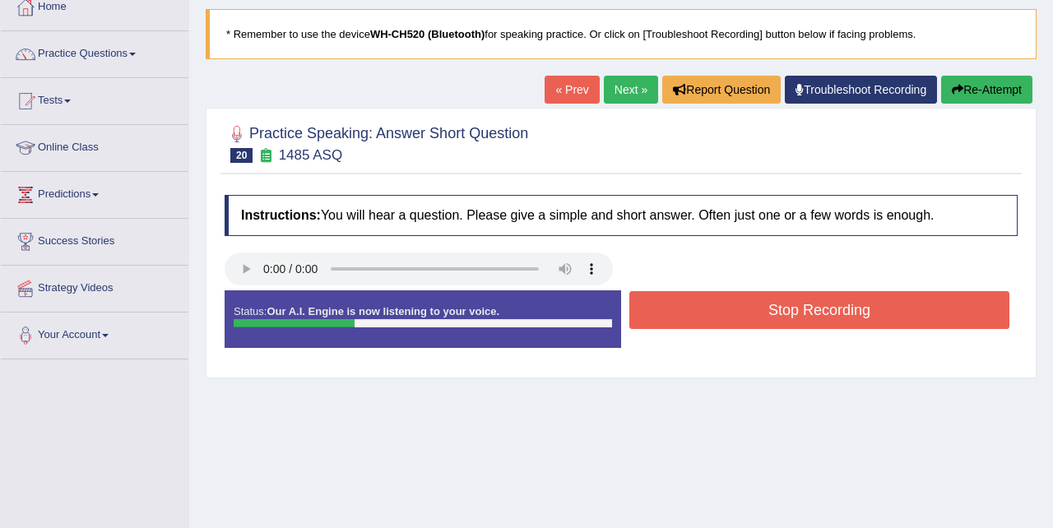
click at [690, 309] on button "Stop Recording" at bounding box center [820, 310] width 380 height 38
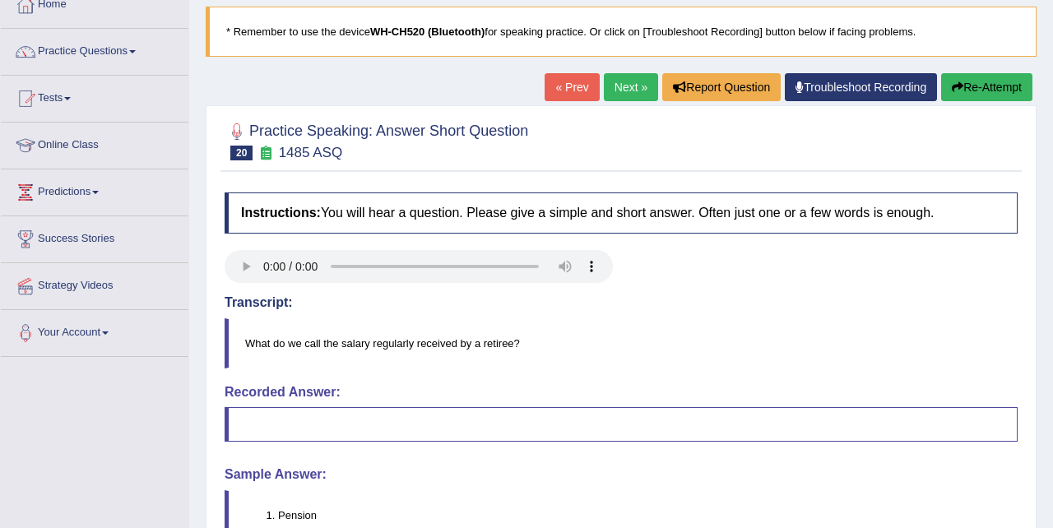
scroll to position [113, 0]
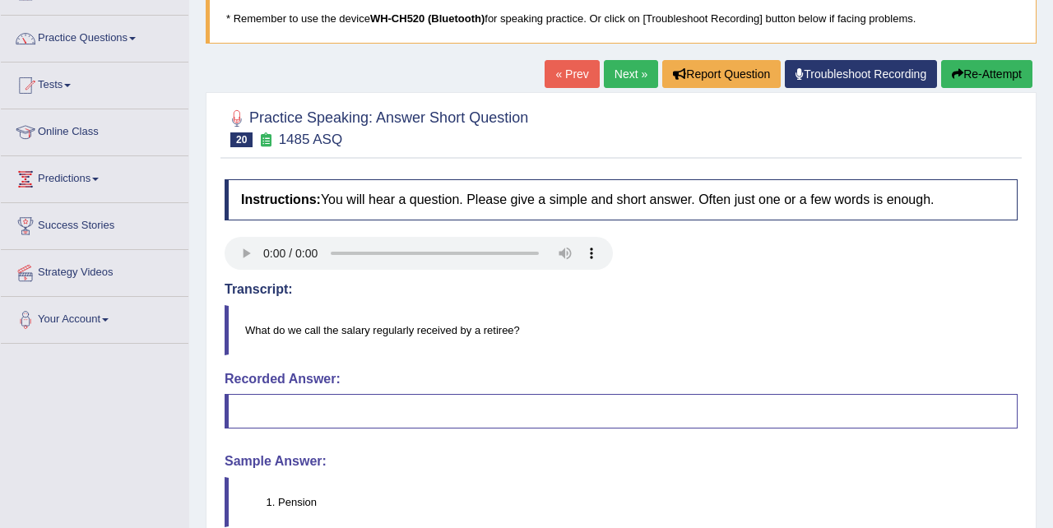
click at [629, 72] on link "Next »" at bounding box center [631, 74] width 54 height 28
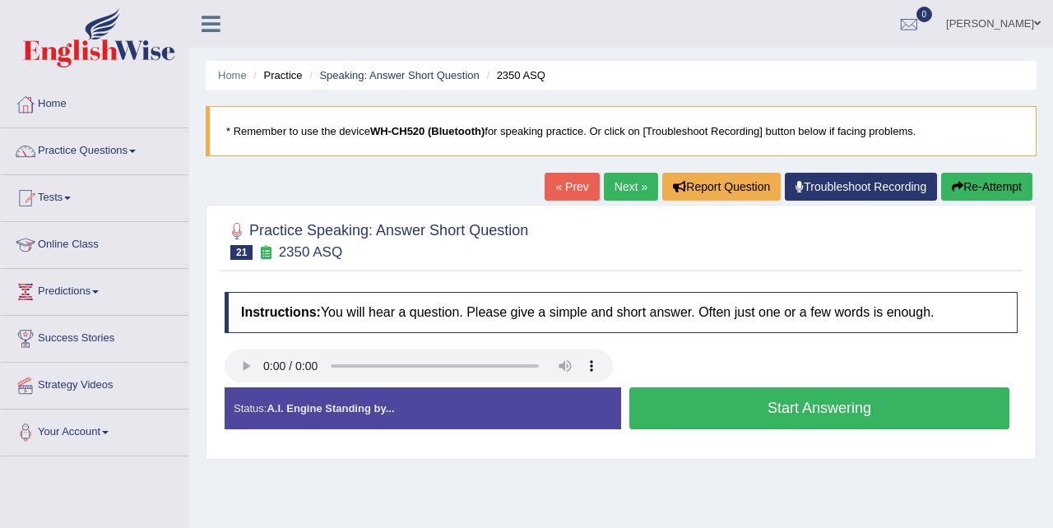
click at [700, 407] on button "Start Answering" at bounding box center [820, 409] width 380 height 42
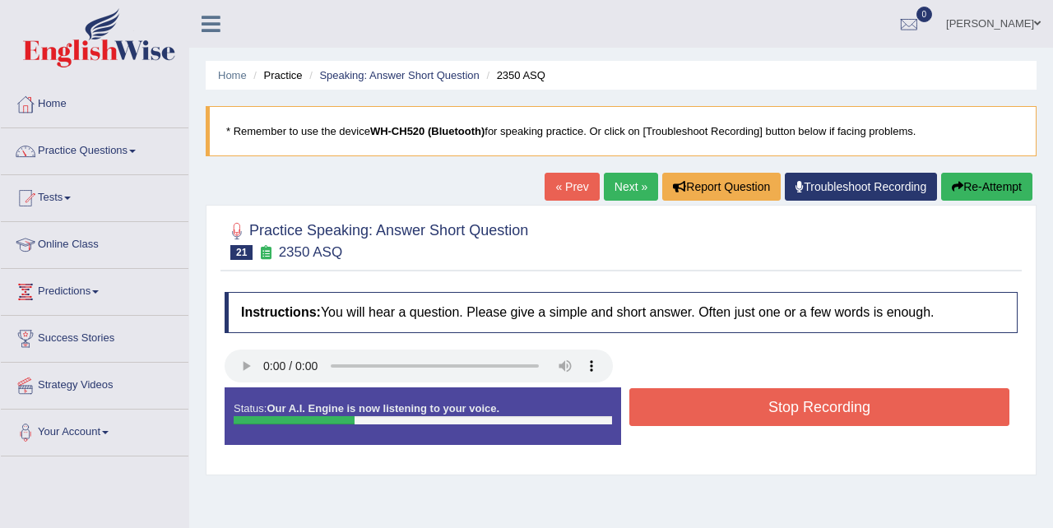
click at [700, 407] on button "Stop Recording" at bounding box center [820, 407] width 380 height 38
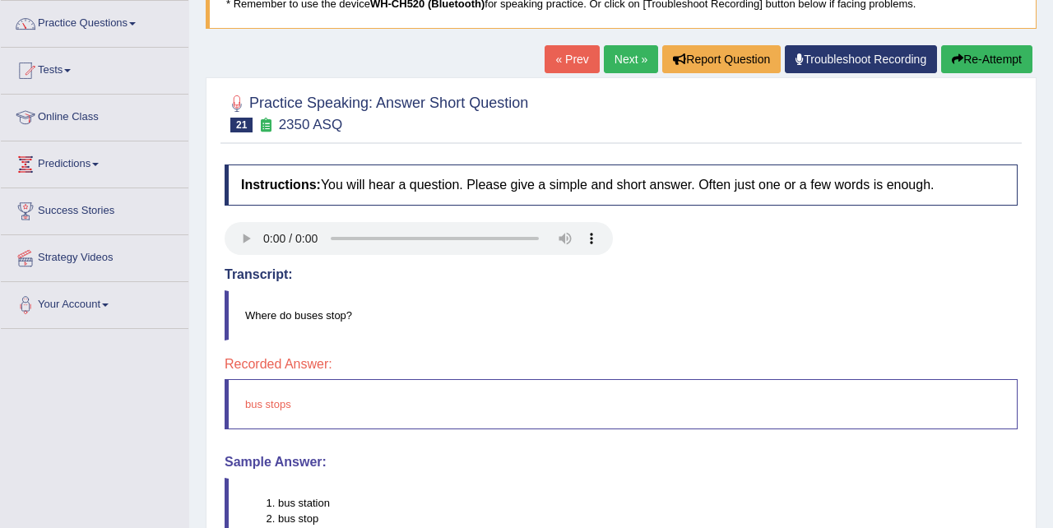
scroll to position [110, 0]
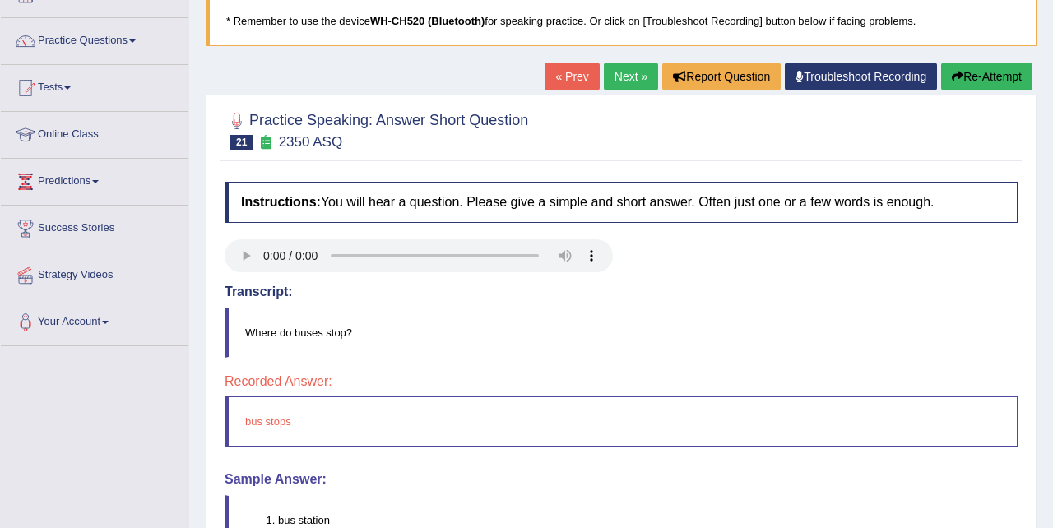
click at [632, 75] on link "Next »" at bounding box center [631, 77] width 54 height 28
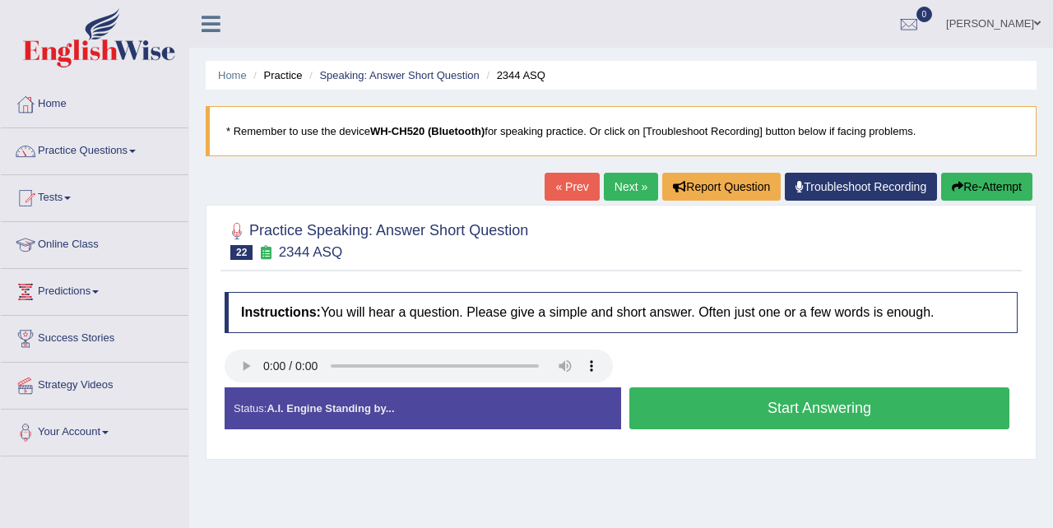
click at [811, 409] on button "Start Answering" at bounding box center [820, 409] width 380 height 42
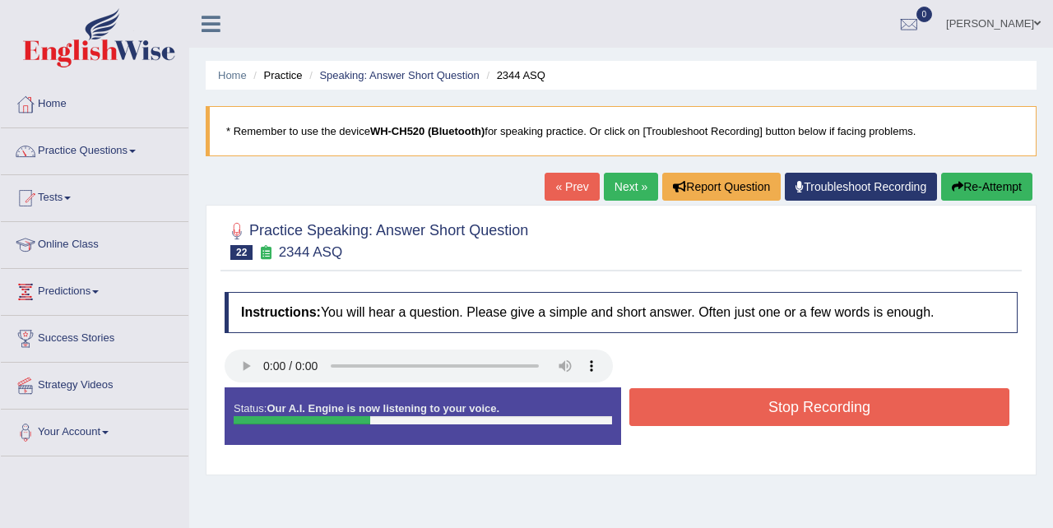
click at [811, 409] on button "Stop Recording" at bounding box center [820, 407] width 380 height 38
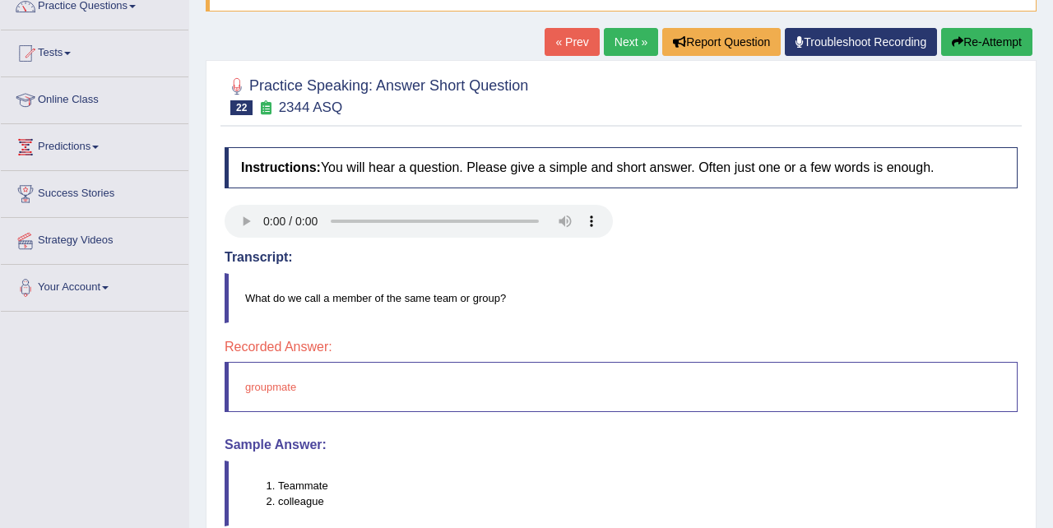
scroll to position [105, 0]
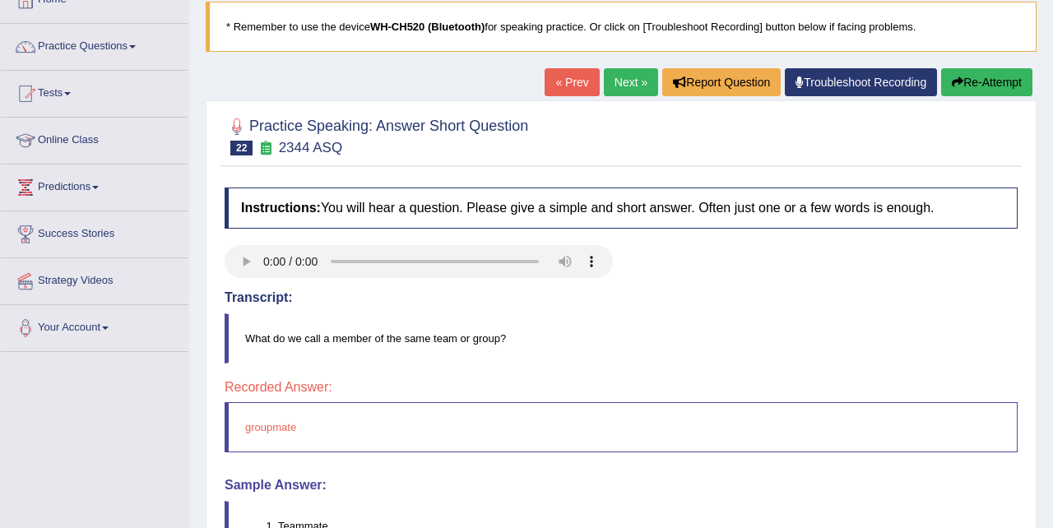
click at [630, 82] on link "Next »" at bounding box center [631, 82] width 54 height 28
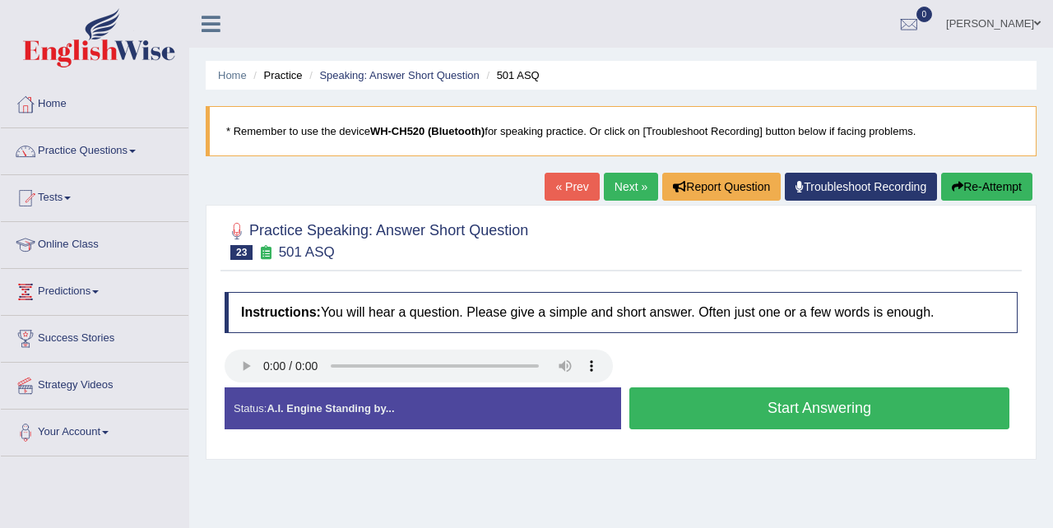
click at [731, 411] on button "Start Answering" at bounding box center [820, 409] width 380 height 42
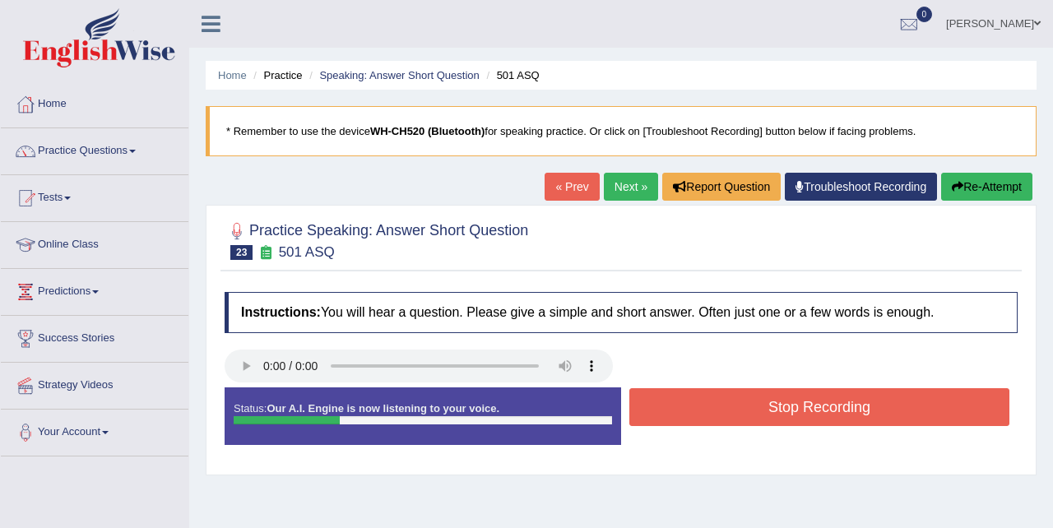
click at [731, 411] on button "Stop Recording" at bounding box center [820, 407] width 380 height 38
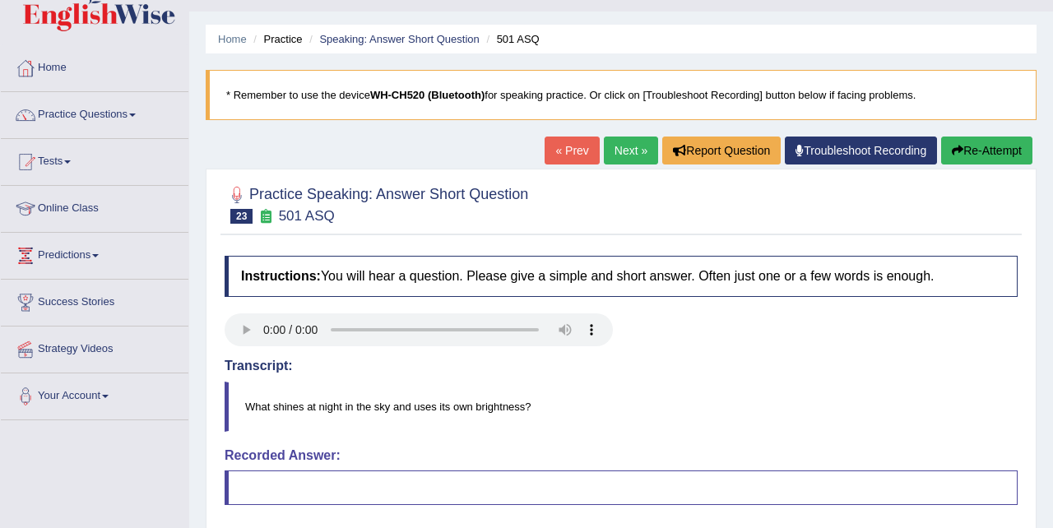
scroll to position [29, 0]
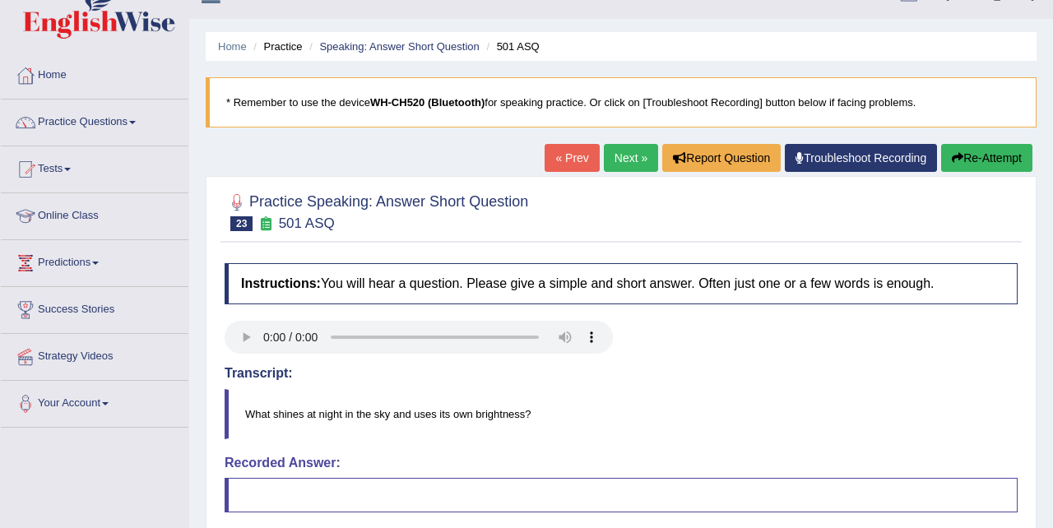
click at [627, 159] on link "Next »" at bounding box center [631, 158] width 54 height 28
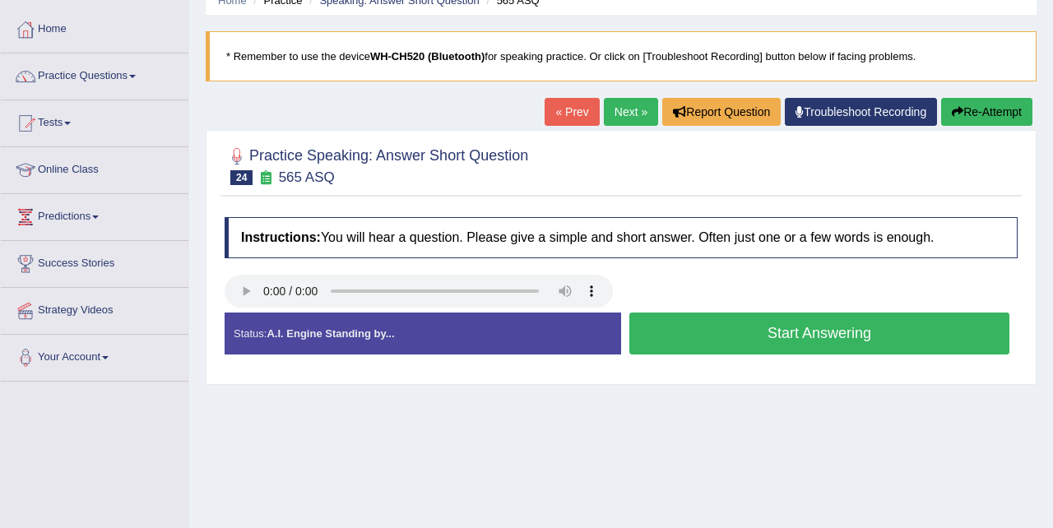
click at [683, 329] on button "Start Answering" at bounding box center [820, 334] width 380 height 42
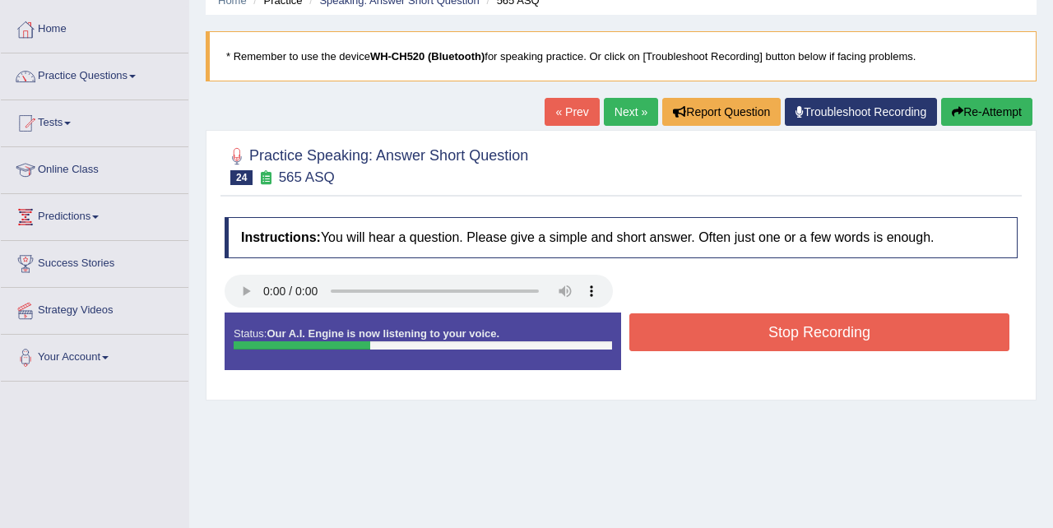
click at [683, 329] on button "Stop Recording" at bounding box center [820, 333] width 380 height 38
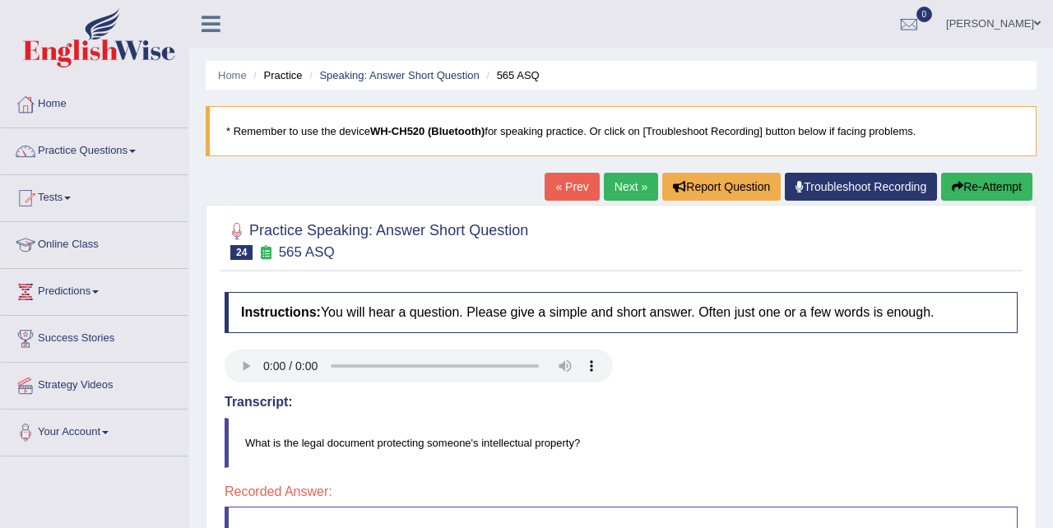
click at [636, 180] on link "Next »" at bounding box center [631, 187] width 54 height 28
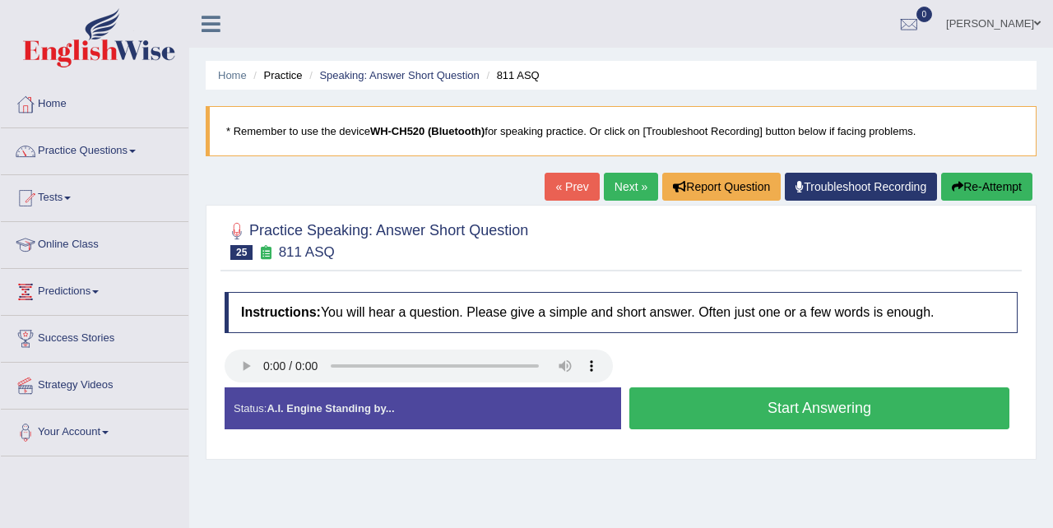
click at [681, 407] on button "Start Answering" at bounding box center [820, 409] width 380 height 42
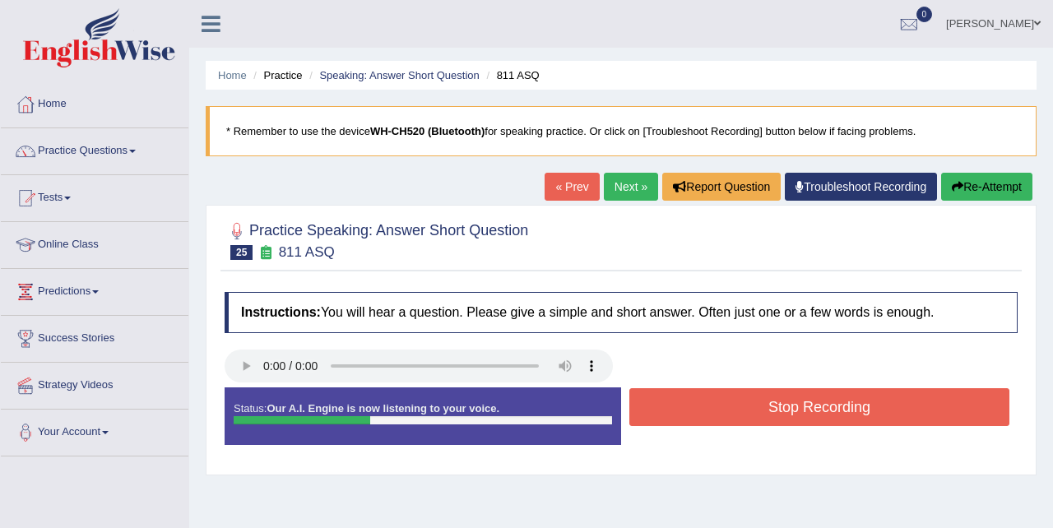
click at [681, 407] on button "Stop Recording" at bounding box center [820, 407] width 380 height 38
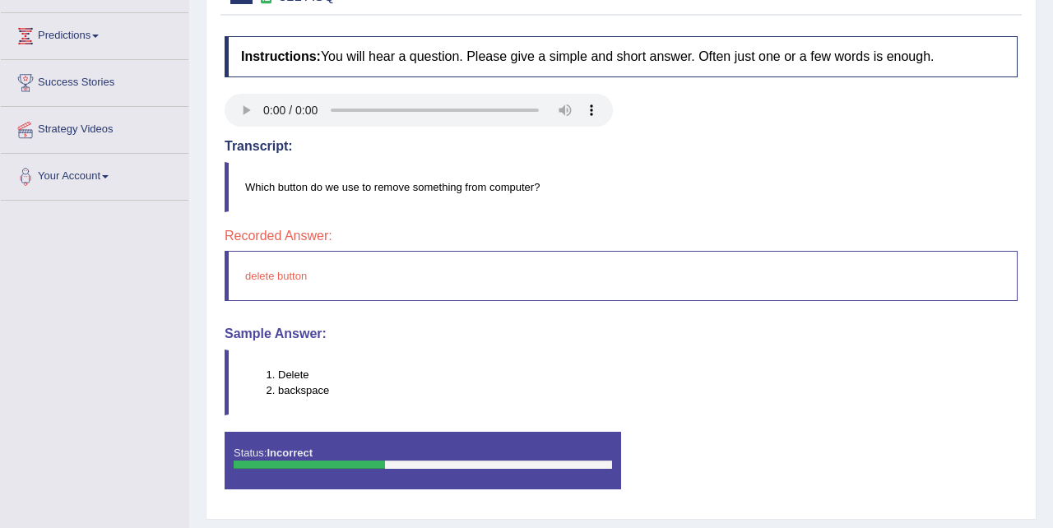
scroll to position [264, 0]
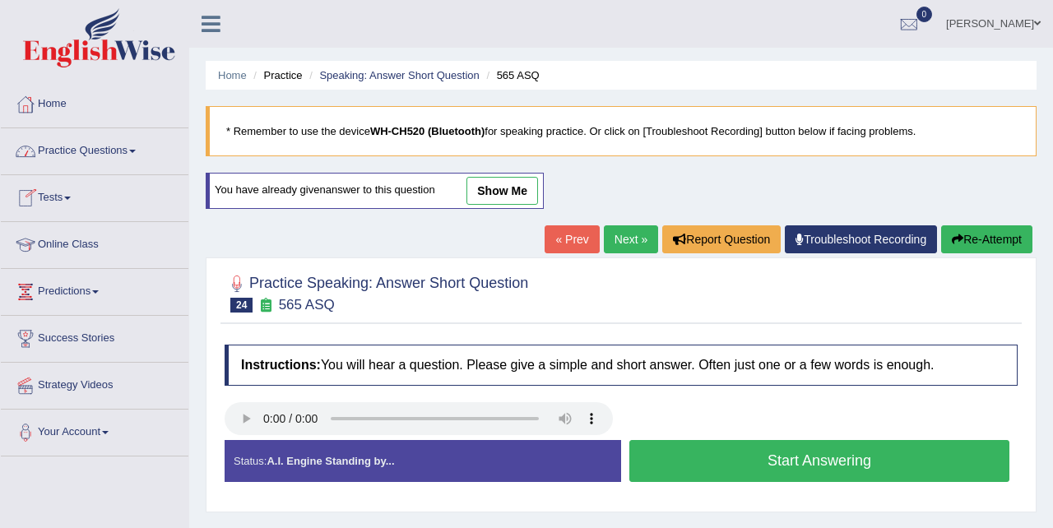
click at [137, 151] on link "Practice Questions" at bounding box center [95, 148] width 188 height 41
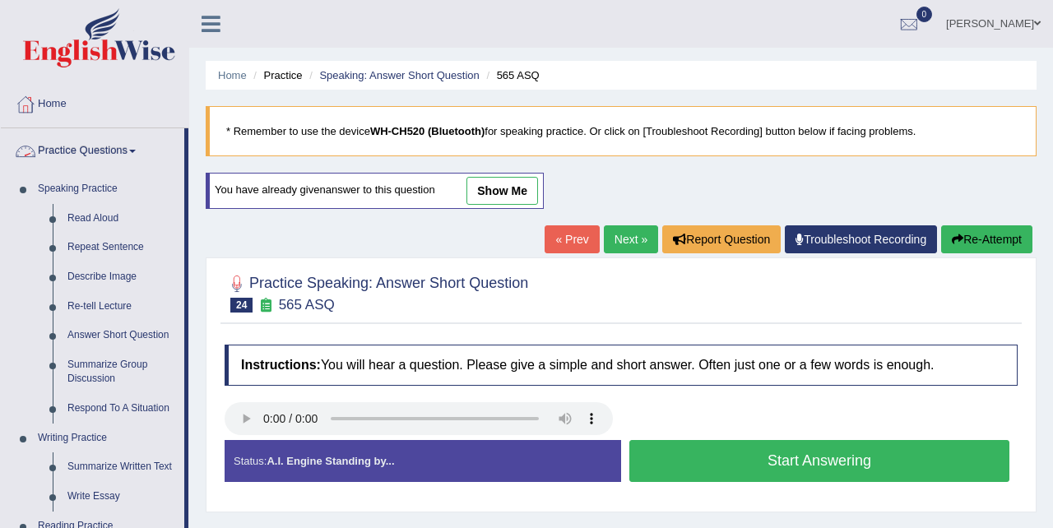
click at [136, 154] on link "Practice Questions" at bounding box center [93, 148] width 184 height 41
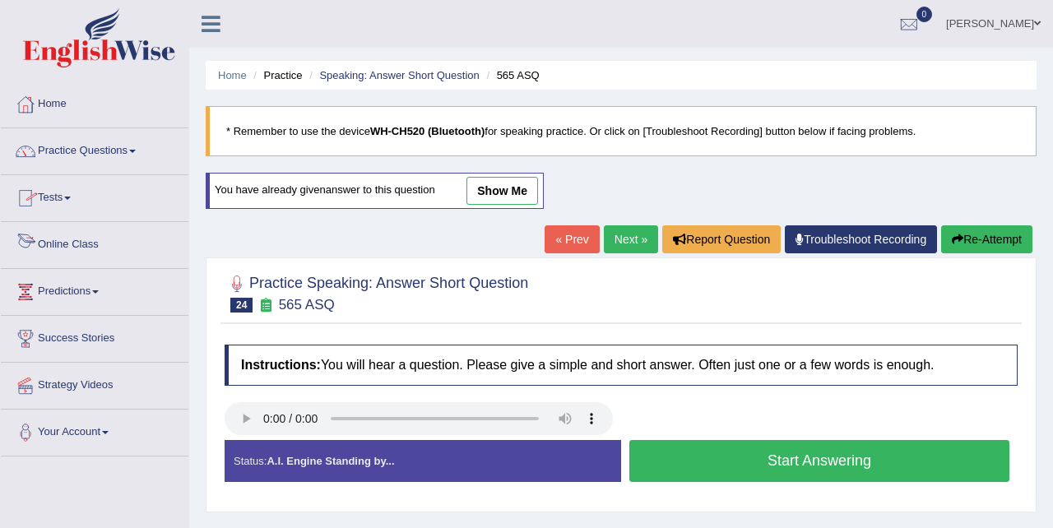
click at [79, 242] on link "Online Class" at bounding box center [95, 242] width 188 height 41
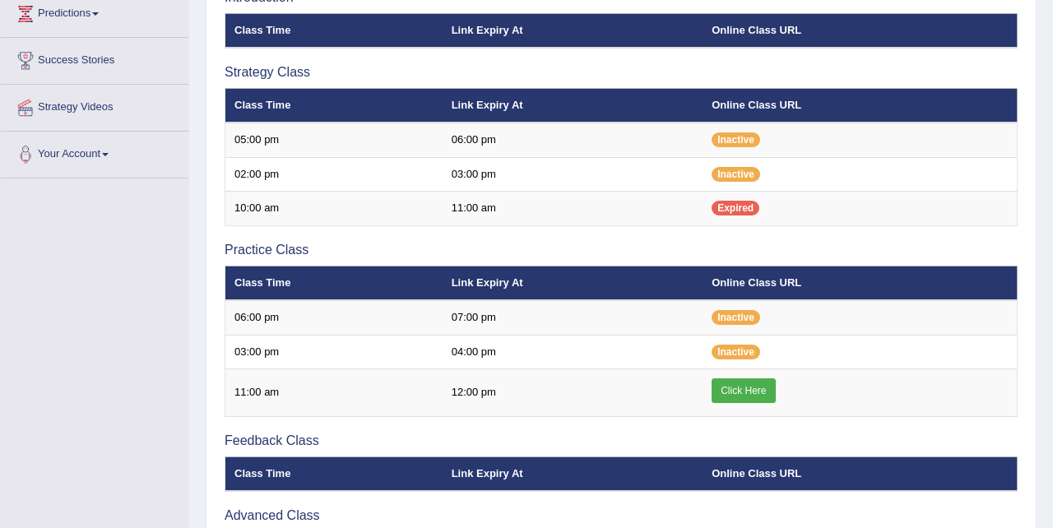
scroll to position [281, 0]
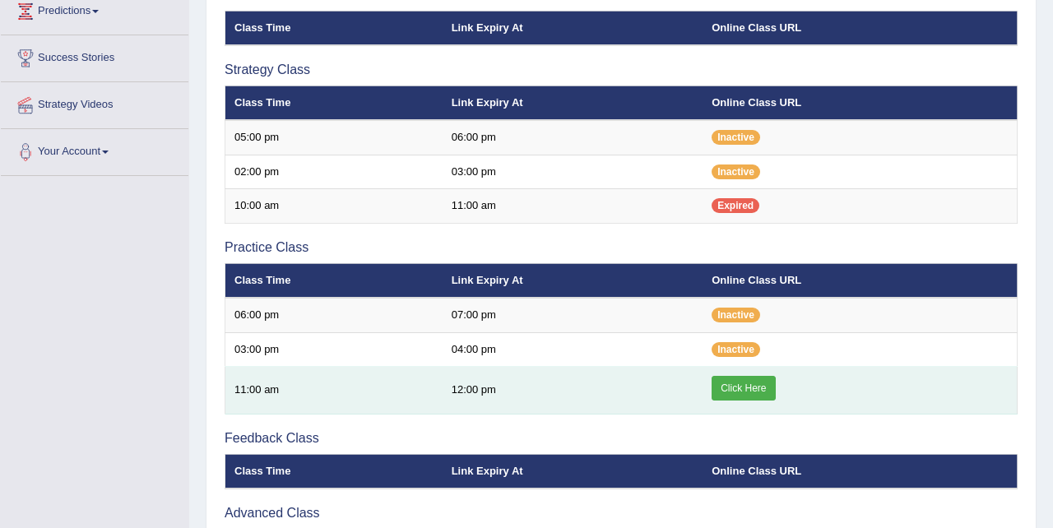
click at [741, 389] on link "Click Here" at bounding box center [743, 388] width 63 height 25
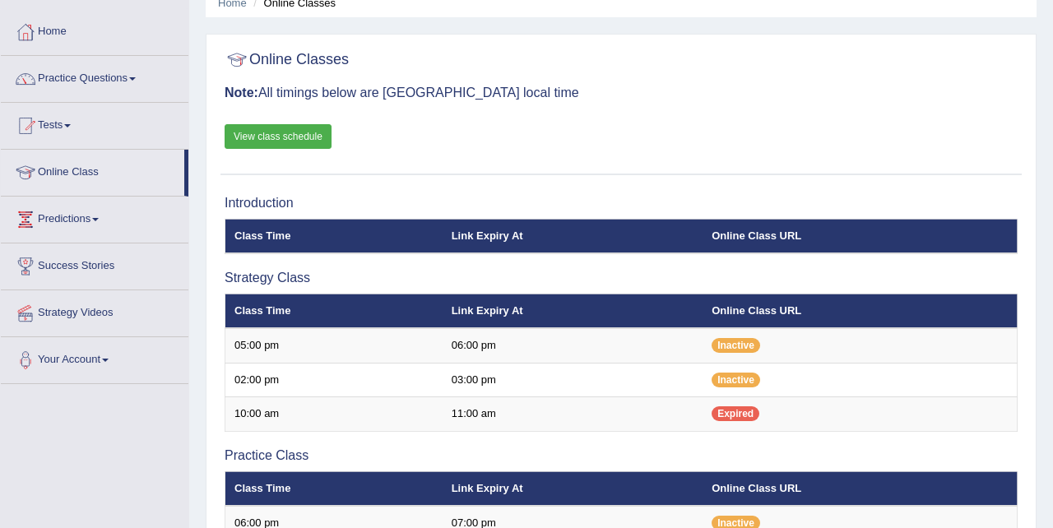
scroll to position [71, 0]
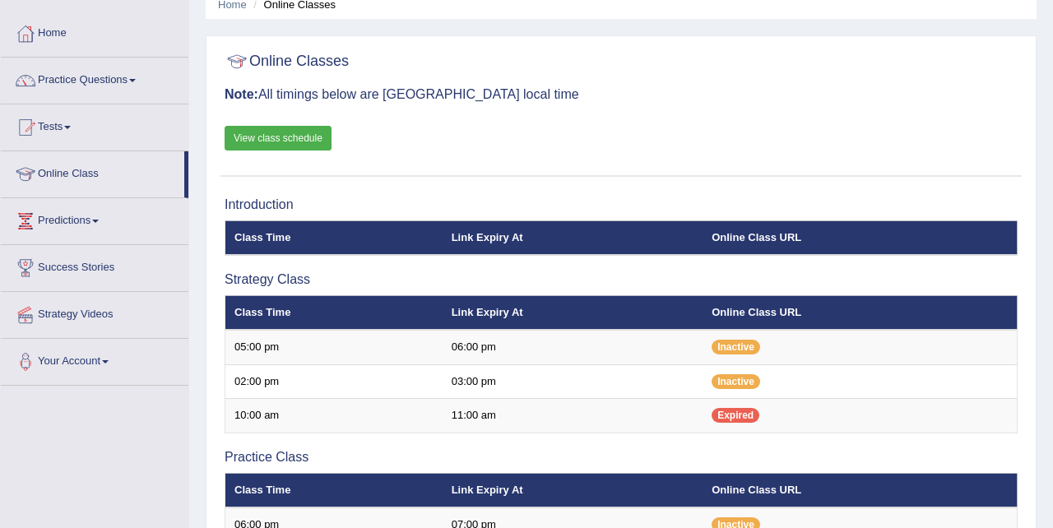
click at [242, 137] on link "View class schedule" at bounding box center [278, 138] width 107 height 25
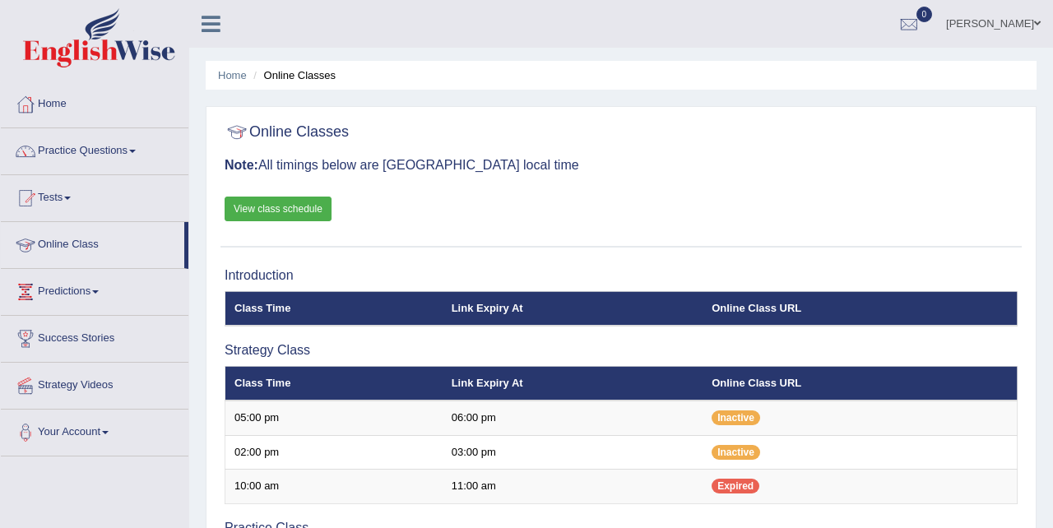
click at [72, 241] on link "Online Class" at bounding box center [93, 242] width 184 height 41
click at [88, 242] on link "Online Class" at bounding box center [93, 242] width 184 height 41
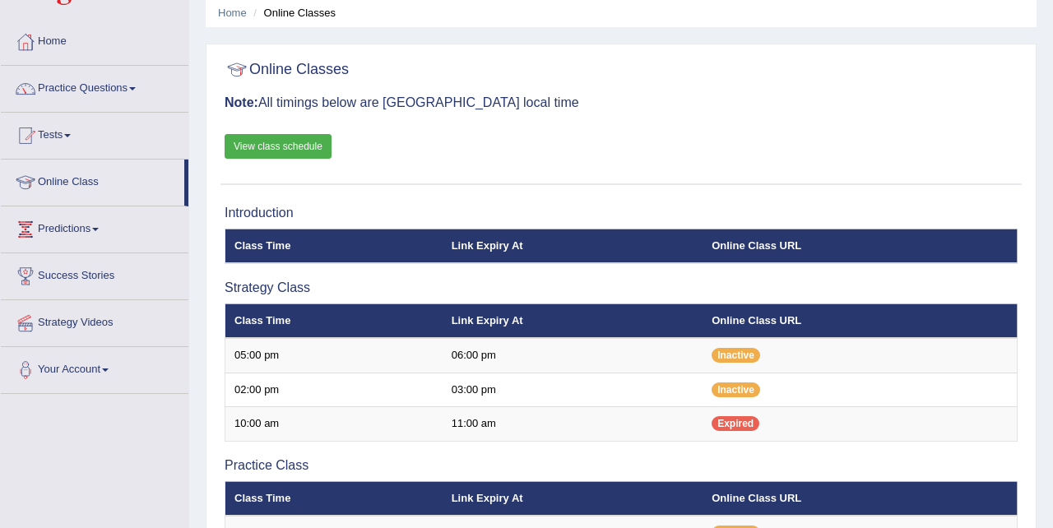
scroll to position [44, 0]
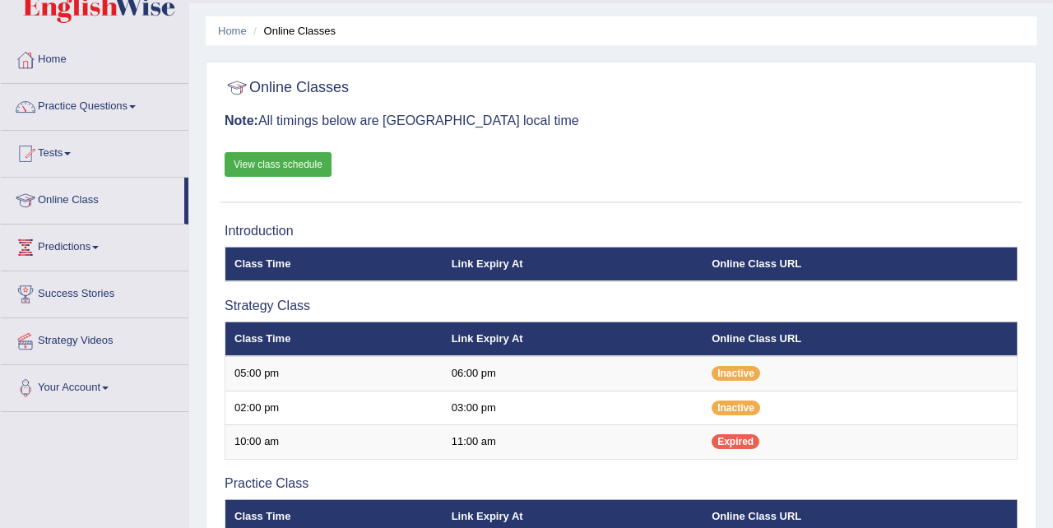
click at [88, 242] on link "Predictions" at bounding box center [95, 245] width 188 height 41
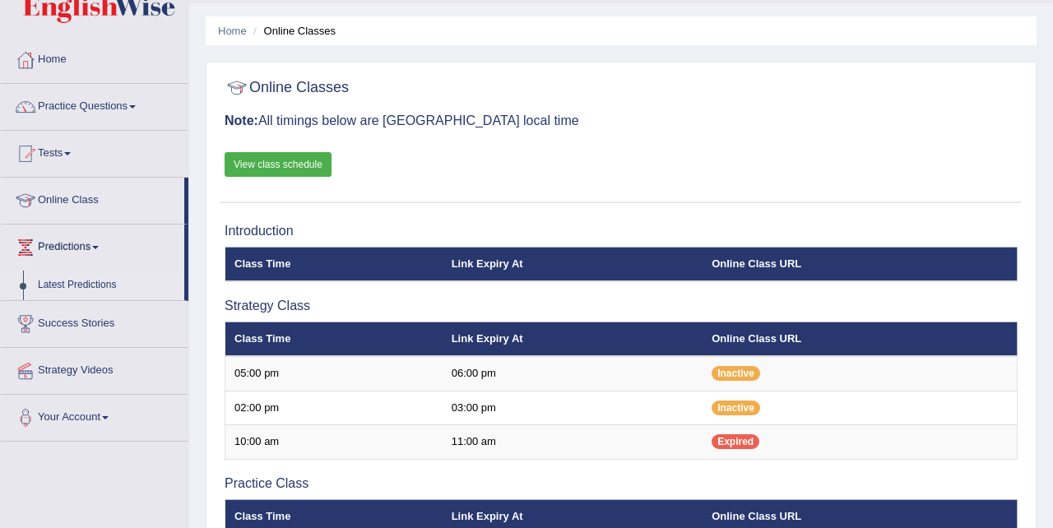
click at [93, 286] on link "Latest Predictions" at bounding box center [107, 286] width 154 height 30
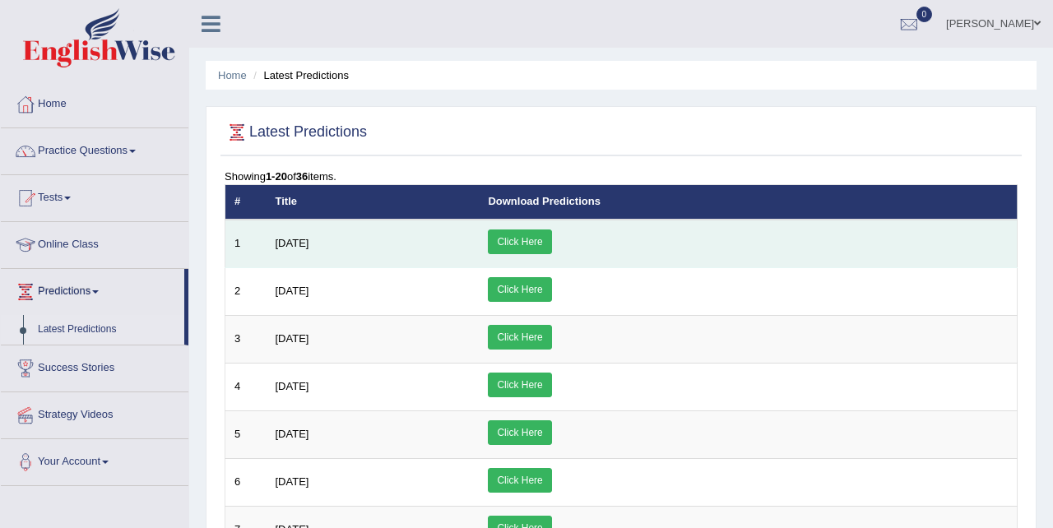
click at [551, 239] on link "Click Here" at bounding box center [519, 242] width 63 height 25
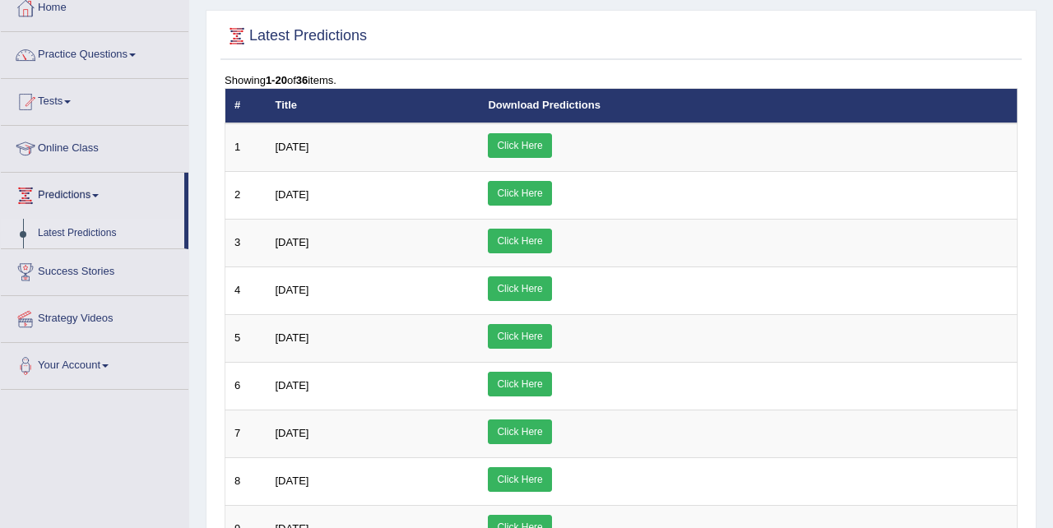
scroll to position [91, 0]
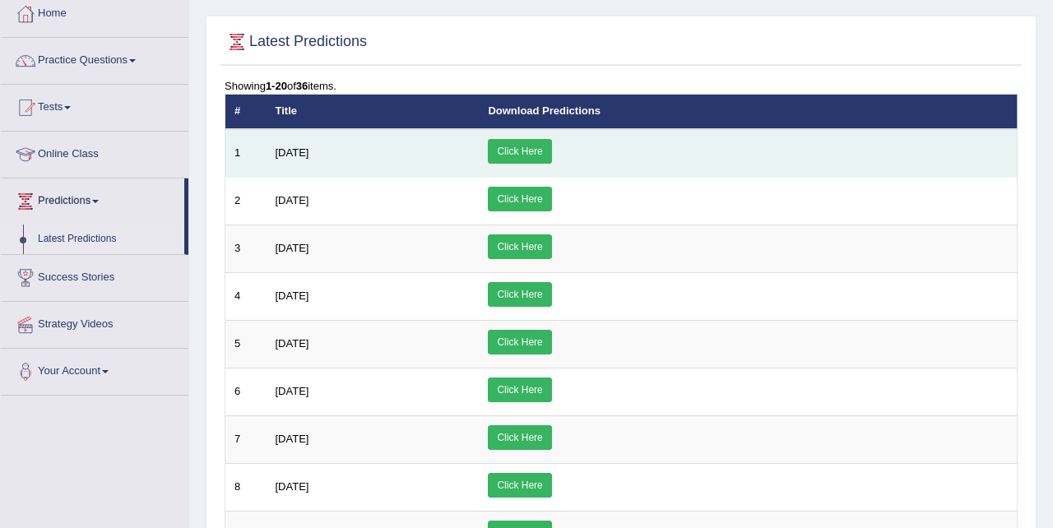
click at [551, 146] on link "Click Here" at bounding box center [519, 151] width 63 height 25
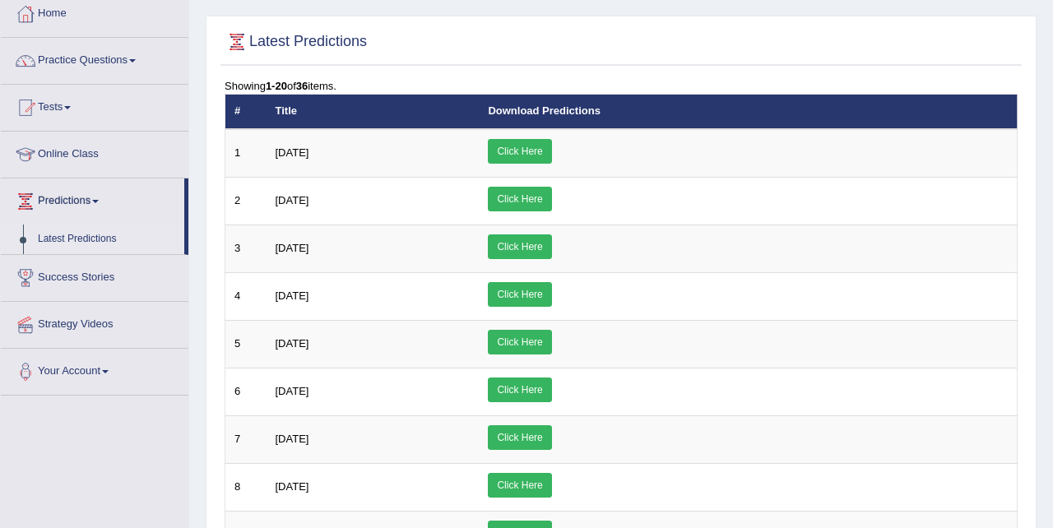
click at [103, 323] on link "Strategy Videos" at bounding box center [95, 322] width 188 height 41
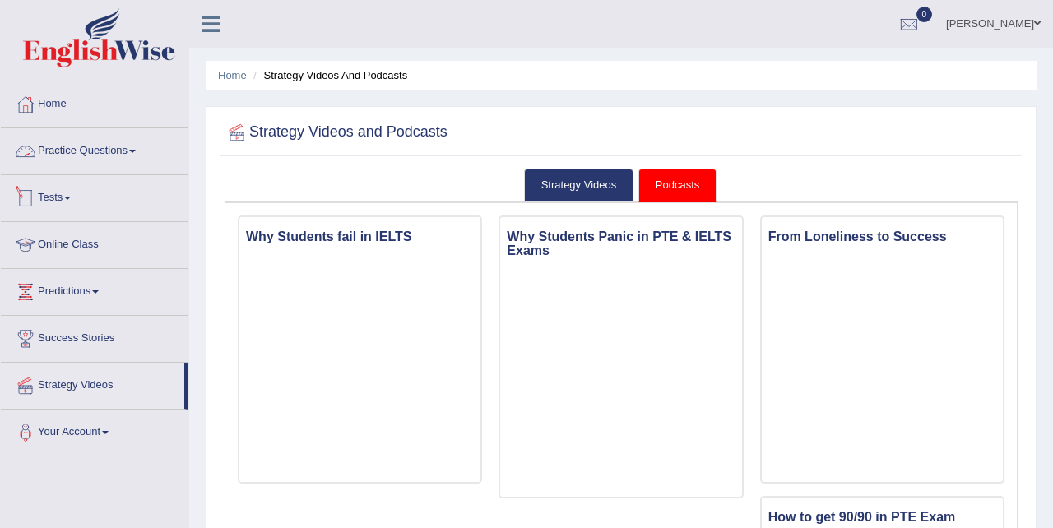
click at [68, 193] on link "Tests" at bounding box center [95, 195] width 188 height 41
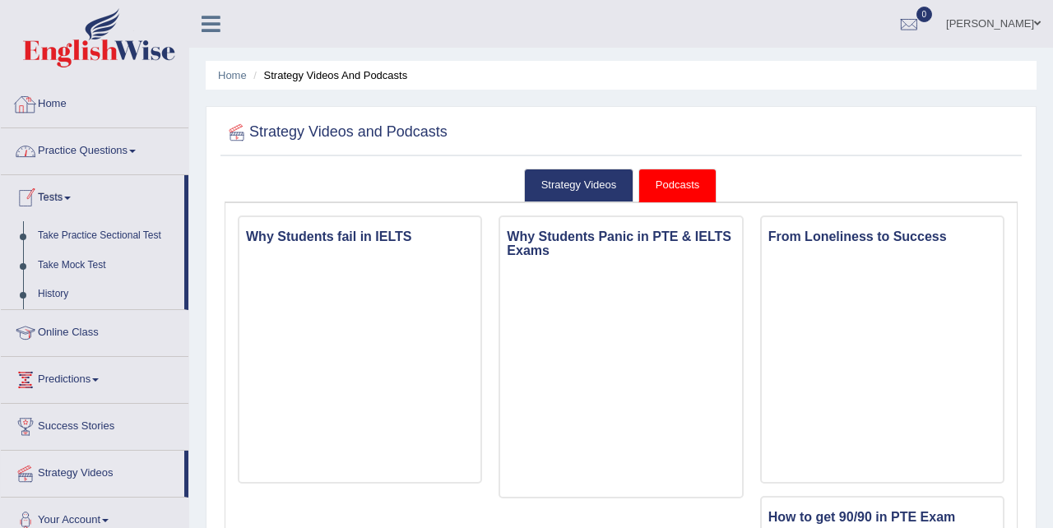
click at [87, 110] on link "Home" at bounding box center [95, 101] width 188 height 41
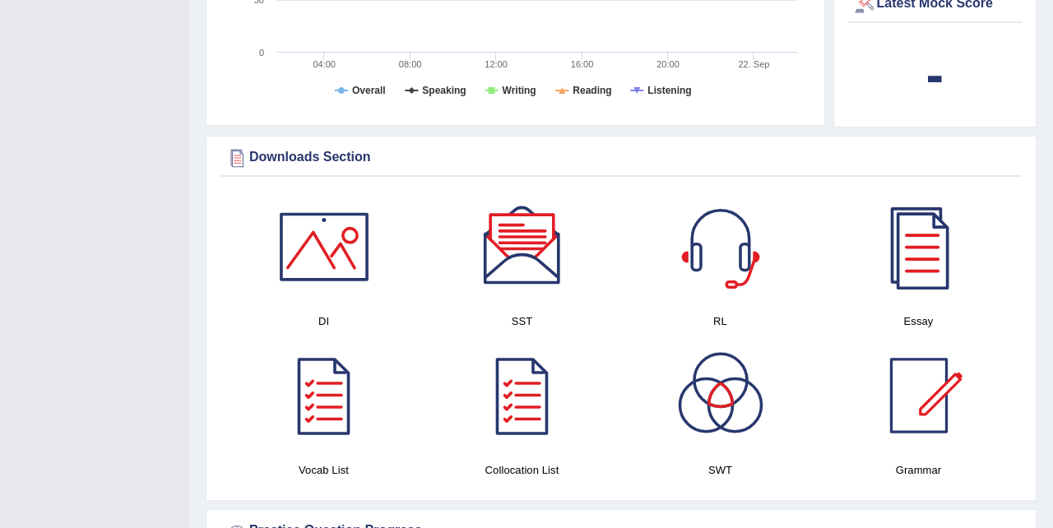
scroll to position [711, 0]
click at [345, 246] on div at bounding box center [324, 245] width 115 height 115
click at [533, 252] on div at bounding box center [522, 245] width 115 height 115
click at [718, 243] on div at bounding box center [720, 245] width 115 height 115
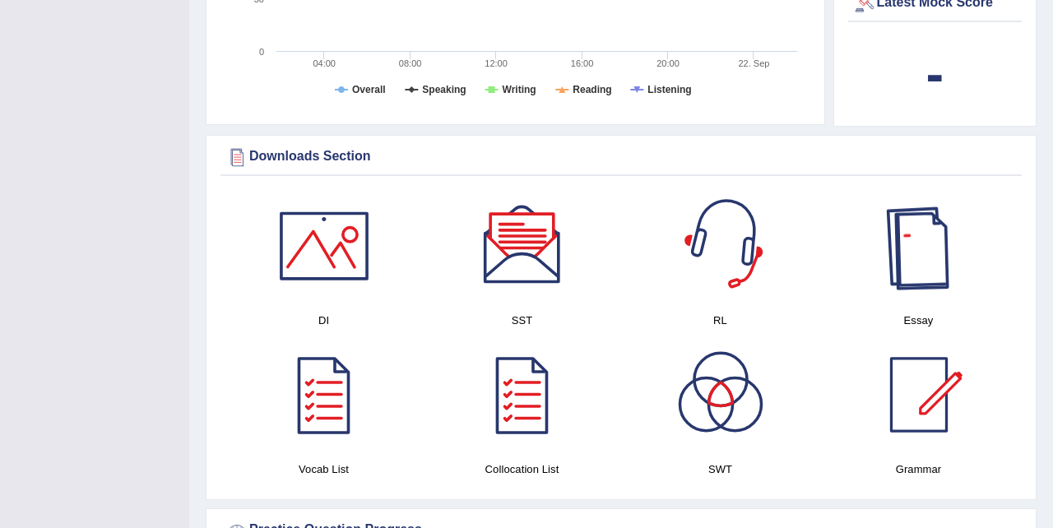
click at [926, 243] on div at bounding box center [919, 245] width 115 height 115
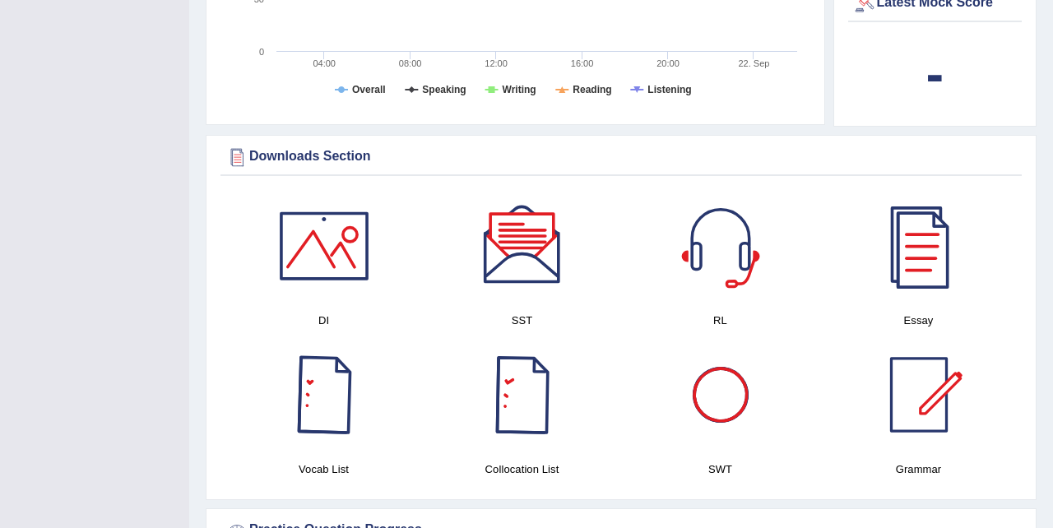
click at [329, 407] on div at bounding box center [324, 394] width 115 height 115
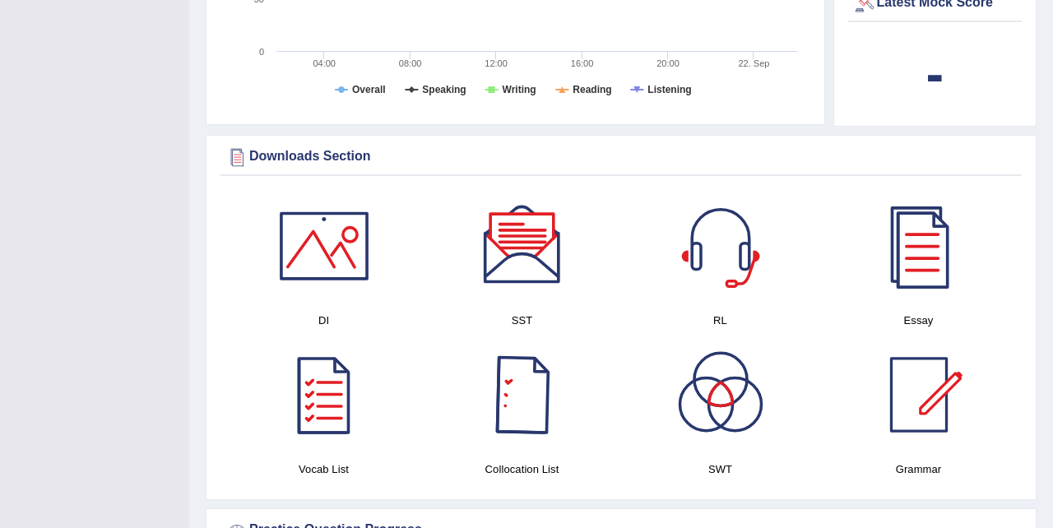
click at [528, 373] on div at bounding box center [522, 394] width 115 height 115
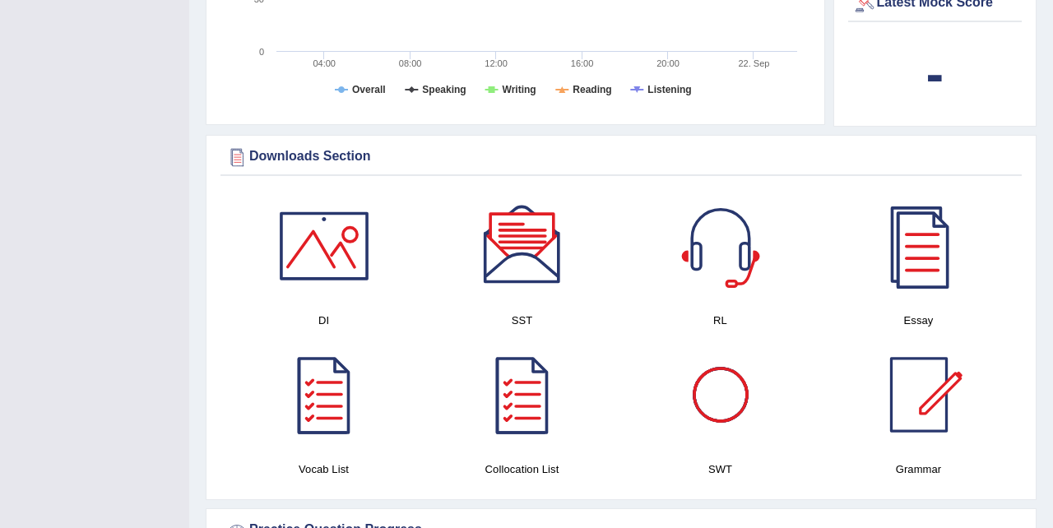
click at [723, 394] on div at bounding box center [720, 394] width 115 height 115
click at [913, 393] on div at bounding box center [919, 394] width 115 height 115
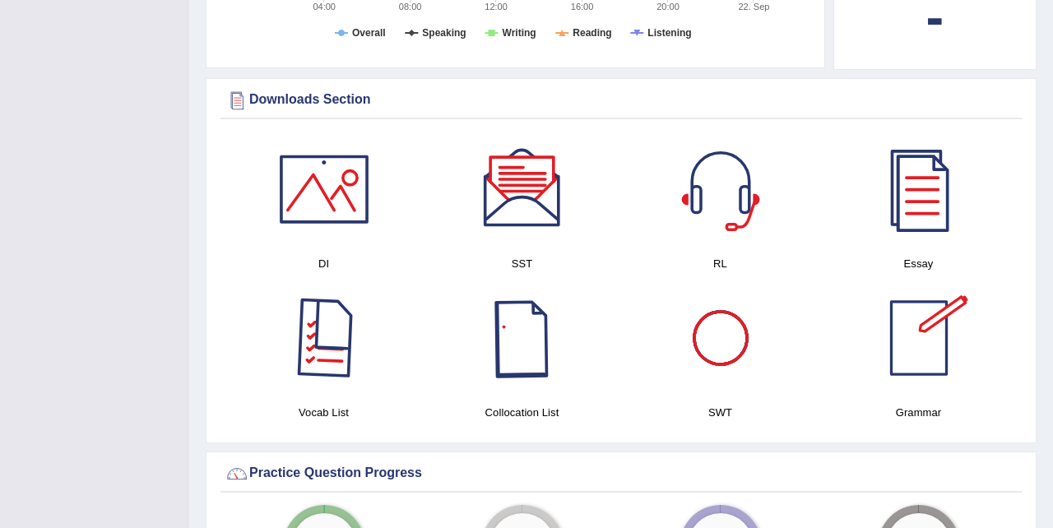
scroll to position [0, 0]
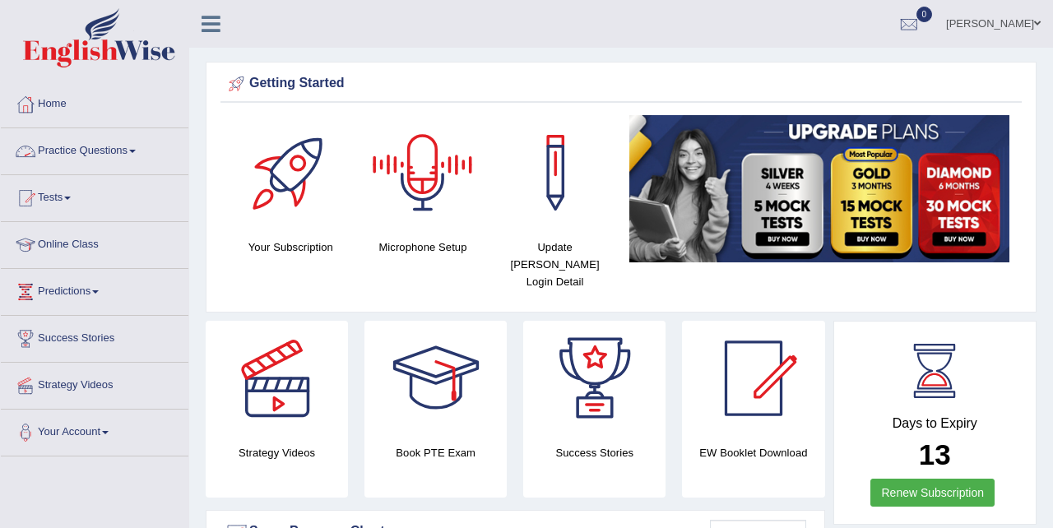
click at [136, 150] on span at bounding box center [132, 151] width 7 height 3
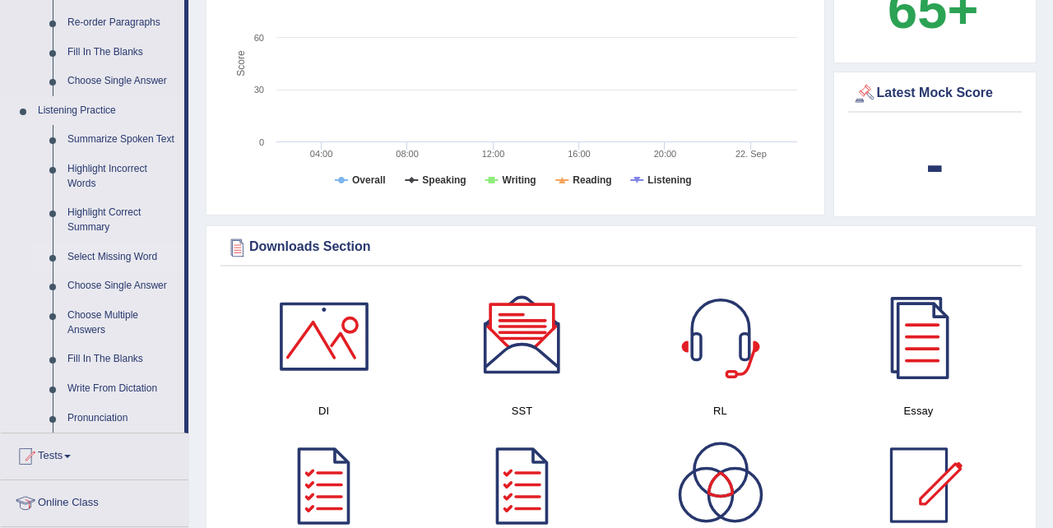
scroll to position [624, 0]
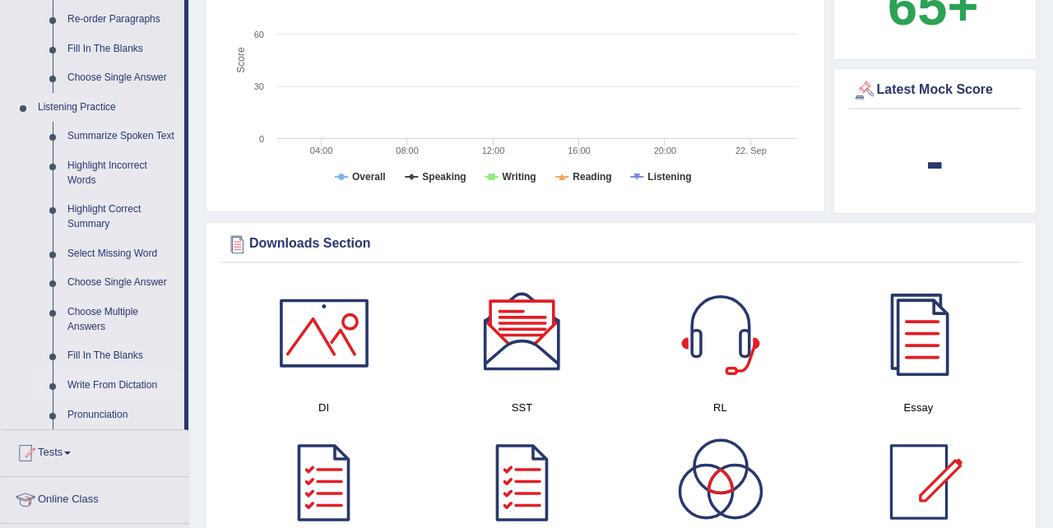
click at [100, 398] on link "Write From Dictation" at bounding box center [122, 386] width 124 height 30
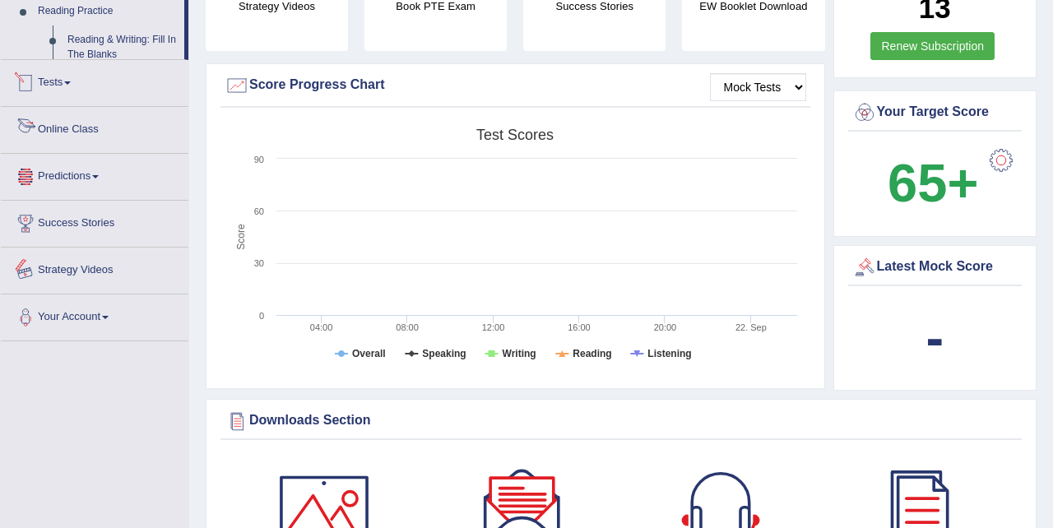
scroll to position [610, 0]
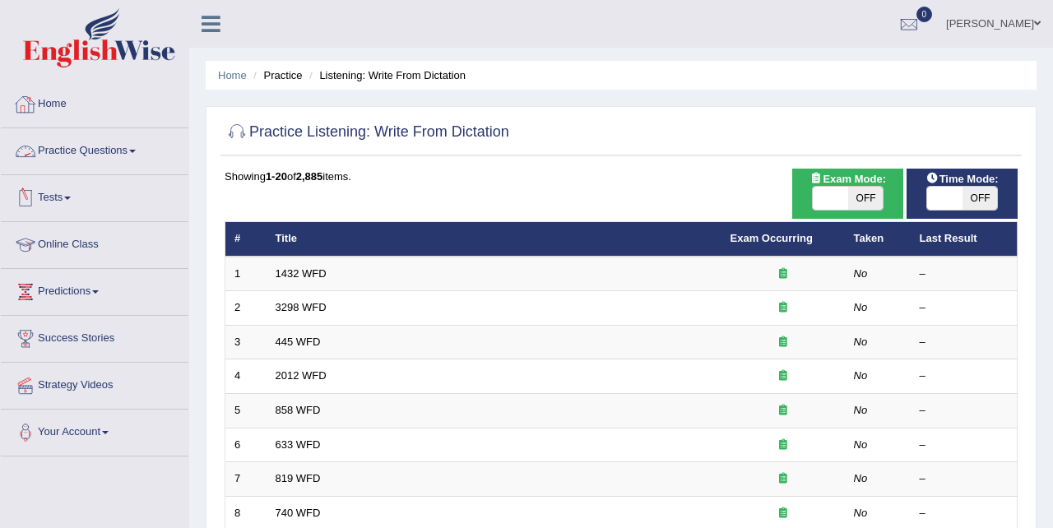
click at [142, 147] on link "Practice Questions" at bounding box center [95, 148] width 188 height 41
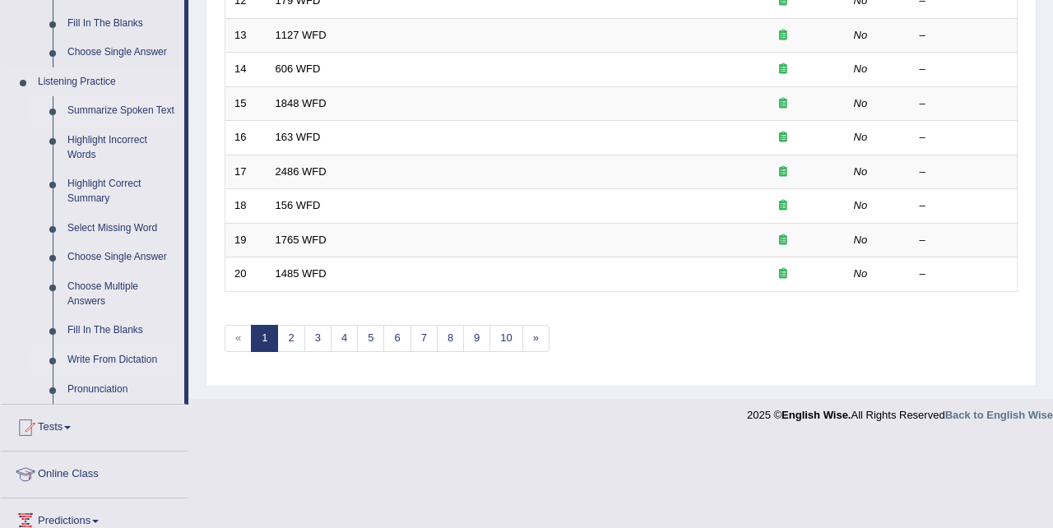
scroll to position [653, 0]
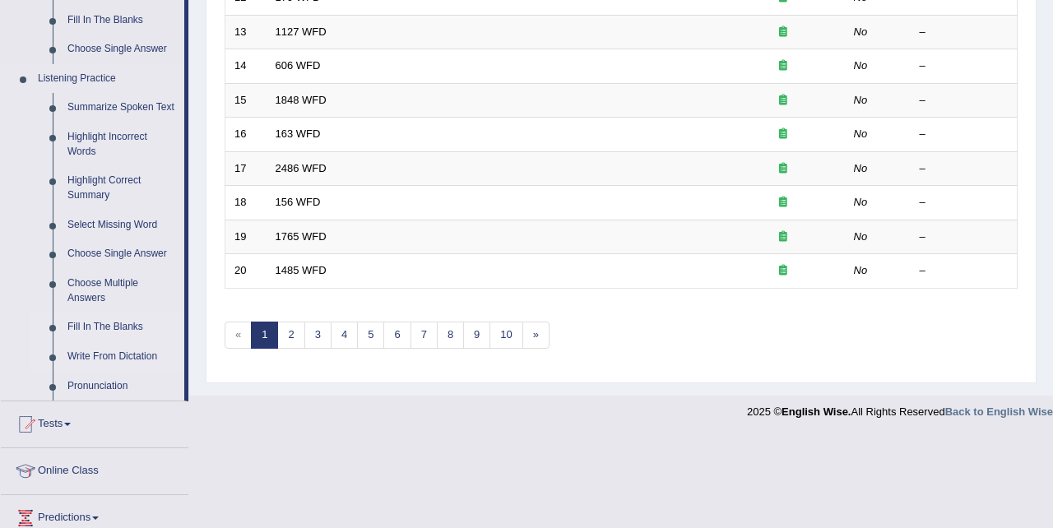
click at [111, 342] on link "Fill In The Blanks" at bounding box center [122, 328] width 124 height 30
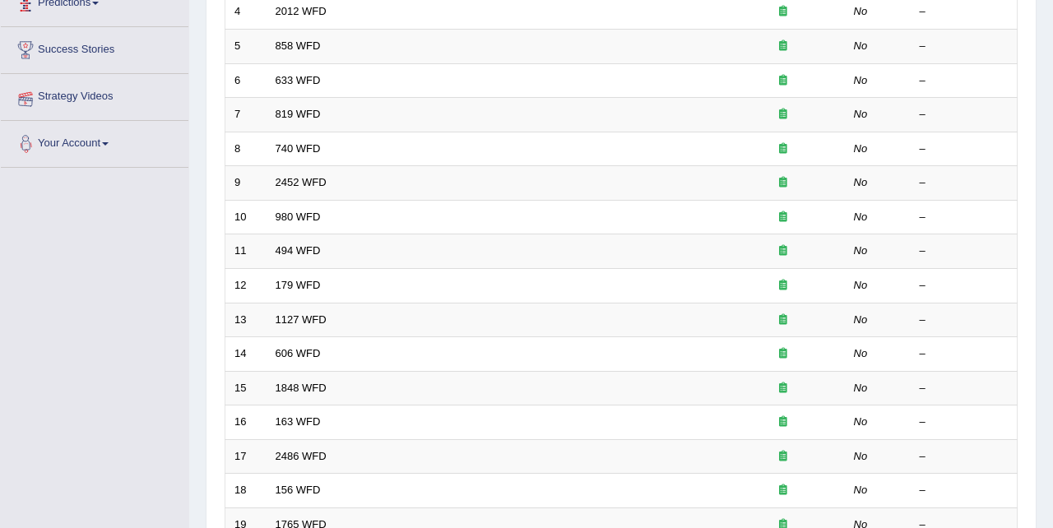
scroll to position [239, 0]
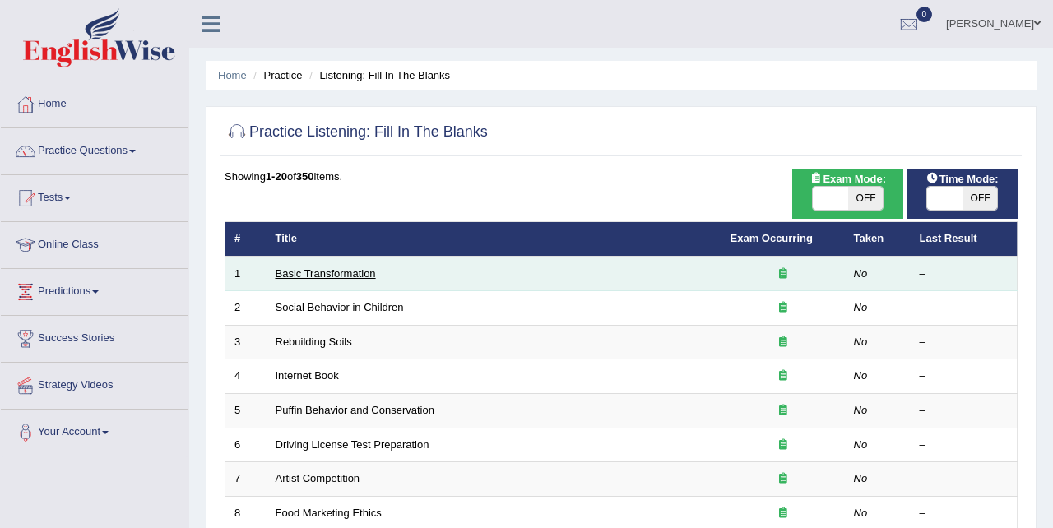
click at [341, 276] on link "Basic Transformation" at bounding box center [326, 273] width 100 height 12
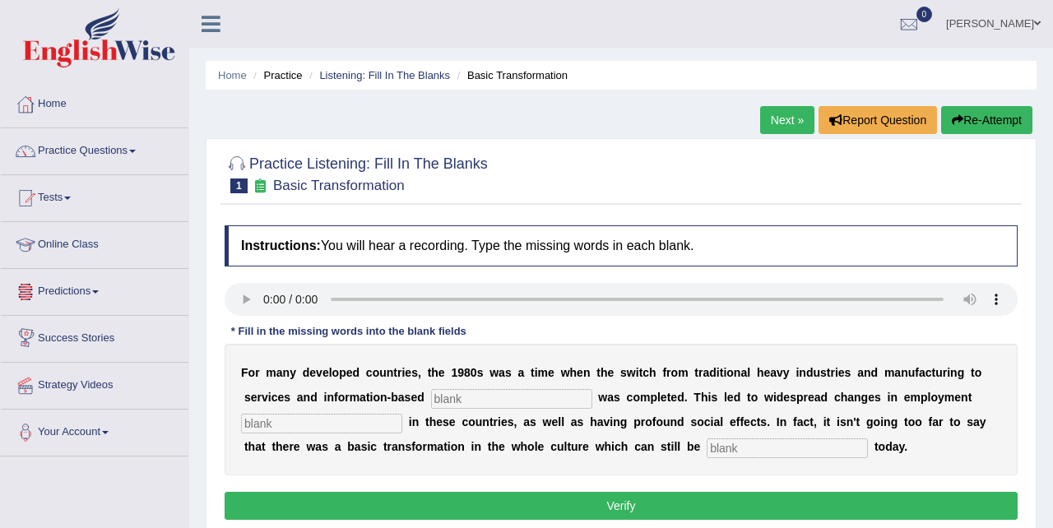
click at [446, 395] on input "text" at bounding box center [511, 399] width 161 height 20
type input "E"
type input "enterprise"
click at [309, 423] on input "text" at bounding box center [321, 424] width 161 height 20
type input "pattern"
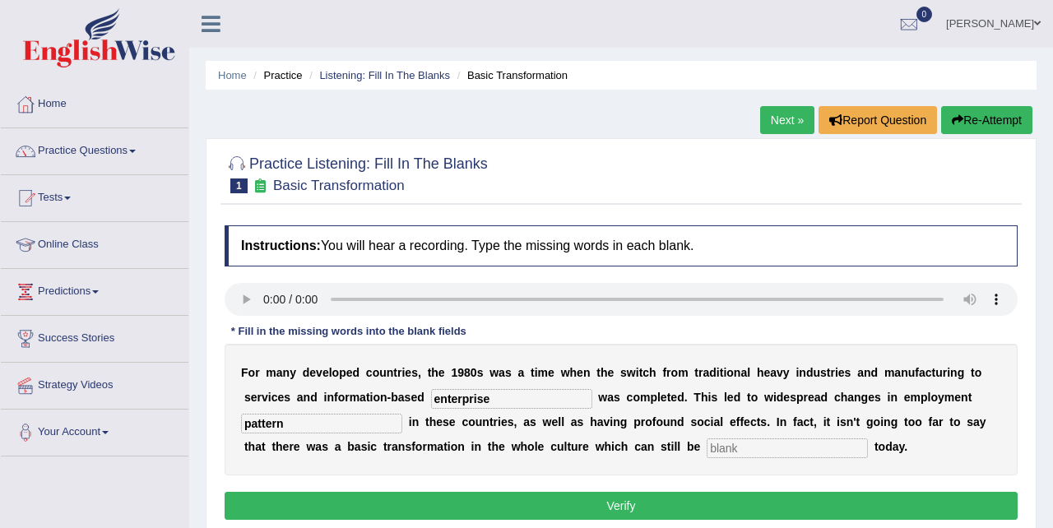
click at [717, 444] on input "text" at bounding box center [787, 449] width 161 height 20
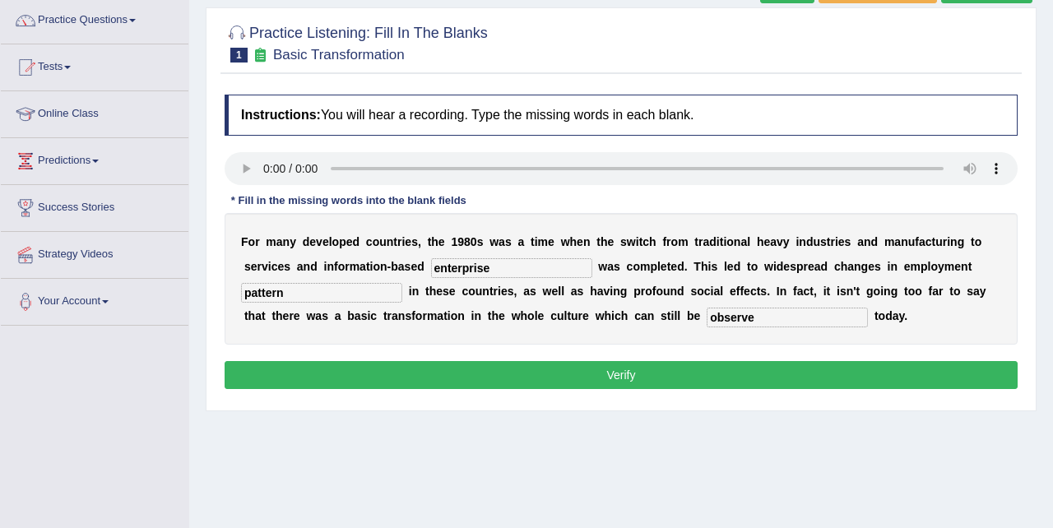
scroll to position [146, 0]
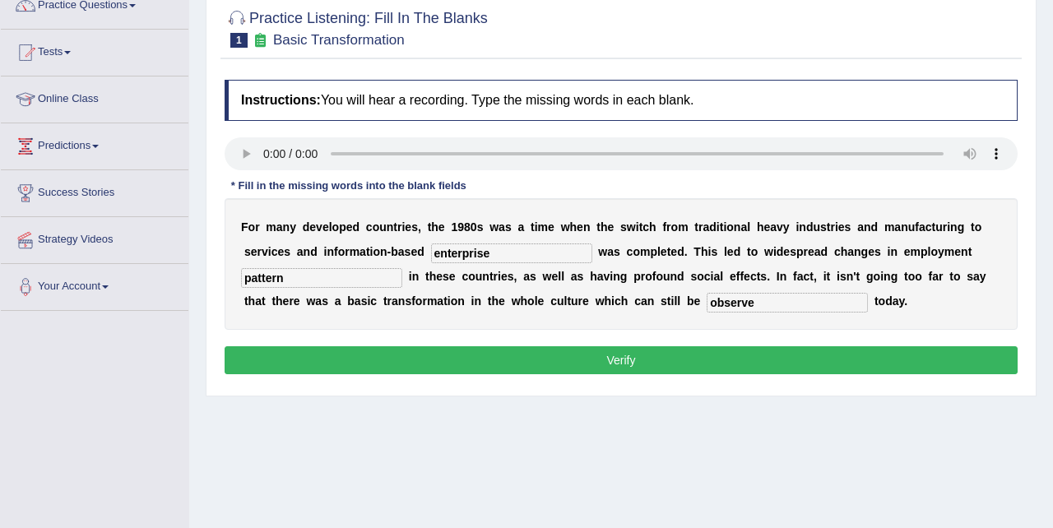
type input "observe"
click at [709, 358] on button "Verify" at bounding box center [621, 360] width 793 height 28
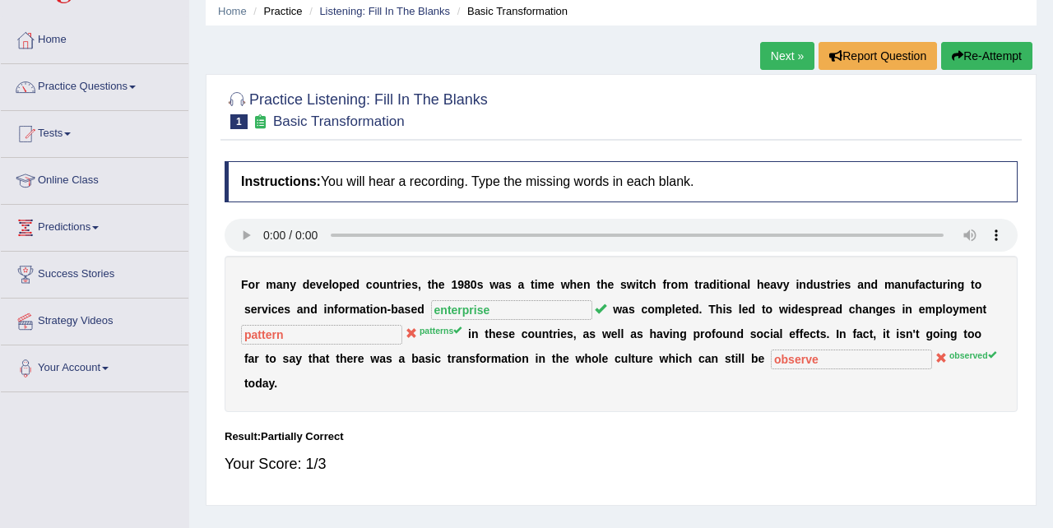
scroll to position [26, 0]
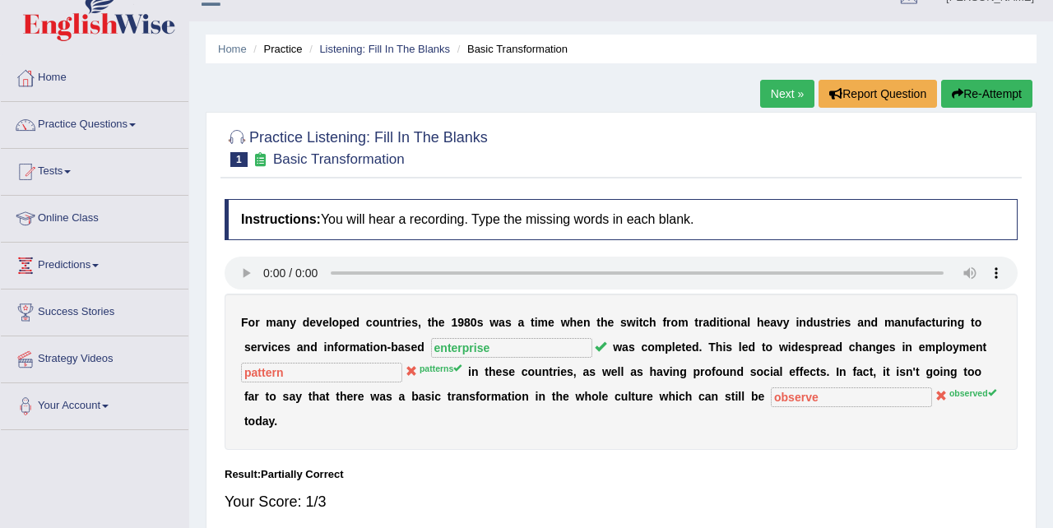
click at [781, 91] on link "Next »" at bounding box center [787, 94] width 54 height 28
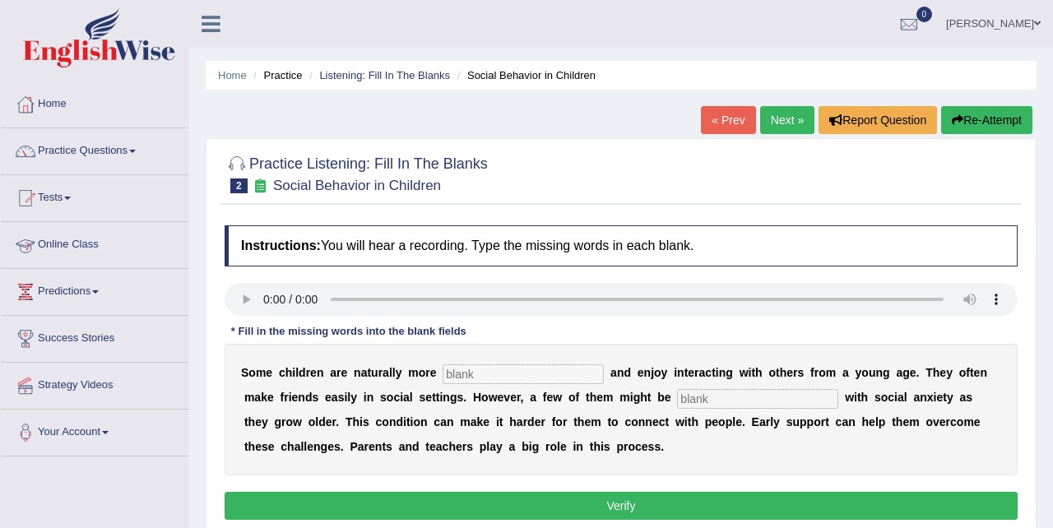
click at [503, 372] on input "text" at bounding box center [523, 375] width 161 height 20
type input "sociable"
click at [677, 393] on input "text" at bounding box center [757, 399] width 161 height 20
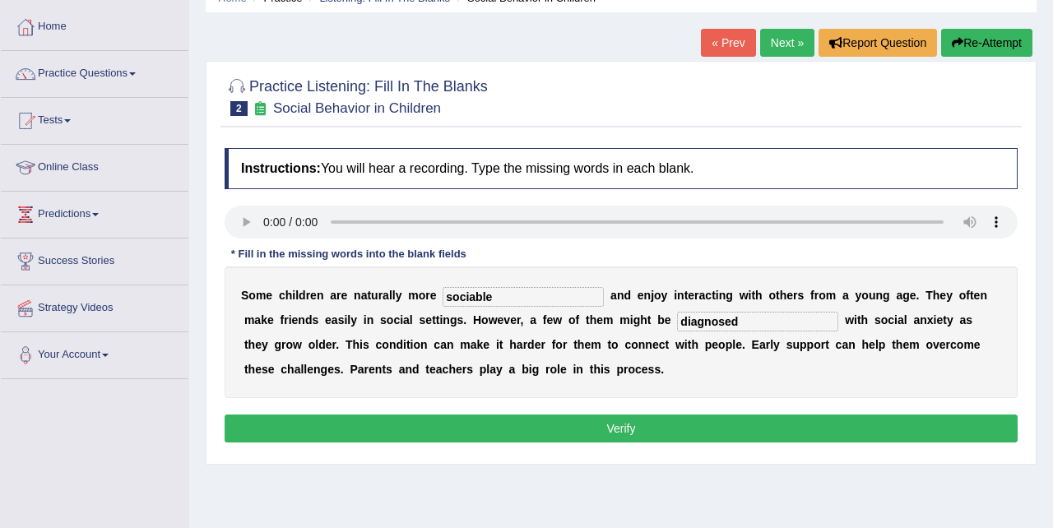
scroll to position [83, 0]
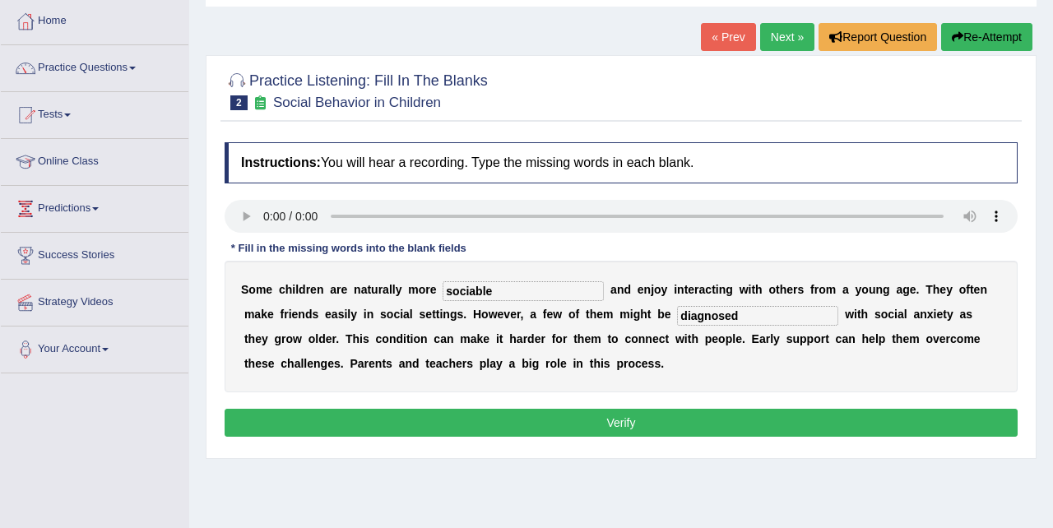
type input "diagnosed"
click at [625, 424] on button "Verify" at bounding box center [621, 423] width 793 height 28
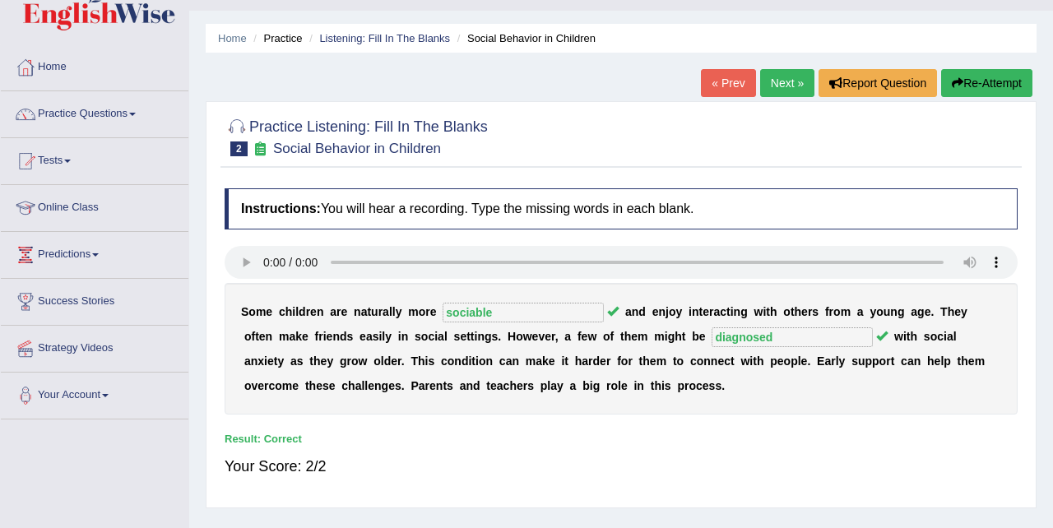
scroll to position [7, 0]
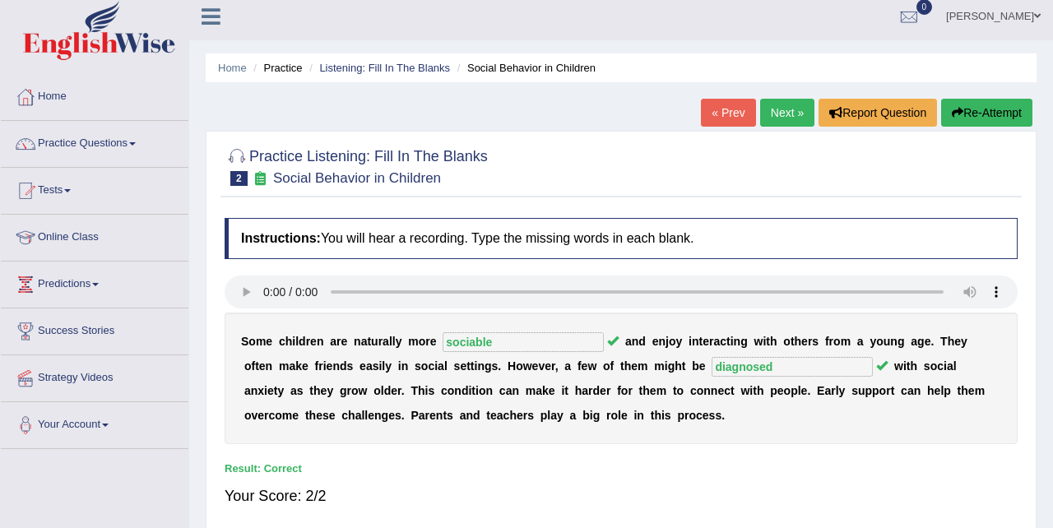
click at [777, 109] on link "Next »" at bounding box center [787, 113] width 54 height 28
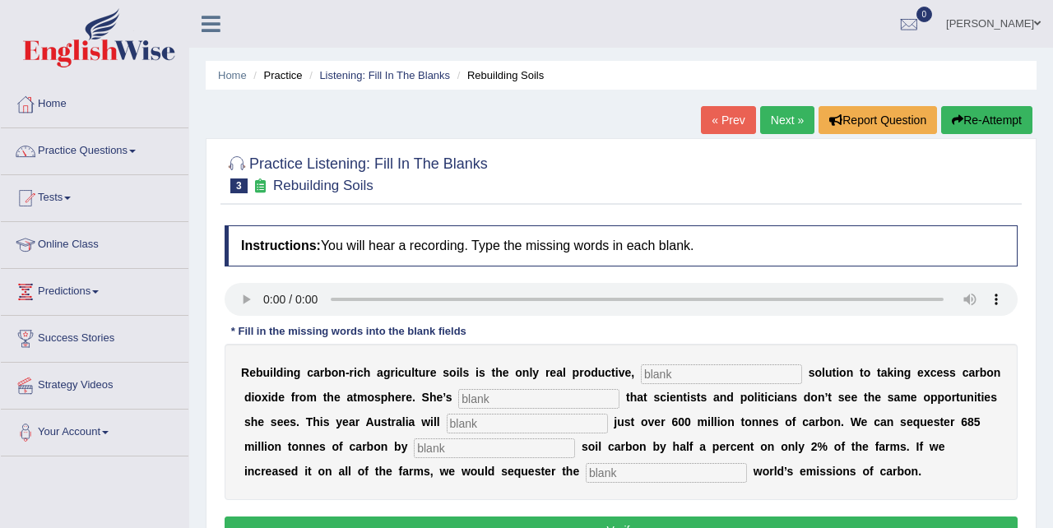
click at [672, 369] on input "text" at bounding box center [721, 375] width 161 height 20
type input "permanent"
click at [473, 397] on input "text" at bounding box center [538, 399] width 161 height 20
type input "frustrated"
click at [454, 426] on input "text" at bounding box center [527, 424] width 161 height 20
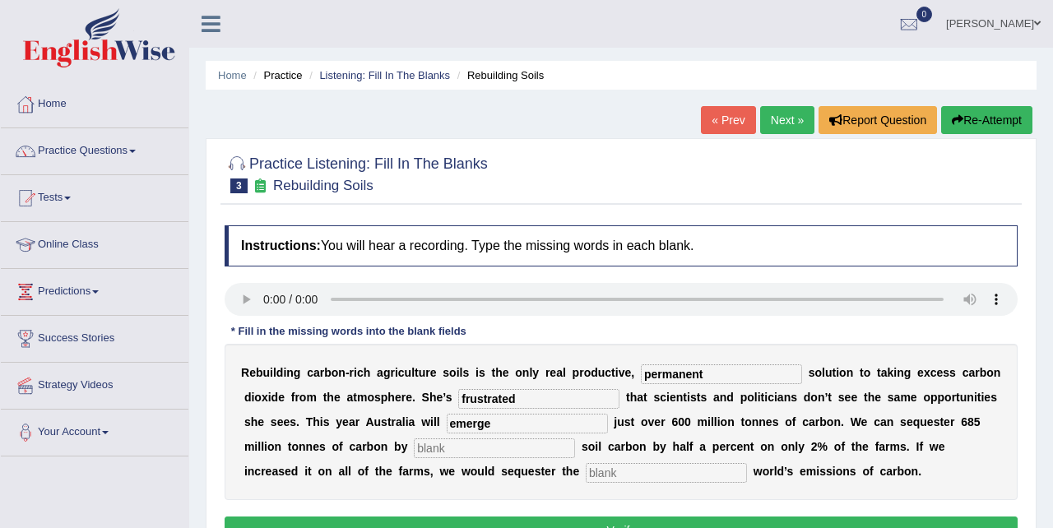
type input "emerge"
click at [460, 444] on input "text" at bounding box center [494, 449] width 161 height 20
type input "increasing"
click at [586, 480] on input "text" at bounding box center [666, 473] width 161 height 20
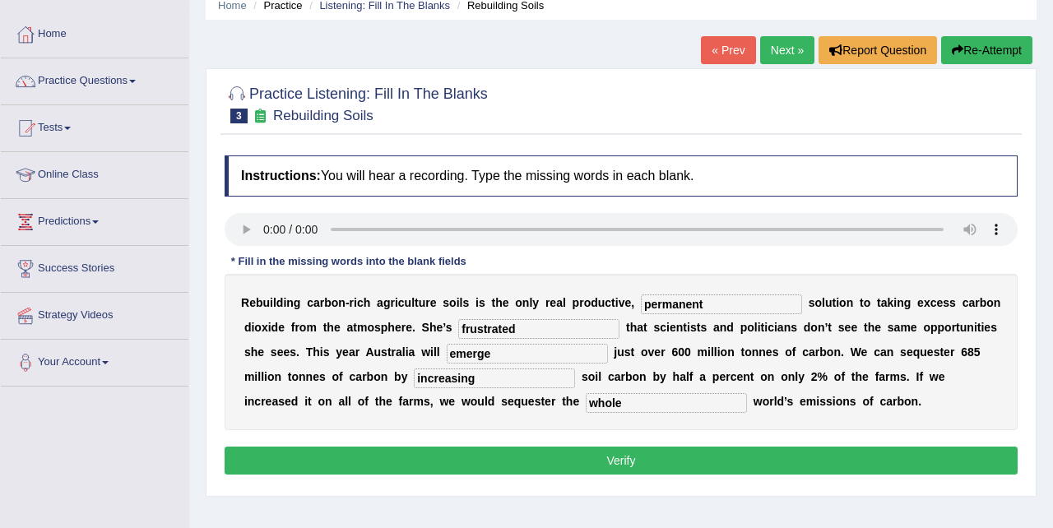
scroll to position [75, 0]
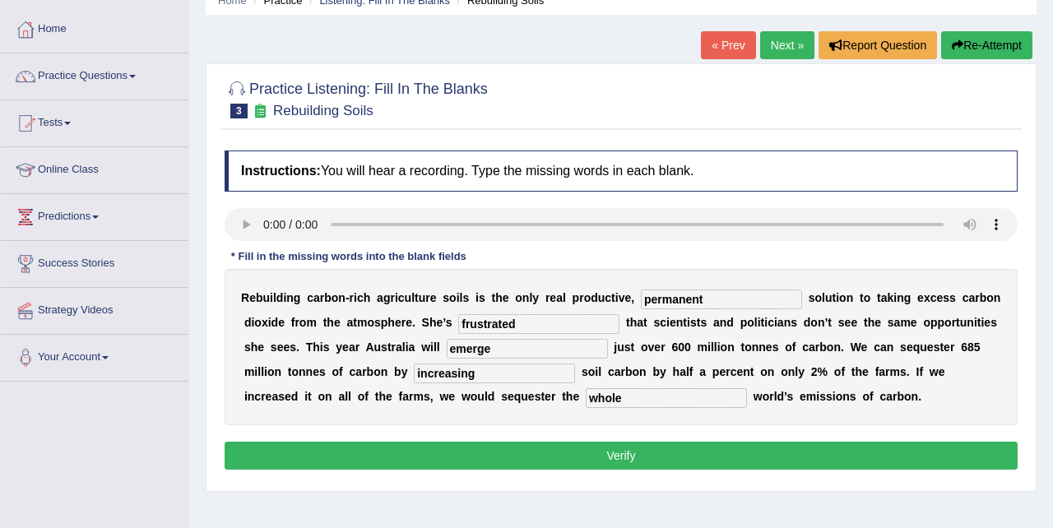
type input "whole"
click at [632, 453] on button "Verify" at bounding box center [621, 456] width 793 height 28
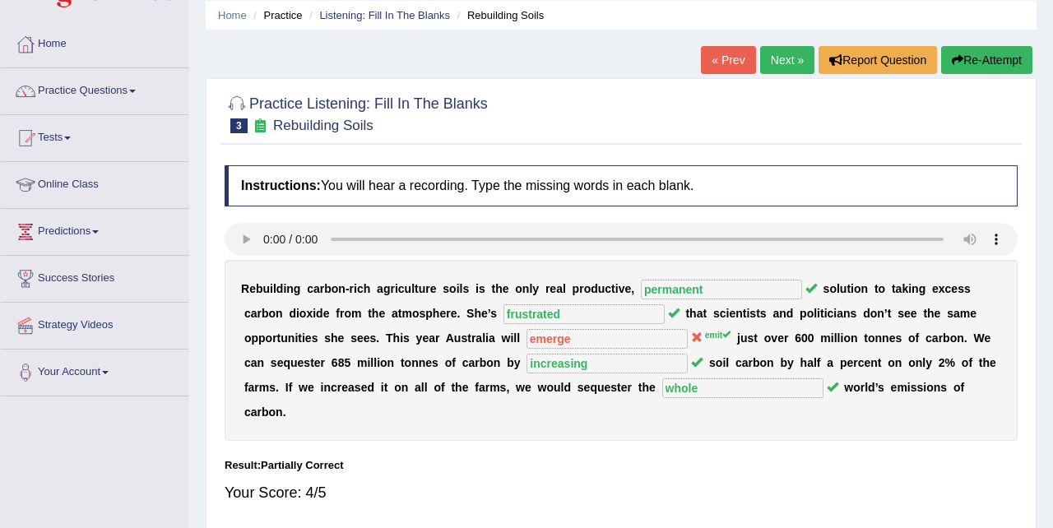
scroll to position [0, 0]
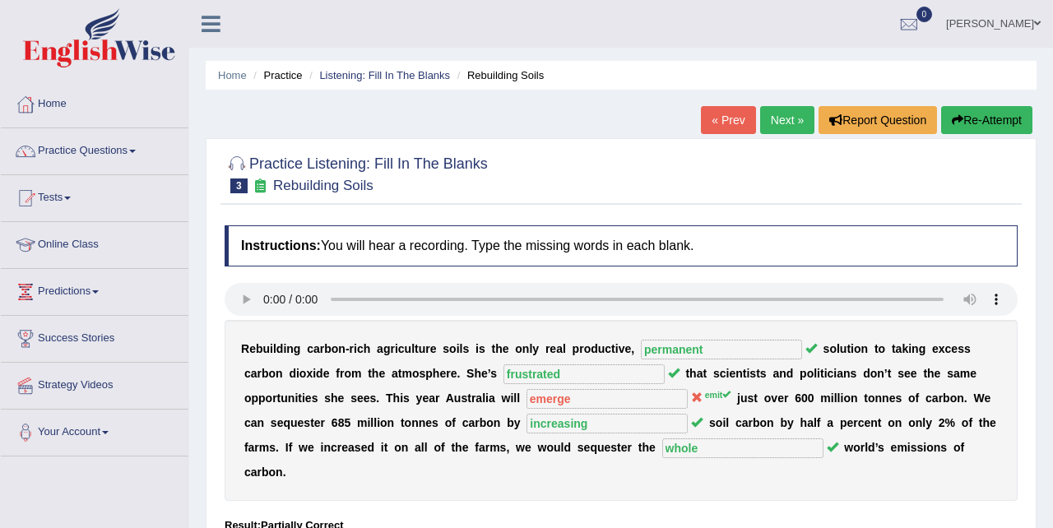
click at [775, 124] on link "Next »" at bounding box center [787, 120] width 54 height 28
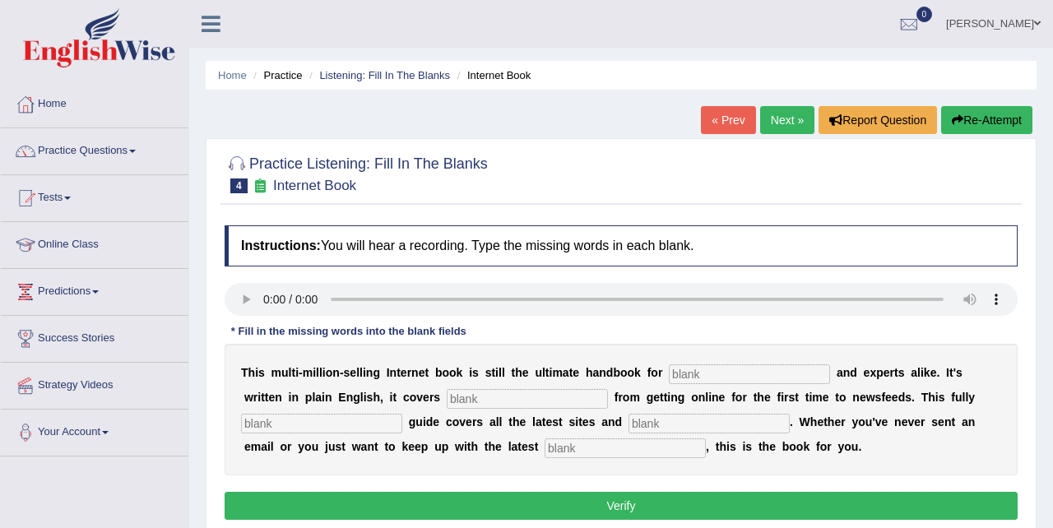
click at [690, 373] on input "text" at bounding box center [749, 375] width 161 height 20
type input "nervous"
click at [447, 398] on input "text" at bounding box center [527, 399] width 161 height 20
type input "everything"
click at [306, 429] on input "text" at bounding box center [321, 424] width 161 height 20
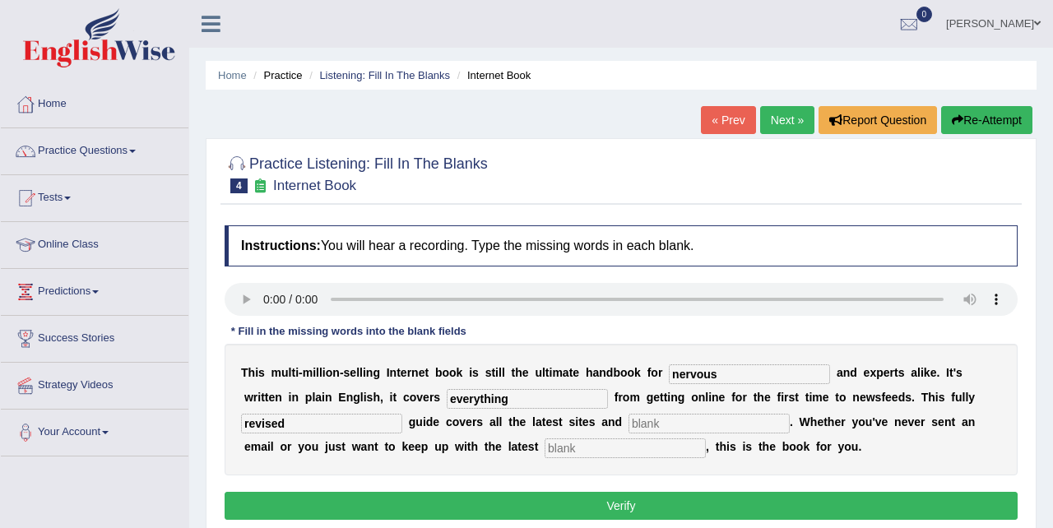
type input "revised"
click at [629, 423] on input "text" at bounding box center [709, 424] width 161 height 20
type input "crazes"
click at [589, 441] on input "text" at bounding box center [625, 449] width 161 height 20
type input "developments"
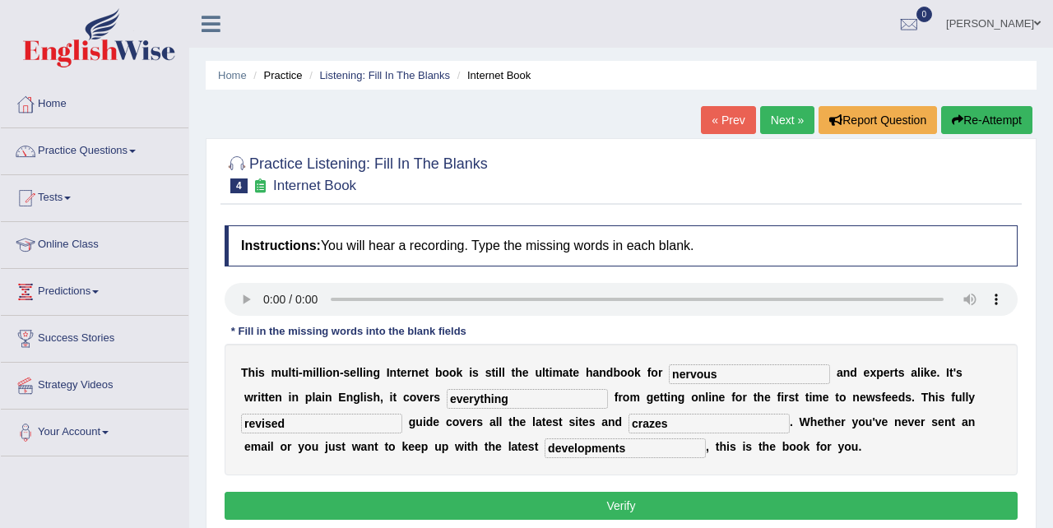
click at [568, 501] on button "Verify" at bounding box center [621, 506] width 793 height 28
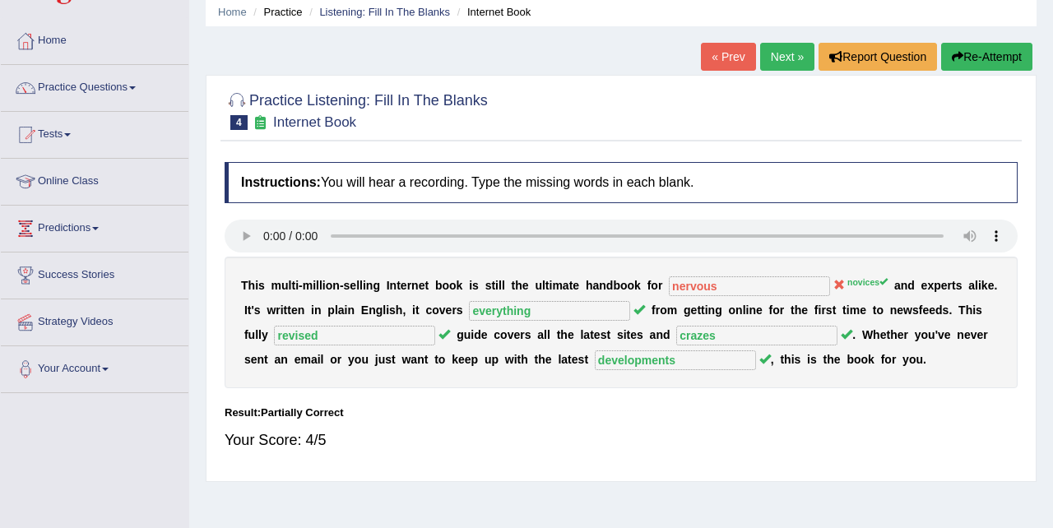
scroll to position [64, 0]
click at [770, 53] on link "Next »" at bounding box center [787, 56] width 54 height 28
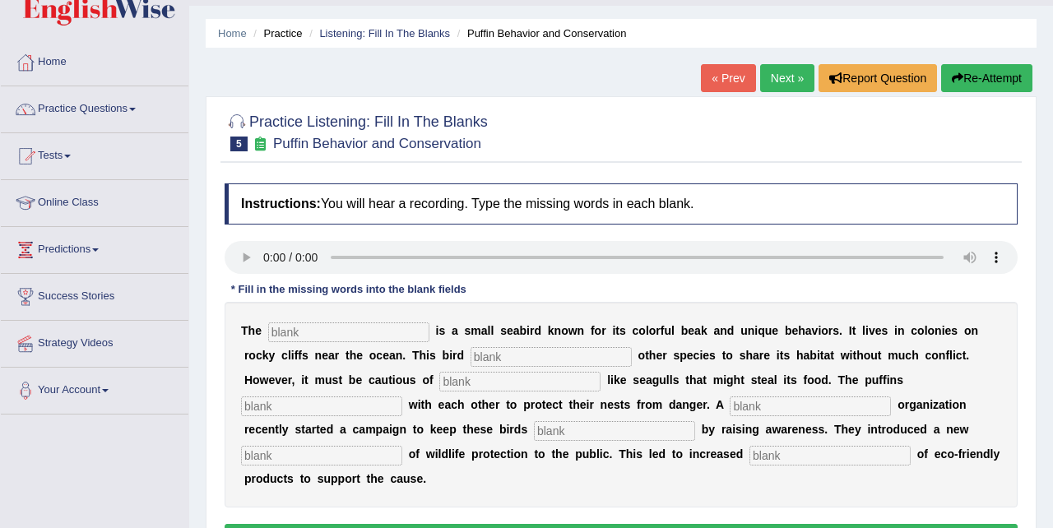
scroll to position [44, 0]
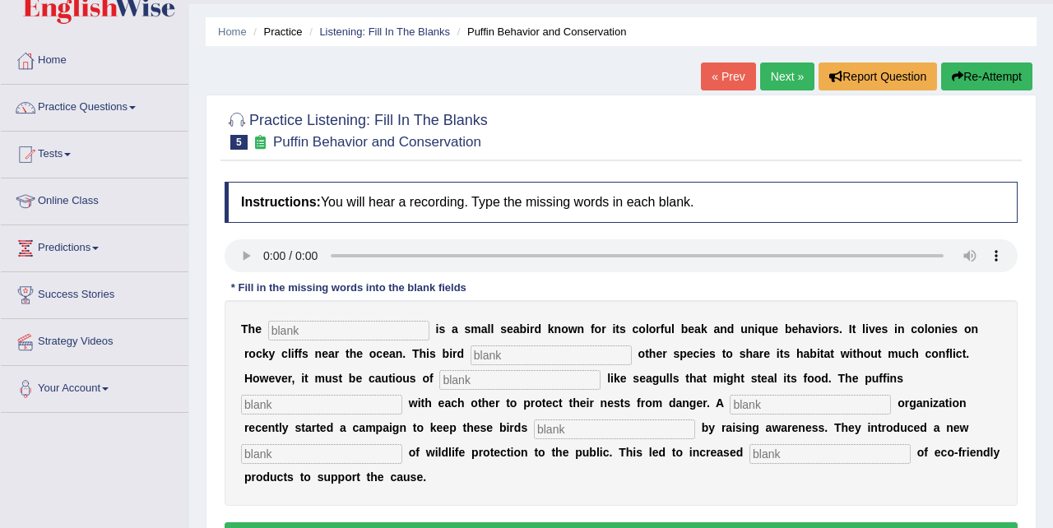
click at [343, 326] on input "text" at bounding box center [348, 331] width 161 height 20
type input "puffin"
click at [471, 347] on input "text" at bounding box center [551, 356] width 161 height 20
type input "allows"
click at [439, 380] on input "text" at bounding box center [519, 380] width 161 height 20
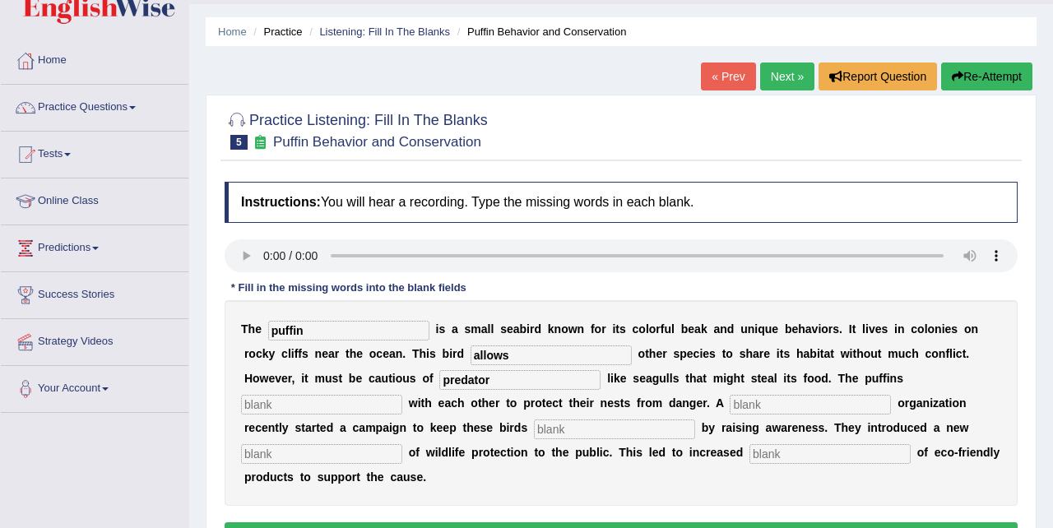
type input "predator"
click at [402, 395] on input "text" at bounding box center [321, 405] width 161 height 20
type input "cooperate"
click at [730, 407] on input "text" at bounding box center [810, 405] width 161 height 20
type input "corporate"
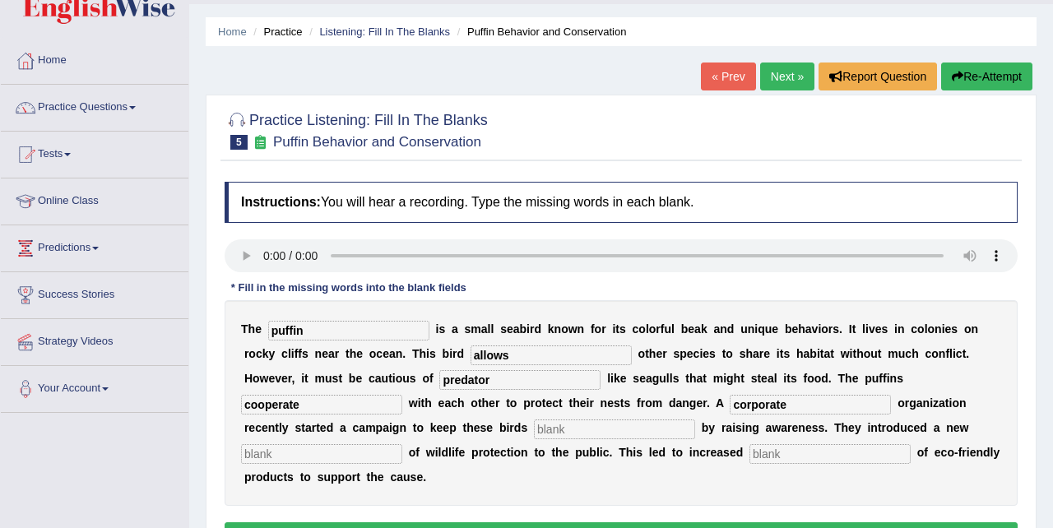
click at [534, 428] on input "text" at bounding box center [614, 430] width 161 height 20
type input "safe"
click at [402, 444] on input "text" at bounding box center [321, 454] width 161 height 20
type input "conception"
click at [750, 453] on input "text" at bounding box center [830, 454] width 161 height 20
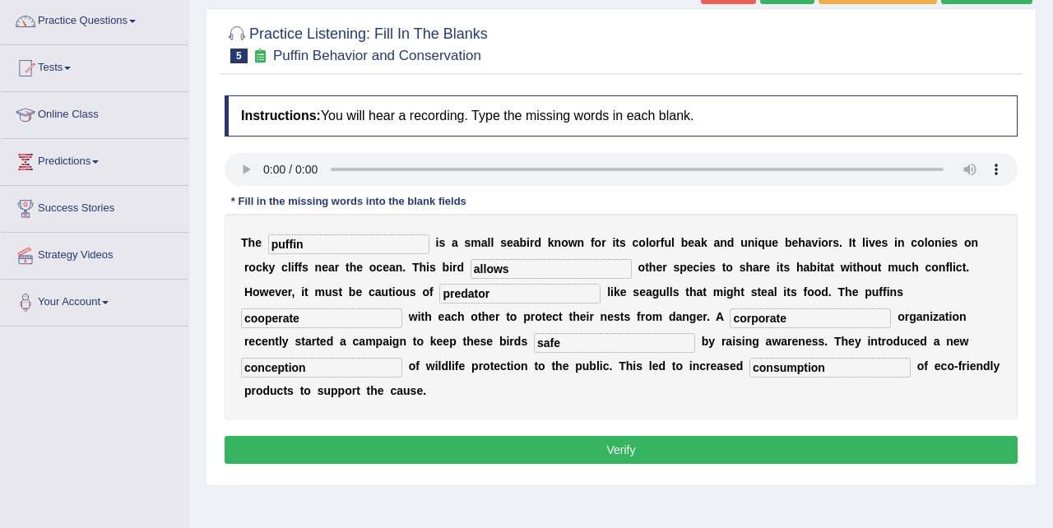
scroll to position [132, 0]
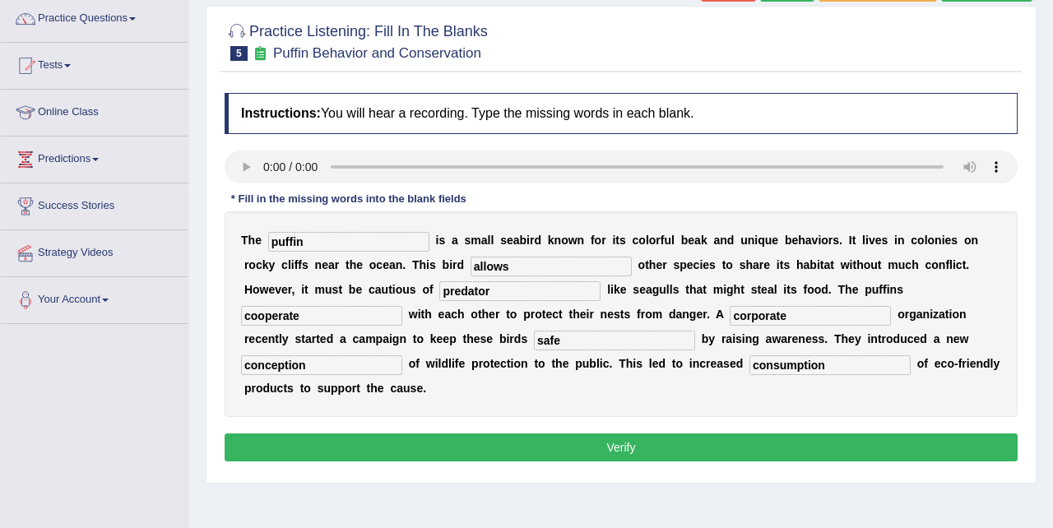
type input "consumption"
click at [600, 434] on button "Verify" at bounding box center [621, 448] width 793 height 28
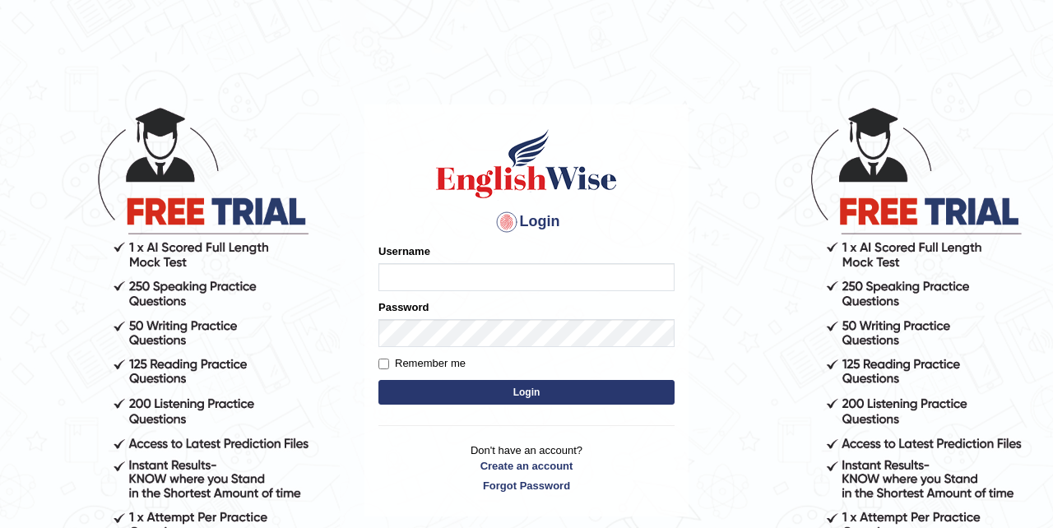
type input "GarimaK"
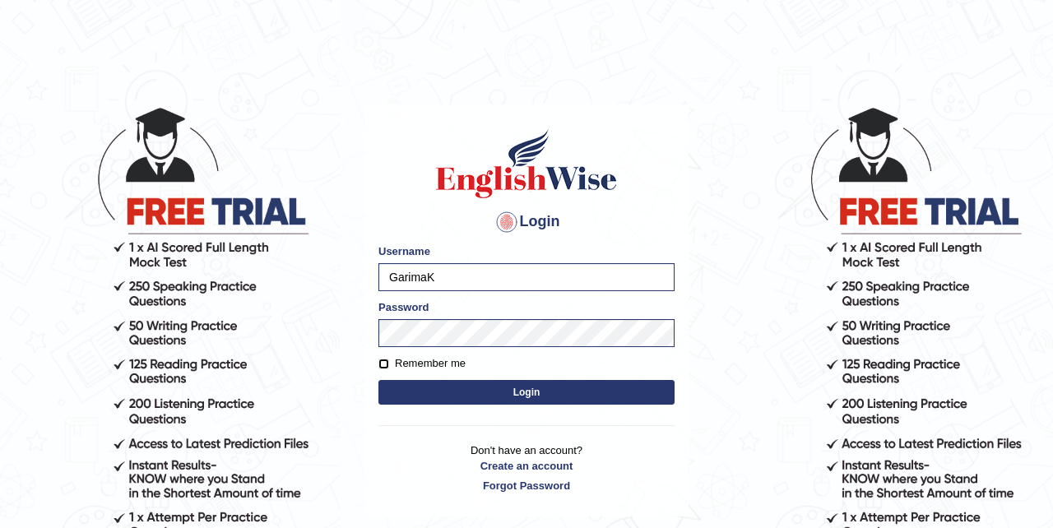
click at [388, 360] on input "Remember me" at bounding box center [384, 364] width 11 height 11
checkbox input "true"
click at [490, 389] on button "Login" at bounding box center [527, 392] width 296 height 25
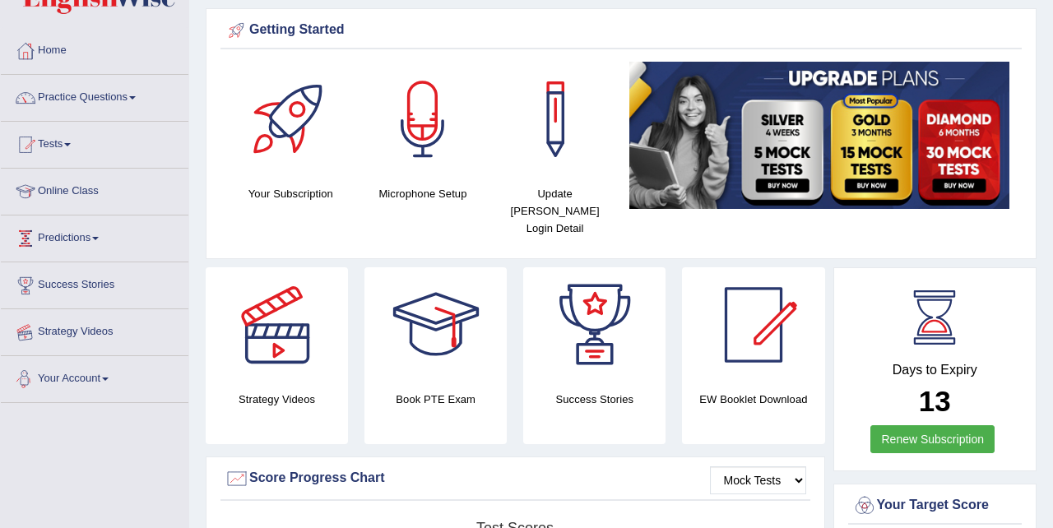
scroll to position [38, 0]
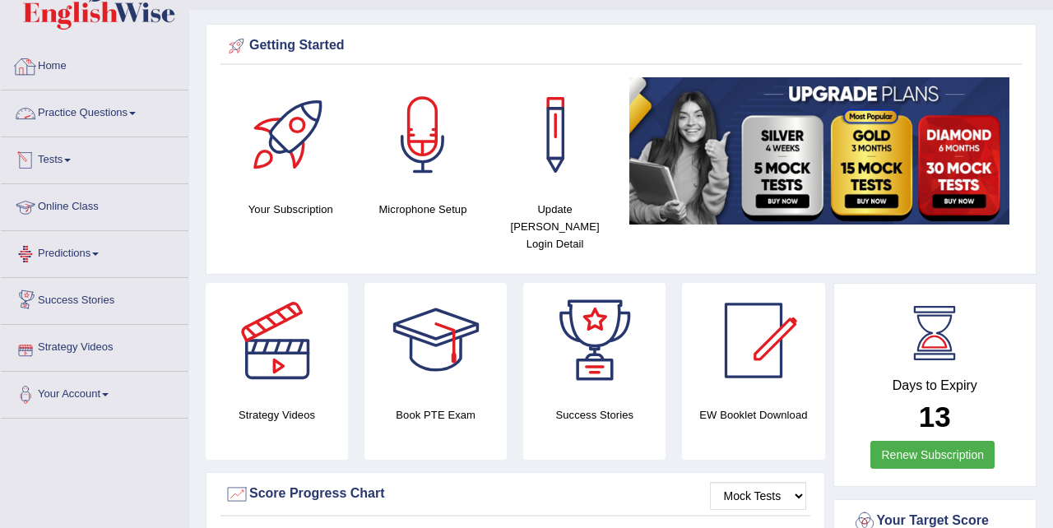
click at [135, 102] on link "Practice Questions" at bounding box center [95, 111] width 188 height 41
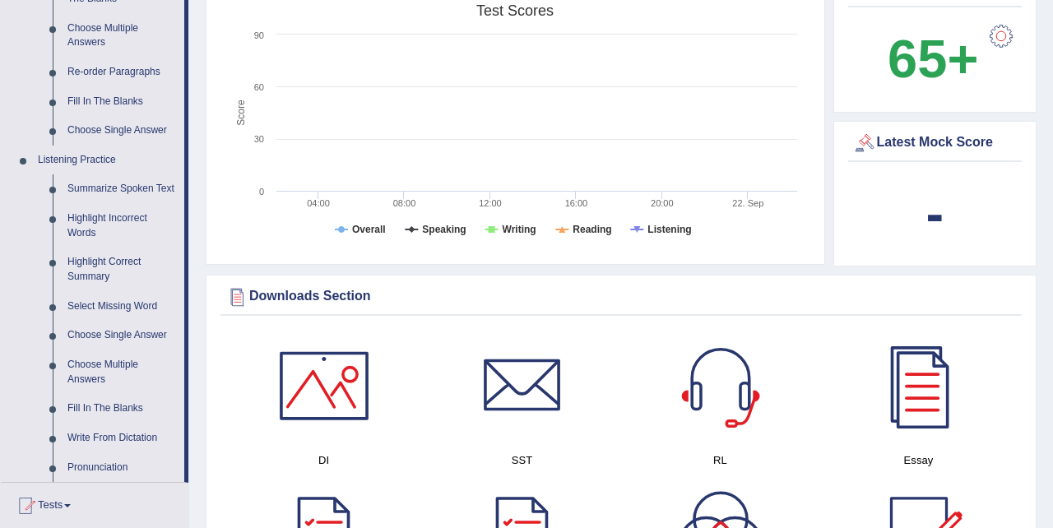
scroll to position [573, 0]
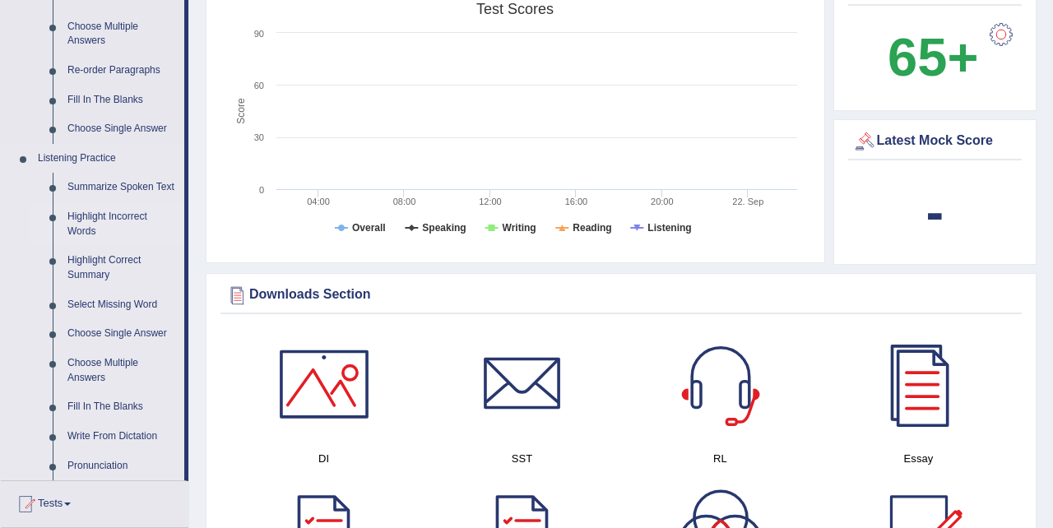
click at [100, 230] on link "Highlight Incorrect Words" at bounding box center [122, 224] width 124 height 44
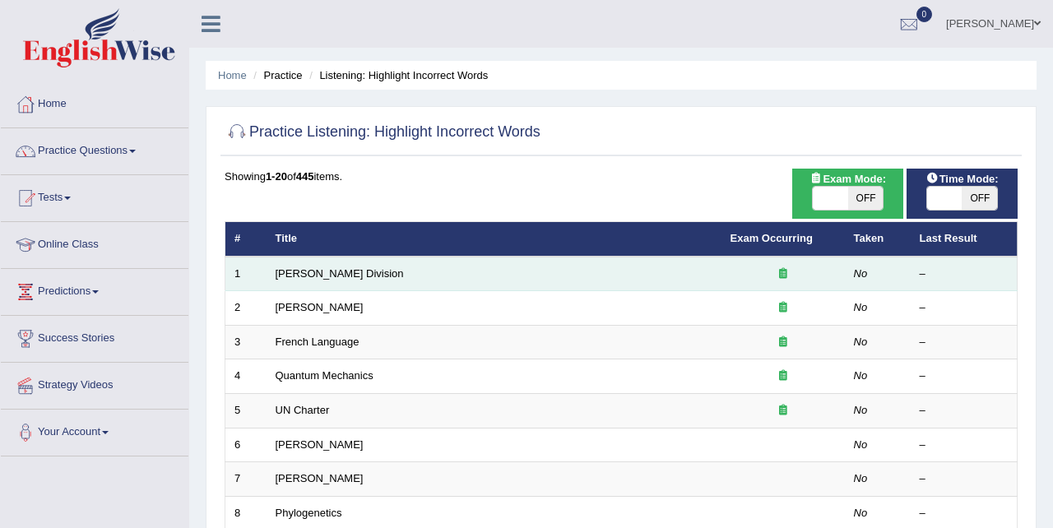
click at [319, 267] on td "[PERSON_NAME] Division" at bounding box center [494, 274] width 455 height 35
click at [318, 275] on link "[PERSON_NAME] Division" at bounding box center [340, 273] width 128 height 12
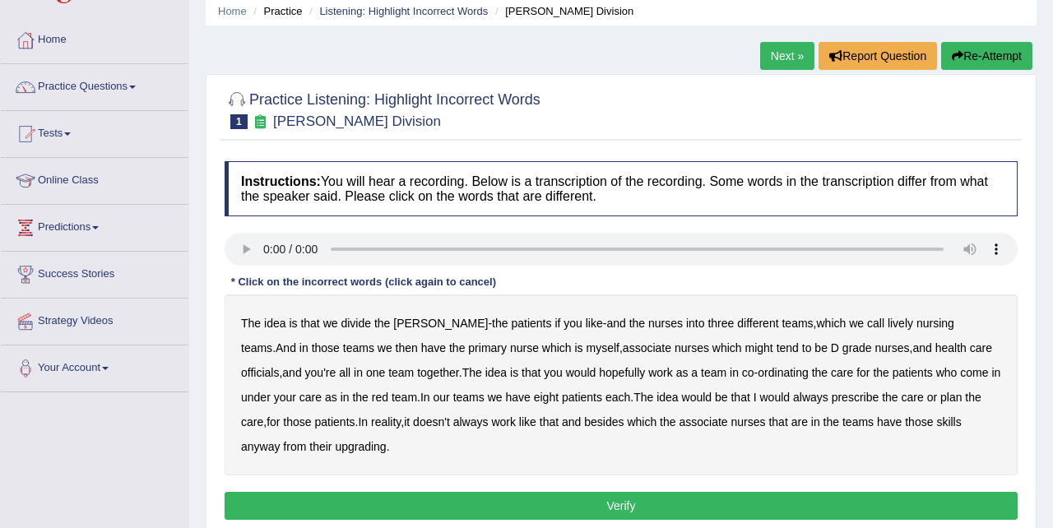
scroll to position [75, 0]
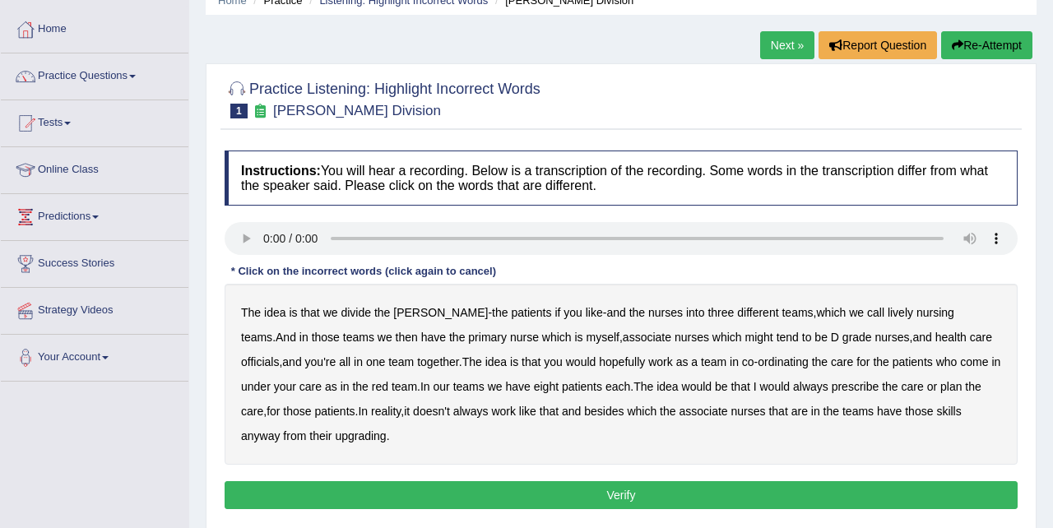
click at [888, 311] on b "lively" at bounding box center [901, 312] width 26 height 13
click at [746, 338] on b "might" at bounding box center [760, 337] width 28 height 13
click at [279, 356] on b "officials" at bounding box center [260, 362] width 38 height 13
click at [820, 388] on b "always" at bounding box center [810, 386] width 35 height 13
click at [354, 437] on b "upgrading" at bounding box center [360, 436] width 51 height 13
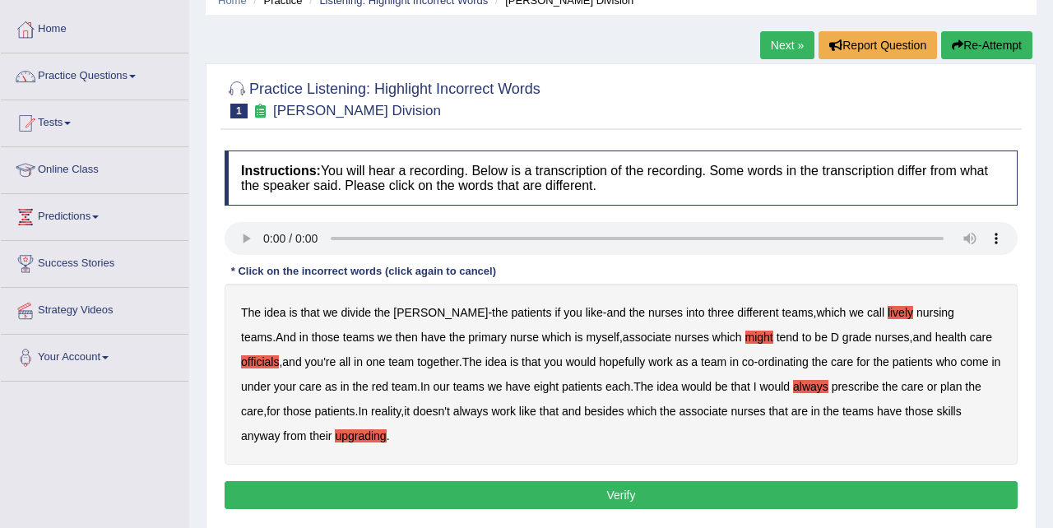
click at [570, 496] on button "Verify" at bounding box center [621, 495] width 793 height 28
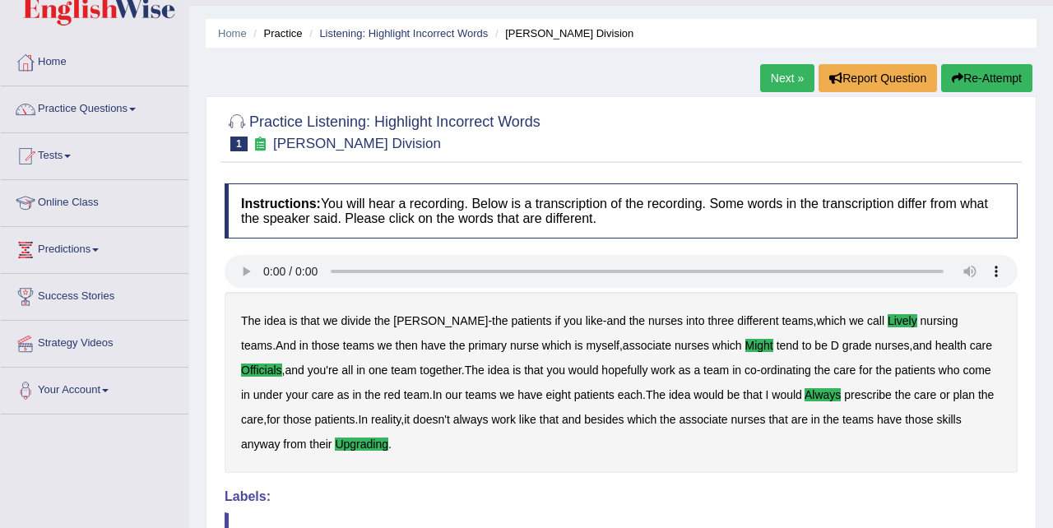
scroll to position [0, 0]
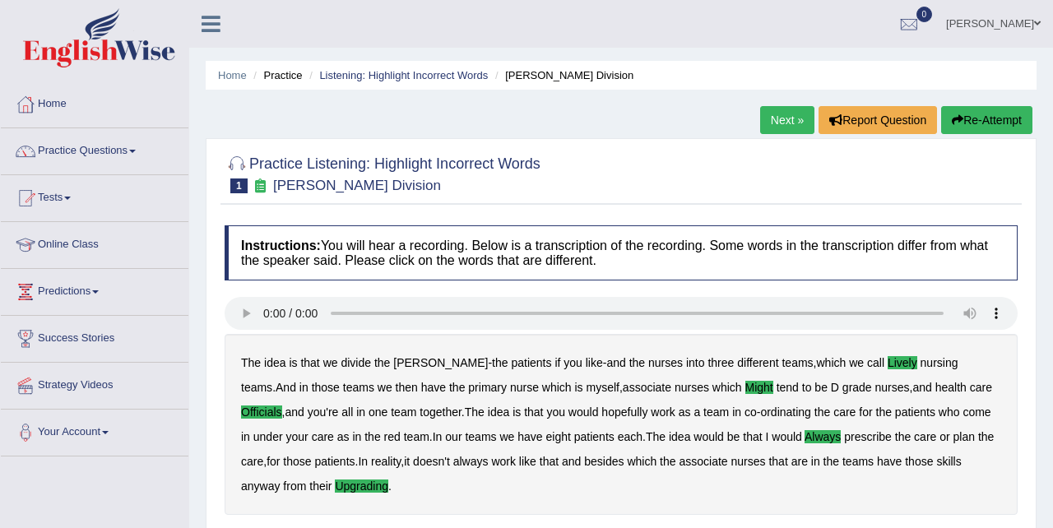
click at [780, 117] on link "Next »" at bounding box center [787, 120] width 54 height 28
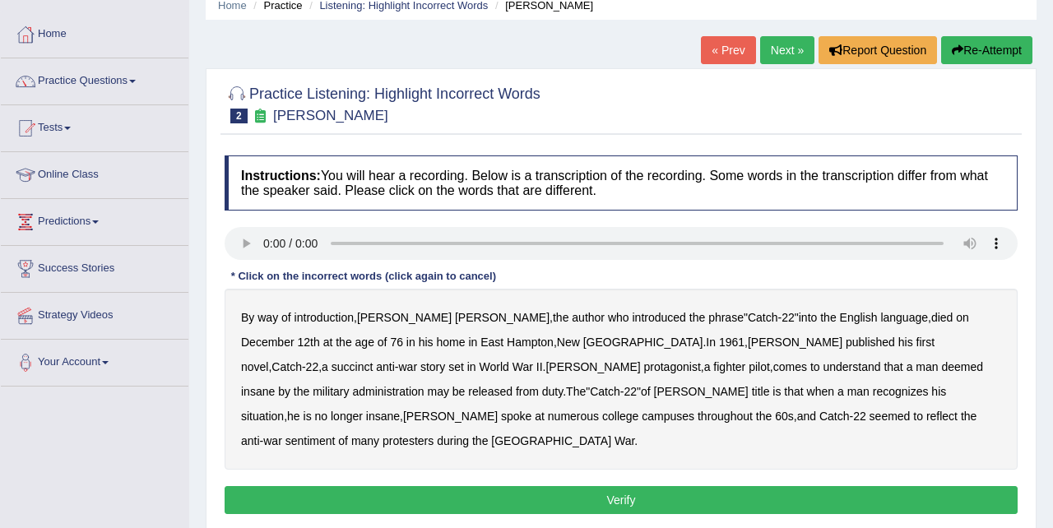
scroll to position [73, 0]
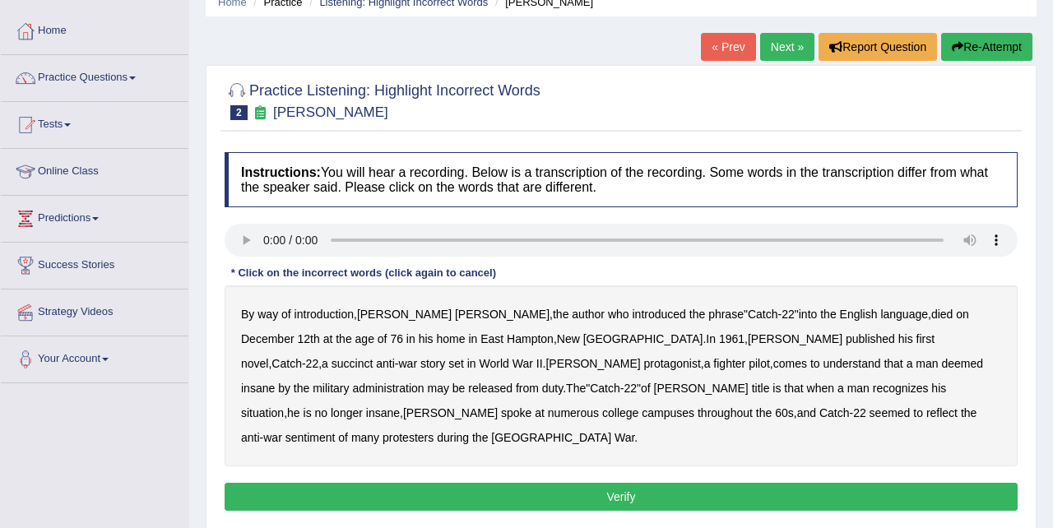
click at [374, 357] on b "succinct" at bounding box center [353, 363] width 42 height 13
click at [424, 382] on b "administration" at bounding box center [388, 388] width 72 height 13
click at [284, 407] on b "situation" at bounding box center [262, 413] width 43 height 13
click at [927, 411] on b "reflect" at bounding box center [942, 413] width 31 height 13
click at [546, 483] on button "Verify" at bounding box center [621, 497] width 793 height 28
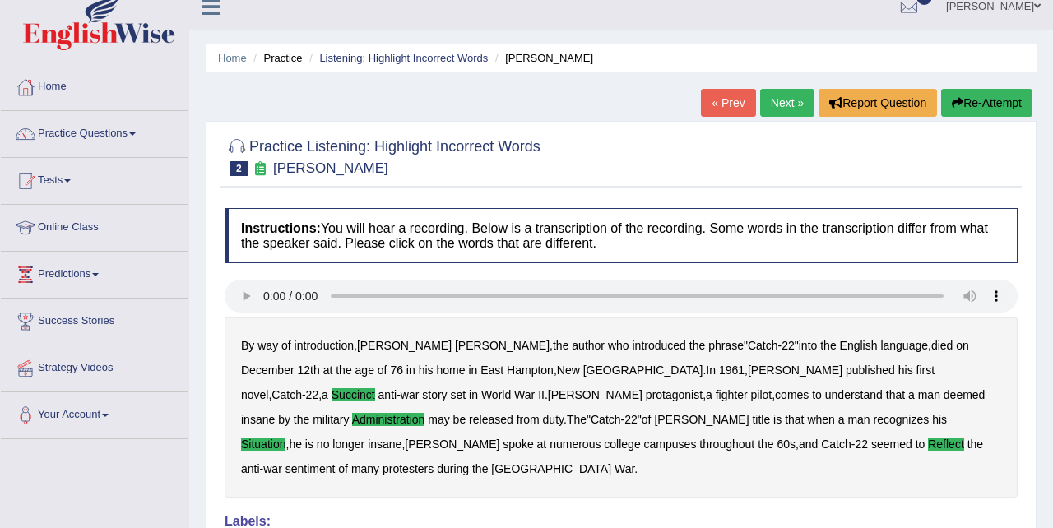
scroll to position [0, 0]
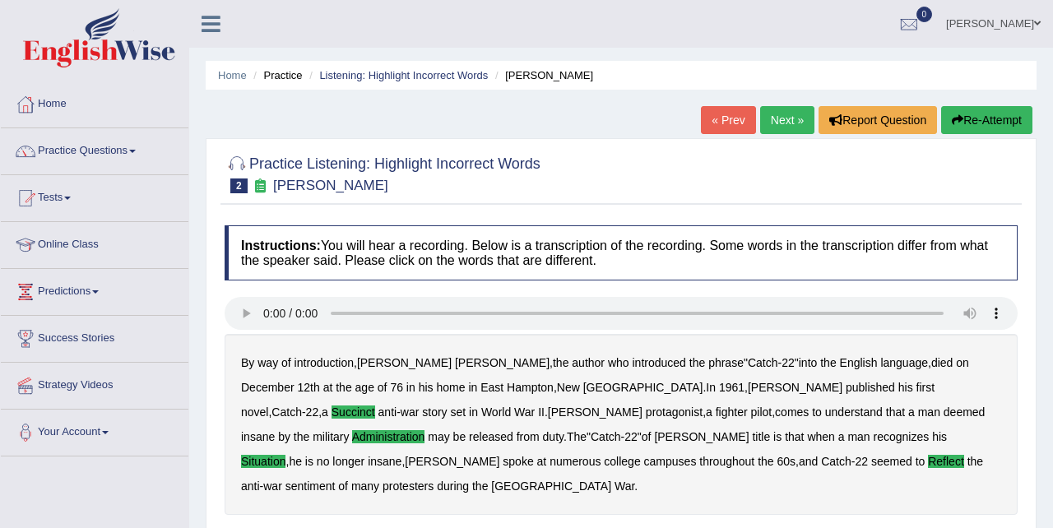
click at [786, 119] on link "Next »" at bounding box center [787, 120] width 54 height 28
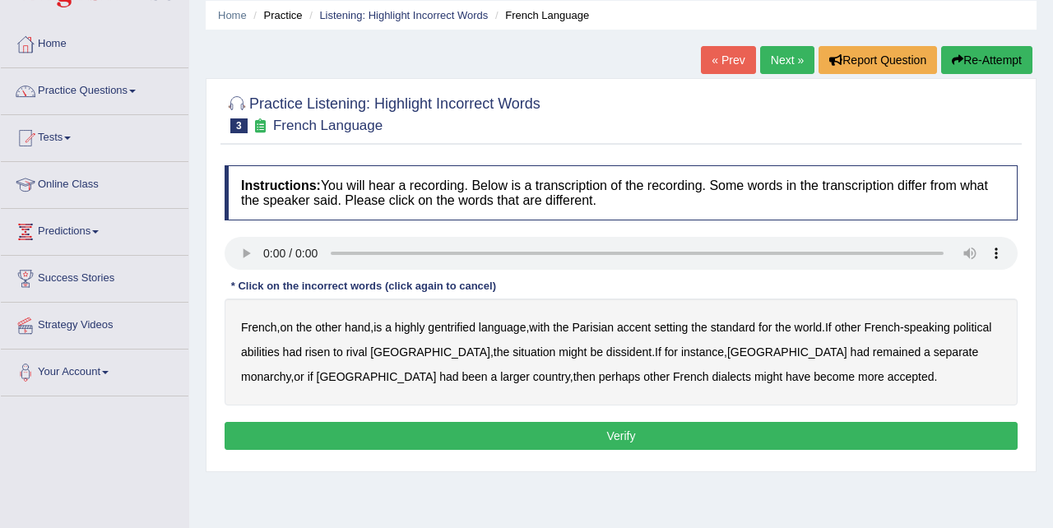
scroll to position [64, 0]
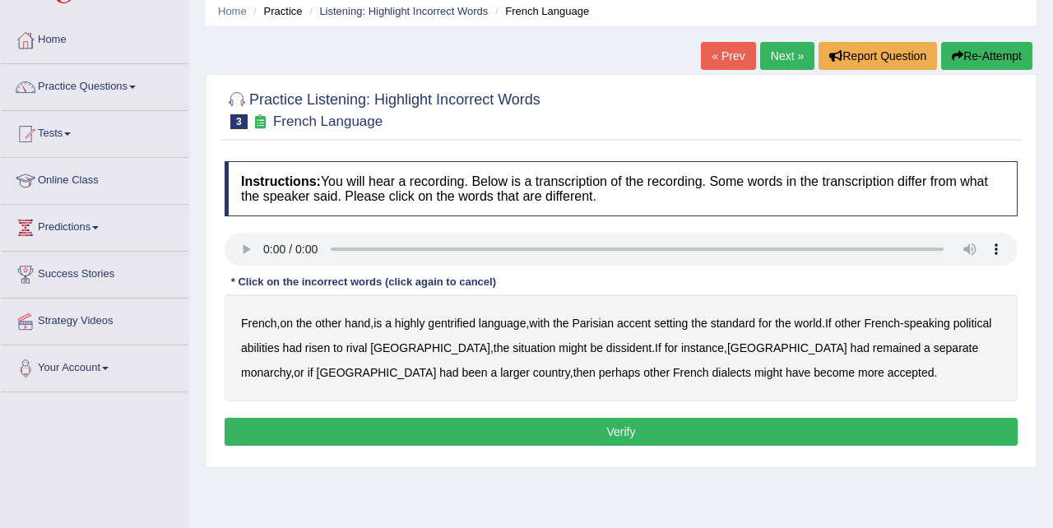
click at [456, 321] on b "gentrified" at bounding box center [452, 323] width 48 height 13
click at [280, 345] on b "abilities" at bounding box center [260, 348] width 39 height 13
click at [606, 347] on b "dissident" at bounding box center [628, 348] width 45 height 13
click at [290, 366] on b "monarchy" at bounding box center [265, 372] width 49 height 13
click at [616, 428] on button "Verify" at bounding box center [621, 432] width 793 height 28
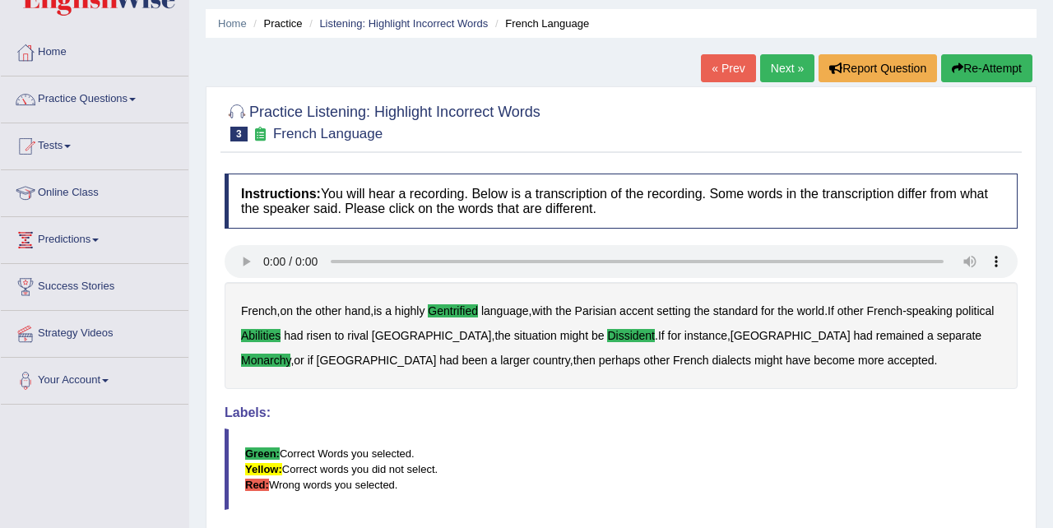
scroll to position [49, 0]
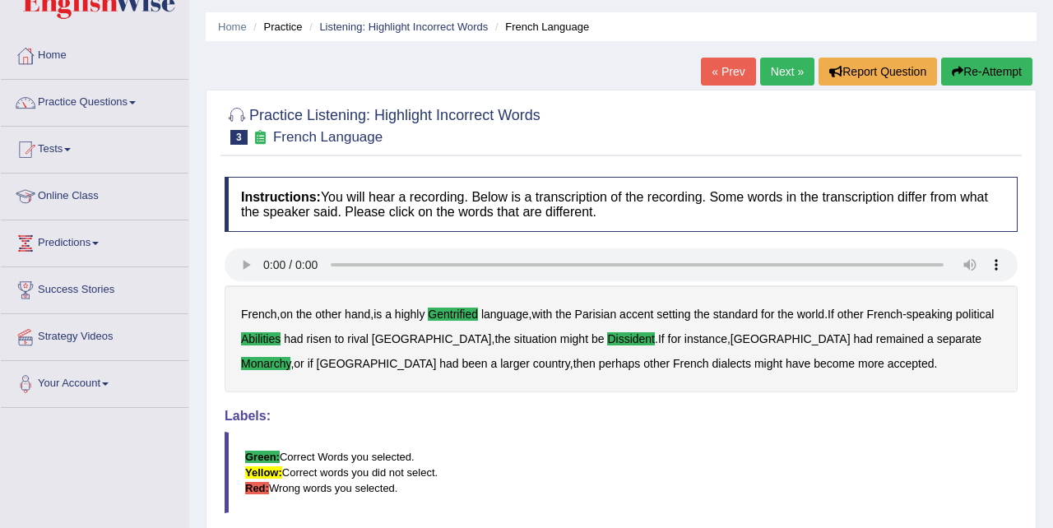
click at [784, 72] on link "Next »" at bounding box center [787, 72] width 54 height 28
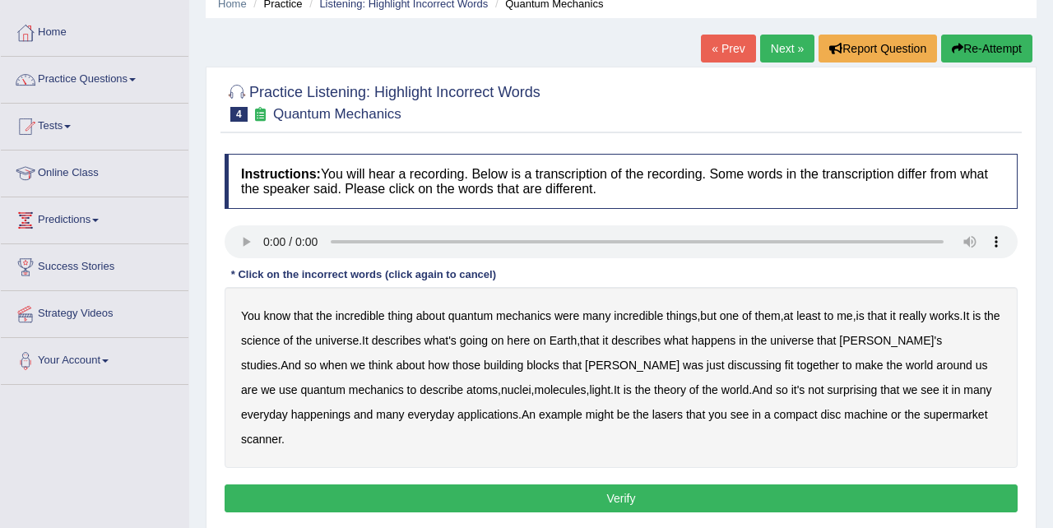
scroll to position [74, 0]
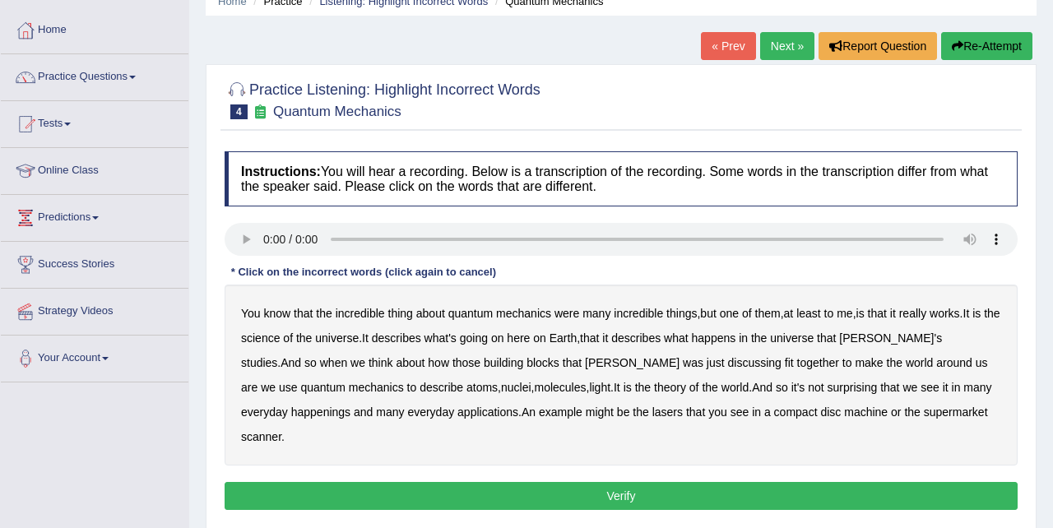
click at [280, 342] on b "science" at bounding box center [260, 338] width 39 height 13
click at [320, 363] on b "when" at bounding box center [333, 362] width 27 height 13
click at [728, 362] on b "discussing" at bounding box center [754, 362] width 53 height 13
click at [291, 411] on b "happenings" at bounding box center [320, 412] width 59 height 13
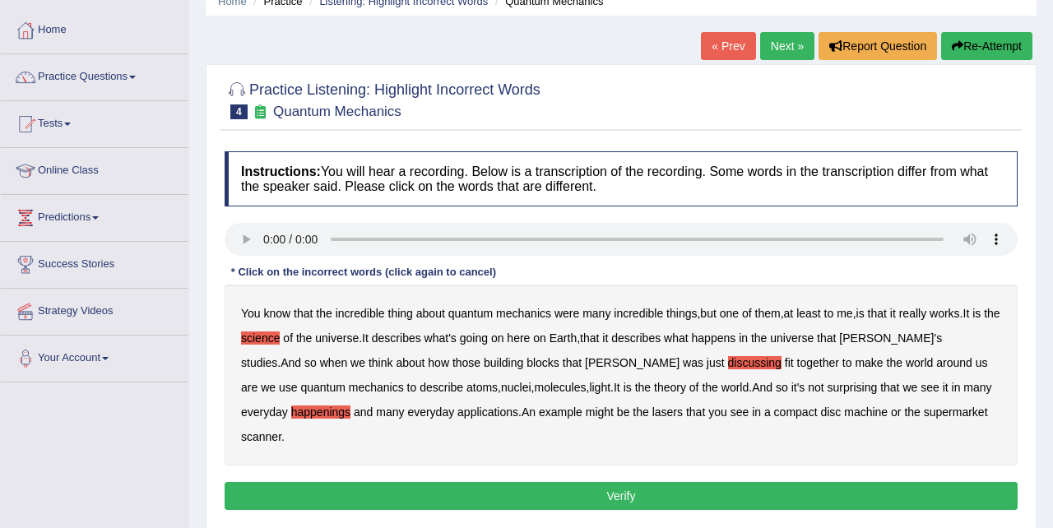
click at [844, 406] on b "machine" at bounding box center [866, 412] width 44 height 13
click at [640, 482] on button "Verify" at bounding box center [621, 496] width 793 height 28
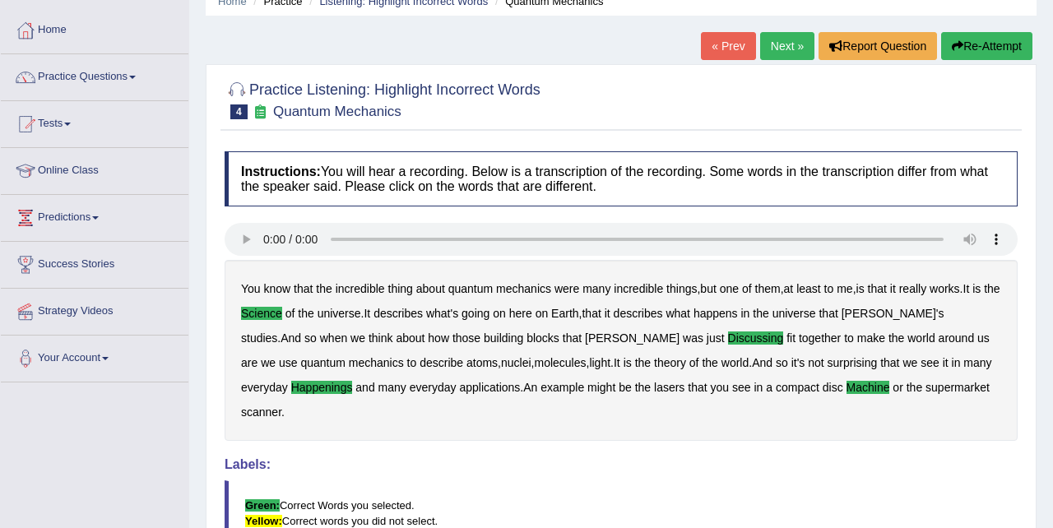
scroll to position [0, 0]
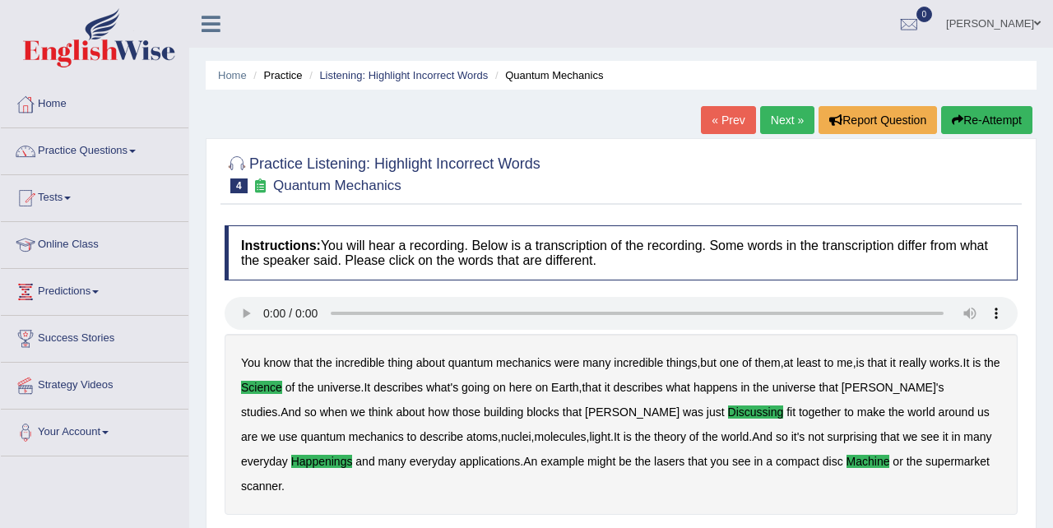
click at [788, 120] on link "Next »" at bounding box center [787, 120] width 54 height 28
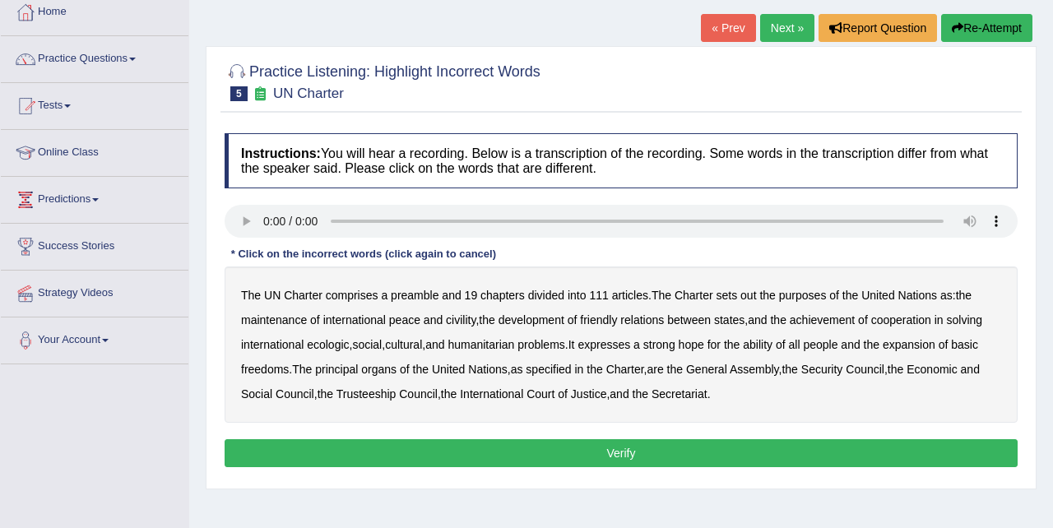
scroll to position [96, 0]
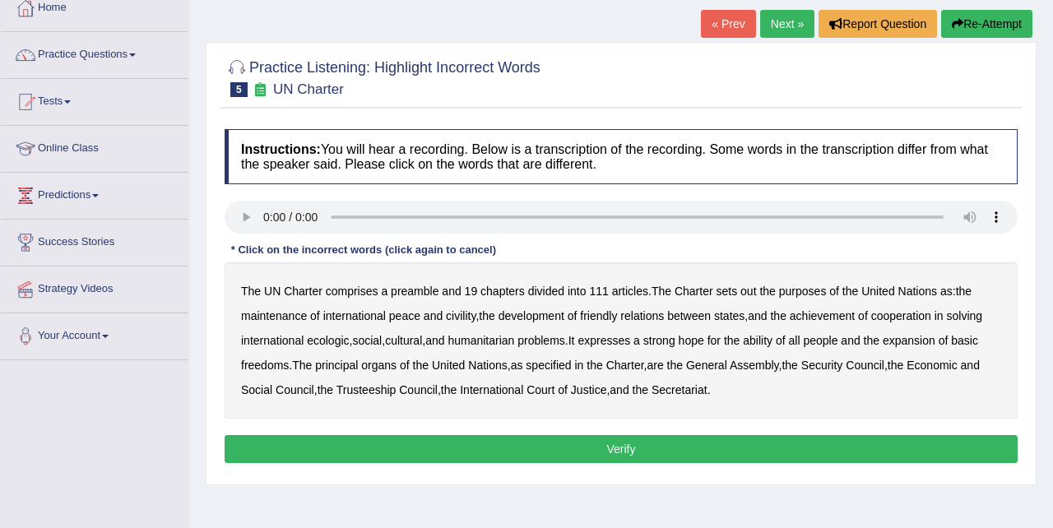
click at [463, 317] on b "civility" at bounding box center [461, 315] width 30 height 13
click at [349, 342] on b "ecologic" at bounding box center [328, 340] width 42 height 13
click at [773, 337] on b "ability" at bounding box center [758, 340] width 30 height 13
click at [651, 444] on button "Verify" at bounding box center [621, 449] width 793 height 28
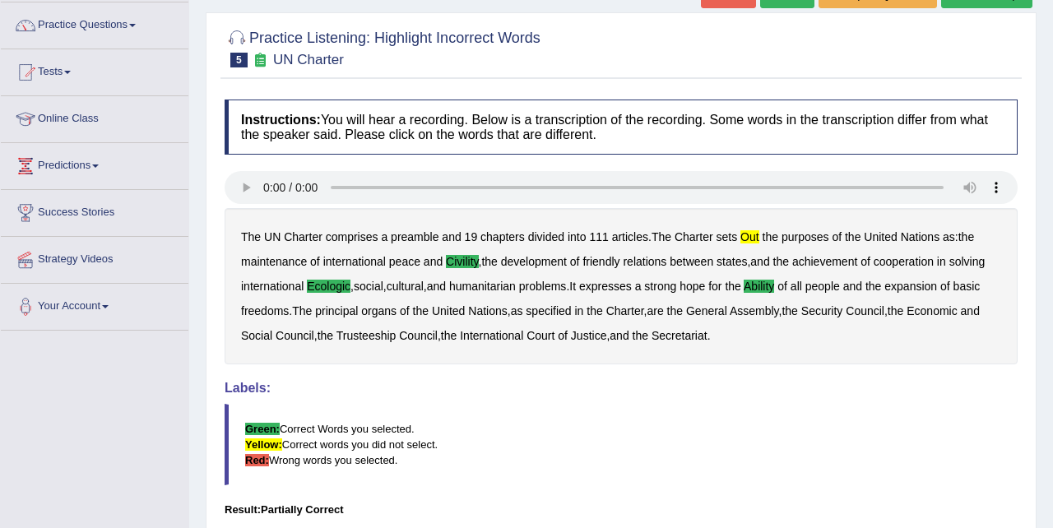
scroll to position [0, 0]
